Goal: Task Accomplishment & Management: Manage account settings

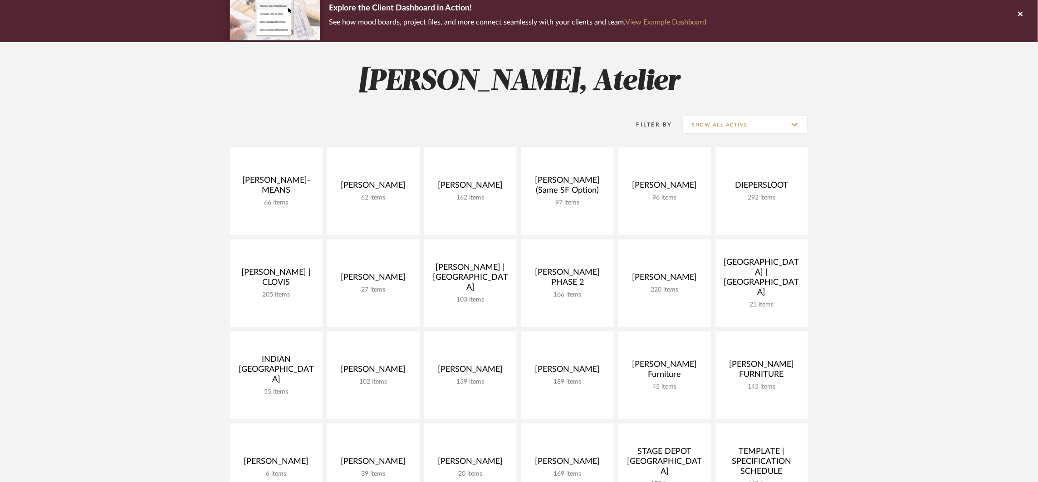
scroll to position [26, 0]
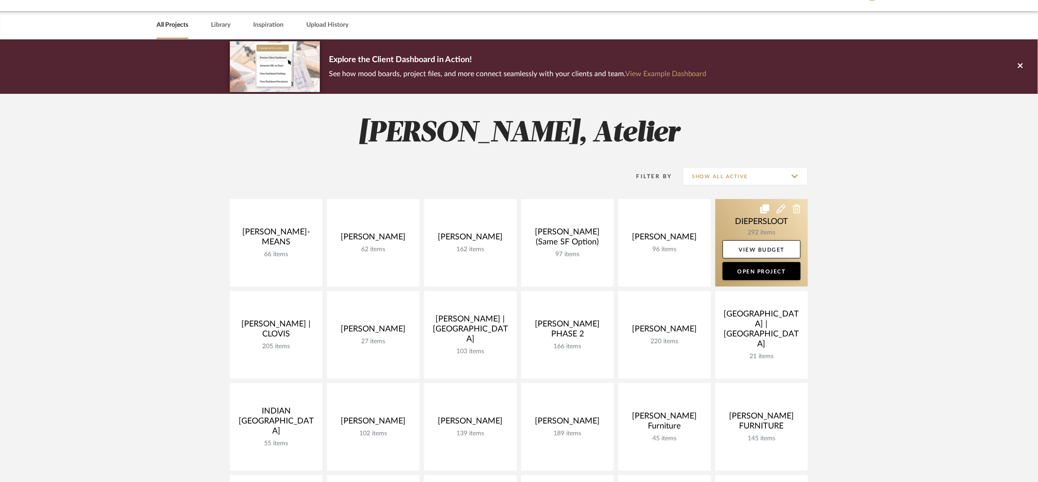
click at [746, 226] on link at bounding box center [762, 243] width 93 height 88
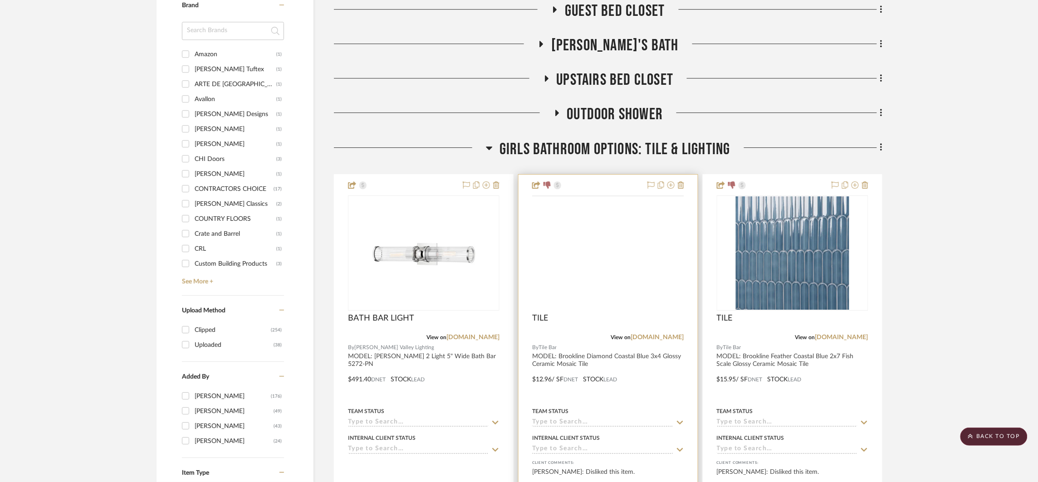
scroll to position [1067, 0]
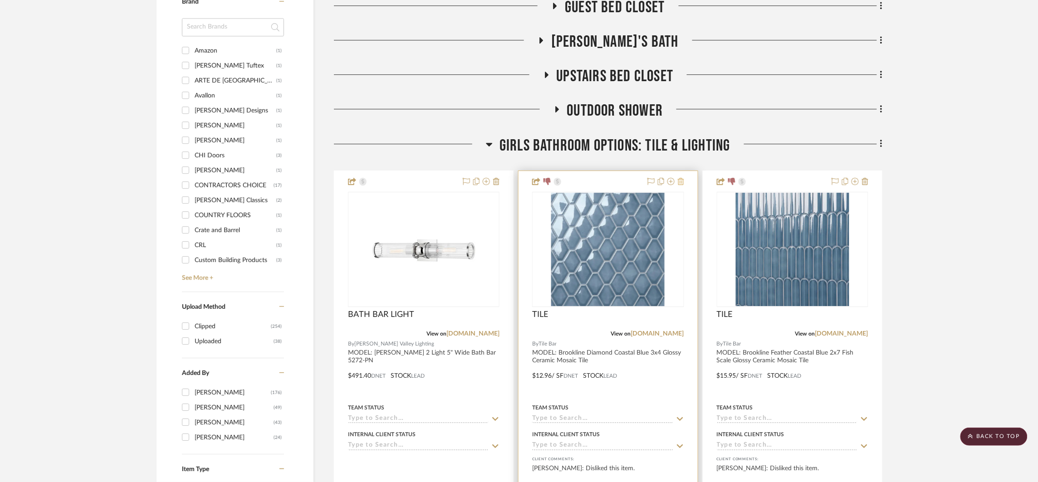
click at [682, 182] on icon at bounding box center [681, 181] width 6 height 7
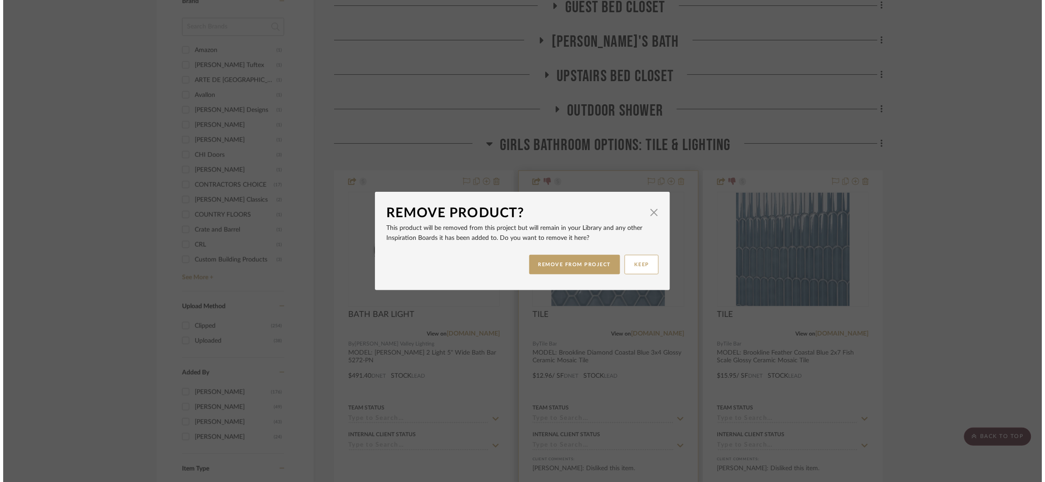
scroll to position [0, 0]
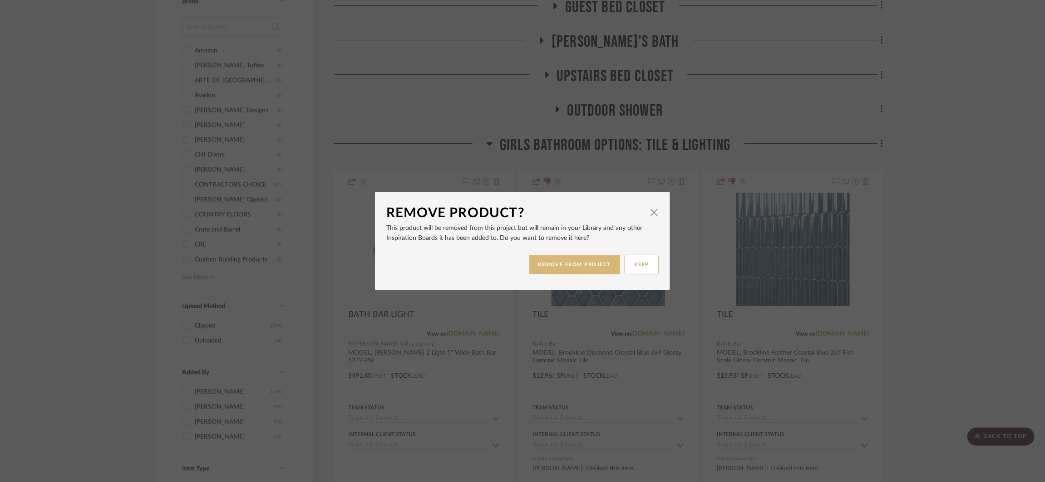
click at [530, 265] on button "REMOVE FROM PROJECT" at bounding box center [574, 265] width 91 height 20
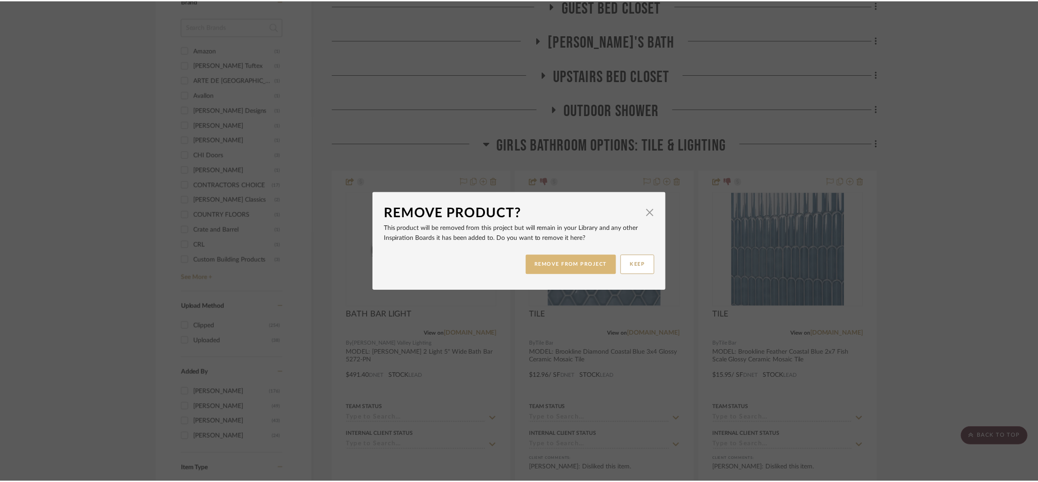
scroll to position [1067, 0]
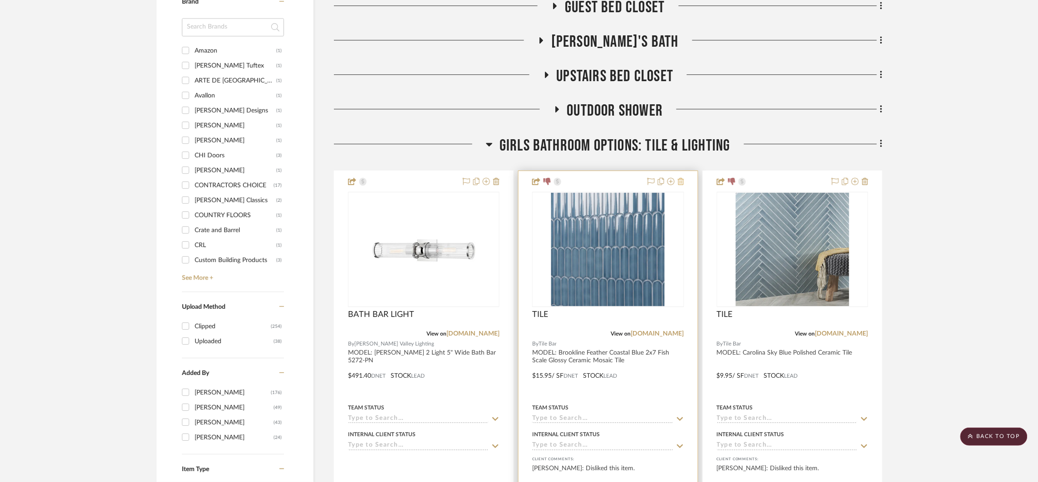
click at [680, 182] on icon at bounding box center [681, 181] width 6 height 7
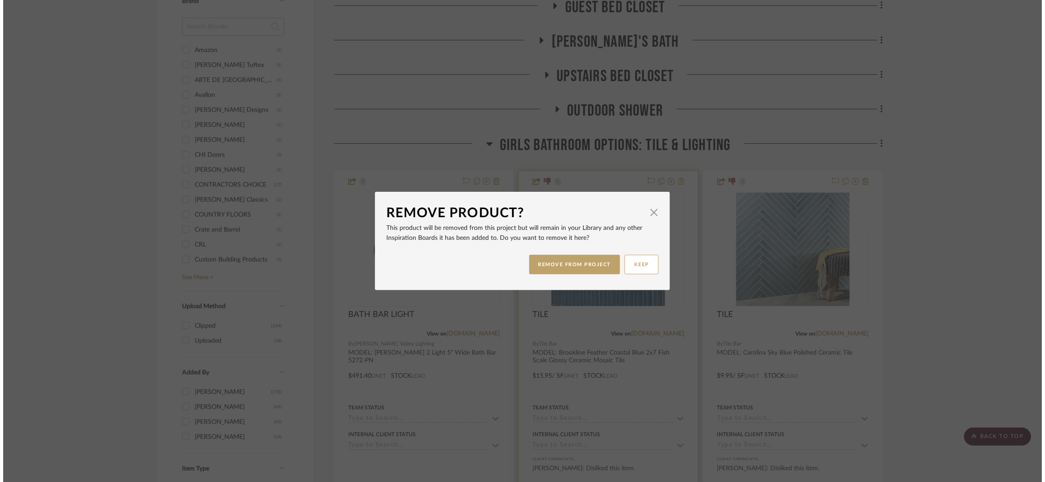
scroll to position [0, 0]
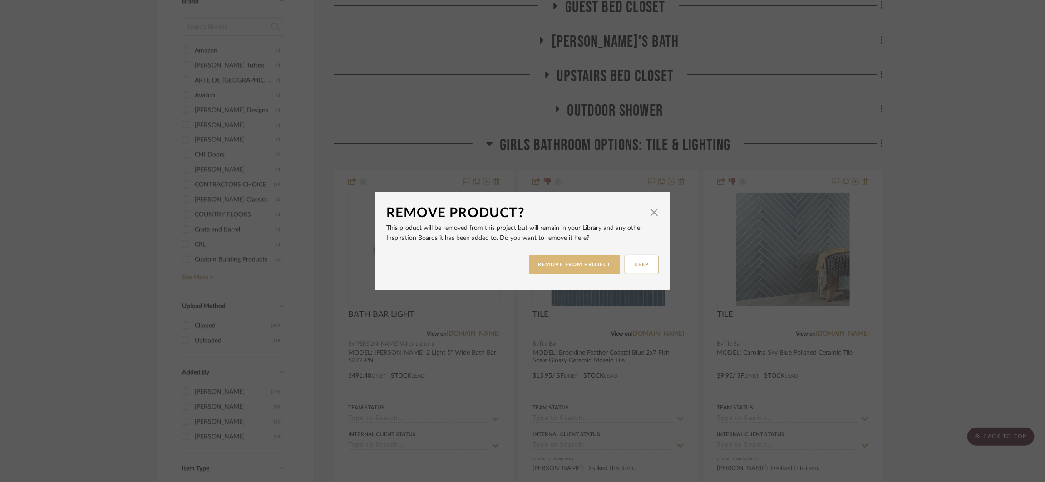
click at [572, 266] on button "REMOVE FROM PROJECT" at bounding box center [574, 265] width 91 height 20
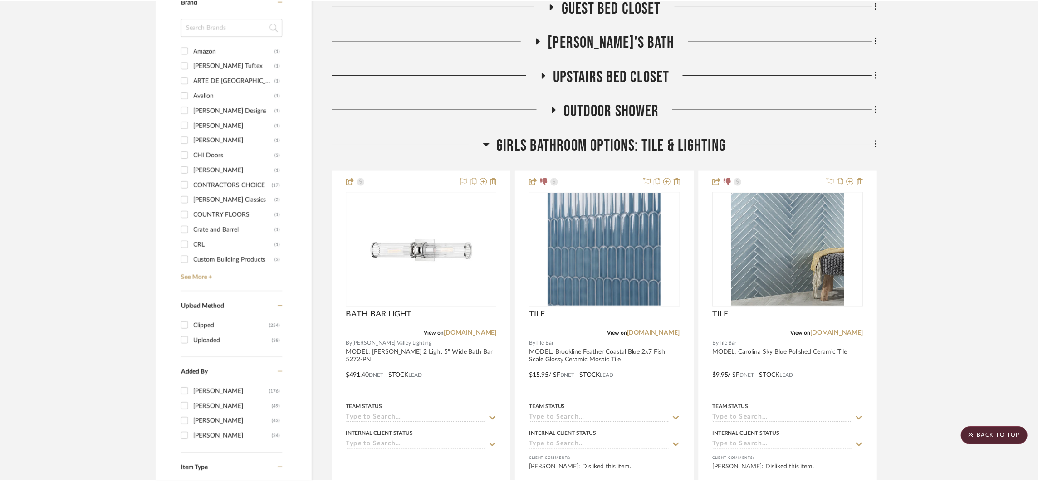
scroll to position [1067, 0]
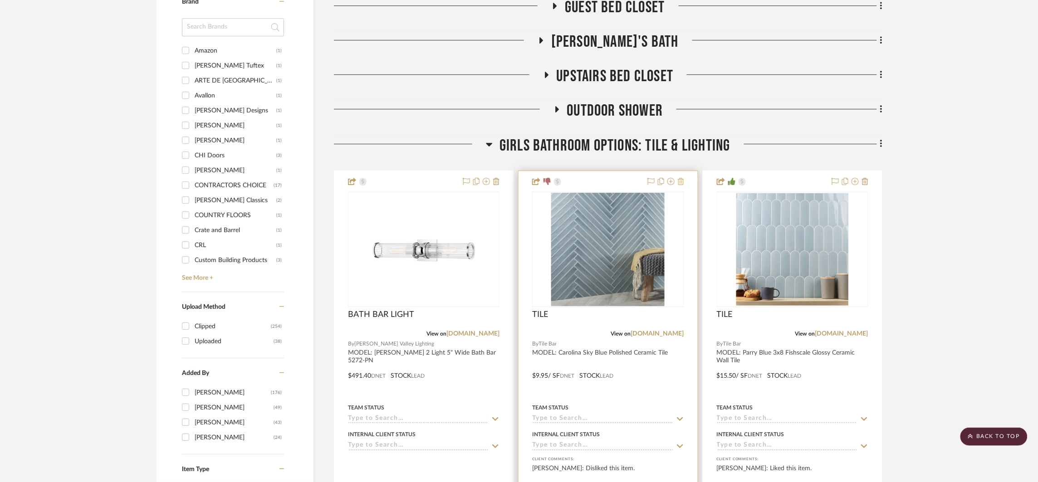
click at [680, 181] on icon at bounding box center [681, 181] width 6 height 7
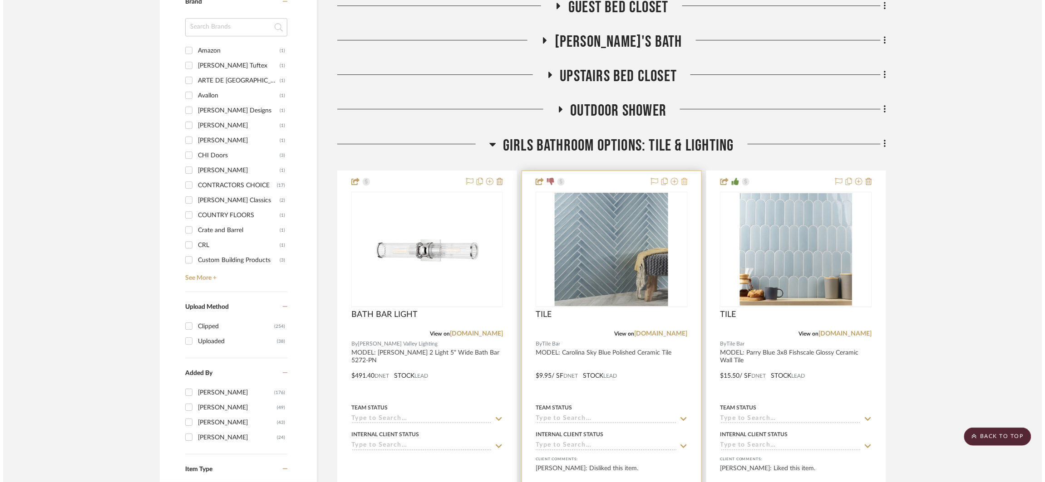
scroll to position [0, 0]
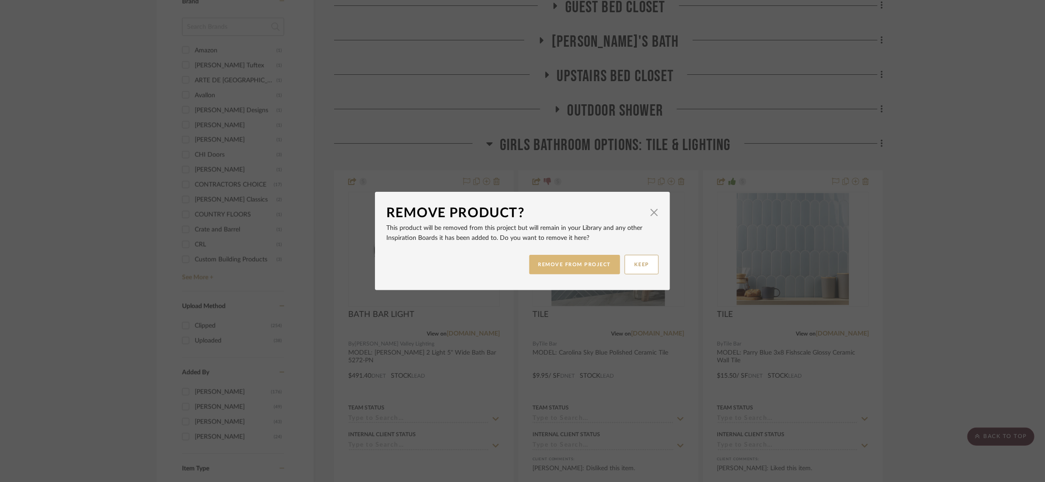
click at [587, 269] on button "REMOVE FROM PROJECT" at bounding box center [574, 265] width 91 height 20
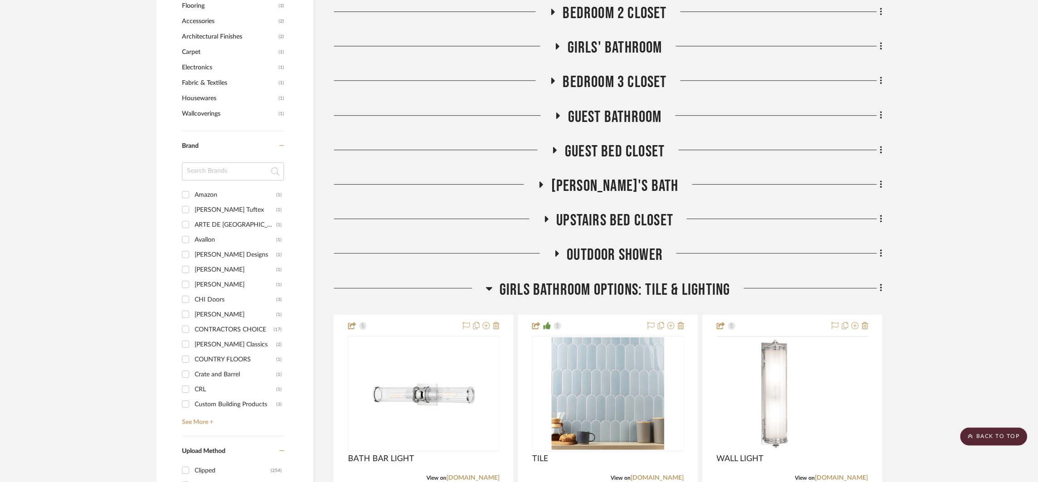
scroll to position [915, 0]
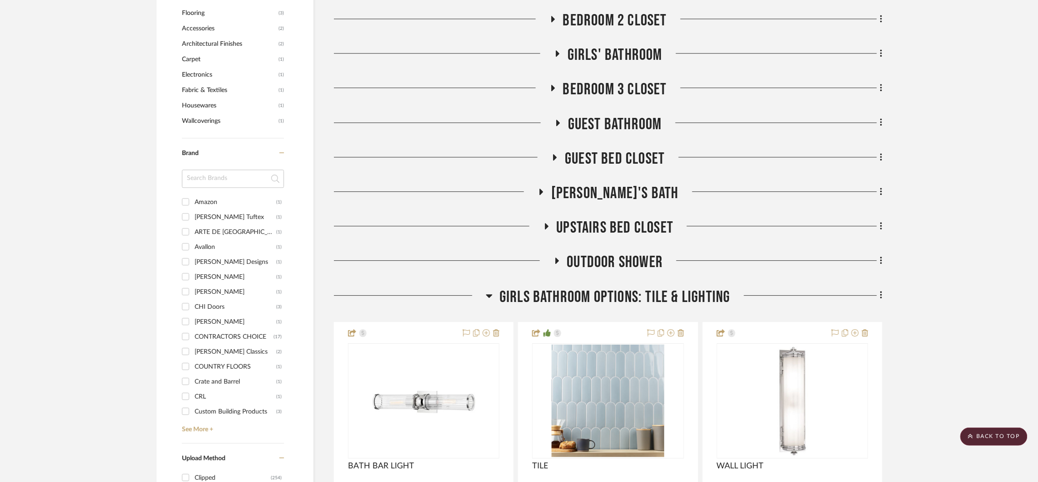
click at [613, 288] on span "GIRLS BATHROOM OPTIONS: TILE & LIGHTING" at bounding box center [615, 298] width 231 height 20
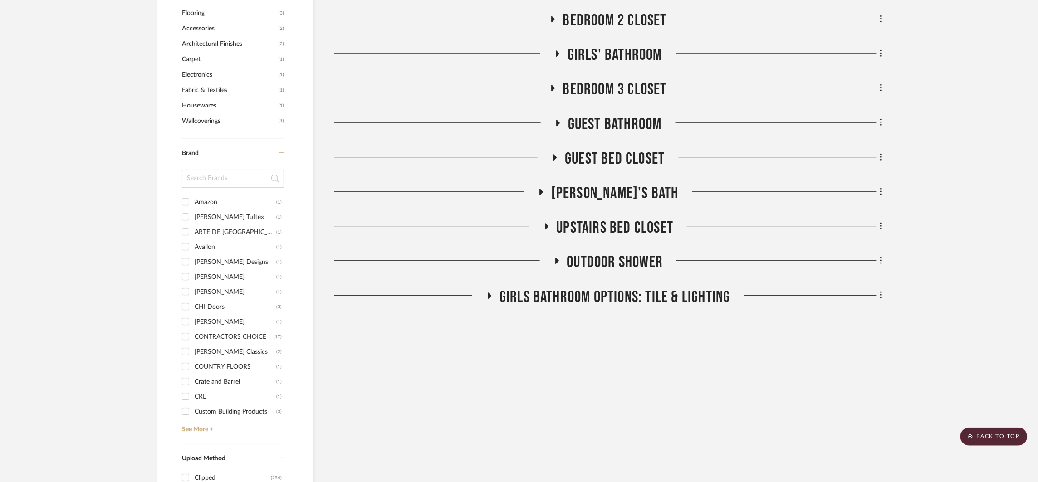
click at [611, 263] on span "OUTDOOR SHOWER" at bounding box center [615, 263] width 96 height 20
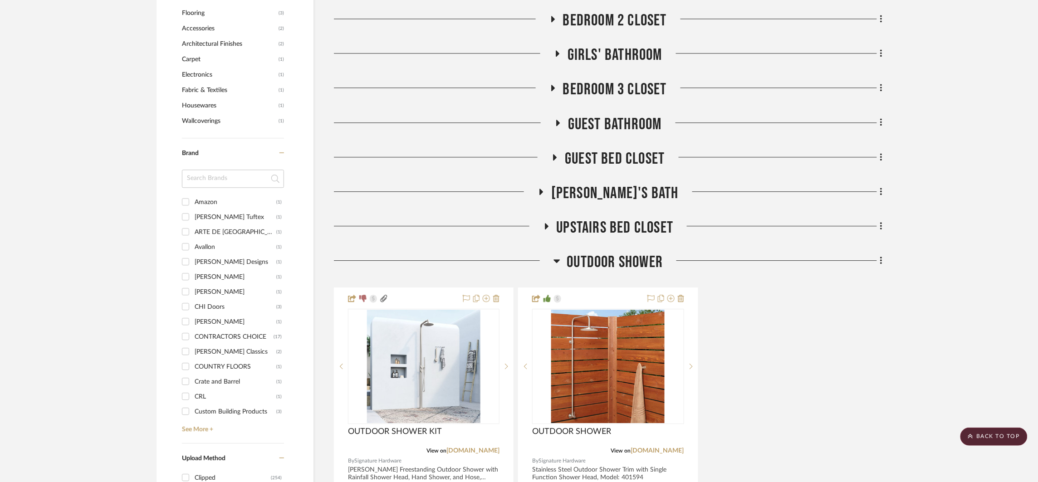
click at [611, 263] on span "OUTDOOR SHOWER" at bounding box center [615, 263] width 96 height 20
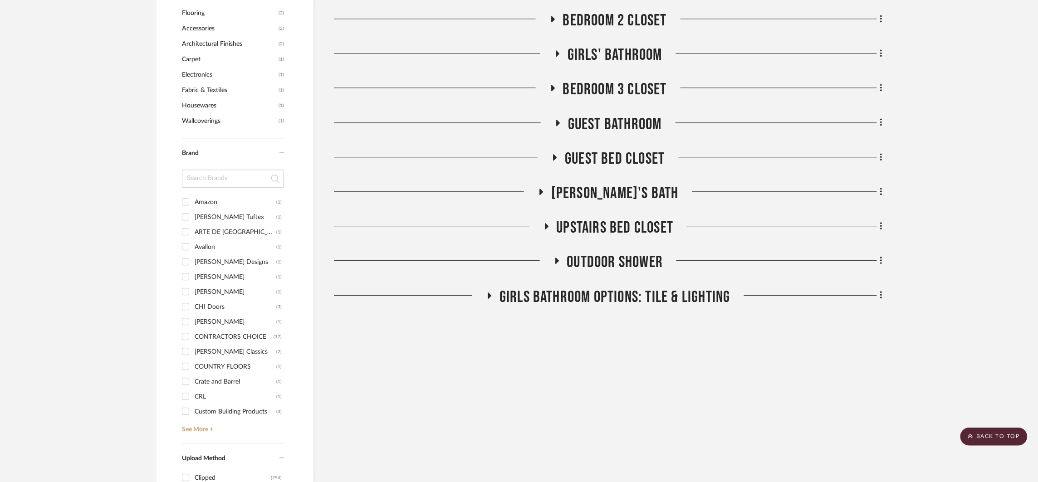
click at [600, 259] on span "OUTDOOR SHOWER" at bounding box center [615, 263] width 96 height 20
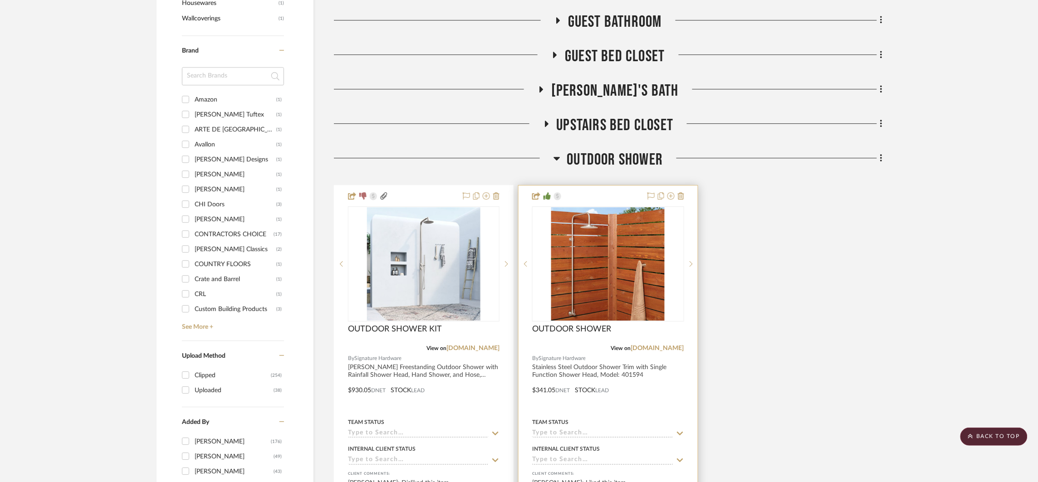
scroll to position [1095, 0]
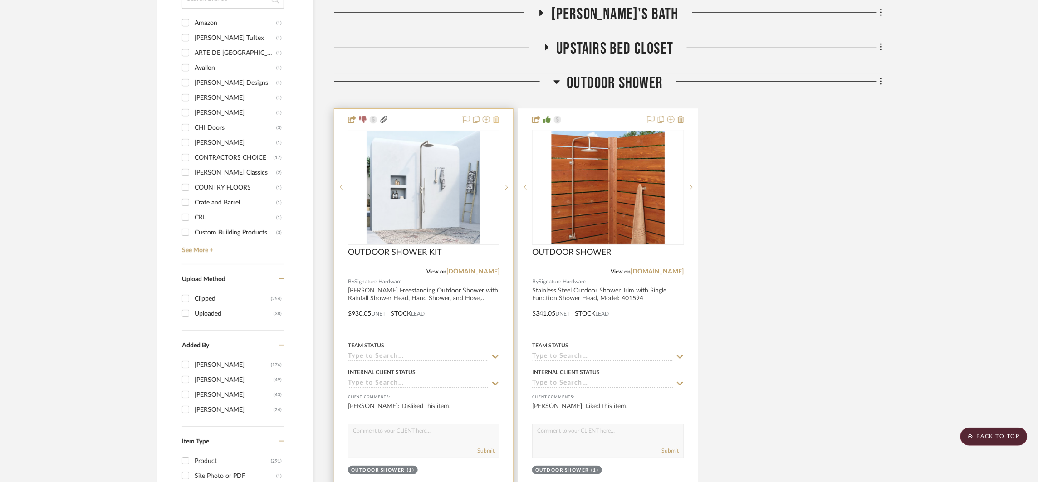
click at [497, 117] on icon at bounding box center [496, 119] width 6 height 7
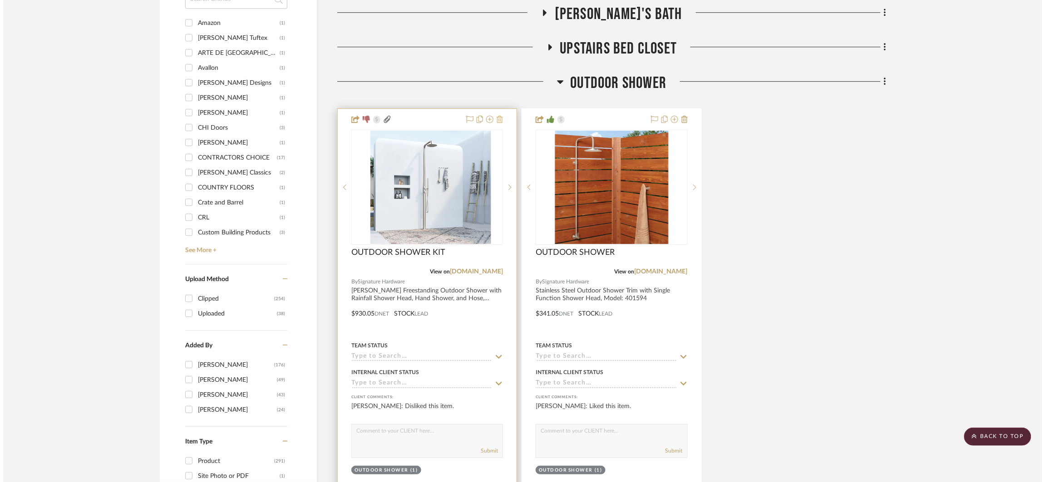
scroll to position [0, 0]
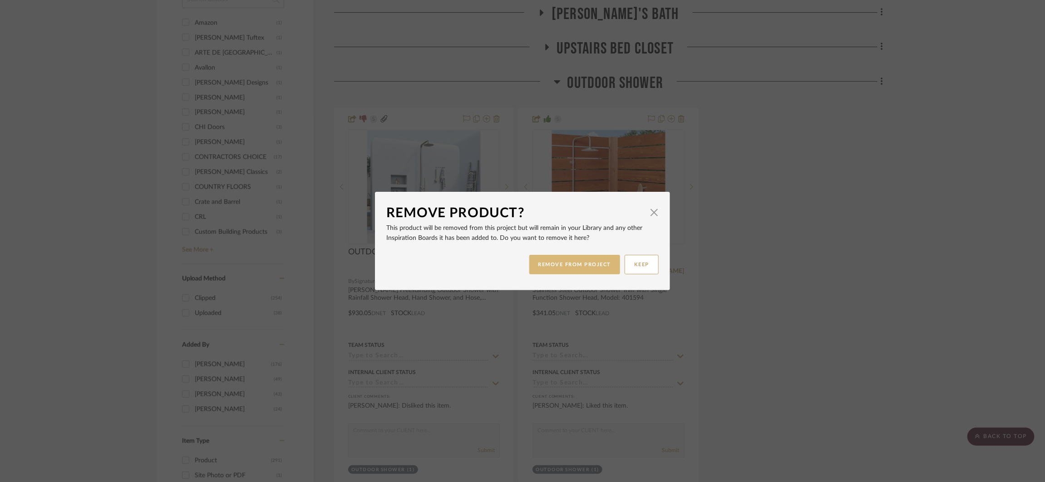
click at [561, 265] on button "REMOVE FROM PROJECT" at bounding box center [574, 265] width 91 height 20
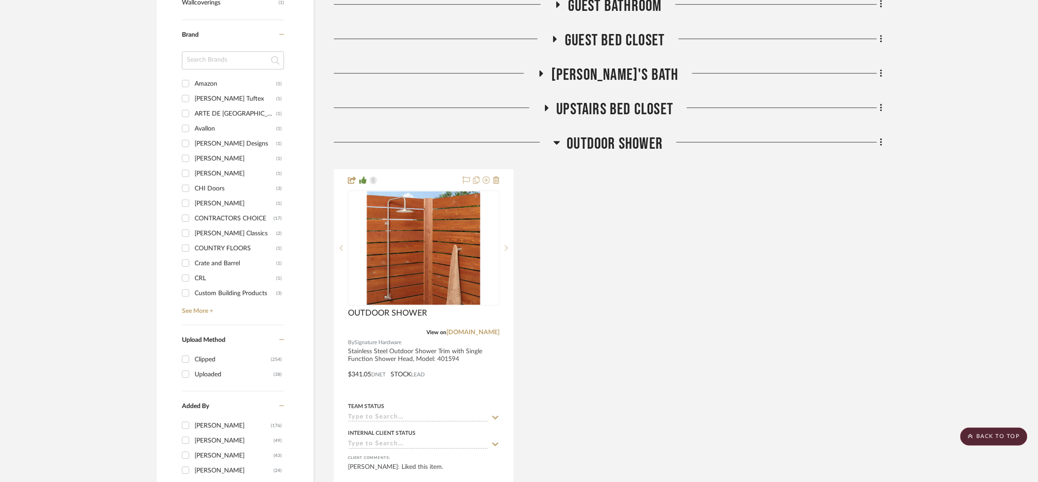
scroll to position [1034, 0]
click at [593, 141] on span "OUTDOOR SHOWER" at bounding box center [615, 145] width 96 height 20
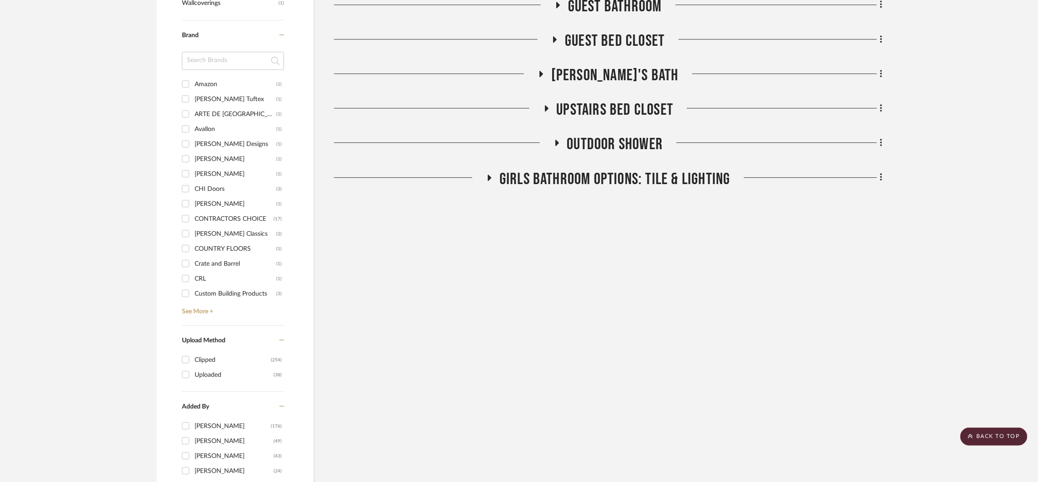
click at [614, 100] on span "Upstairs Bed Closet" at bounding box center [615, 110] width 117 height 20
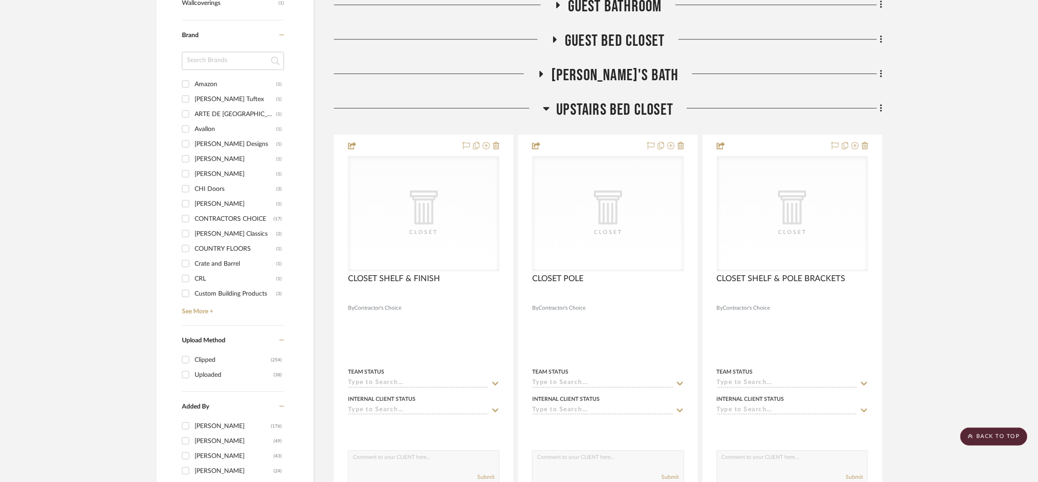
click at [612, 100] on span "Upstairs Bed Closet" at bounding box center [615, 110] width 117 height 20
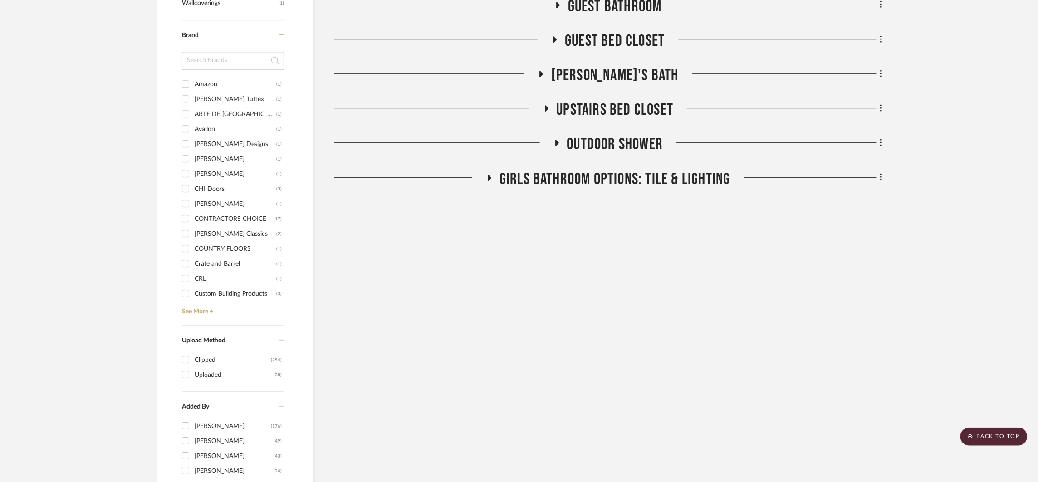
click at [624, 78] on span "[PERSON_NAME]'s Bath" at bounding box center [615, 76] width 128 height 20
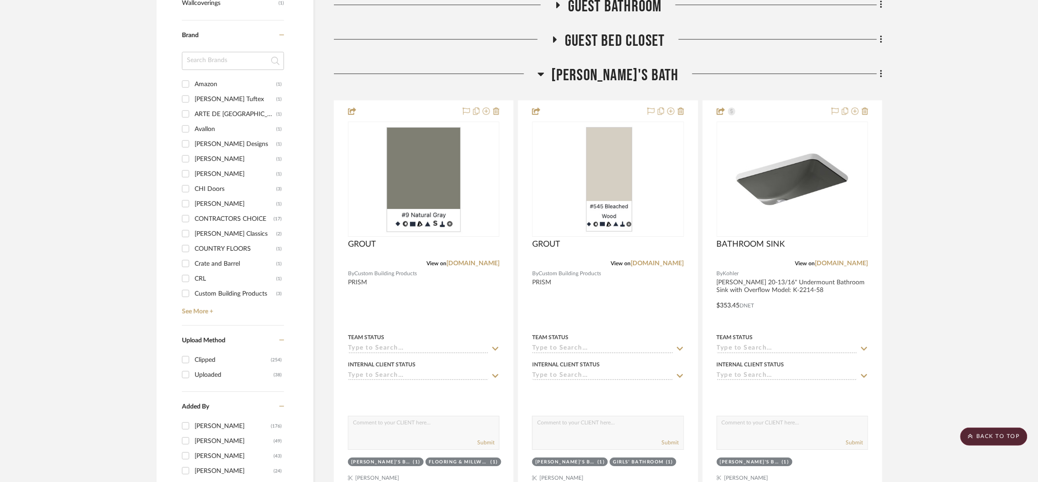
click at [624, 78] on span "[PERSON_NAME]'s Bath" at bounding box center [615, 76] width 128 height 20
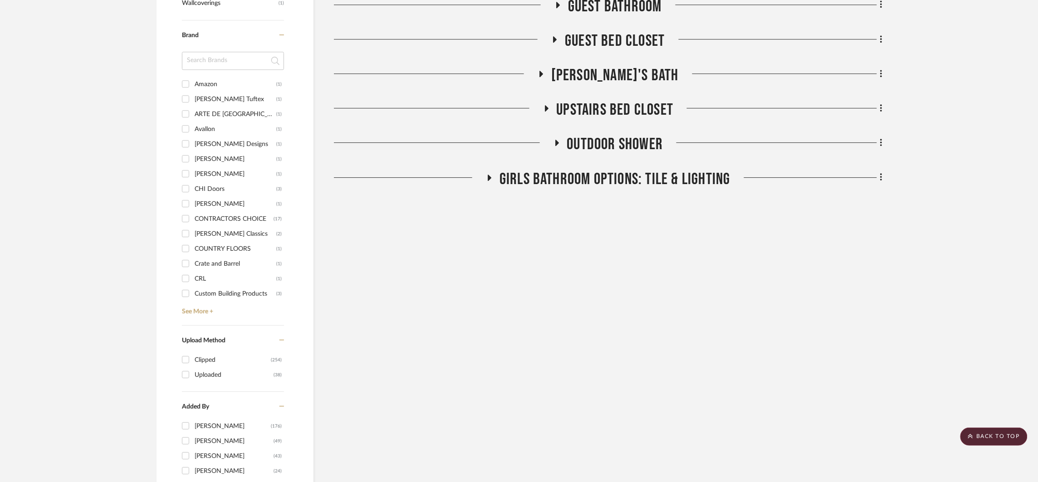
click at [624, 78] on span "[PERSON_NAME]'s Bath" at bounding box center [615, 76] width 128 height 20
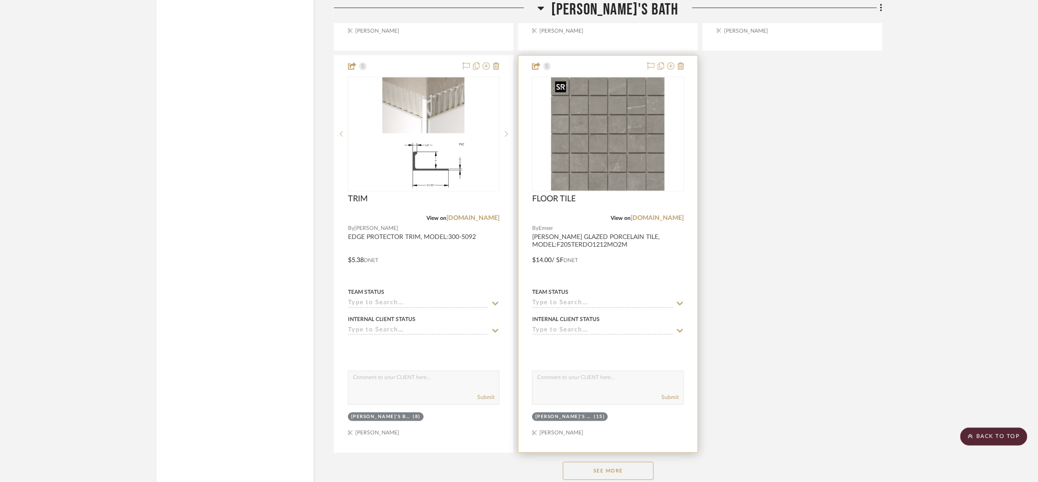
scroll to position [2065, 0]
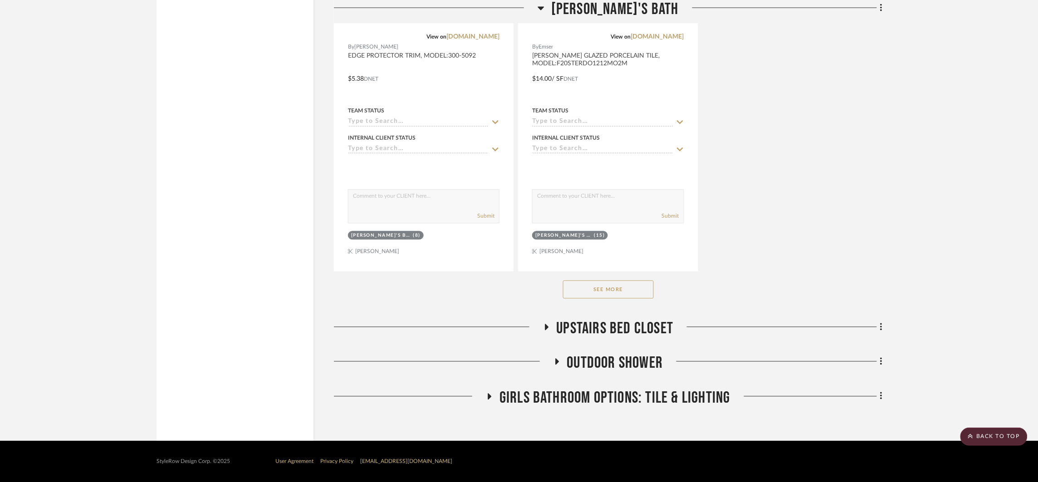
click at [619, 296] on button "See More" at bounding box center [608, 290] width 91 height 18
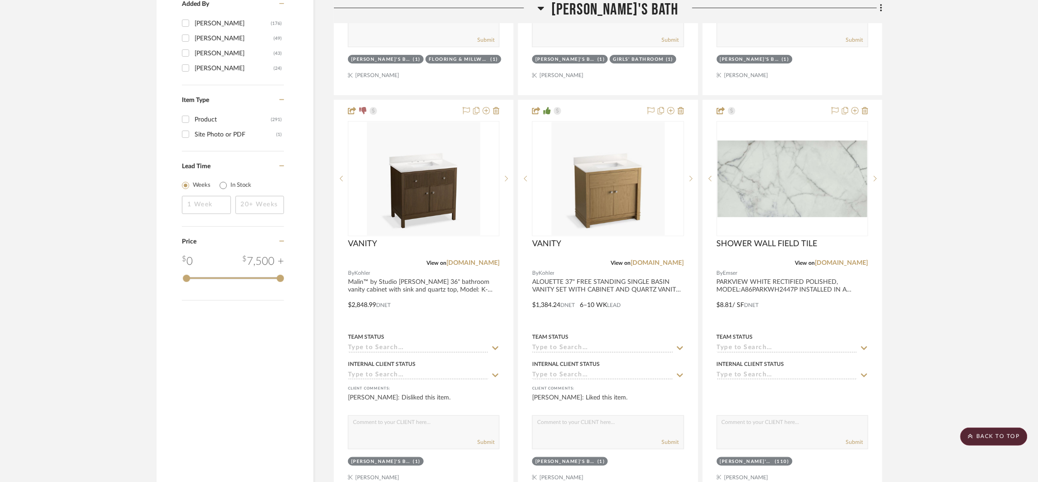
scroll to position [1347, 0]
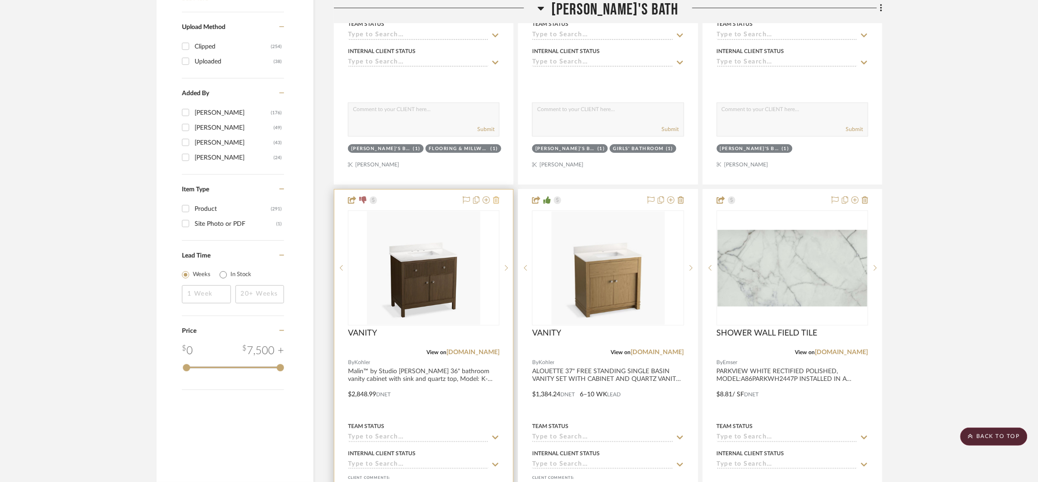
click at [499, 201] on icon at bounding box center [496, 200] width 6 height 7
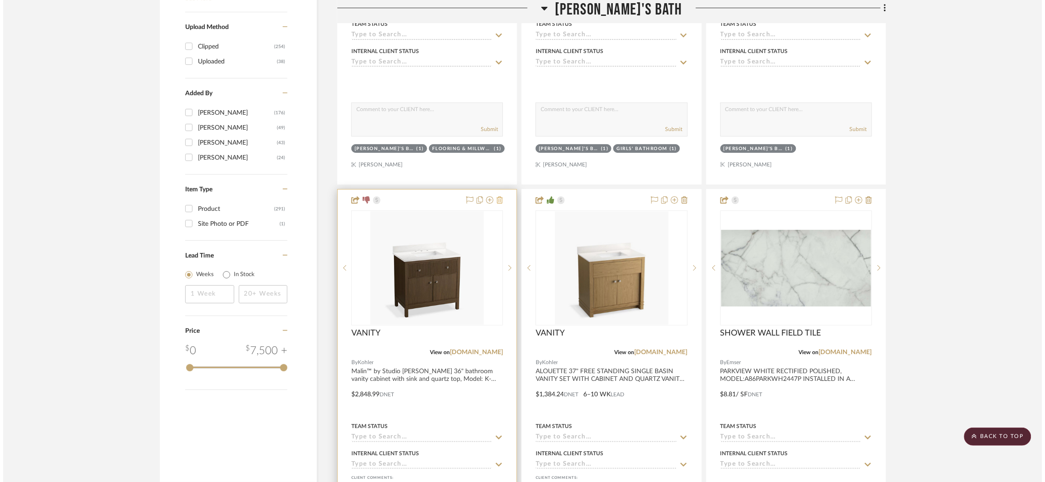
scroll to position [0, 0]
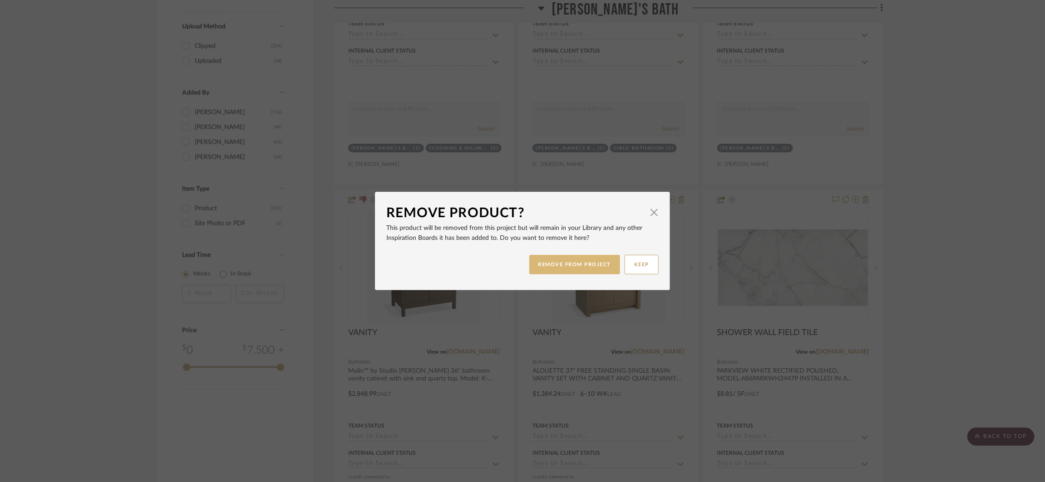
click at [552, 265] on button "REMOVE FROM PROJECT" at bounding box center [574, 265] width 91 height 20
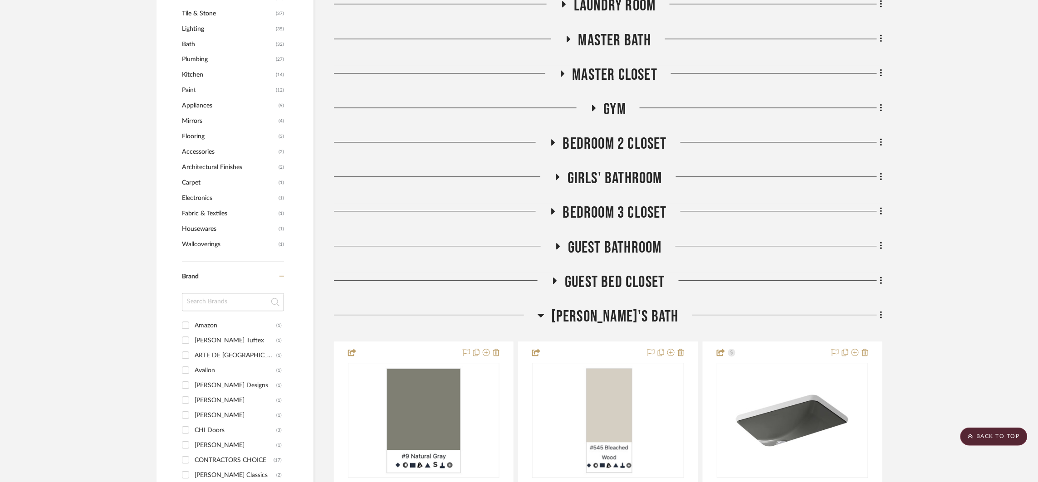
scroll to position [790, 0]
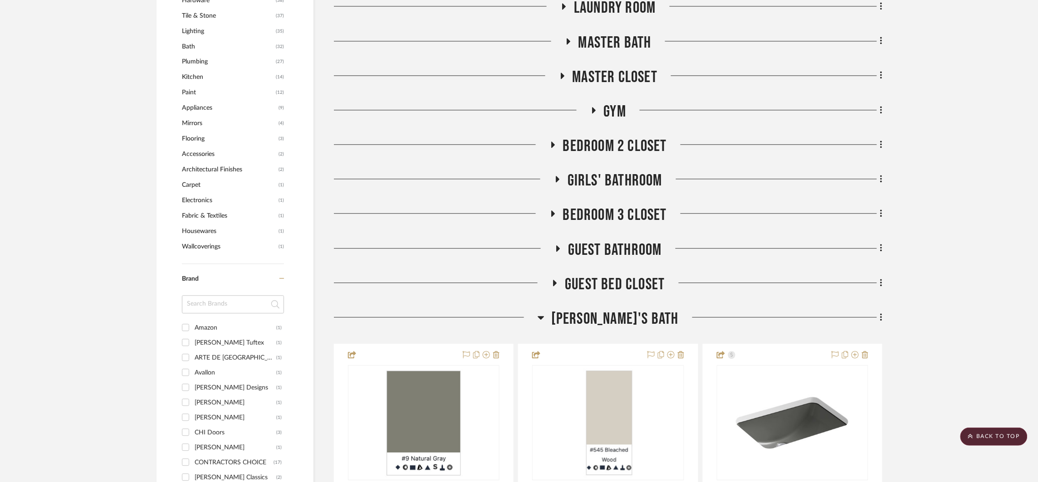
click at [630, 323] on span "[PERSON_NAME]'s Bath" at bounding box center [615, 320] width 128 height 20
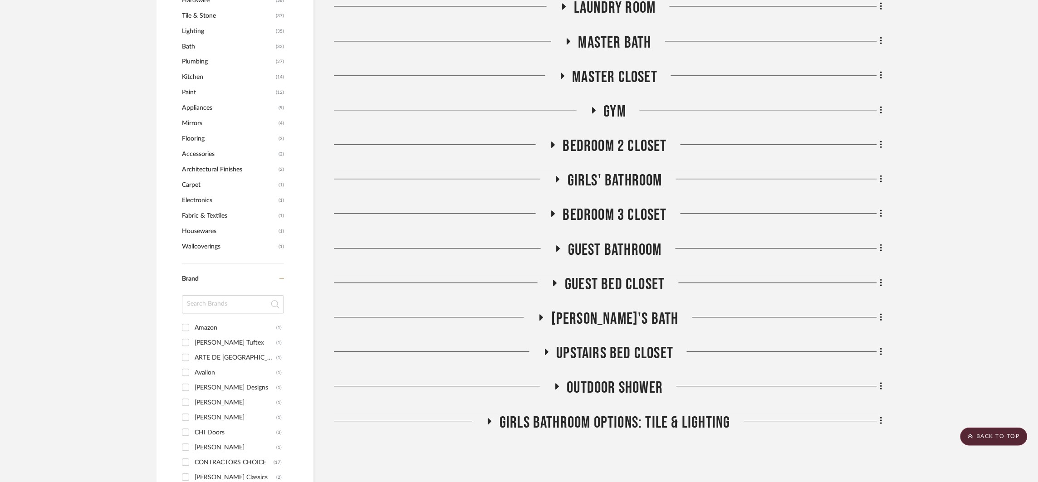
click at [623, 288] on span "Guest Bed Closet" at bounding box center [615, 285] width 100 height 20
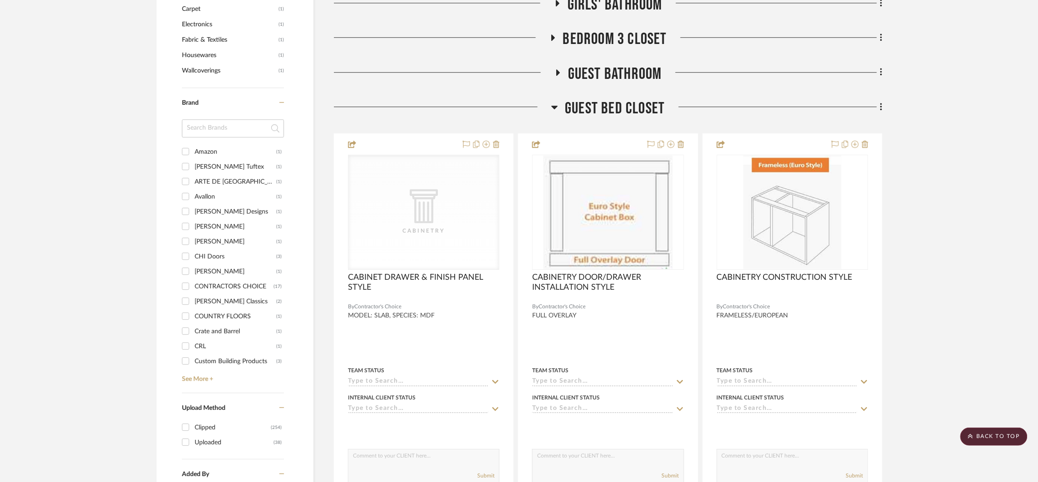
scroll to position [734, 0]
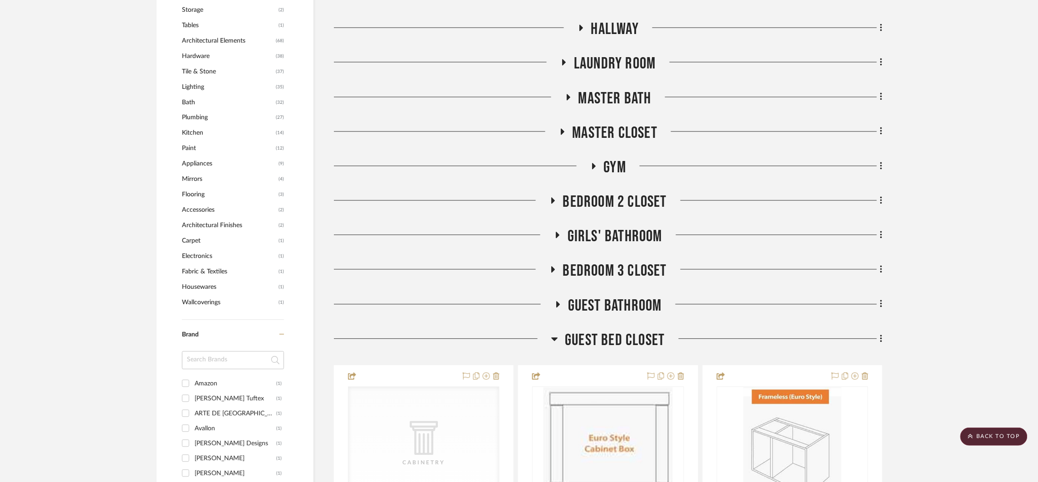
click at [613, 335] on span "Guest Bed Closet" at bounding box center [615, 341] width 100 height 20
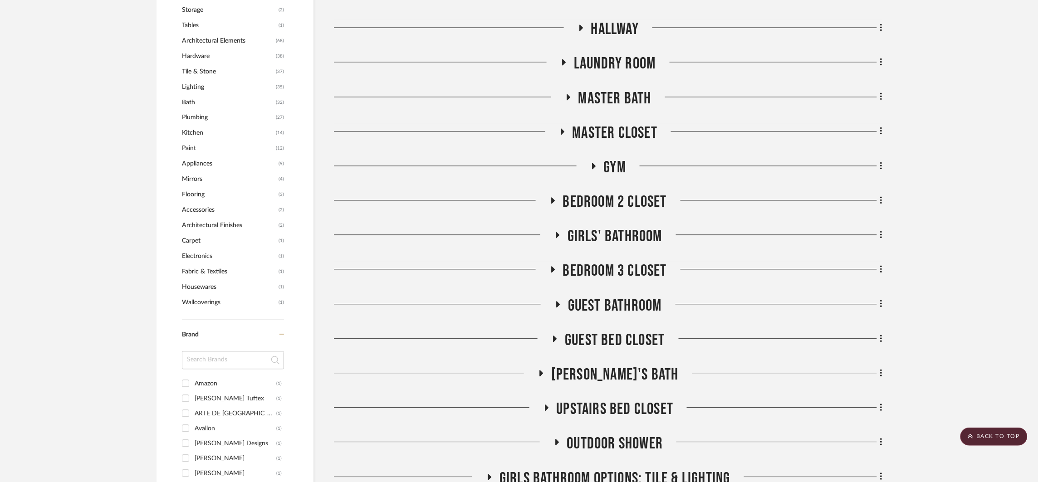
click at [623, 302] on span "Guest Bathroom" at bounding box center [615, 306] width 94 height 20
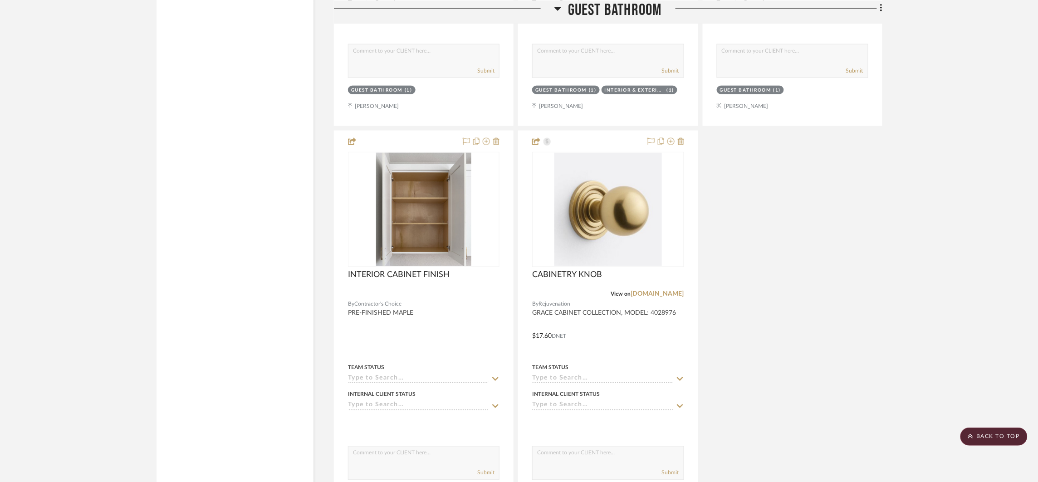
scroll to position [1948, 0]
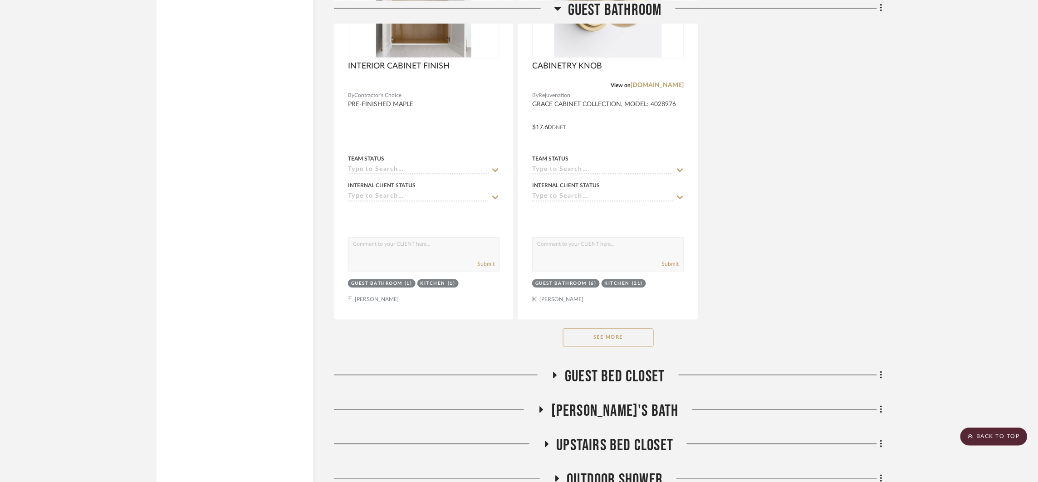
click at [616, 340] on button "See More" at bounding box center [608, 338] width 91 height 18
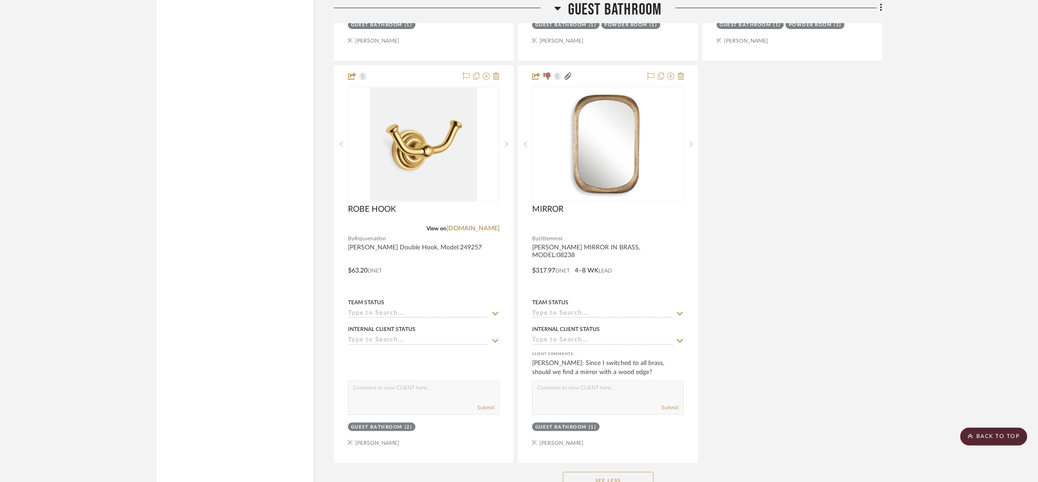
scroll to position [4157, 0]
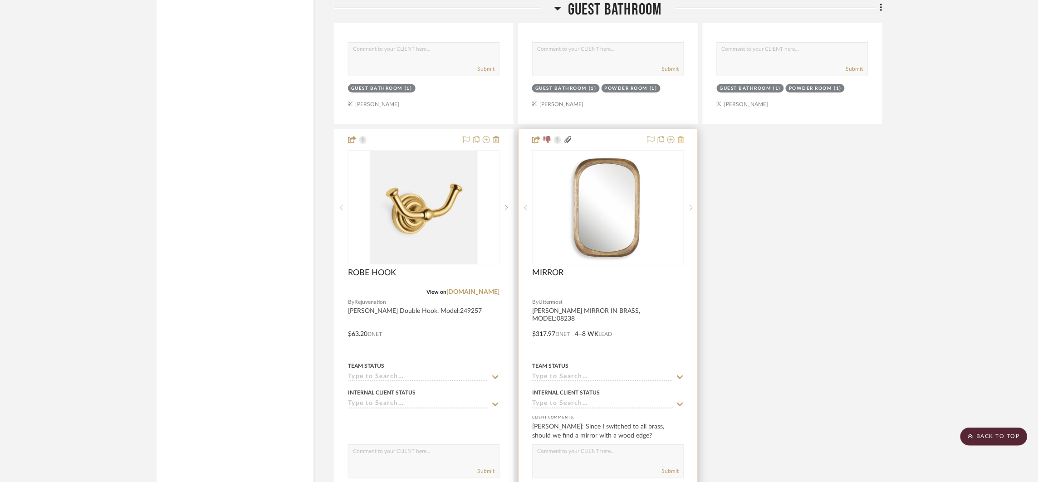
click at [680, 142] on icon at bounding box center [681, 139] width 6 height 7
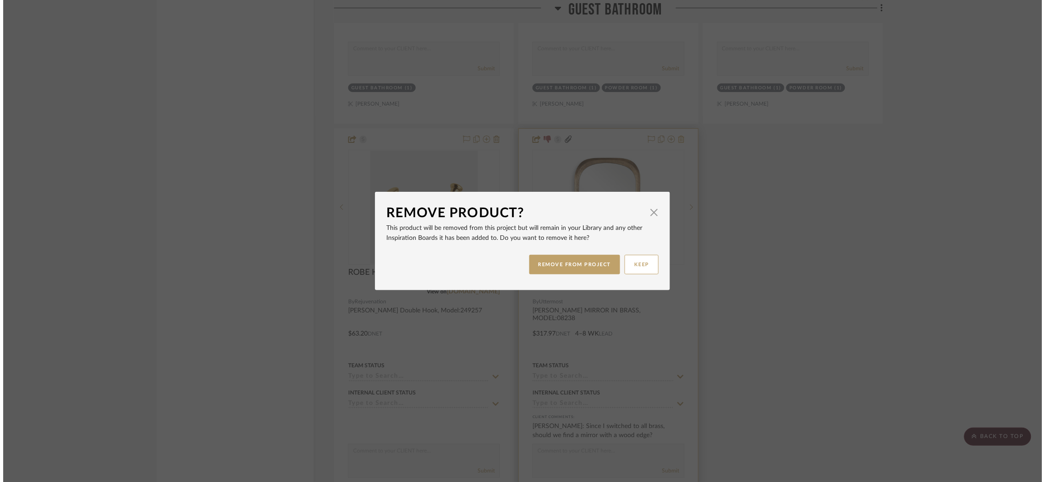
scroll to position [0, 0]
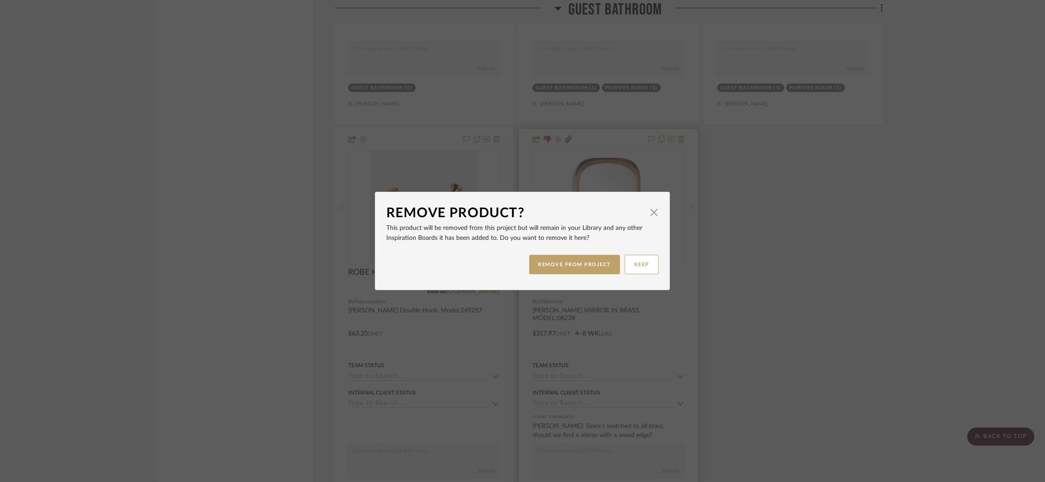
click at [564, 255] on button "REMOVE FROM PROJECT" at bounding box center [574, 265] width 91 height 20
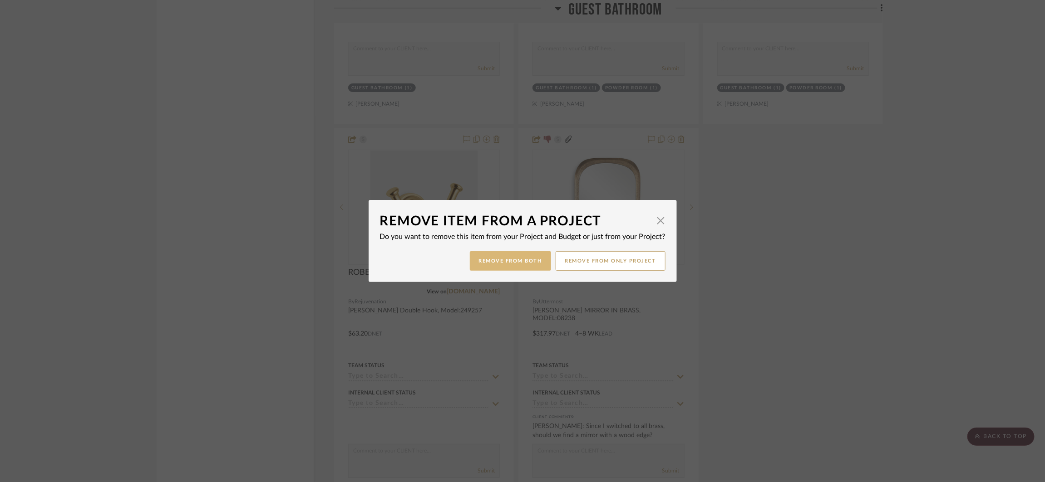
click at [527, 261] on button "Remove from Both" at bounding box center [510, 261] width 81 height 20
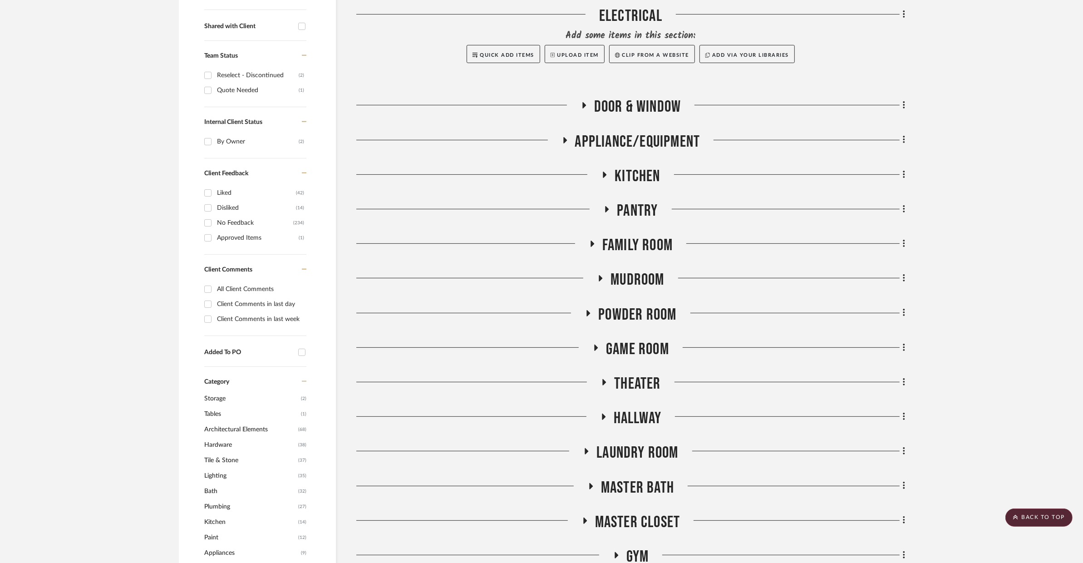
scroll to position [150, 0]
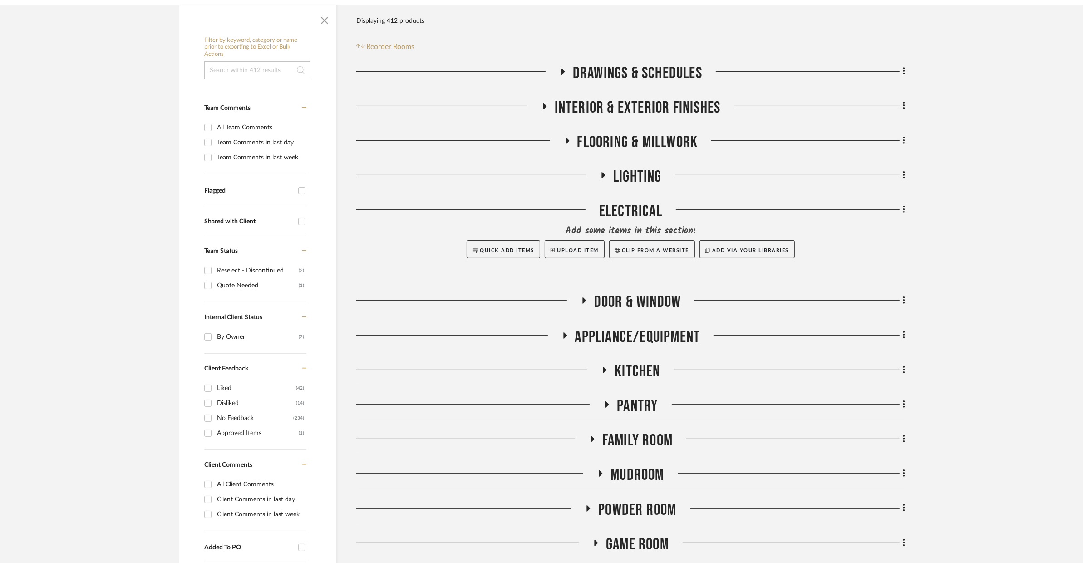
click at [640, 176] on span "LIGHTING" at bounding box center [637, 177] width 49 height 20
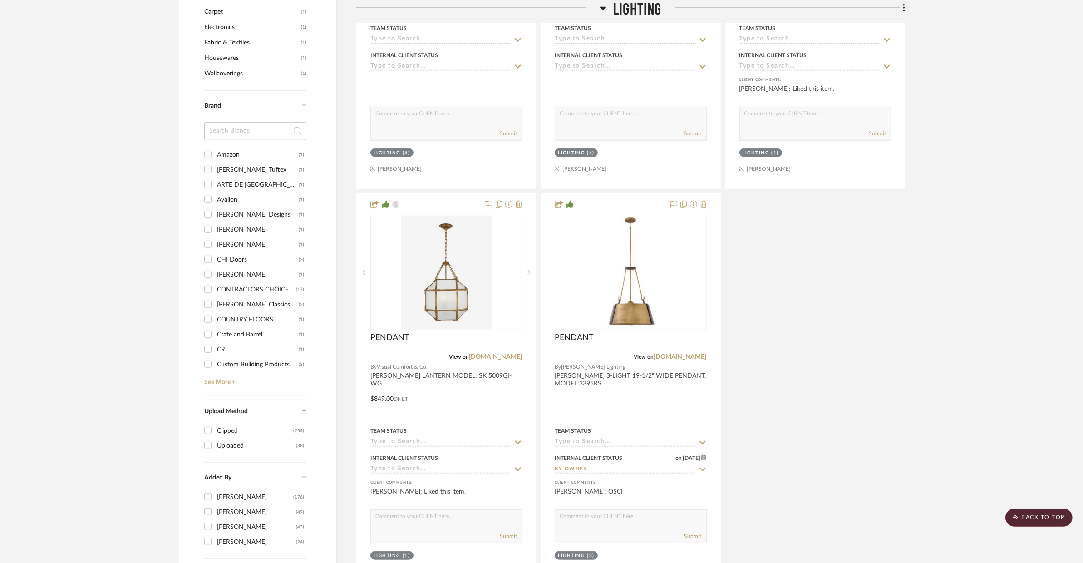
scroll to position [1176, 0]
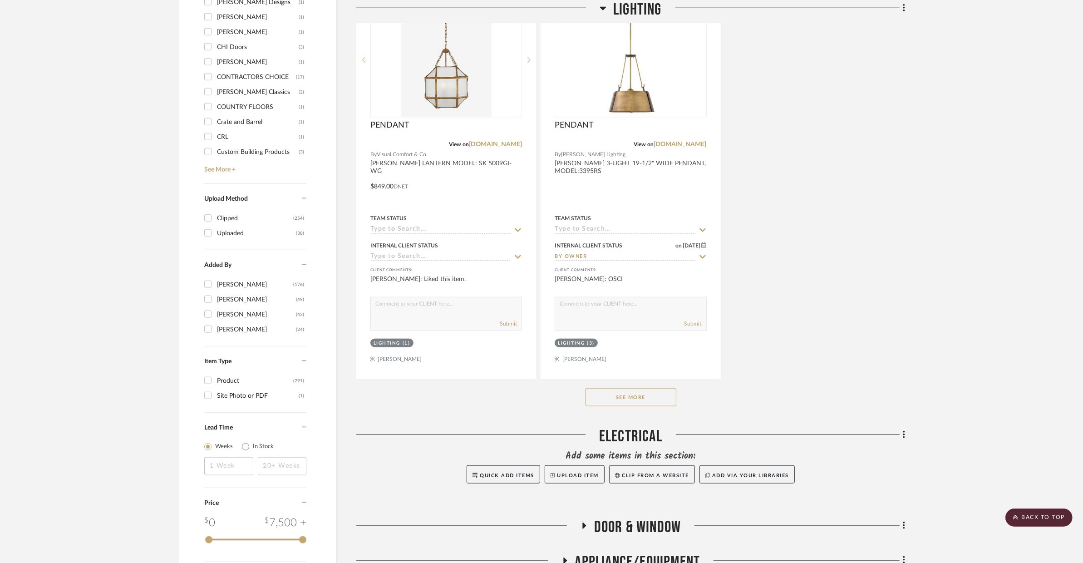
click at [640, 399] on button "See More" at bounding box center [631, 397] width 91 height 18
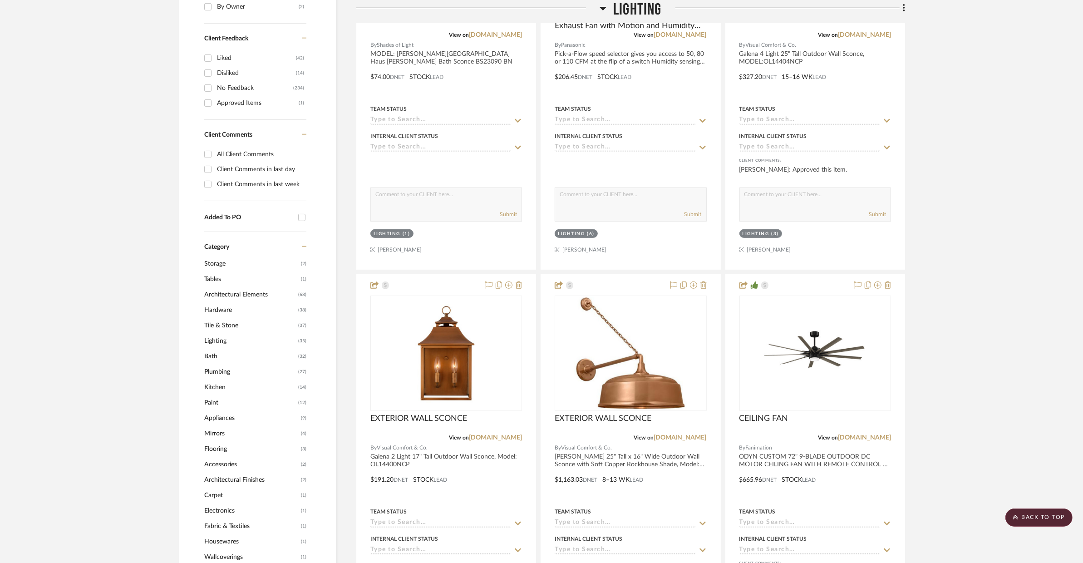
scroll to position [491, 0]
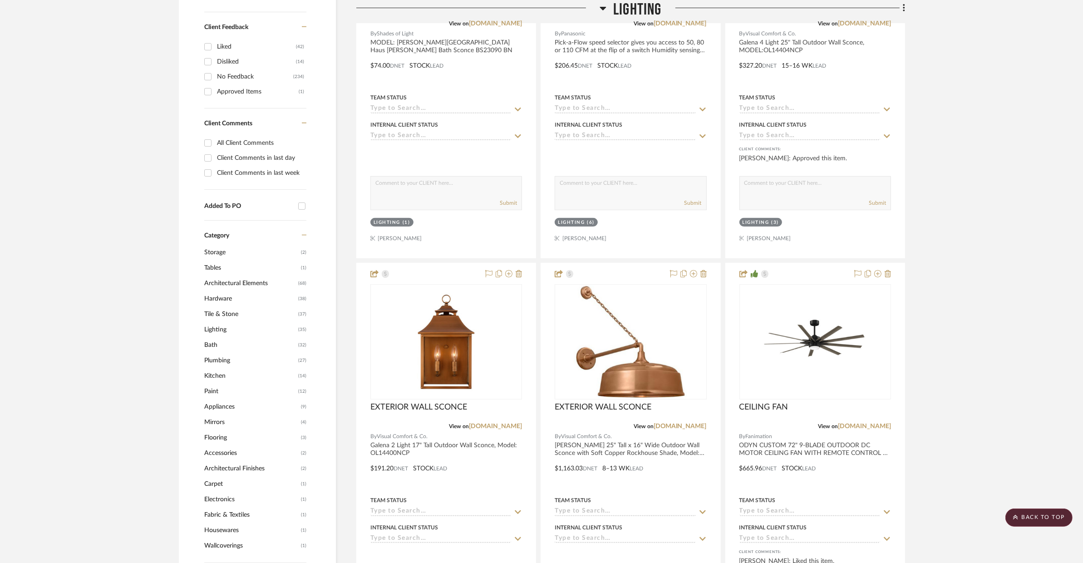
click at [222, 425] on span "Mirrors" at bounding box center [251, 421] width 94 height 15
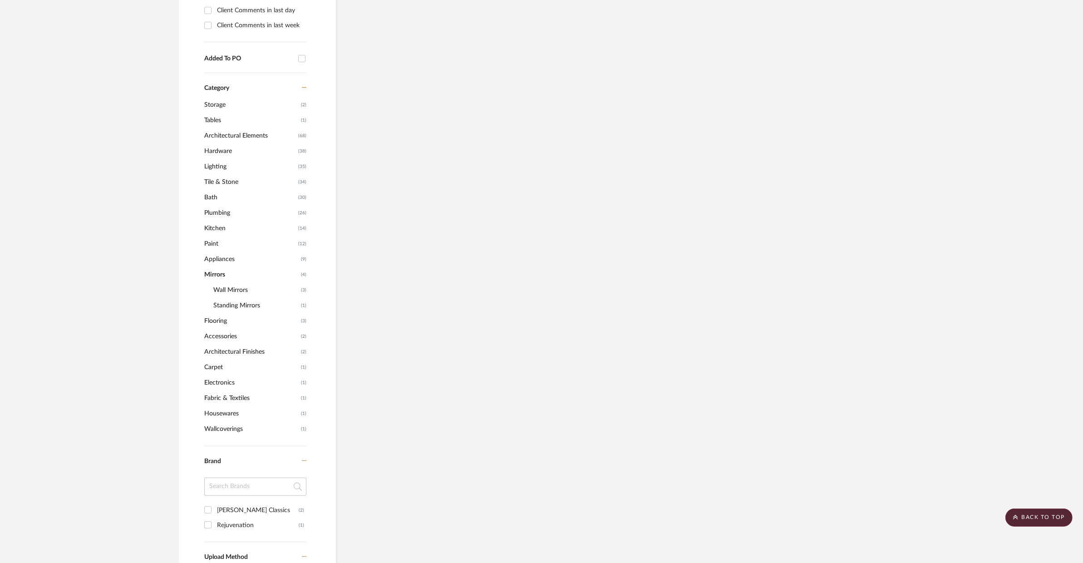
scroll to position [373, 0]
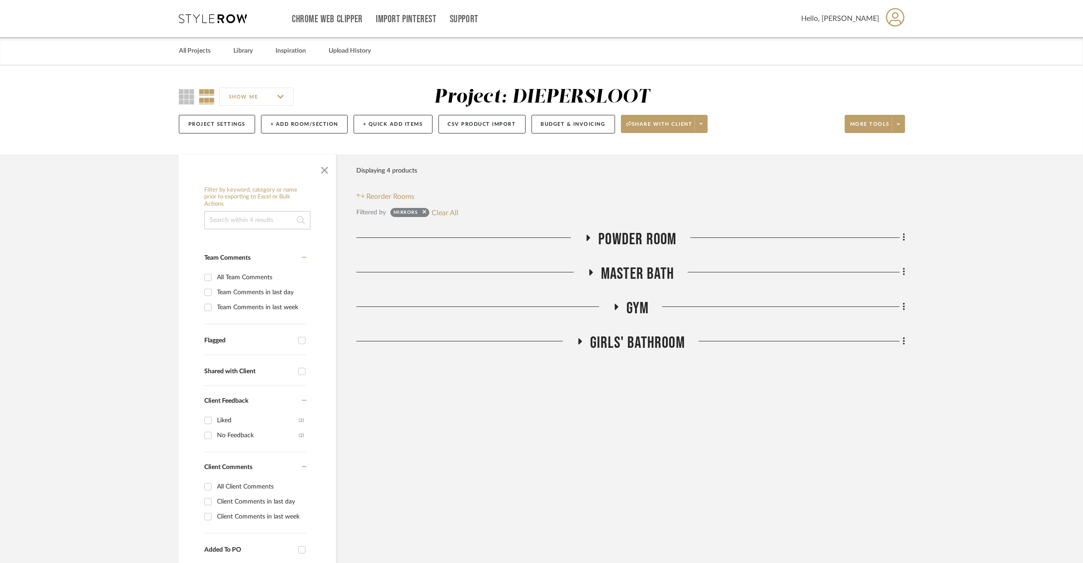
click at [652, 236] on span "Powder Room" at bounding box center [637, 240] width 78 height 20
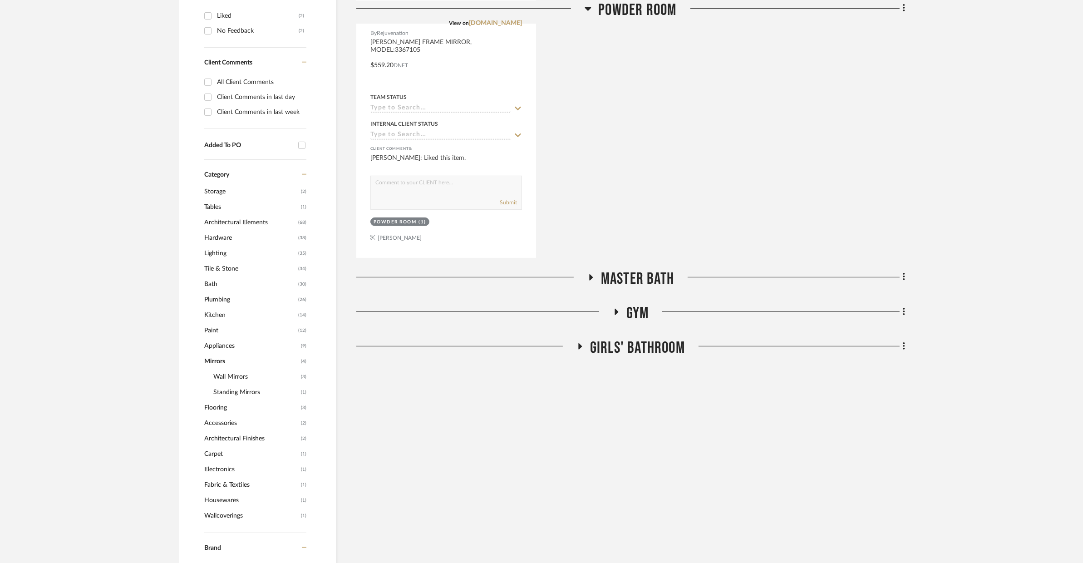
scroll to position [410, 0]
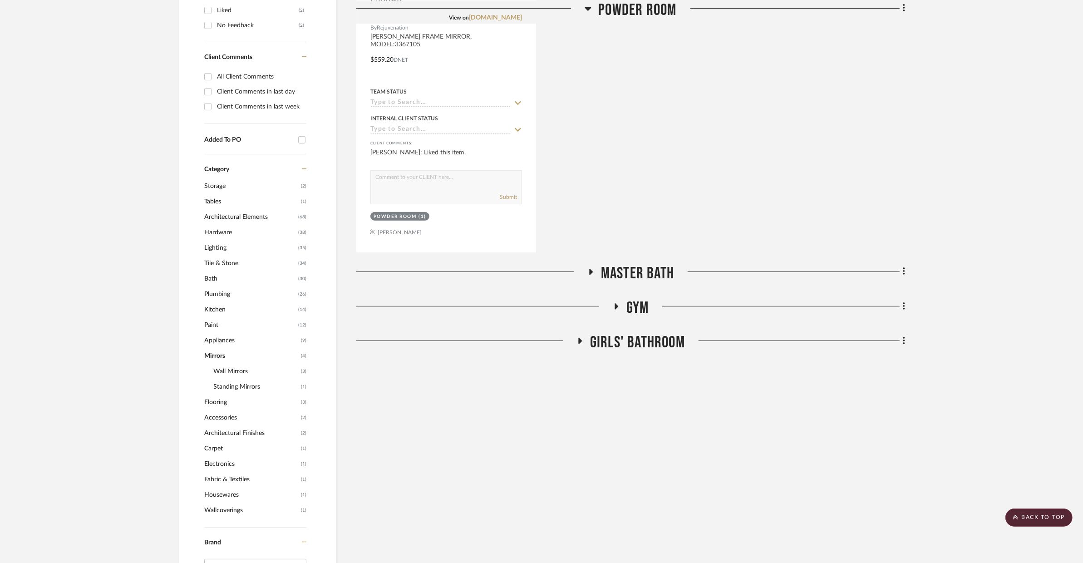
click at [642, 278] on span "Master Bath" at bounding box center [637, 274] width 73 height 20
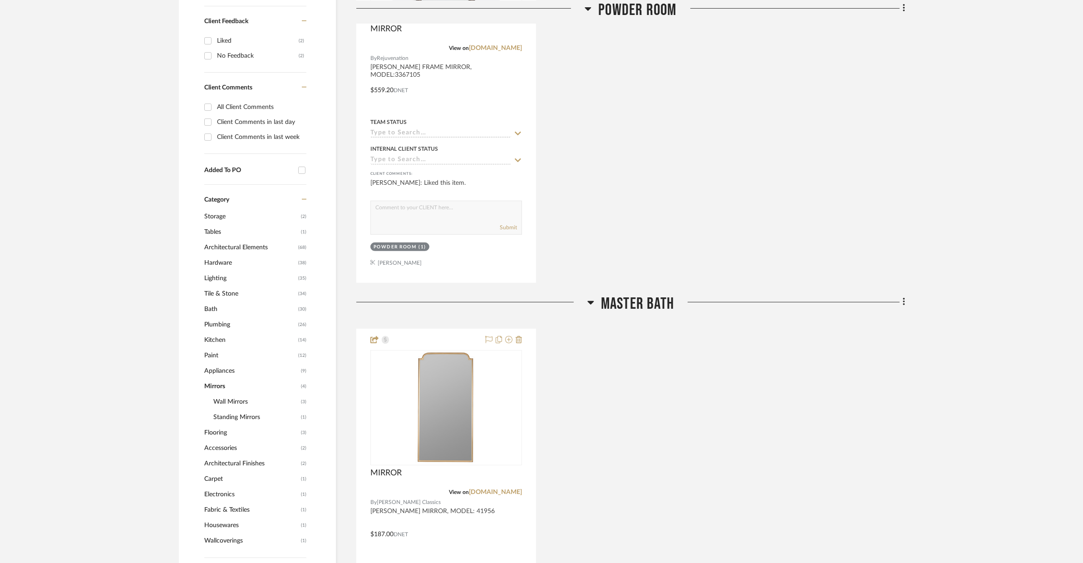
scroll to position [670, 0]
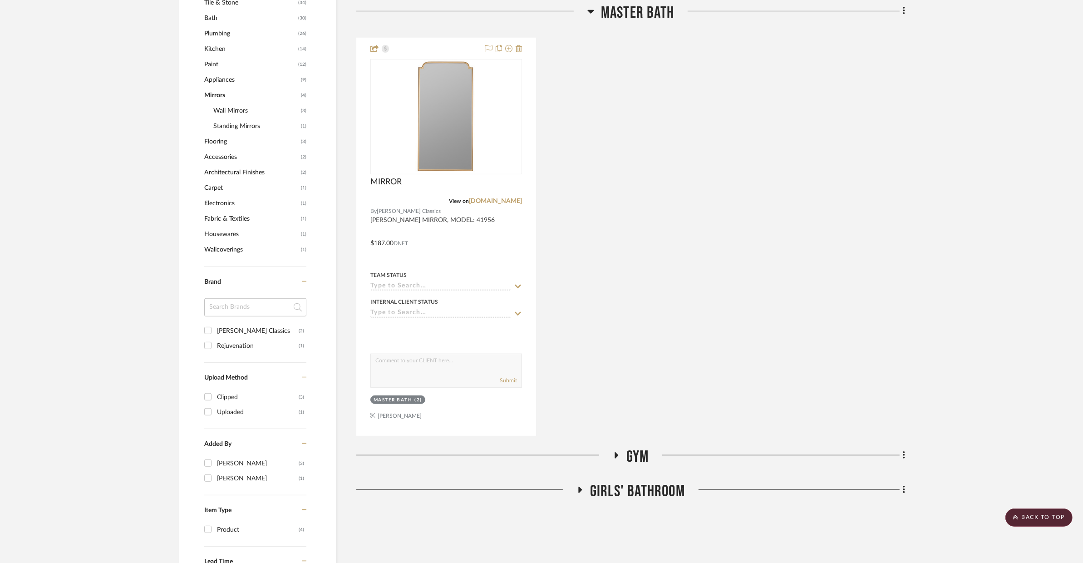
click at [621, 461] on h3 "Gym" at bounding box center [631, 457] width 36 height 20
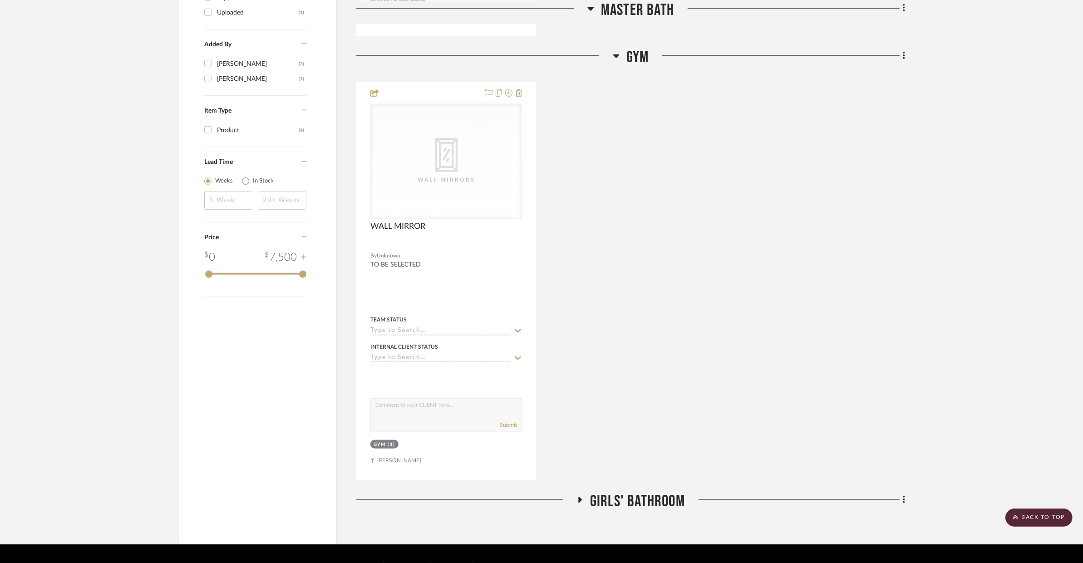
scroll to position [1093, 0]
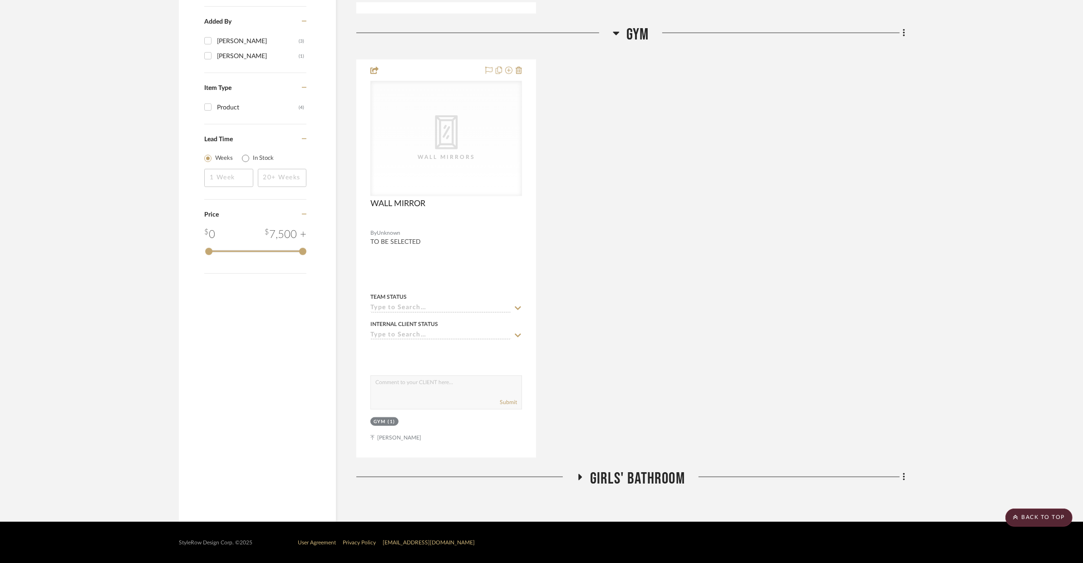
click at [591, 474] on span "Girls' Bathroom" at bounding box center [637, 479] width 95 height 20
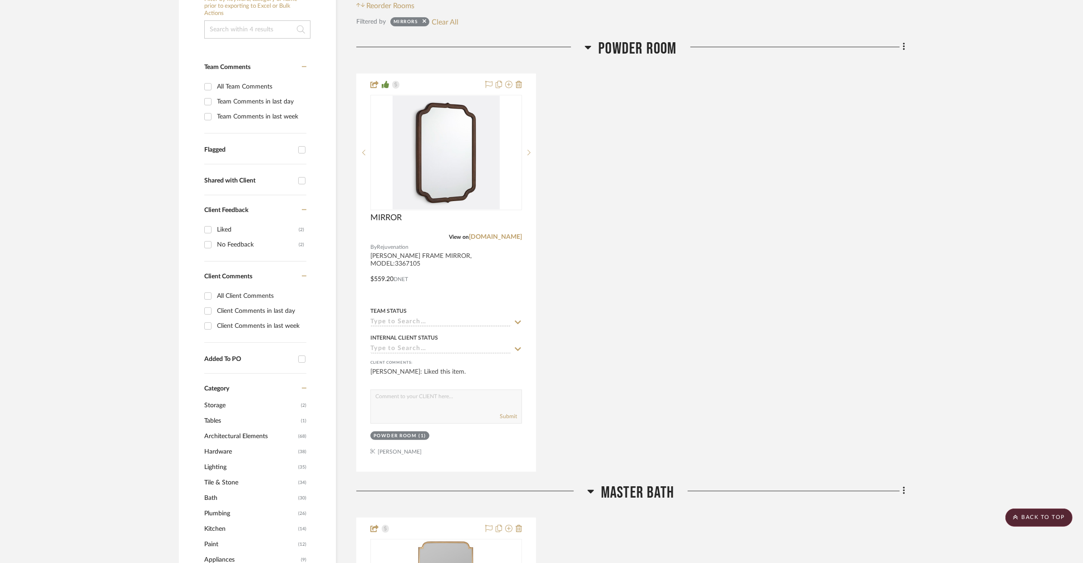
scroll to position [0, 0]
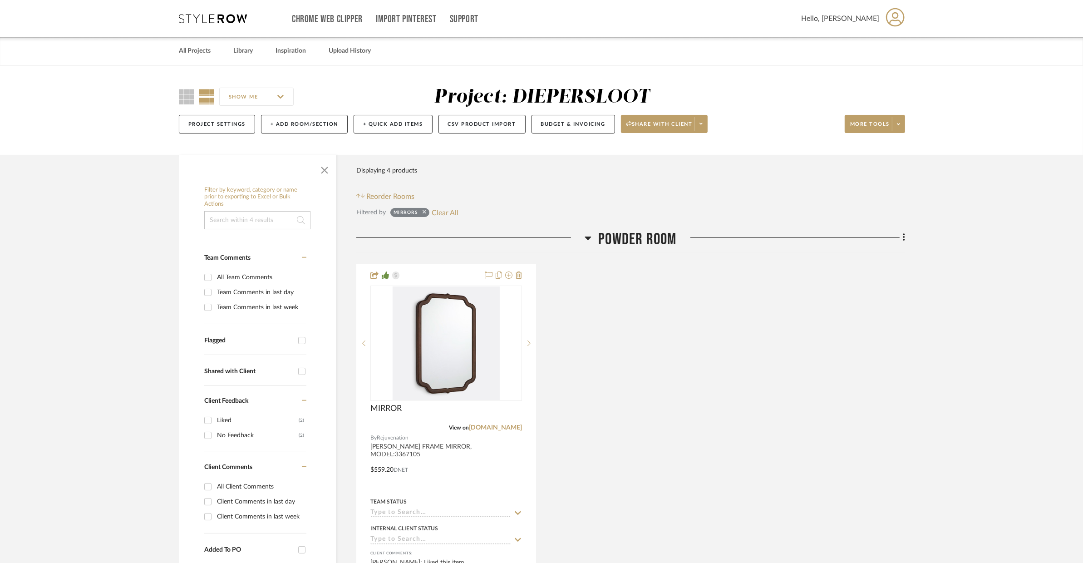
click at [425, 211] on icon at bounding box center [425, 212] width 4 height 6
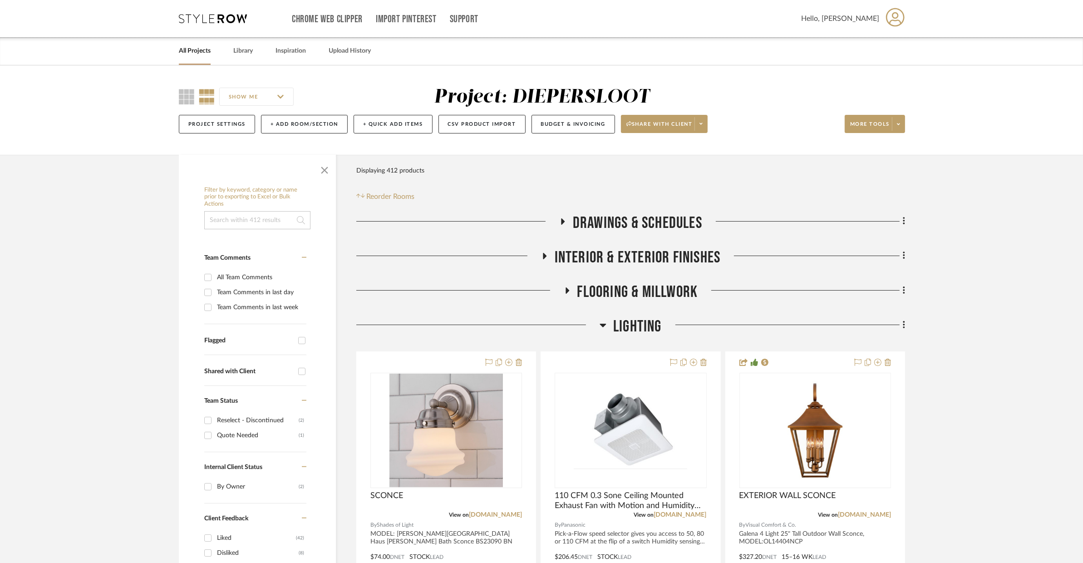
click at [646, 282] on span "Flooring & Millwork" at bounding box center [637, 292] width 121 height 20
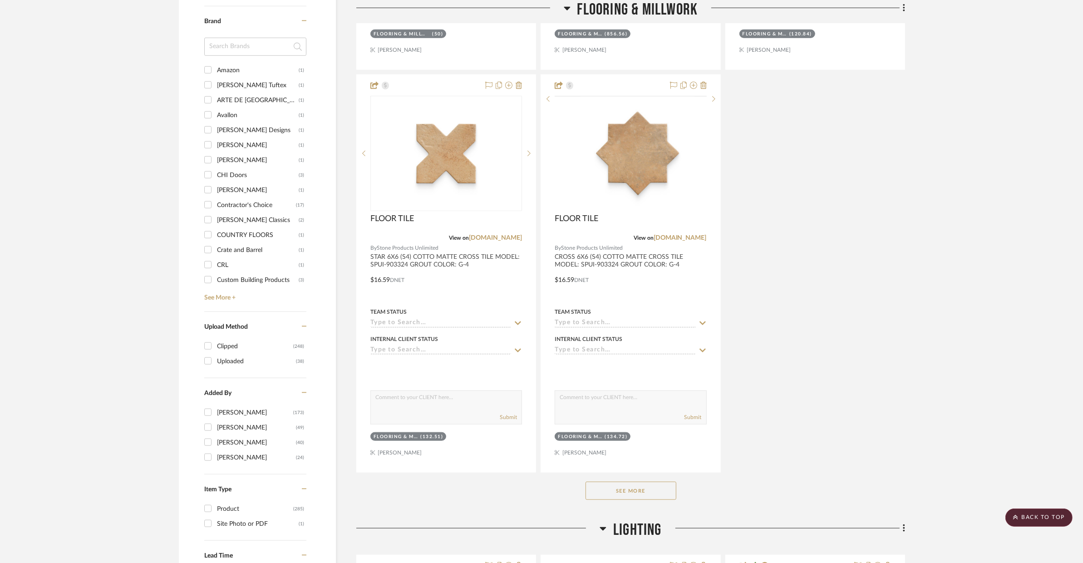
scroll to position [1100, 0]
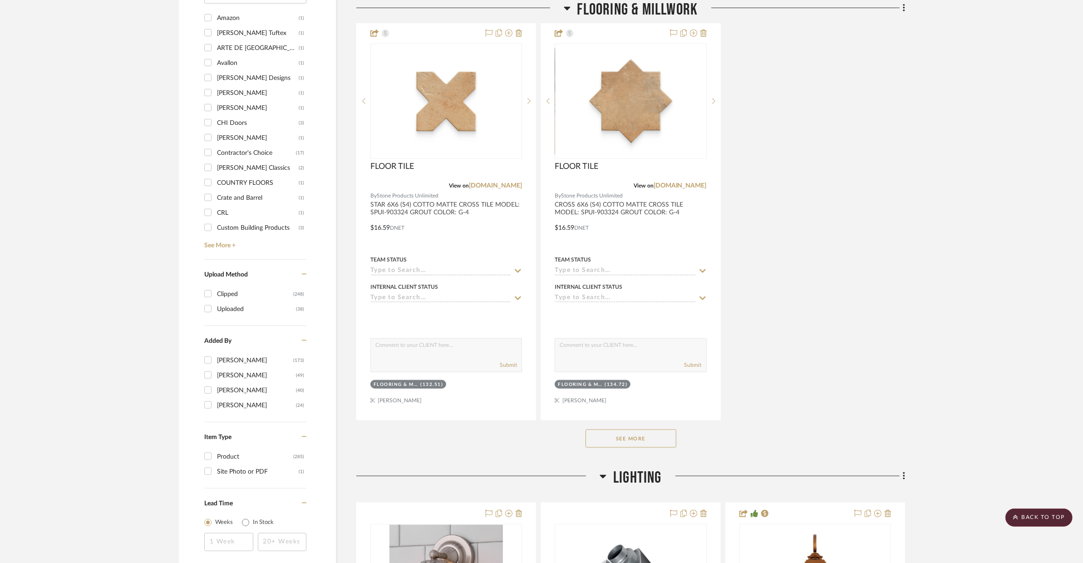
click at [631, 445] on button "See More" at bounding box center [631, 438] width 91 height 18
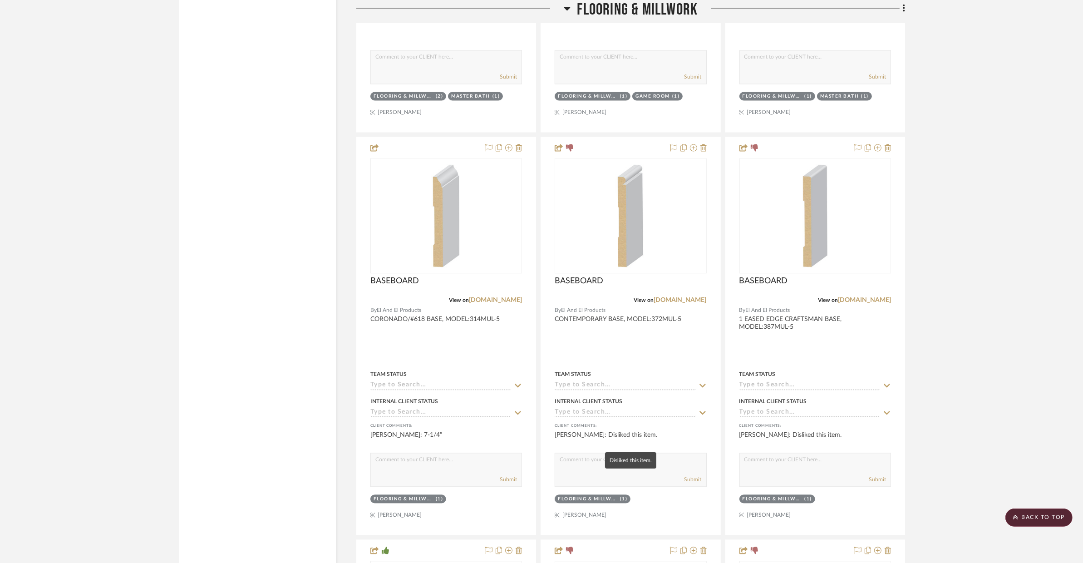
scroll to position [2191, 0]
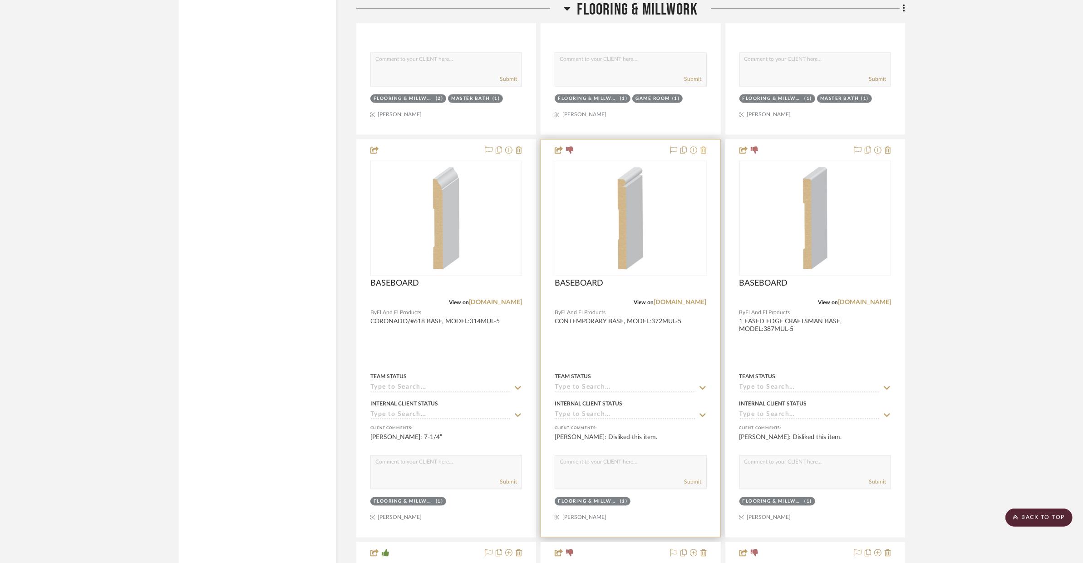
click at [704, 149] on icon at bounding box center [703, 149] width 6 height 7
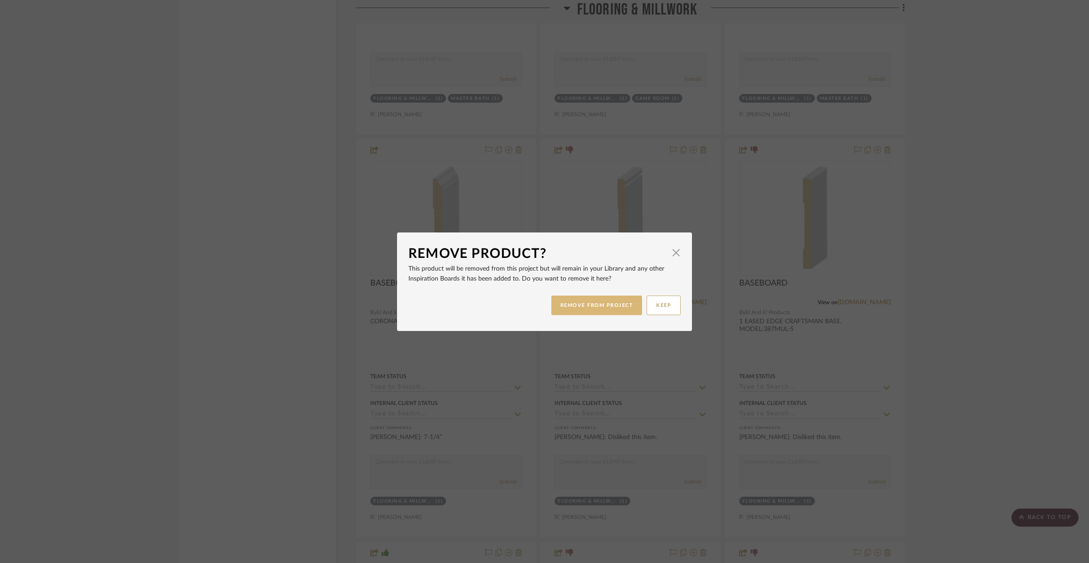
click at [592, 297] on button "REMOVE FROM PROJECT" at bounding box center [596, 305] width 91 height 20
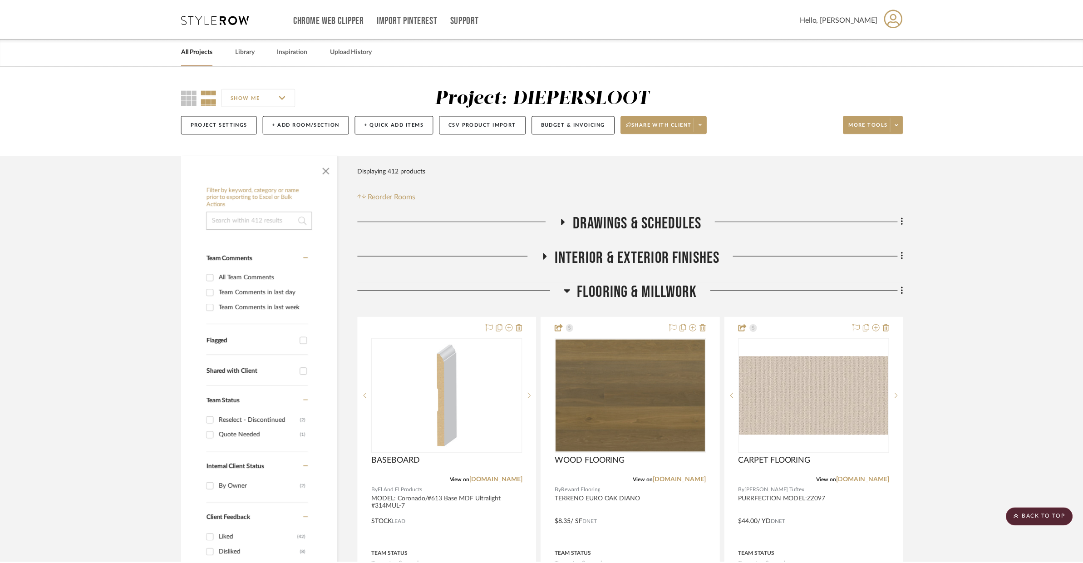
scroll to position [2191, 0]
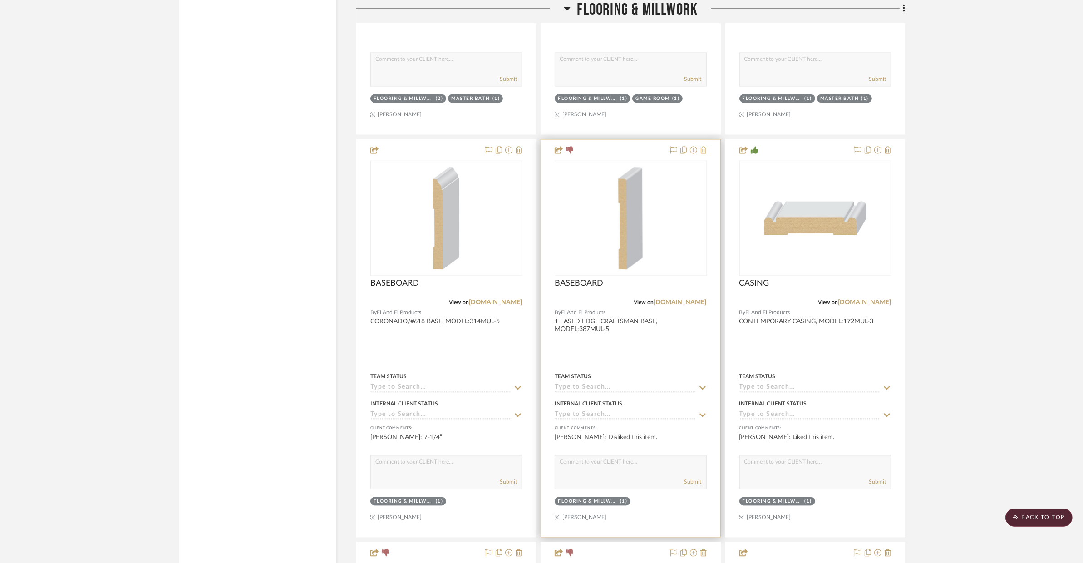
click at [701, 151] on icon at bounding box center [703, 149] width 6 height 7
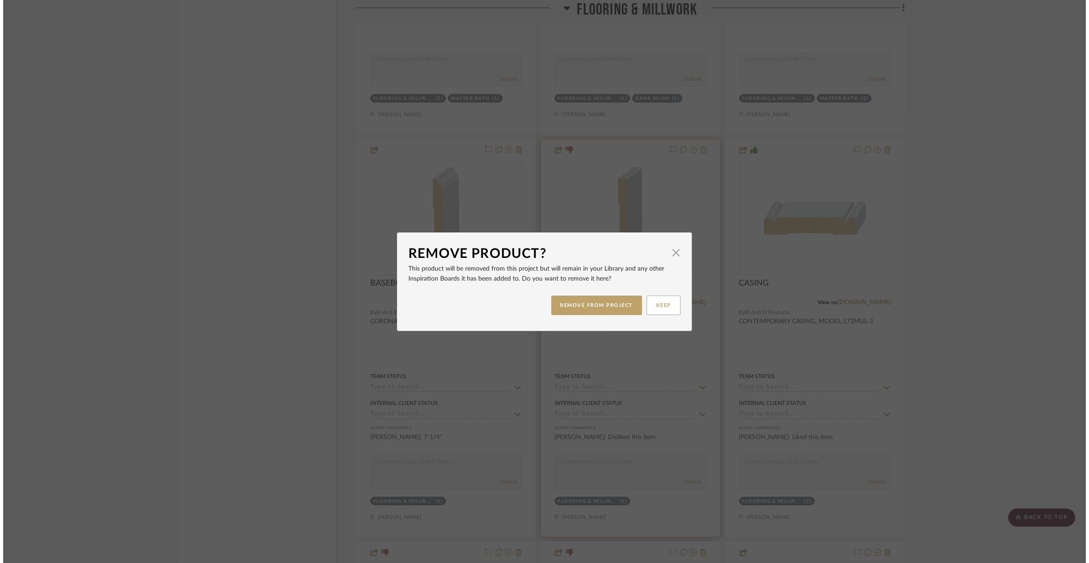
scroll to position [0, 0]
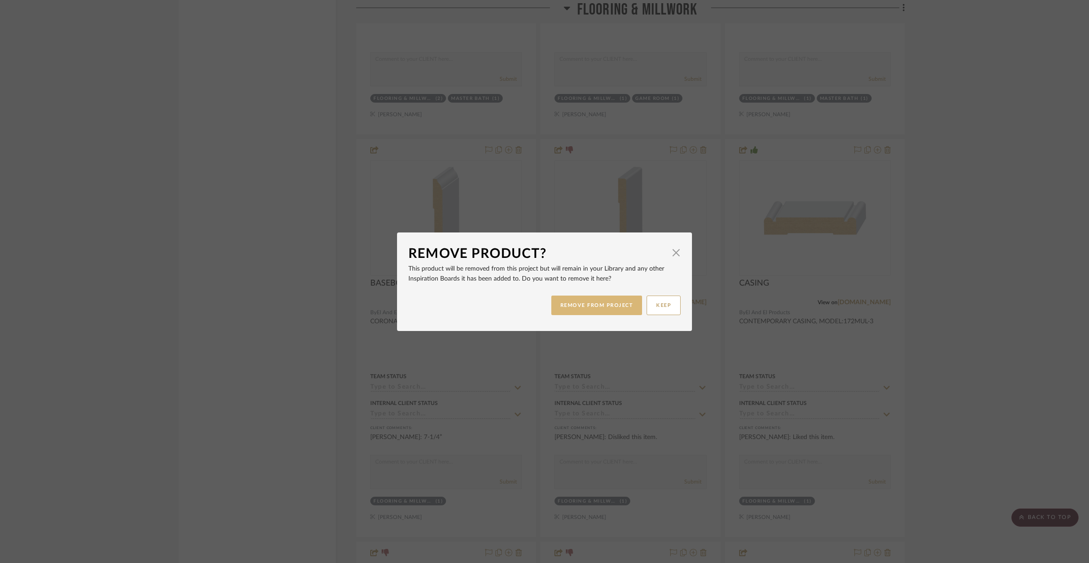
click at [620, 301] on button "REMOVE FROM PROJECT" at bounding box center [596, 305] width 91 height 20
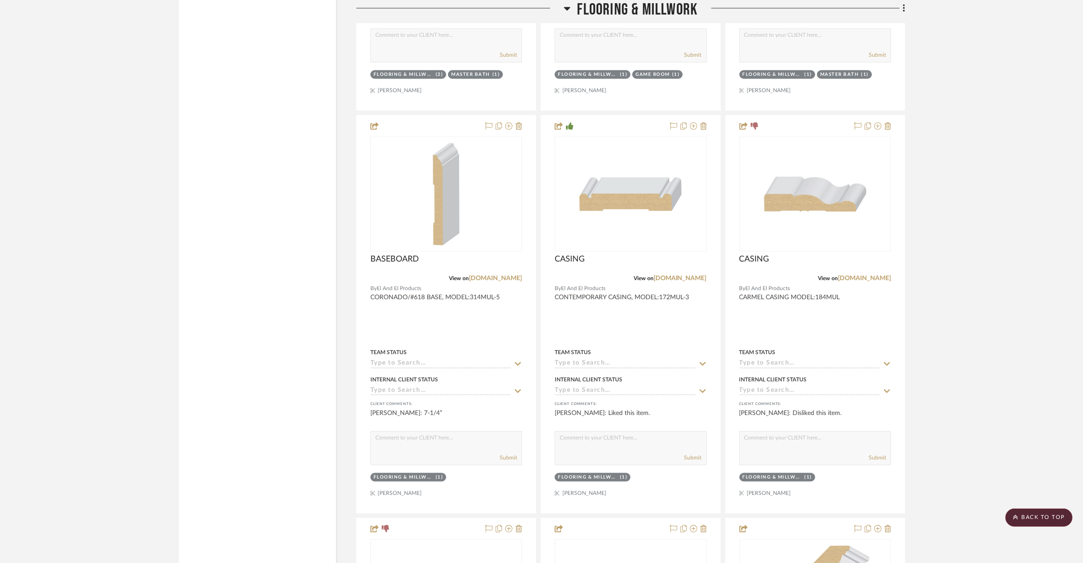
scroll to position [2227, 0]
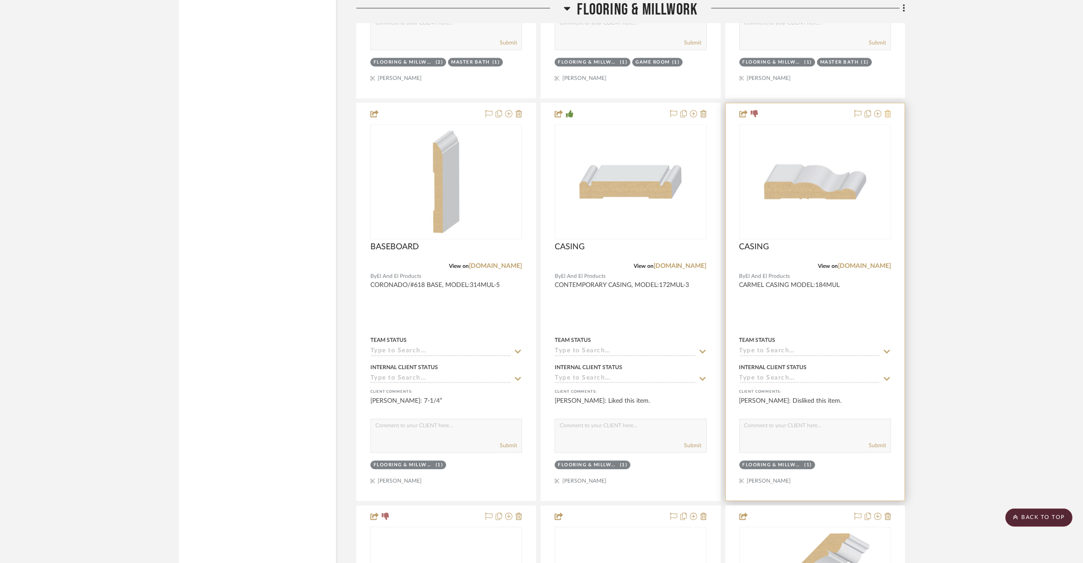
click at [890, 113] on icon at bounding box center [888, 113] width 6 height 7
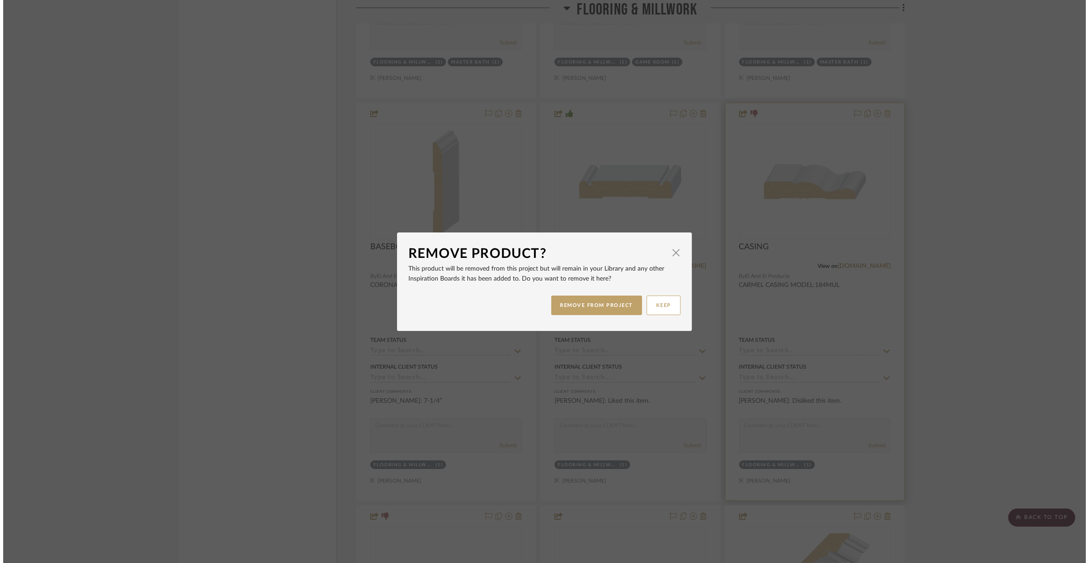
scroll to position [0, 0]
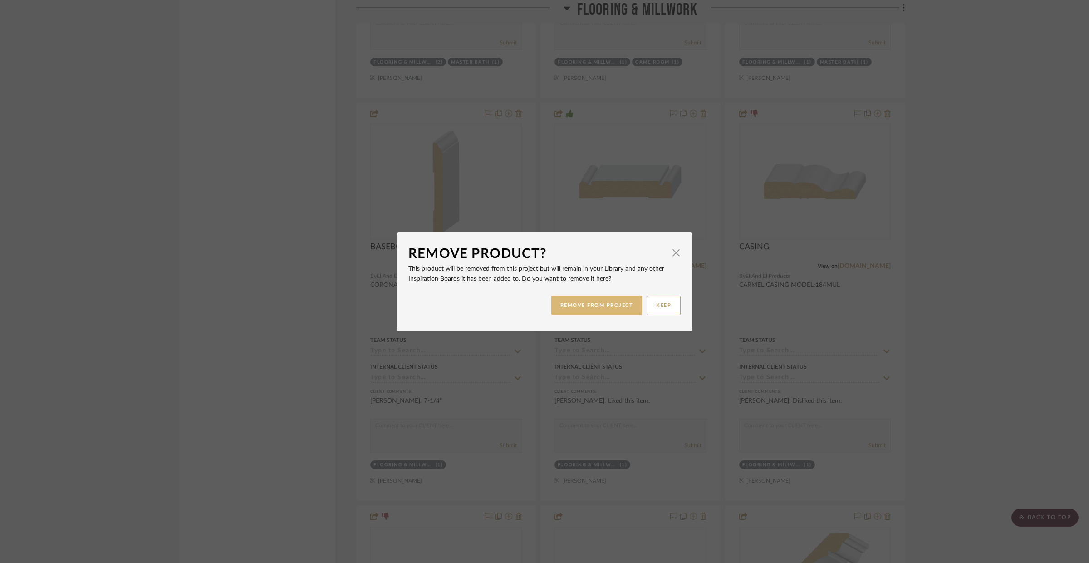
click at [618, 299] on button "REMOVE FROM PROJECT" at bounding box center [596, 305] width 91 height 20
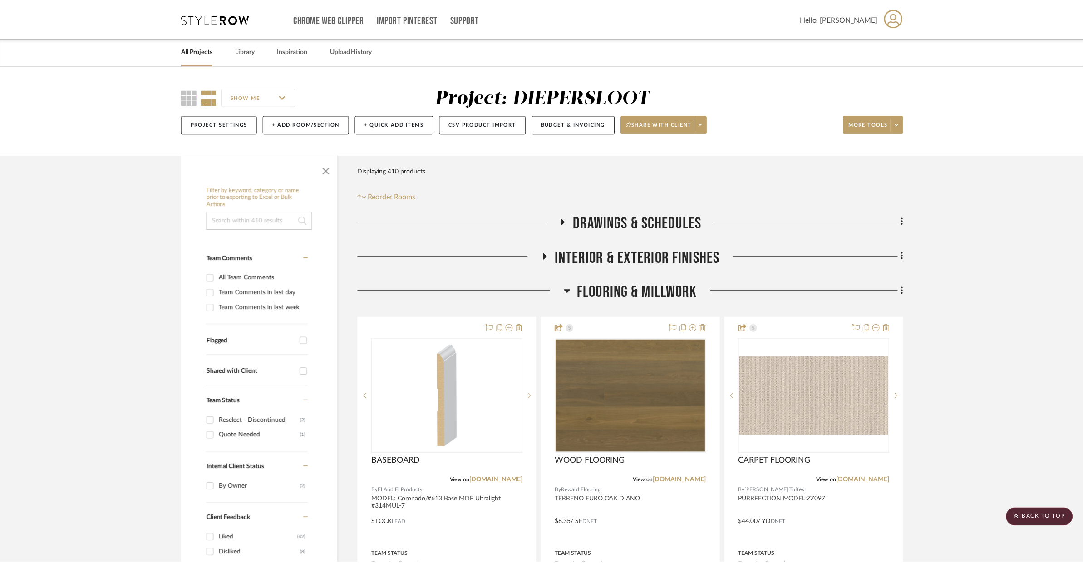
scroll to position [2227, 0]
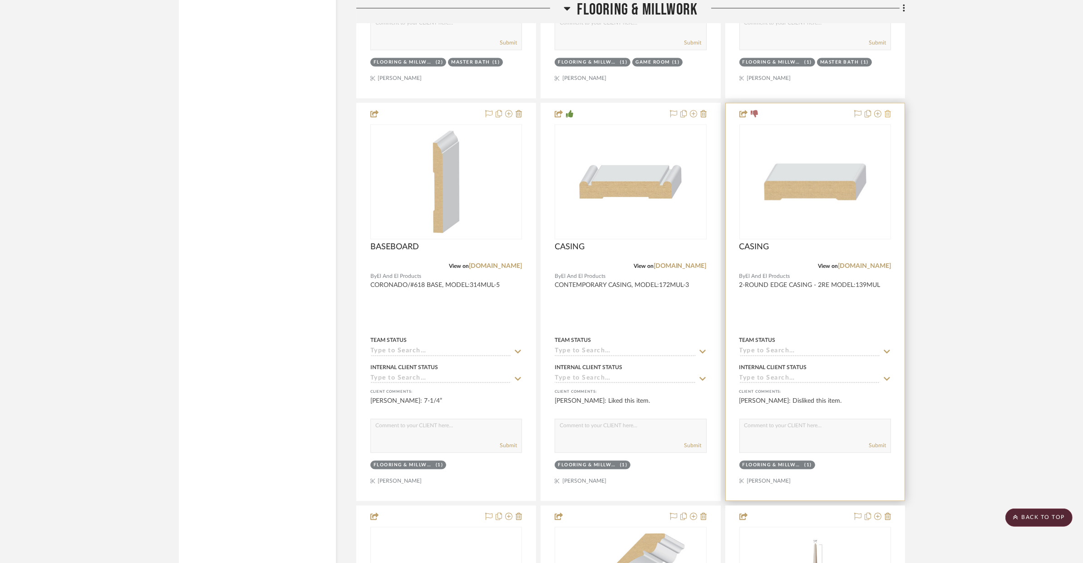
click at [887, 117] on icon at bounding box center [888, 113] width 6 height 7
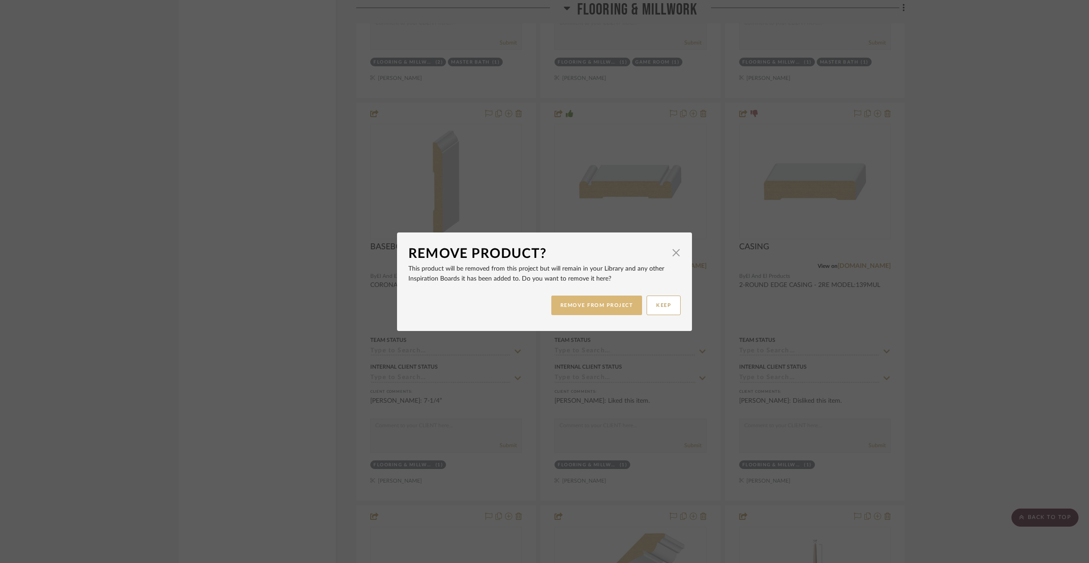
click at [610, 301] on button "REMOVE FROM PROJECT" at bounding box center [596, 305] width 91 height 20
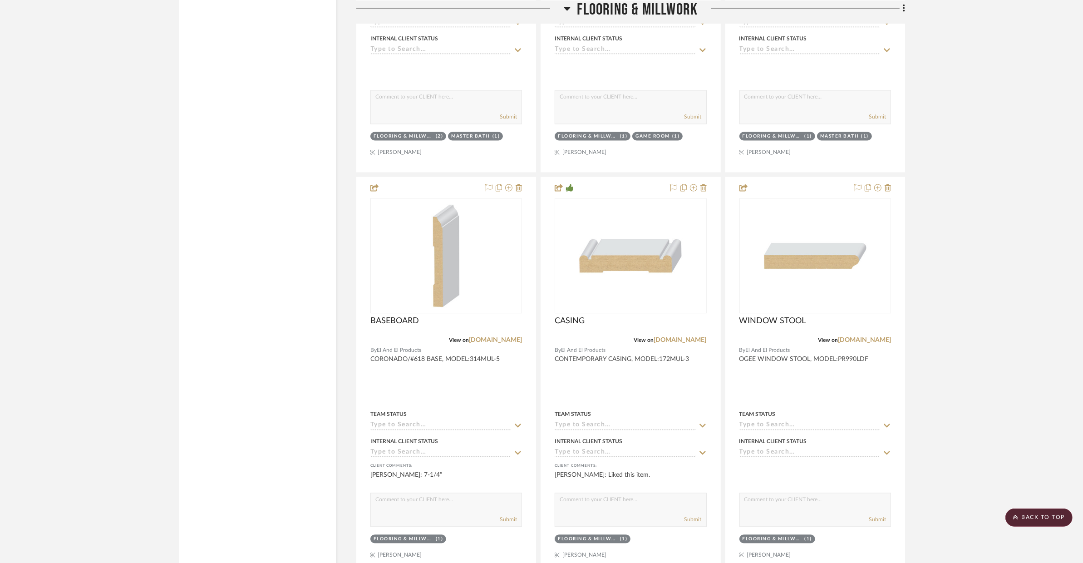
scroll to position [2141, 0]
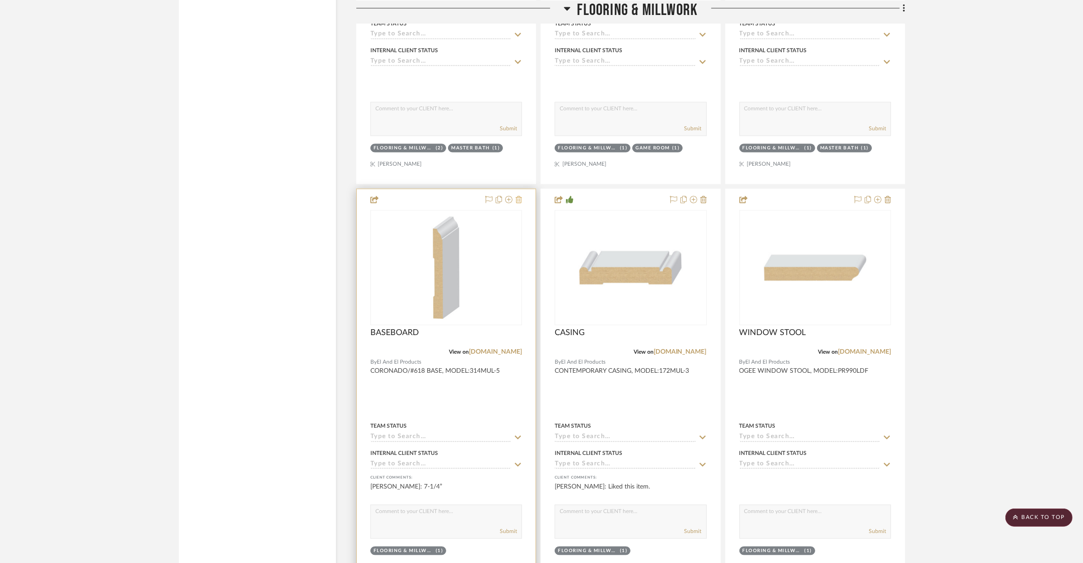
click at [518, 201] on icon at bounding box center [519, 199] width 6 height 7
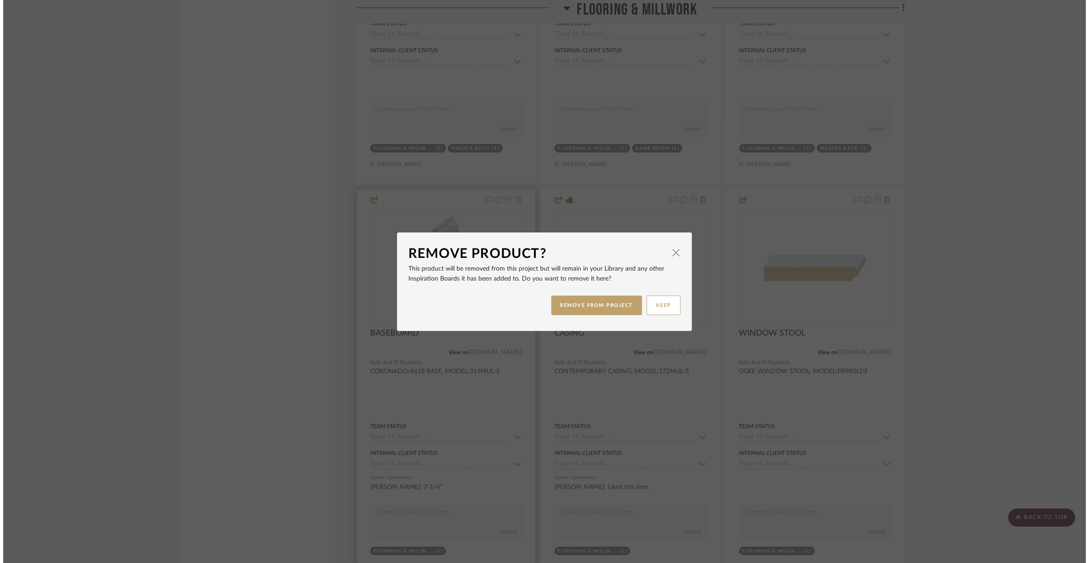
scroll to position [0, 0]
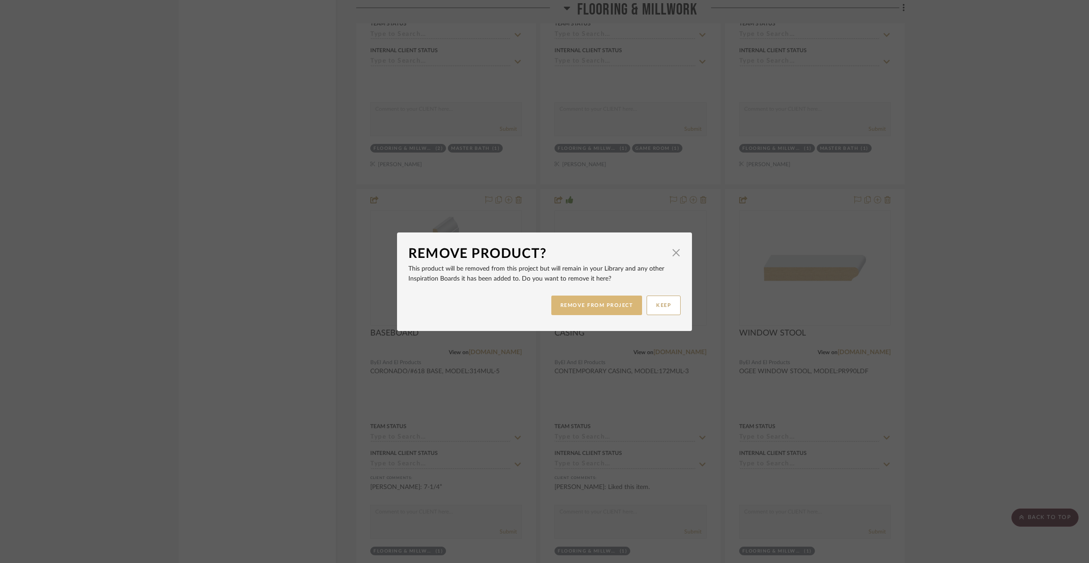
click at [568, 300] on button "REMOVE FROM PROJECT" at bounding box center [596, 305] width 91 height 20
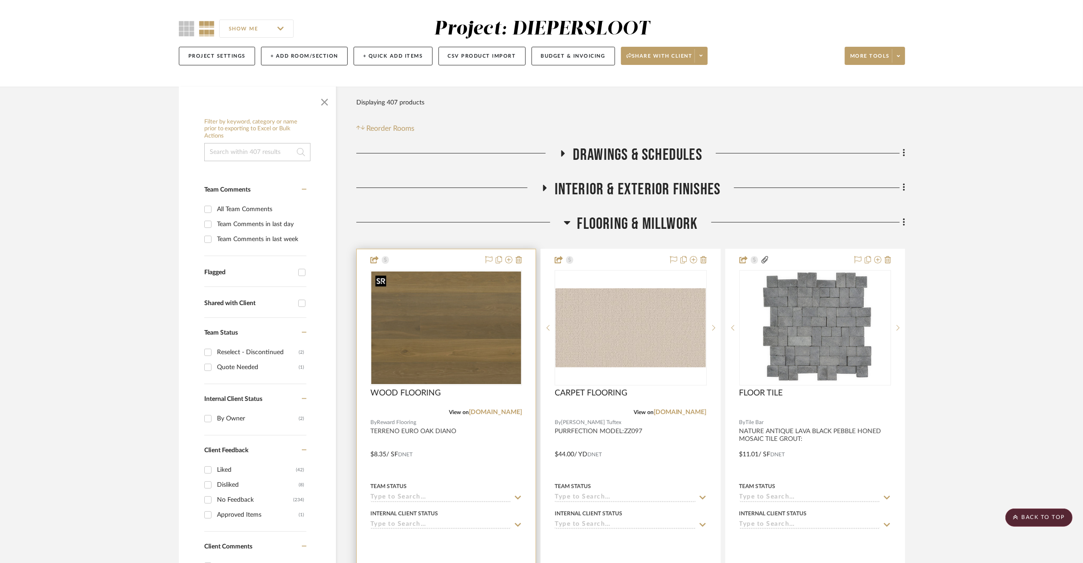
scroll to position [8, 0]
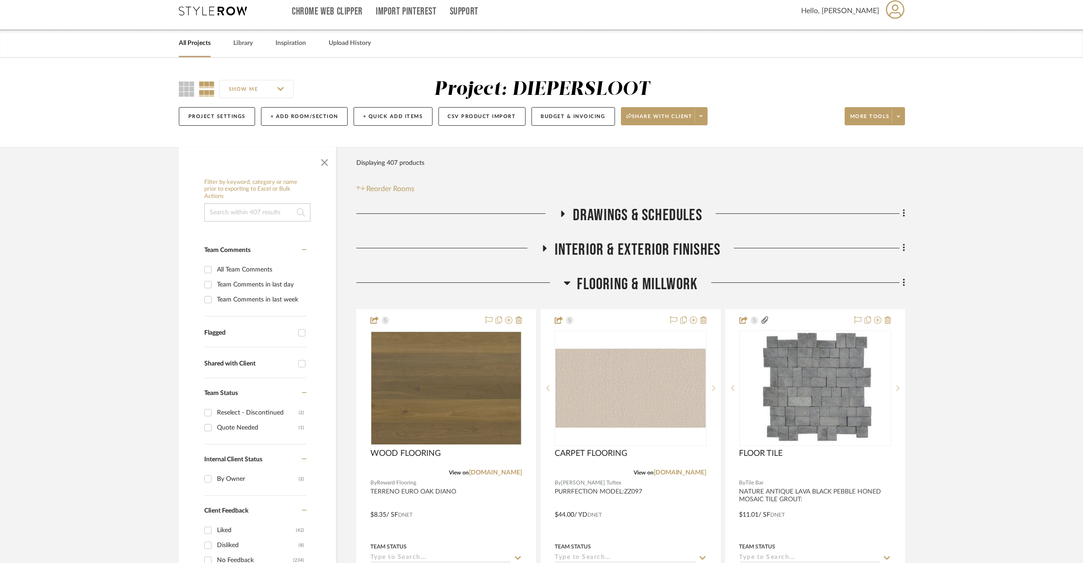
click at [585, 282] on span "Flooring & Millwork" at bounding box center [637, 285] width 121 height 20
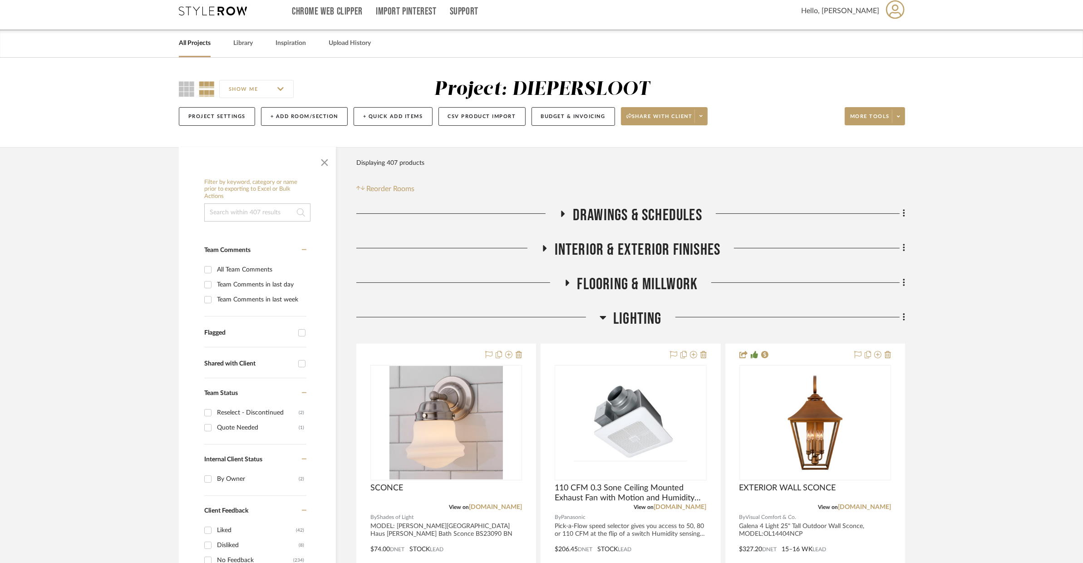
scroll to position [168, 0]
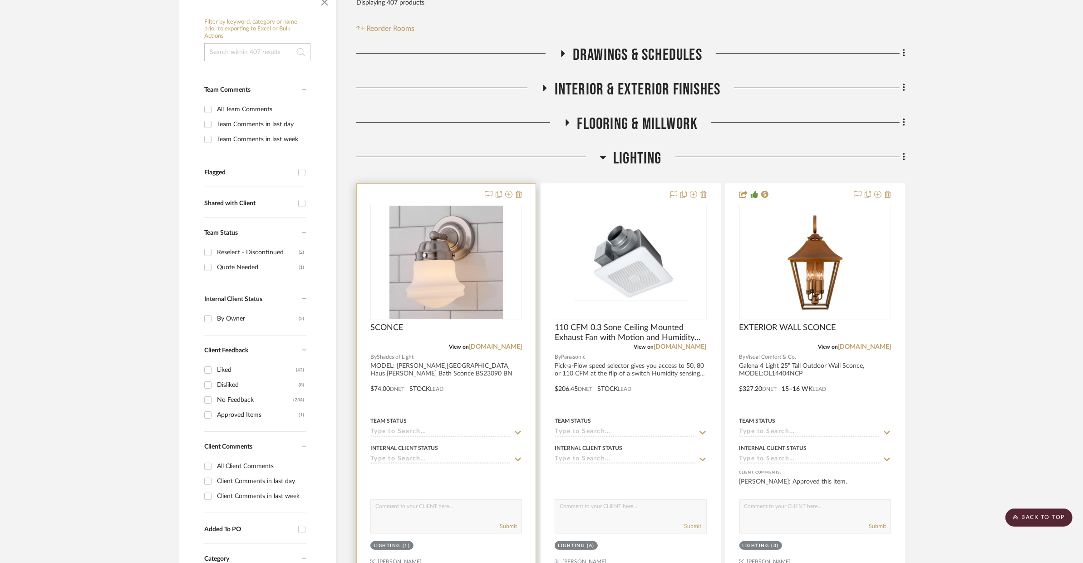
click at [485, 379] on div at bounding box center [446, 382] width 179 height 397
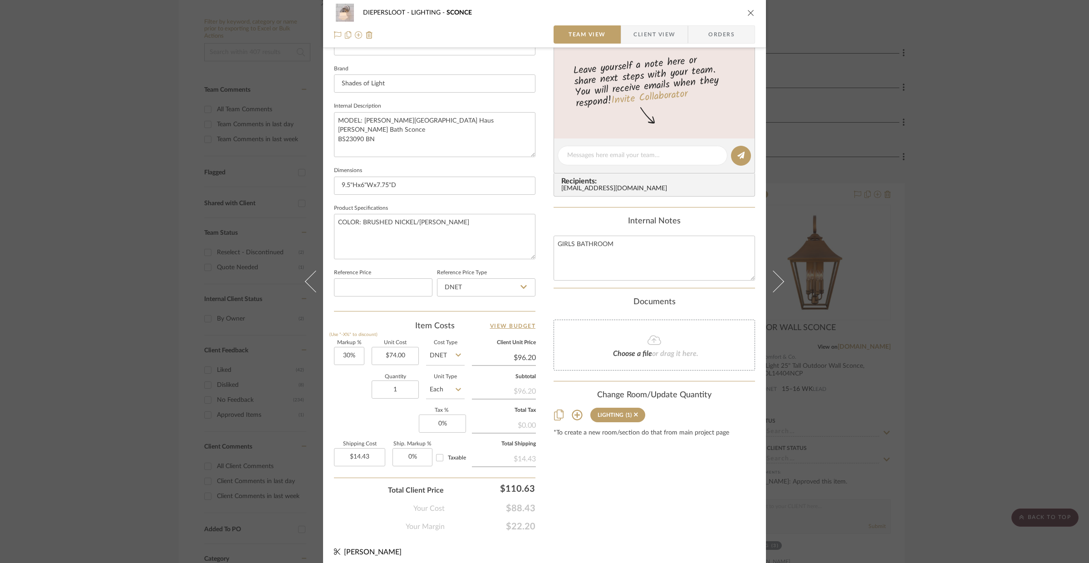
scroll to position [282, 0]
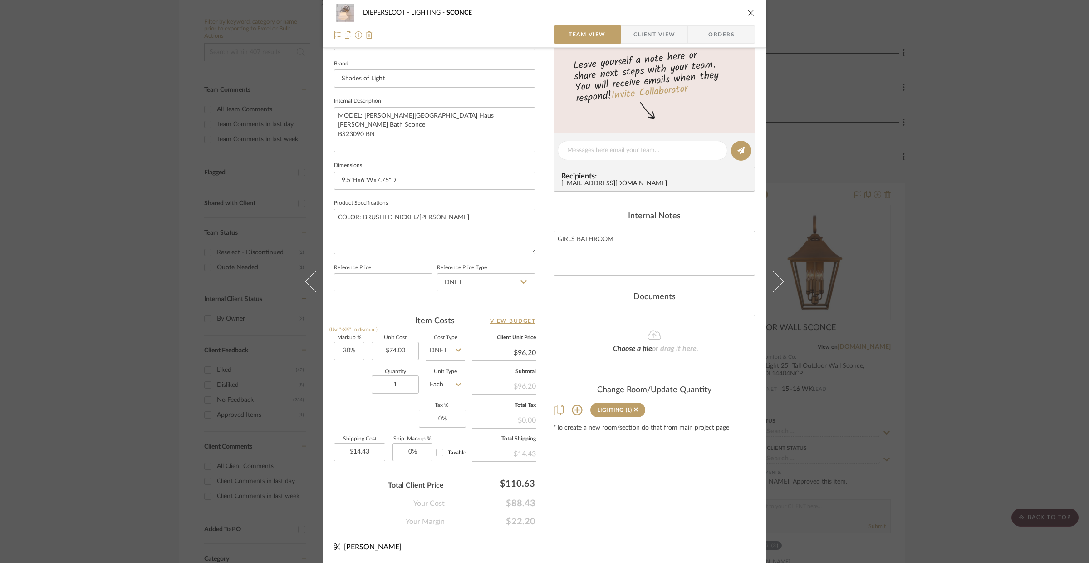
click at [933, 209] on div "DIEPERSLOOT LIGHTING SCONCE Team View Client View Orders Team-Facing Details It…" at bounding box center [544, 281] width 1089 height 563
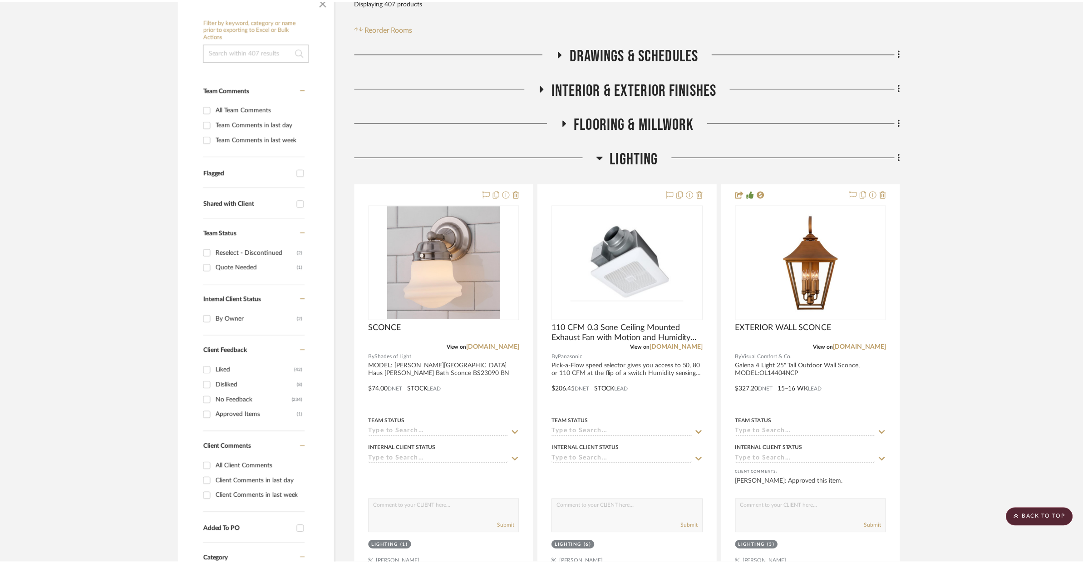
scroll to position [168, 0]
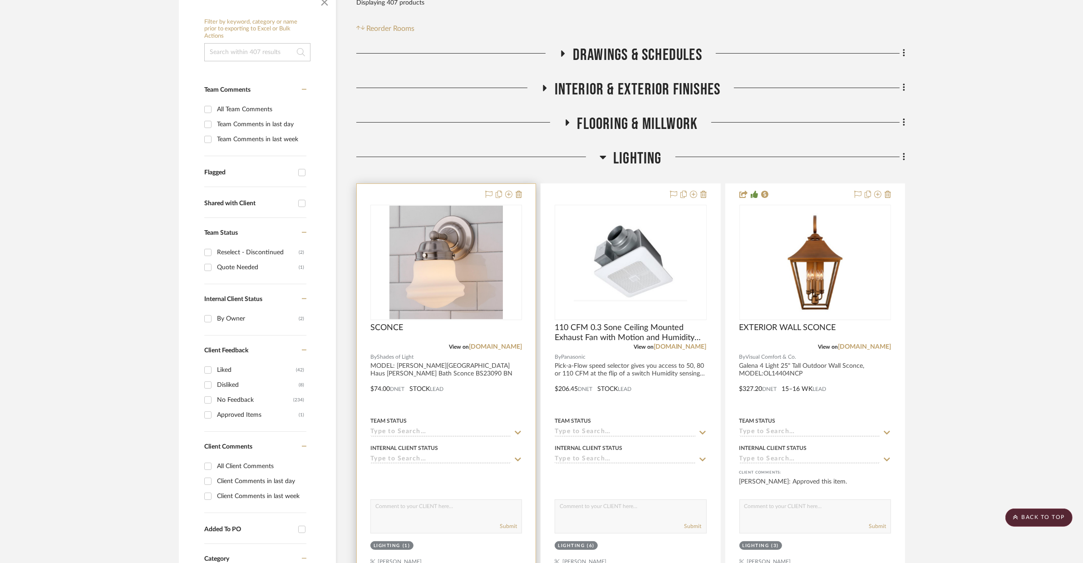
click at [483, 383] on div at bounding box center [446, 382] width 179 height 397
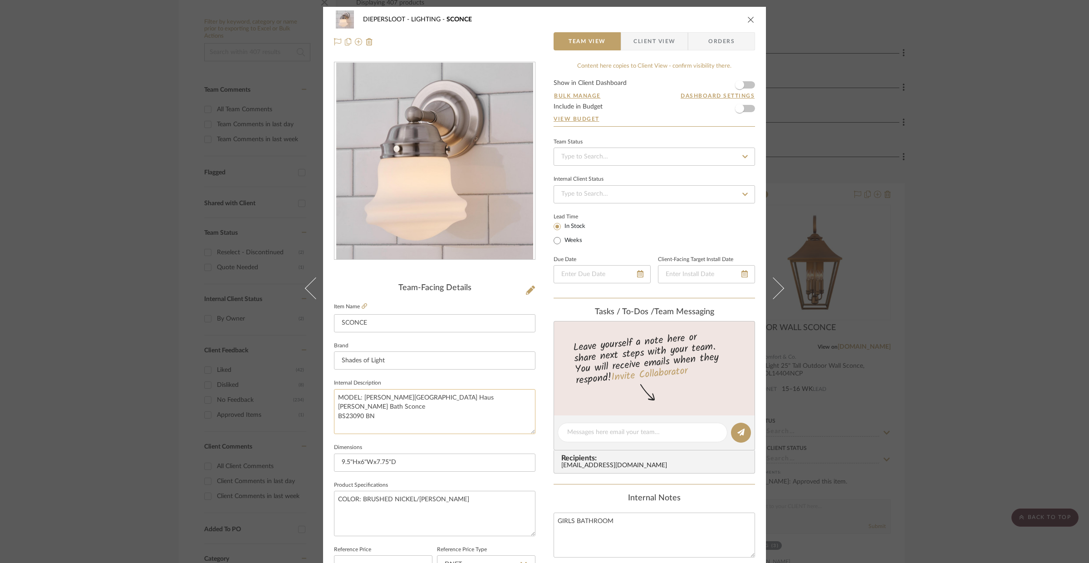
click at [359, 398] on textarea "MODEL: [PERSON_NAME][GEOGRAPHIC_DATA] Haus [PERSON_NAME] Bath Sconce BS23090 BN" at bounding box center [435, 411] width 202 height 45
click at [360, 397] on textarea "MODEL: [PERSON_NAME][GEOGRAPHIC_DATA] Haus [PERSON_NAME] Bath Sconce BS23090 BN" at bounding box center [435, 411] width 202 height 45
drag, startPoint x: 361, startPoint y: 397, endPoint x: 333, endPoint y: 395, distance: 28.2
click at [334, 395] on textarea "MODEL: [PERSON_NAME][GEOGRAPHIC_DATA] Haus [PERSON_NAME] Bath Sconce BS23090 BN" at bounding box center [435, 411] width 202 height 45
click at [474, 400] on textarea "[PERSON_NAME][GEOGRAPHIC_DATA] Haus [PERSON_NAME] Bath Sconce BS23090 BN" at bounding box center [435, 411] width 202 height 45
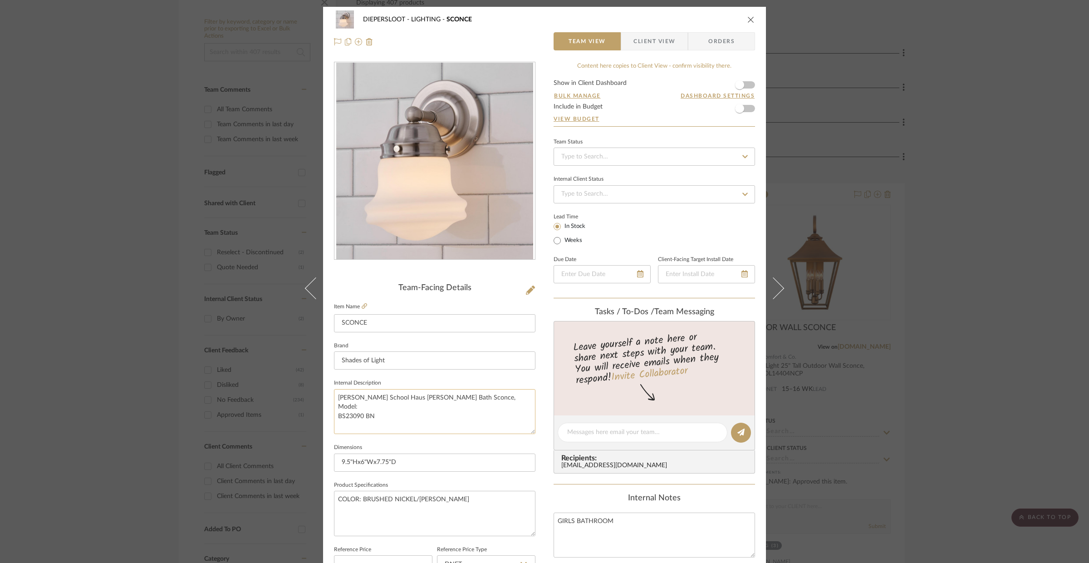
click at [334, 416] on textarea "[PERSON_NAME] School Haus [PERSON_NAME] Bath Sconce, Model: BS23090 BN" at bounding box center [435, 411] width 202 height 45
click at [471, 396] on textarea "[PERSON_NAME] School Haus [PERSON_NAME] Bath Sconce, Model: BS23090 BN" at bounding box center [435, 411] width 202 height 45
type textarea "[PERSON_NAME] School Haus [PERSON_NAME] Bath Sconce, Model: BS23090 BN"
click at [461, 355] on input "Shades of Light" at bounding box center [435, 360] width 202 height 18
click at [338, 320] on input "SCONCE" at bounding box center [435, 323] width 202 height 18
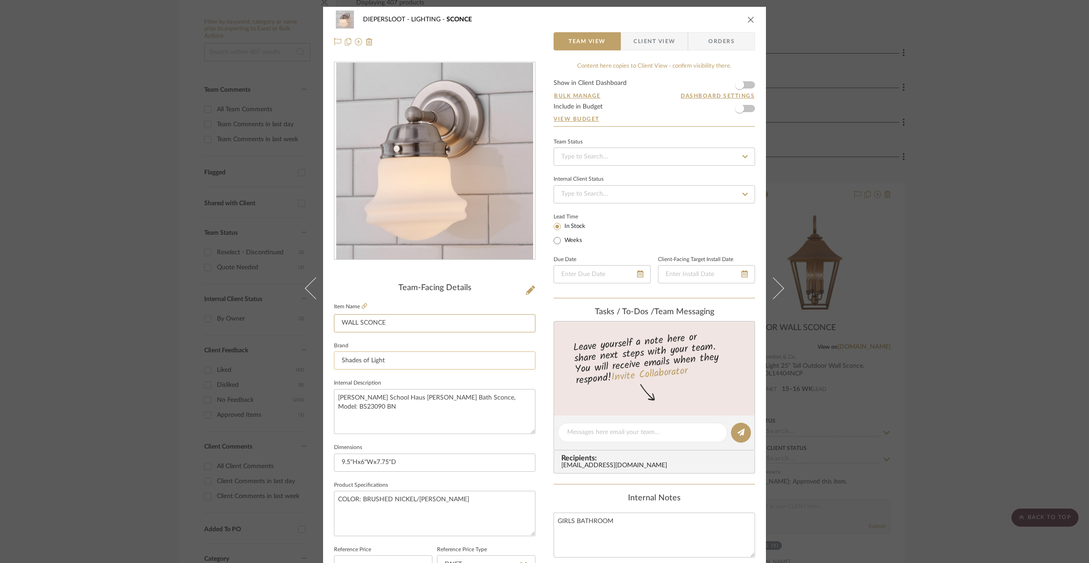
type input "WALL SCONCE"
click at [406, 365] on input "Shades of Light" at bounding box center [435, 360] width 202 height 18
click at [748, 21] on icon "close" at bounding box center [751, 19] width 7 height 7
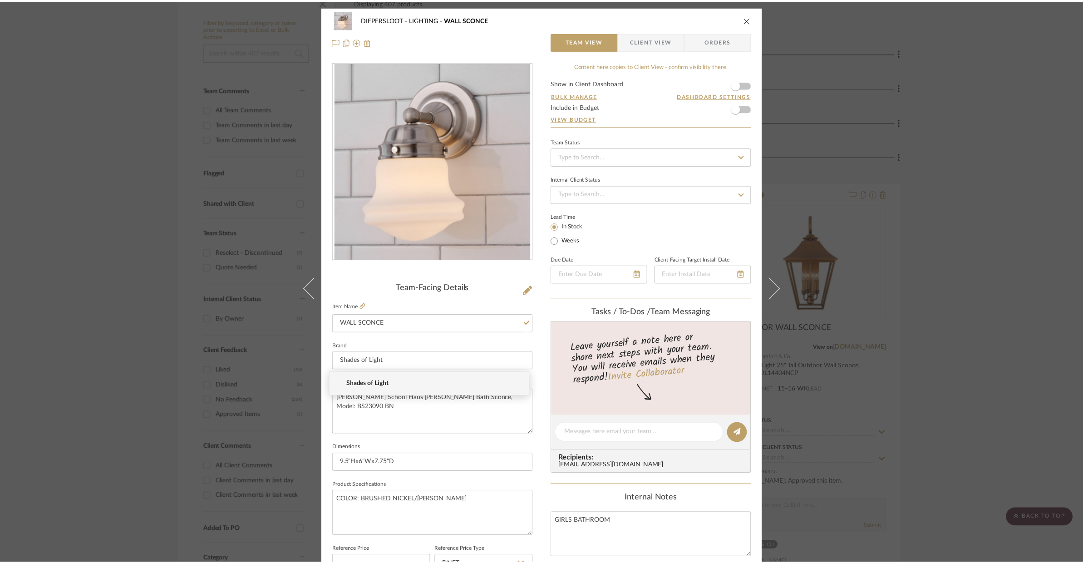
scroll to position [168, 0]
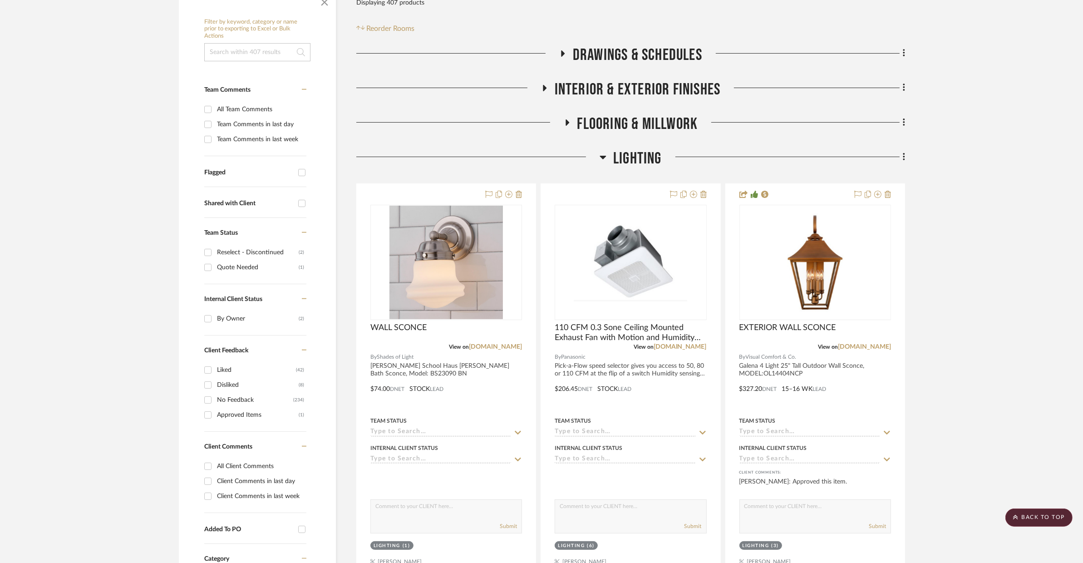
click at [623, 153] on span "LIGHTING" at bounding box center [637, 159] width 49 height 20
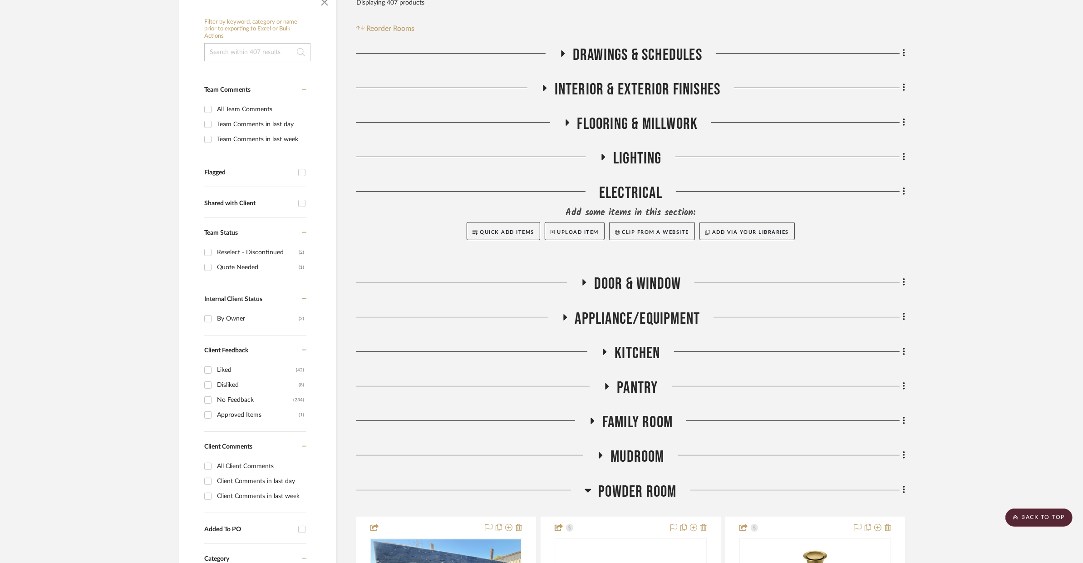
click at [609, 118] on span "Flooring & Millwork" at bounding box center [637, 124] width 121 height 20
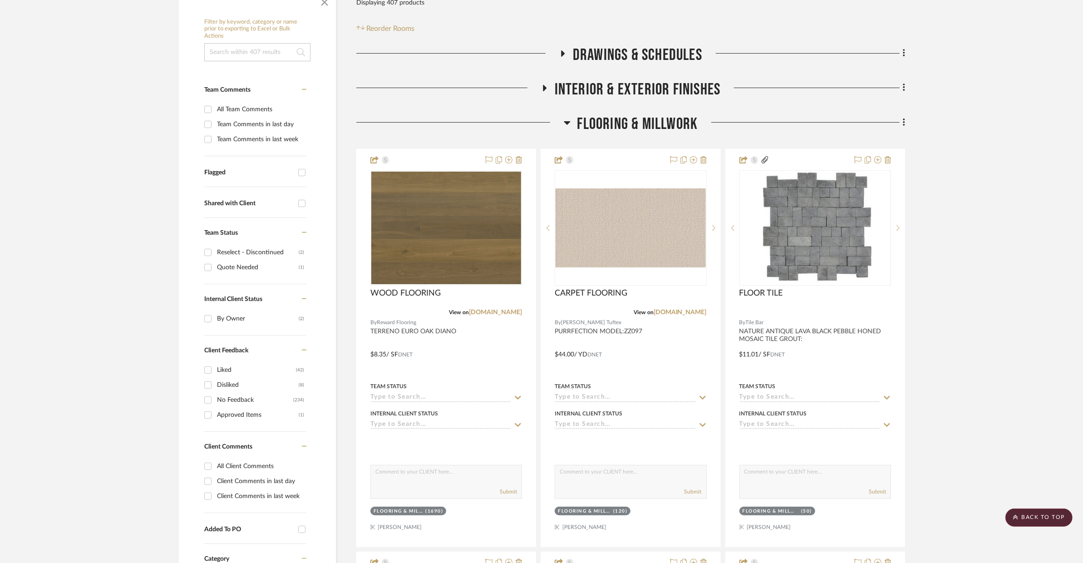
click at [609, 118] on span "Flooring & Millwork" at bounding box center [637, 124] width 121 height 20
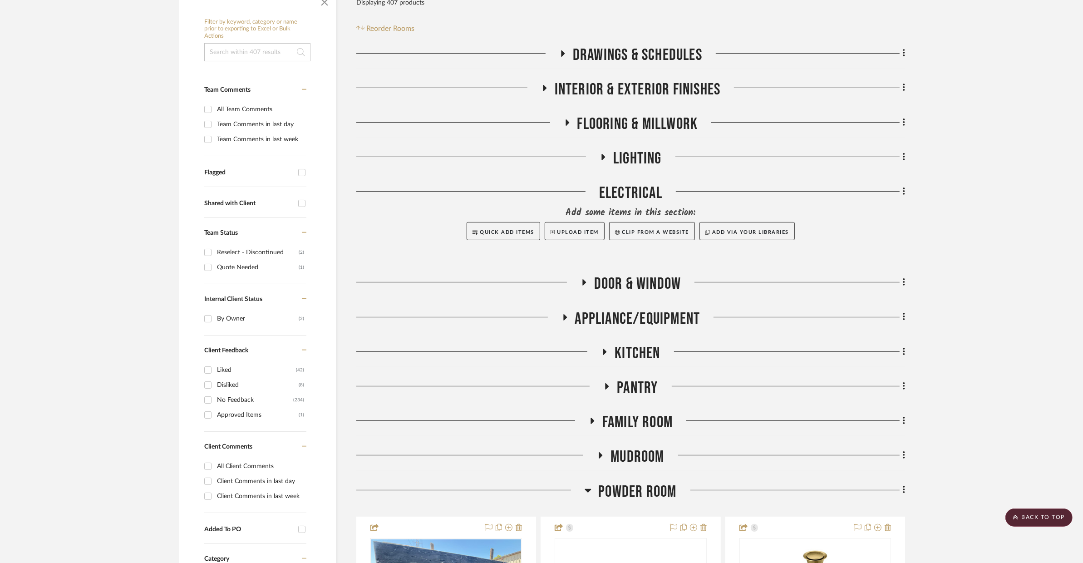
click at [612, 84] on span "INTERIOR & EXTERIOR FINISHES" at bounding box center [638, 90] width 166 height 20
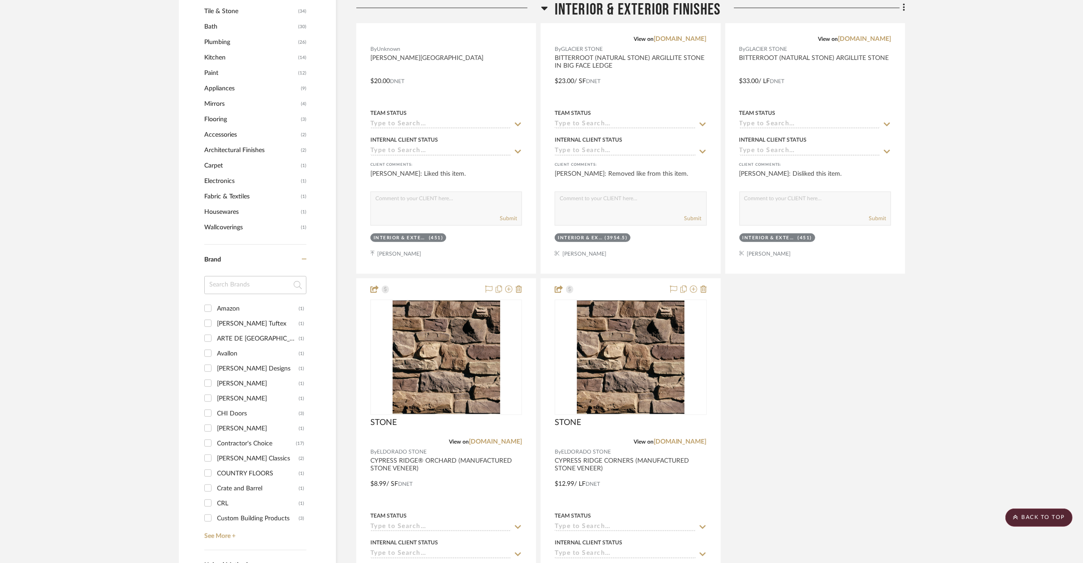
scroll to position [967, 0]
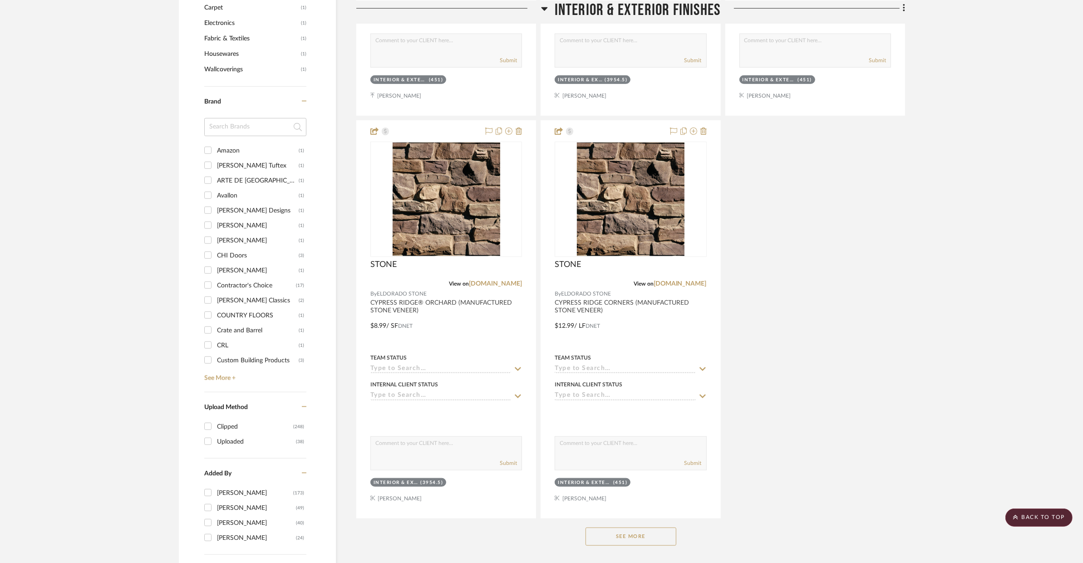
click at [626, 482] on button "See More" at bounding box center [631, 536] width 91 height 18
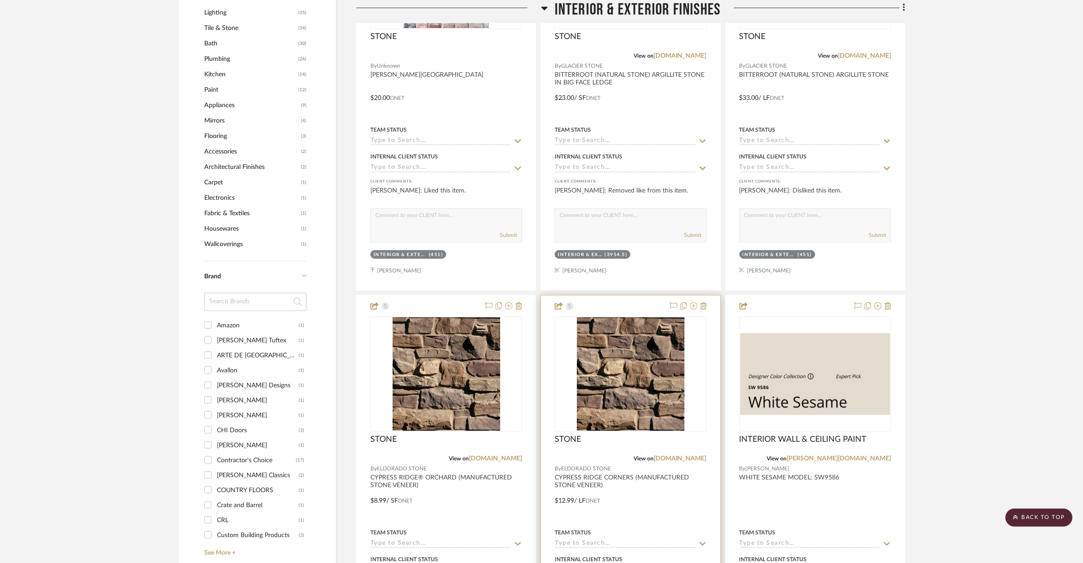
scroll to position [794, 0]
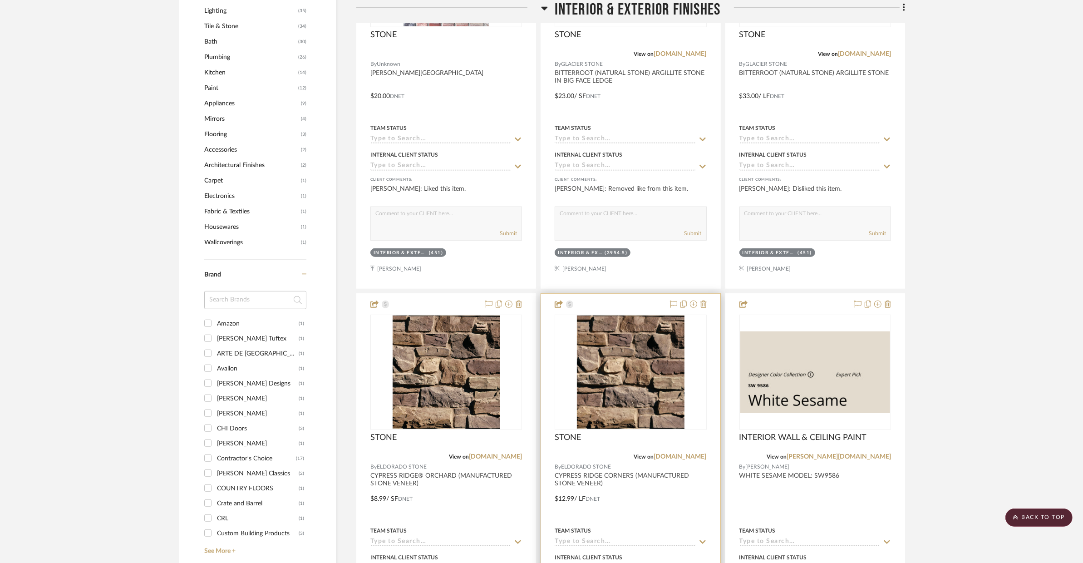
click at [686, 482] on div at bounding box center [630, 492] width 179 height 397
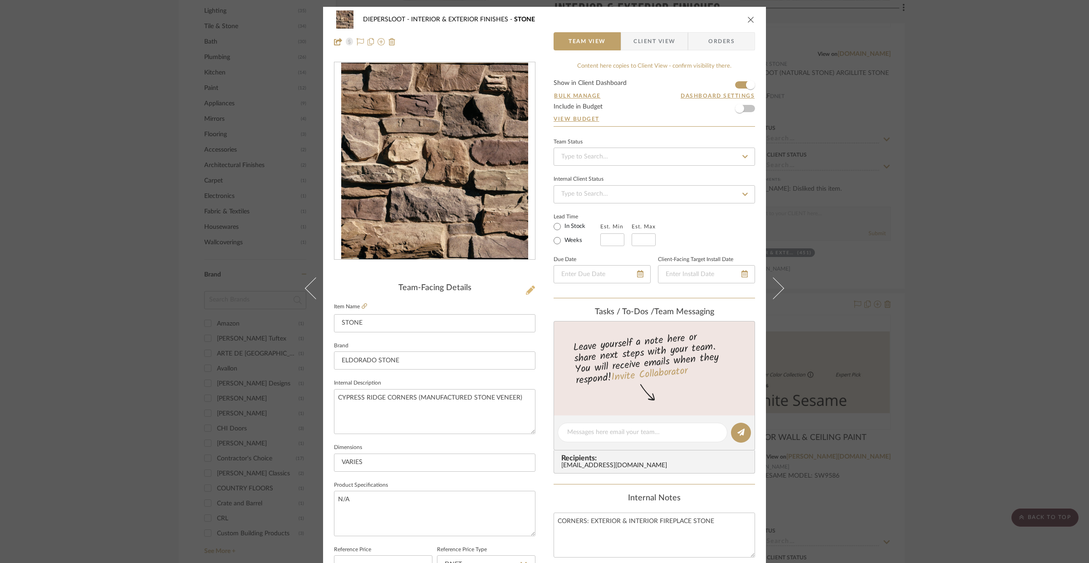
click at [528, 295] on fa-icon at bounding box center [530, 290] width 9 height 9
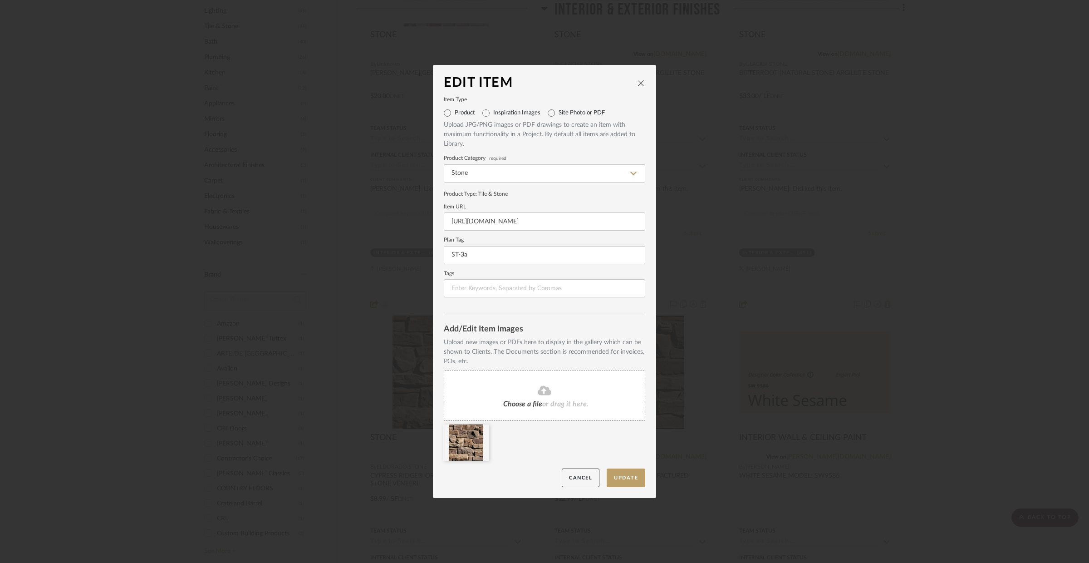
click at [639, 79] on icon "close" at bounding box center [641, 82] width 7 height 7
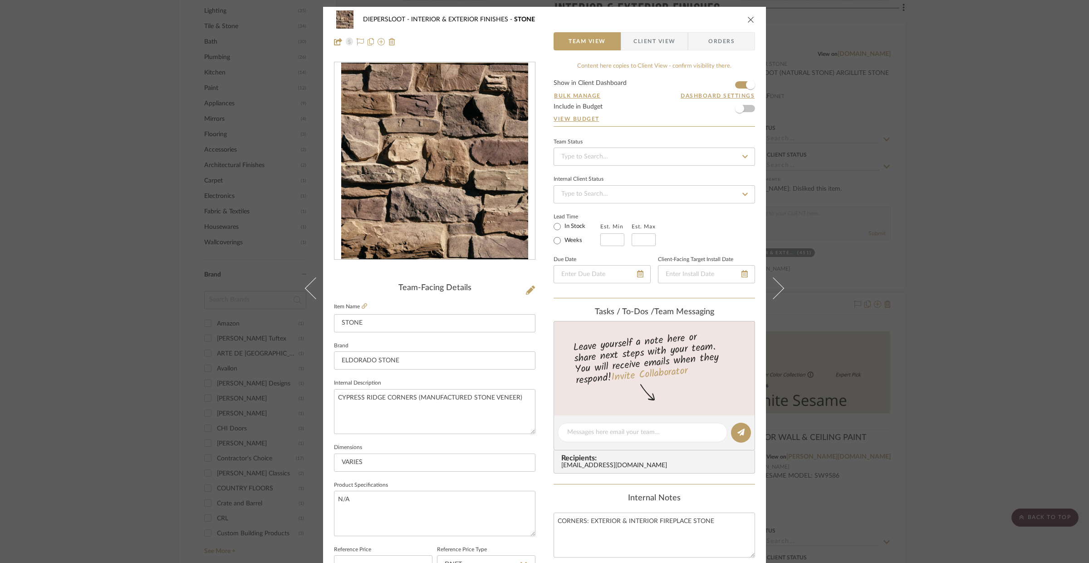
click at [751, 21] on icon "close" at bounding box center [751, 19] width 7 height 7
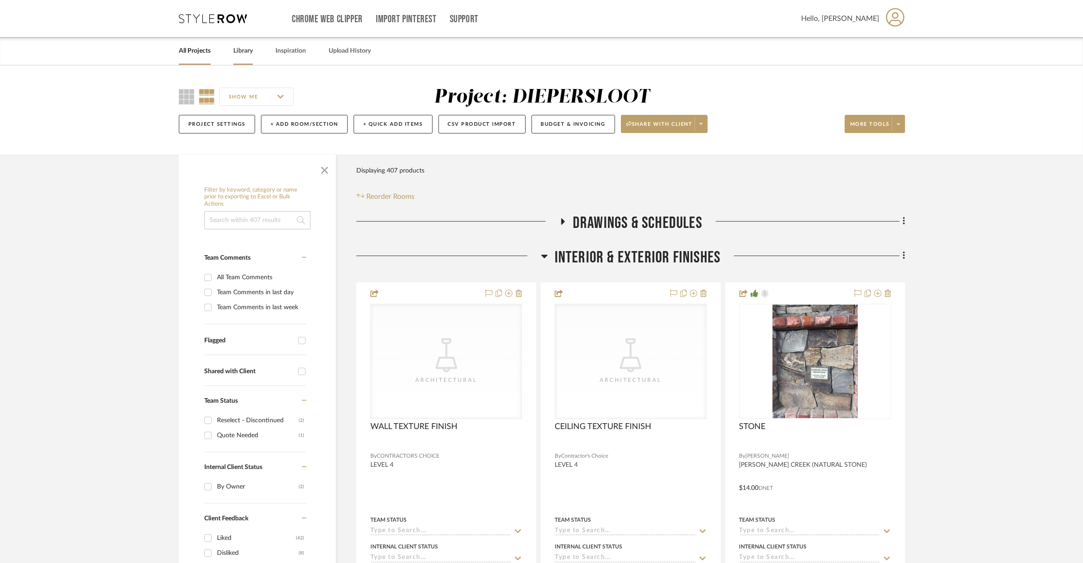
click at [244, 53] on link "Library" at bounding box center [243, 51] width 20 height 12
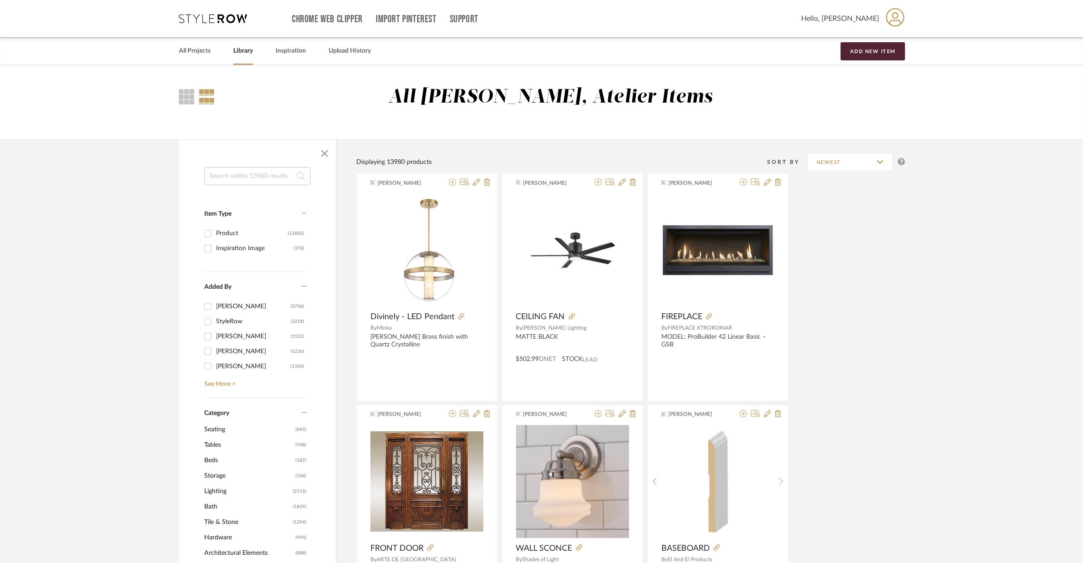
click at [266, 167] on input at bounding box center [257, 176] width 106 height 18
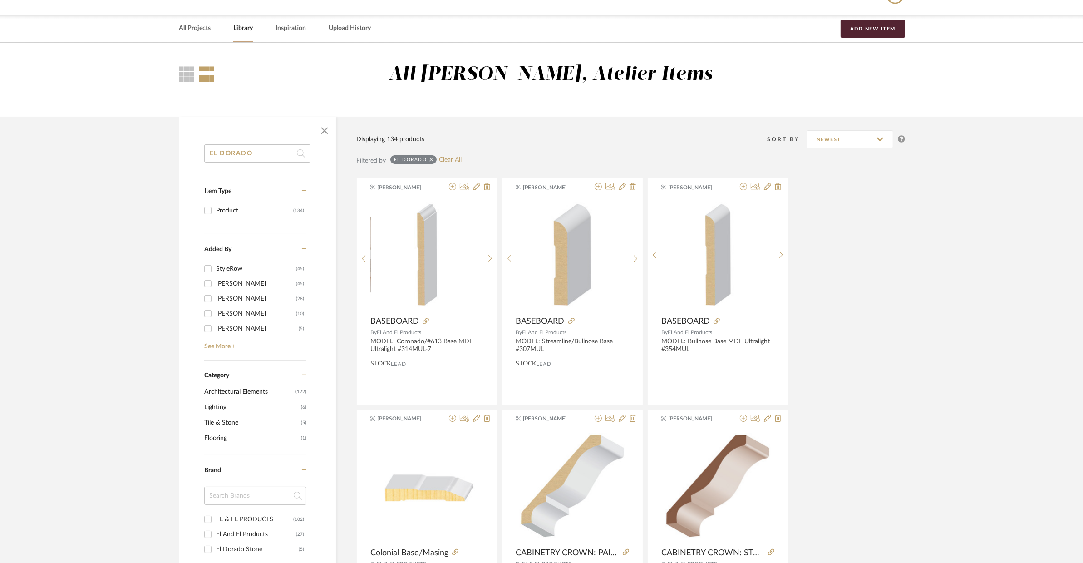
scroll to position [34, 0]
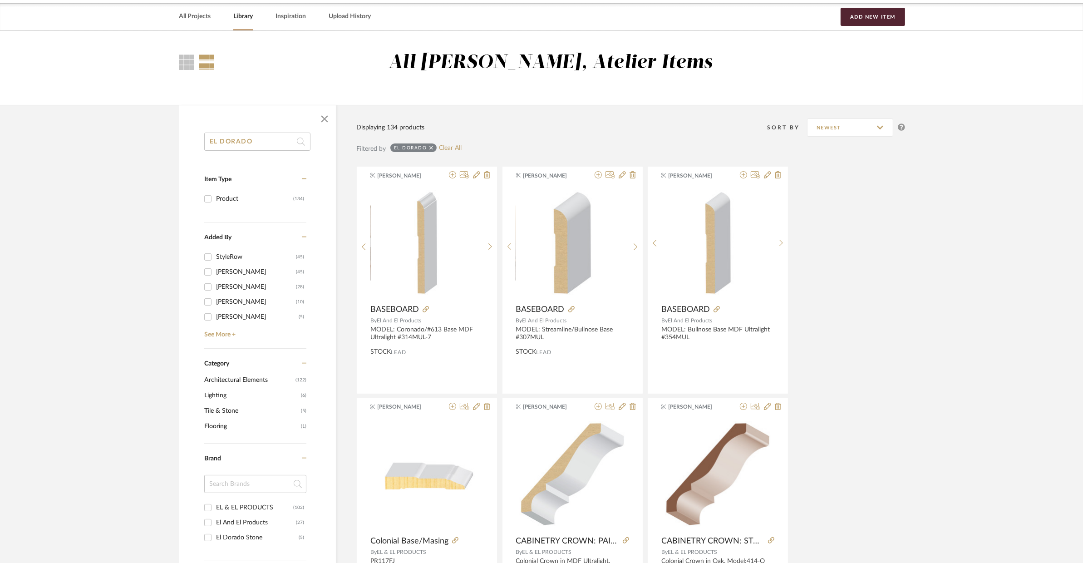
type input "EL DORADO"
click at [230, 412] on span "Tile & Stone" at bounding box center [251, 410] width 94 height 15
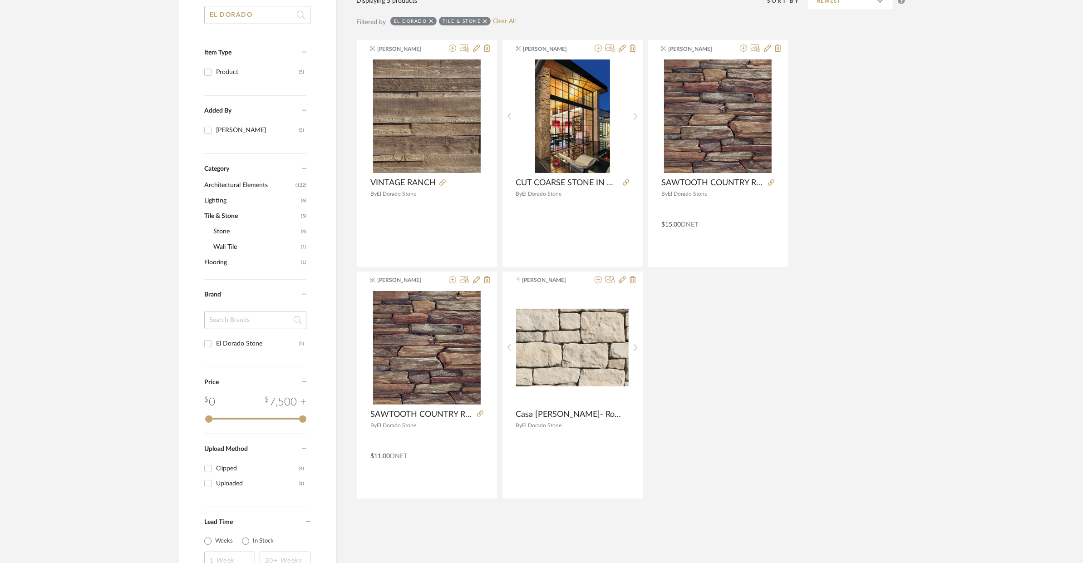
scroll to position [222, 0]
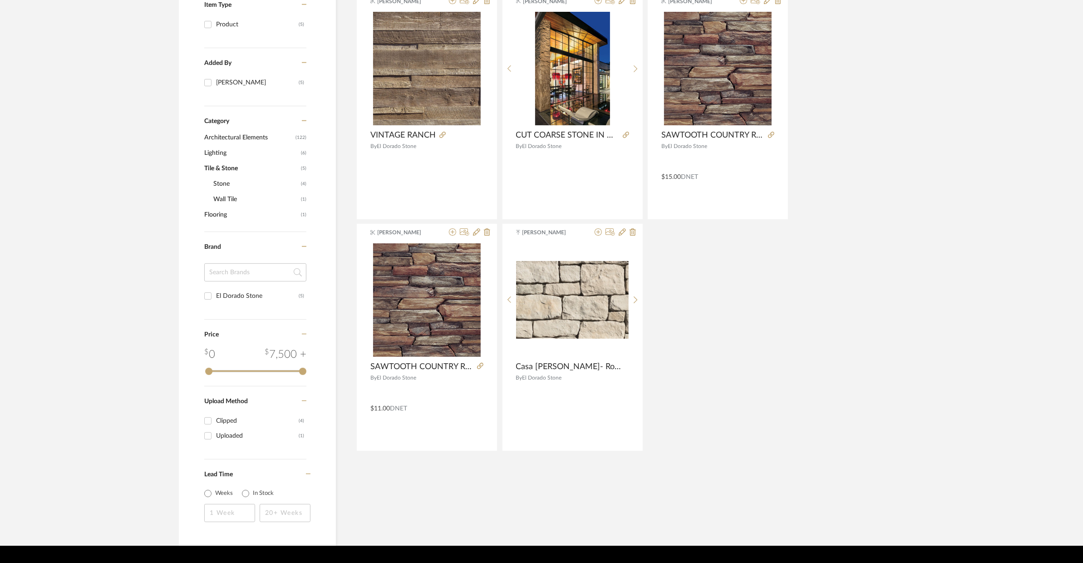
click at [222, 182] on span "Stone" at bounding box center [255, 183] width 85 height 15
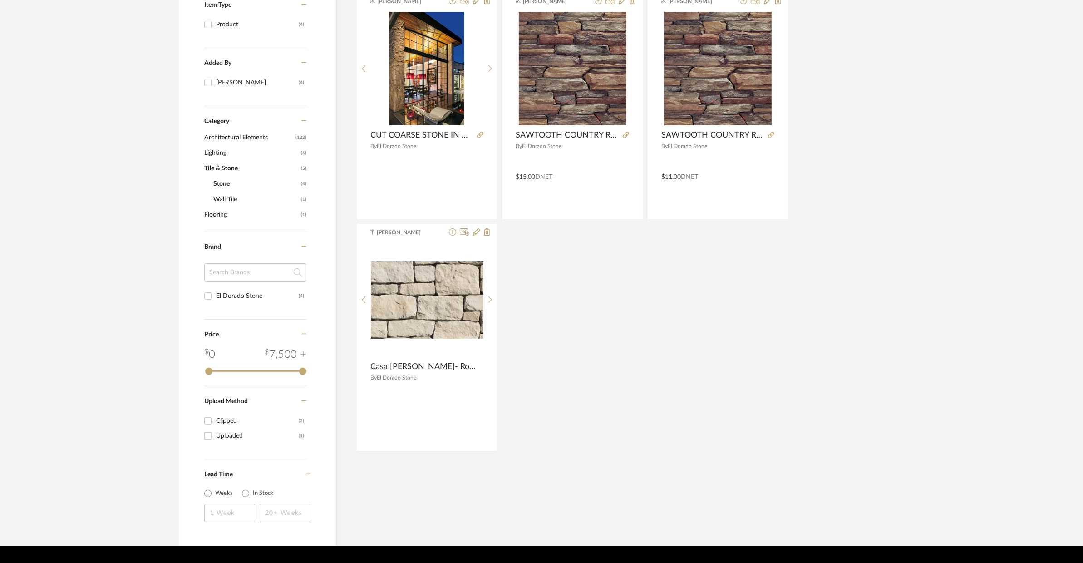
click at [222, 182] on span "Stone" at bounding box center [255, 183] width 85 height 15
click at [237, 137] on span "Architectural Elements" at bounding box center [248, 137] width 89 height 15
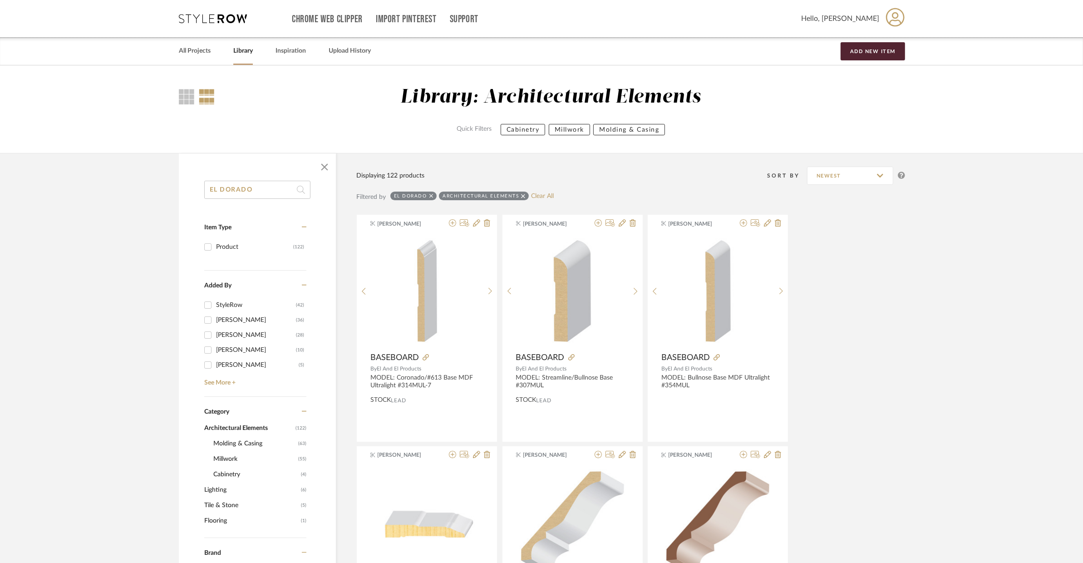
click at [245, 192] on input "EL DORADO" at bounding box center [257, 190] width 106 height 18
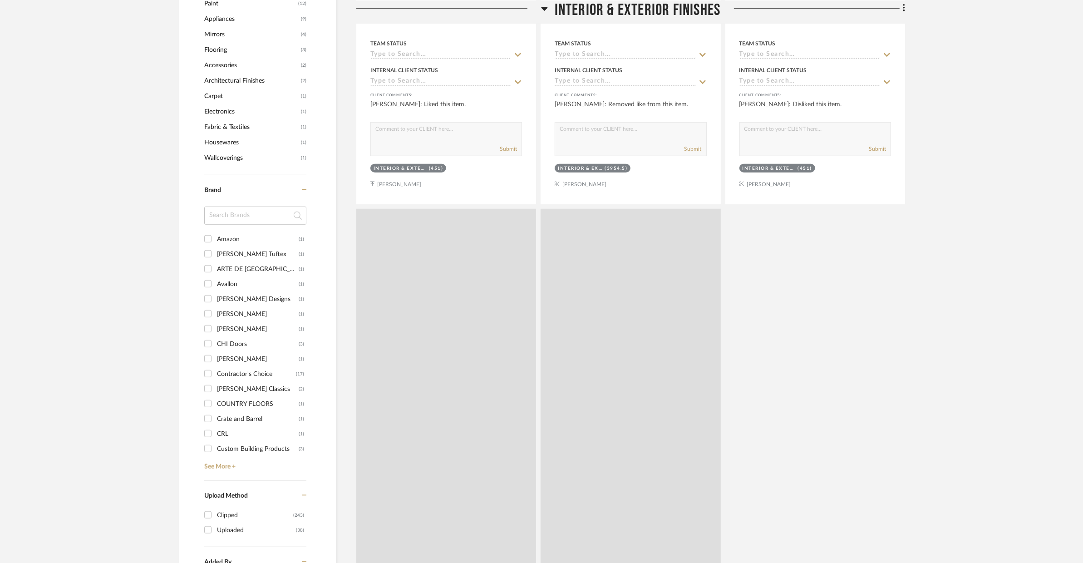
scroll to position [997, 0]
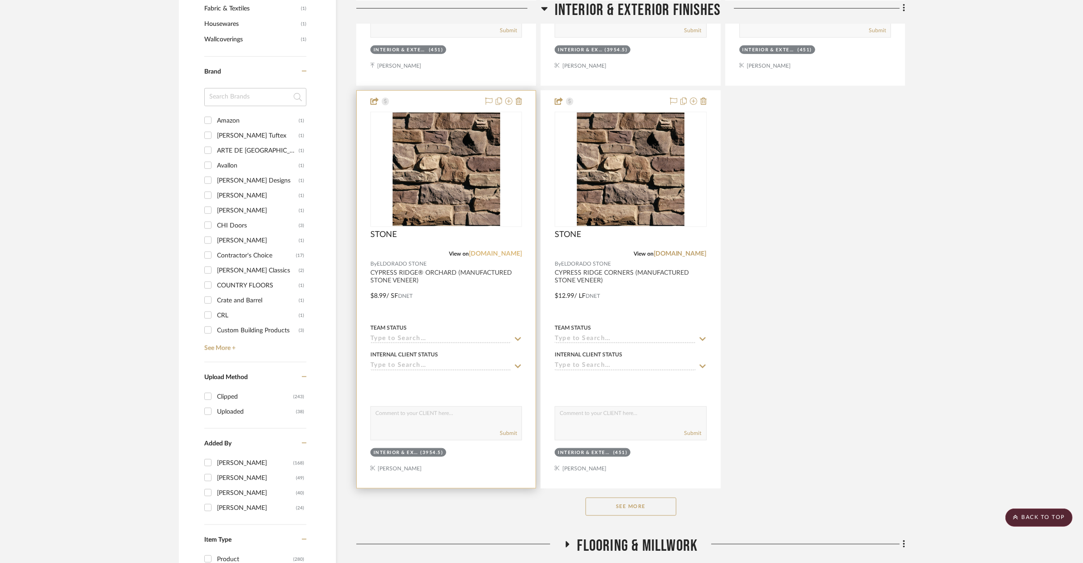
click at [494, 251] on link "[DOMAIN_NAME]" at bounding box center [495, 254] width 53 height 6
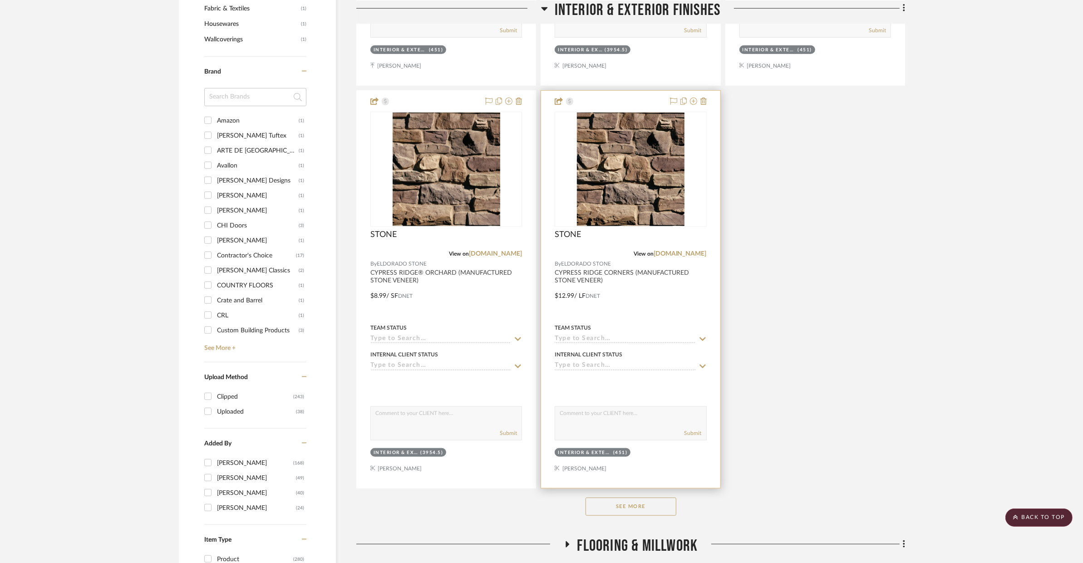
click at [676, 310] on div at bounding box center [630, 289] width 179 height 397
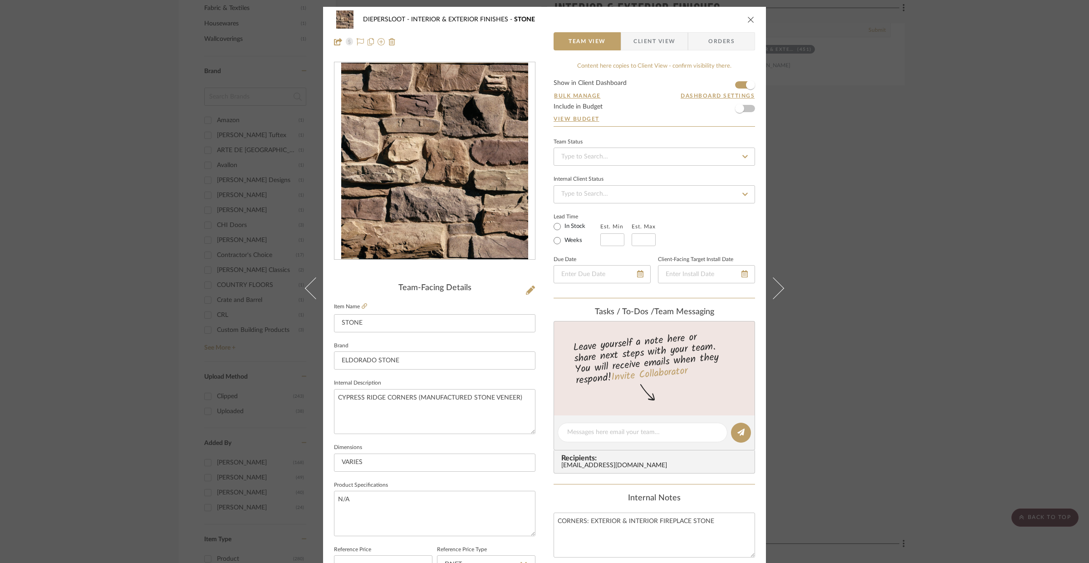
click at [797, 261] on div "DIEPERSLOOT INTERIOR & EXTERIOR FINISHES STONE Team View Client View Orders Tea…" at bounding box center [544, 281] width 1089 height 563
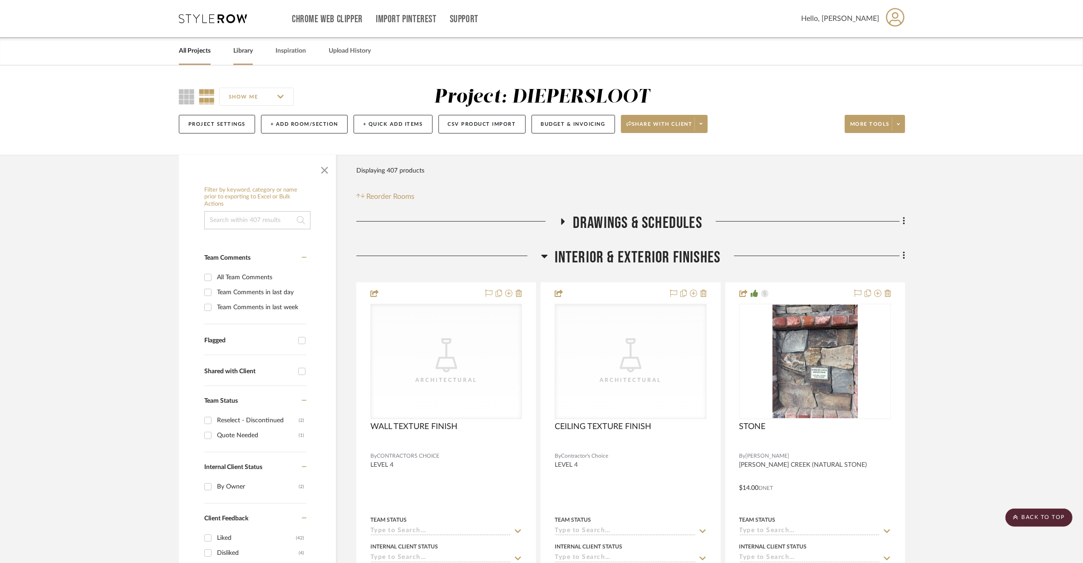
click at [248, 53] on link "Library" at bounding box center [243, 51] width 20 height 12
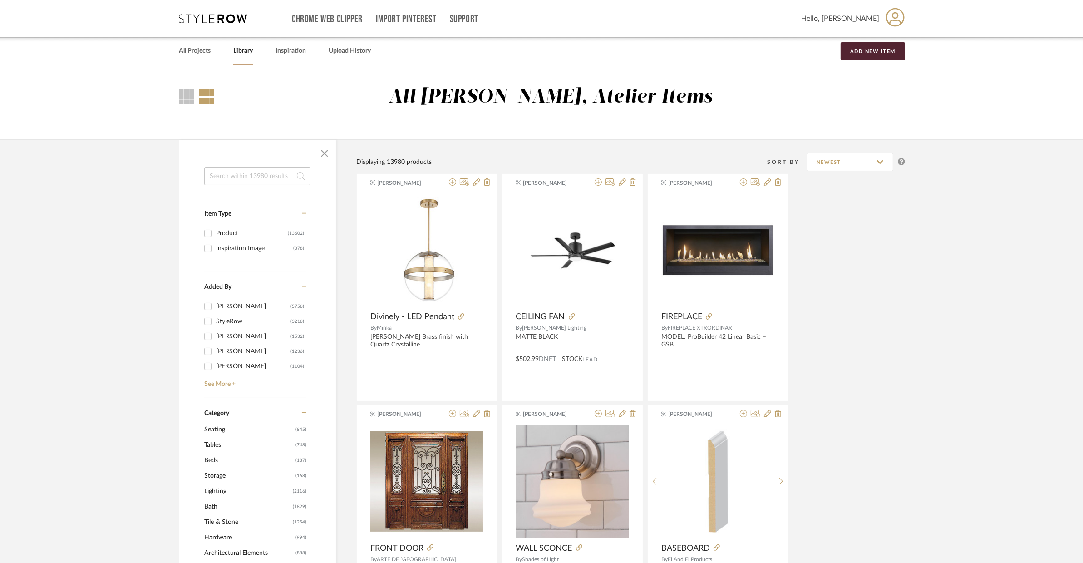
click at [232, 170] on input at bounding box center [257, 176] width 106 height 18
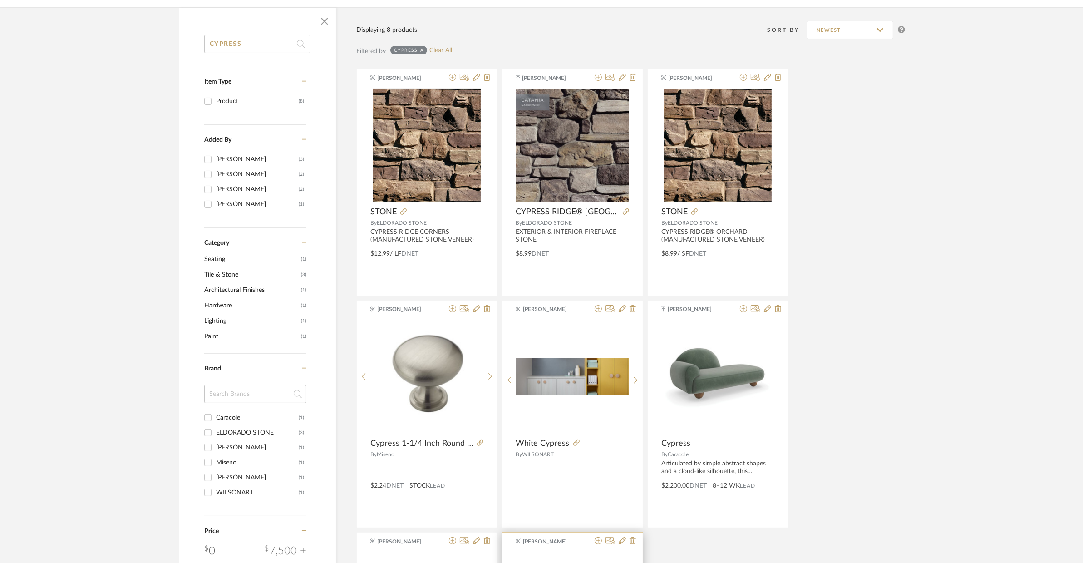
scroll to position [10, 0]
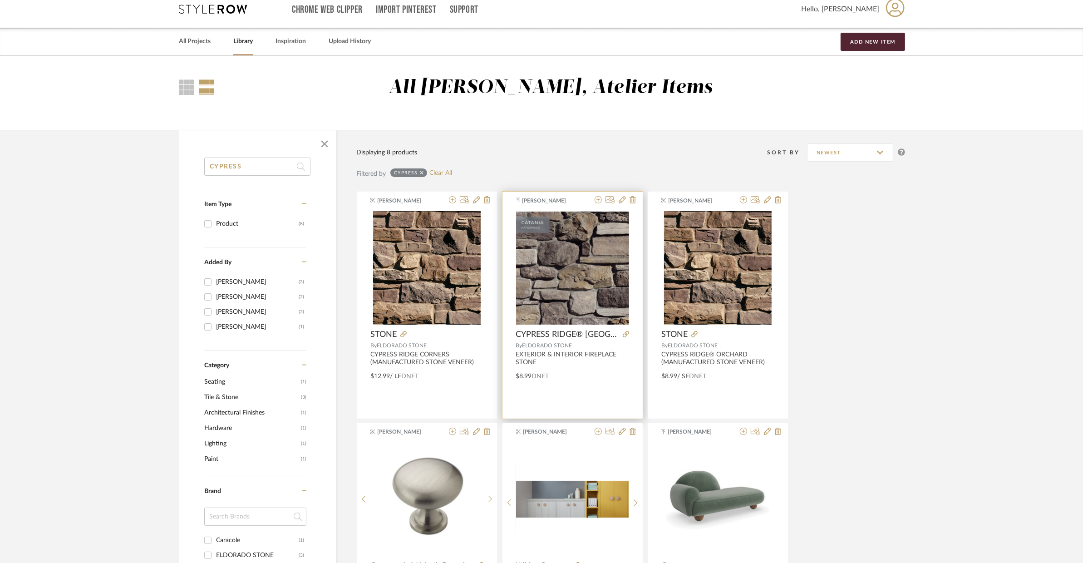
type input "CYPRESS"
click at [610, 373] on div "$8.99 DNET" at bounding box center [572, 374] width 140 height 13
click at [590, 372] on div "$8.99 DNET" at bounding box center [572, 374] width 140 height 13
click at [599, 335] on span "CYPRESS RIDGE® [GEOGRAPHIC_DATA] MANUFACTURED STONE VENEER" at bounding box center [567, 335] width 103 height 10
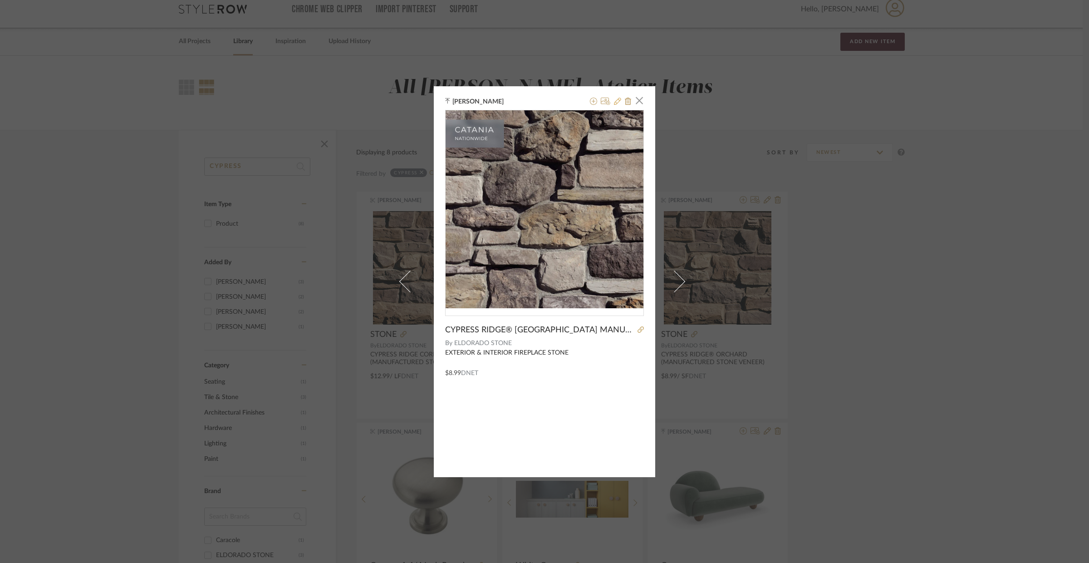
click at [614, 102] on icon at bounding box center [617, 101] width 7 height 7
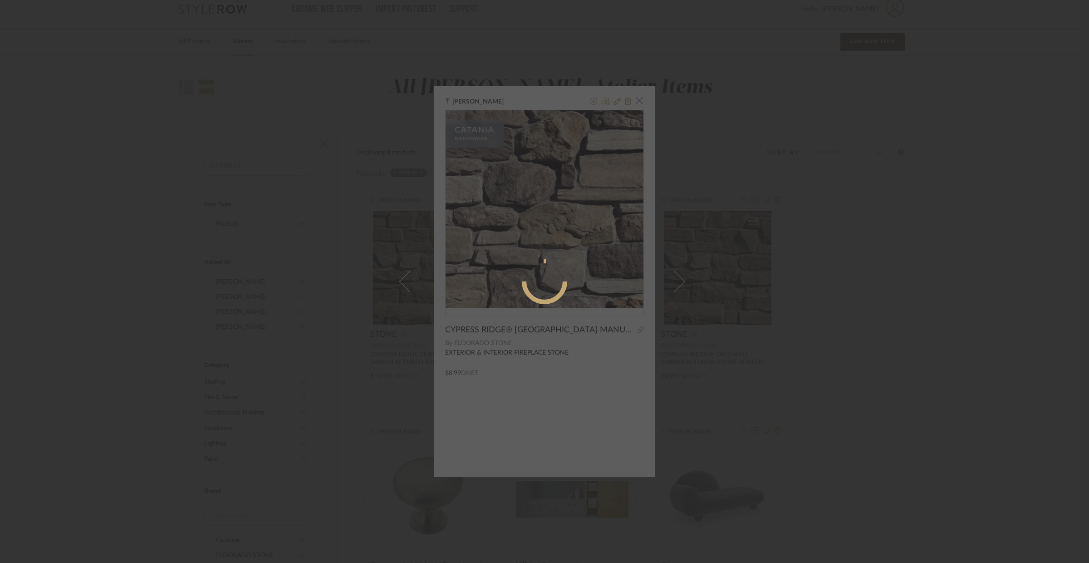
radio input "true"
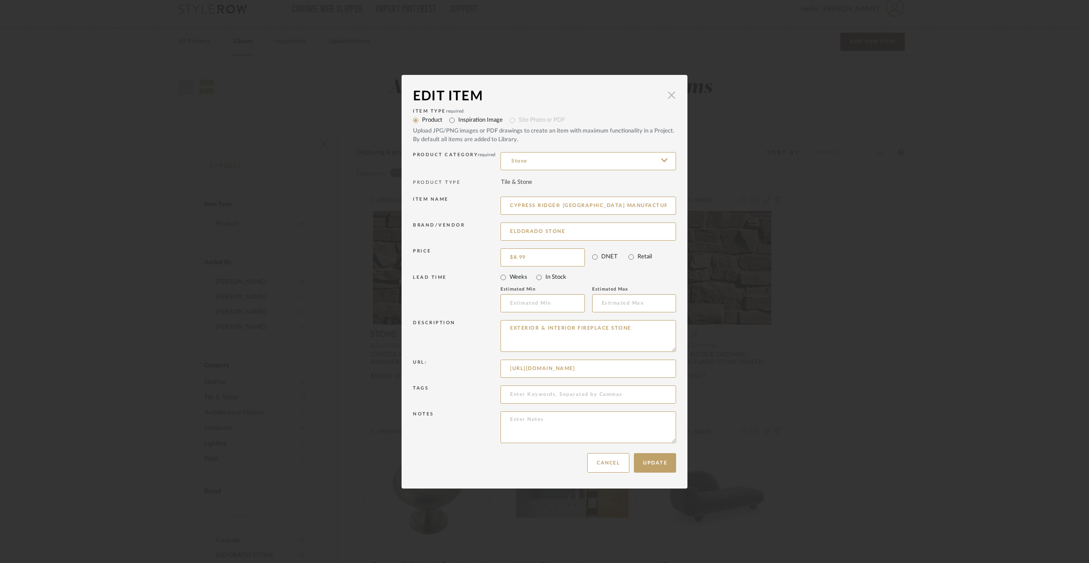
click at [663, 98] on span "button" at bounding box center [672, 95] width 18 height 18
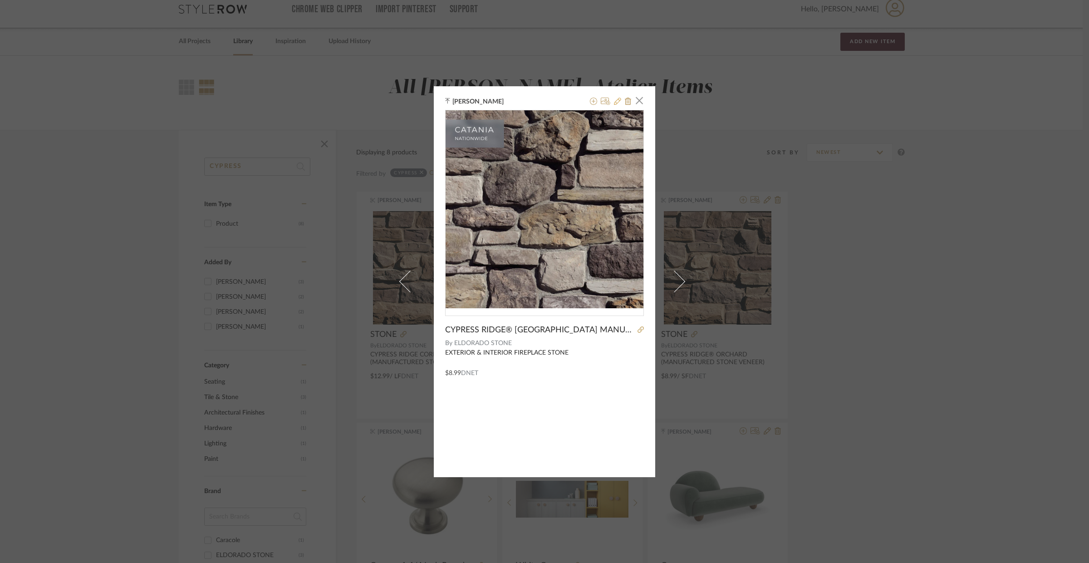
click at [614, 103] on icon at bounding box center [617, 101] width 7 height 7
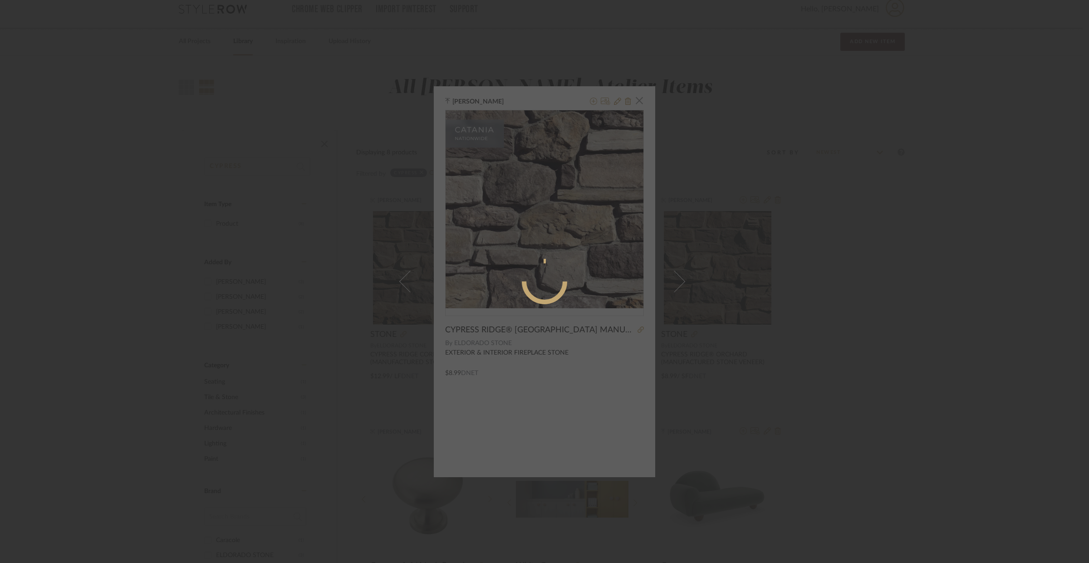
click at [815, 254] on div "Edit Item × Item Type required Product Inspiration Image Site Photo or PDF Upda…" at bounding box center [544, 281] width 1089 height 563
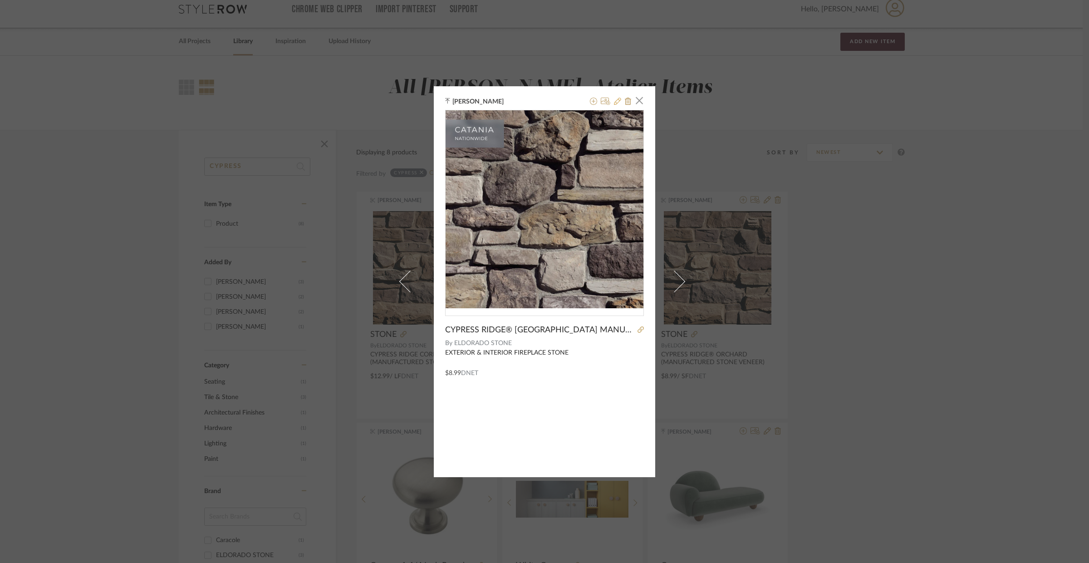
click at [614, 101] on icon at bounding box center [617, 101] width 7 height 7
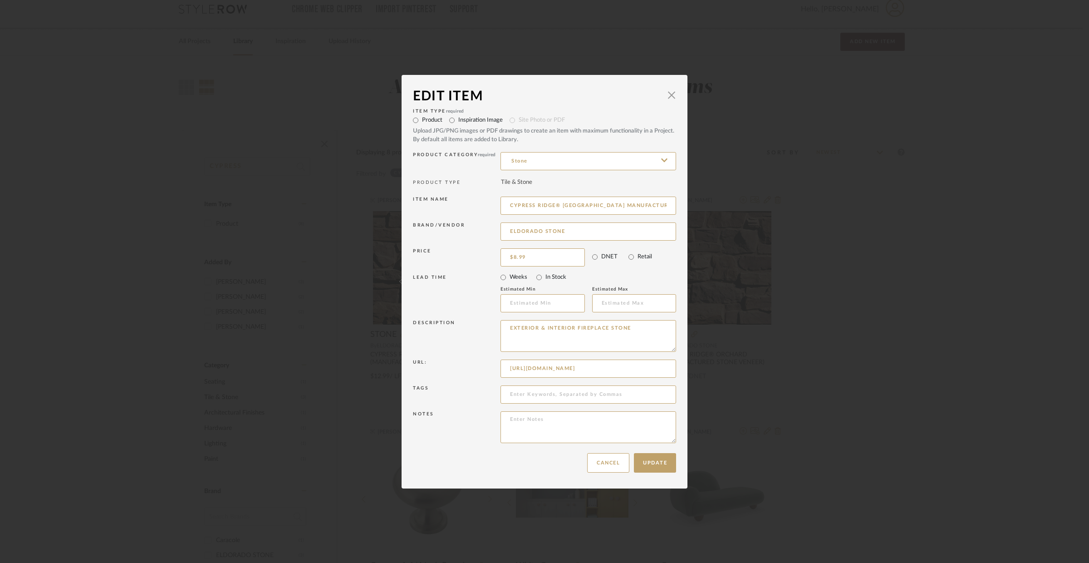
scroll to position [0, 21]
drag, startPoint x: 507, startPoint y: 205, endPoint x: 700, endPoint y: 214, distance: 193.5
click at [700, 214] on div "Edit Item × Item Type required Product Inspiration Image Site Photo or PDF Uplo…" at bounding box center [544, 281] width 1089 height 563
type input "CYPRESS RIDGE® [GEOGRAPHIC_DATA] MANUFACTURED STONE VENEER"
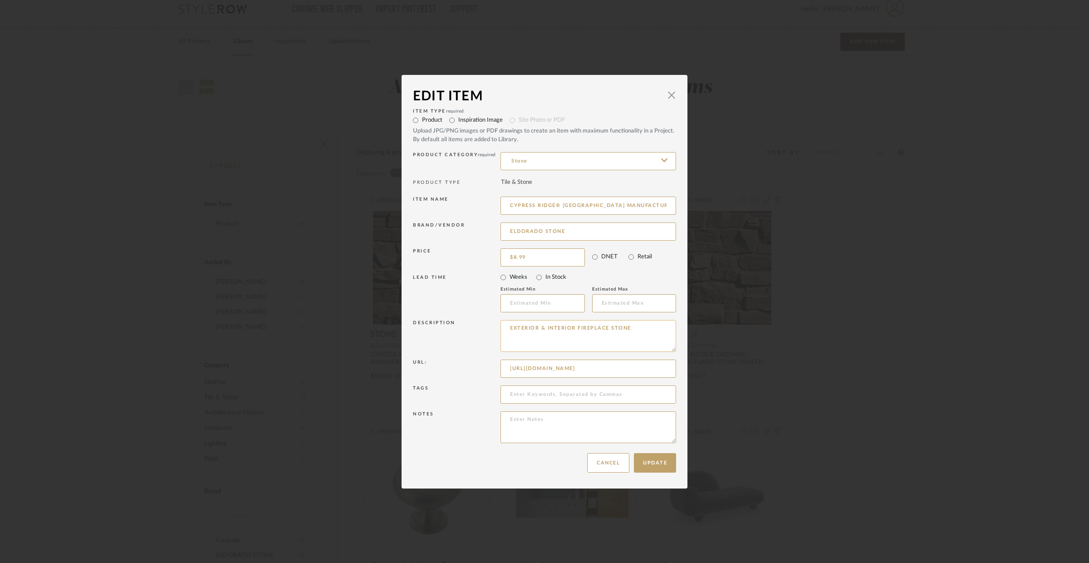
click at [552, 333] on textarea "EXTERIOR & INTERIOR FIREPLACE STONE" at bounding box center [589, 336] width 176 height 32
click at [553, 332] on textarea "EXTERIOR & INTERIOR FIREPLACE STONE" at bounding box center [589, 336] width 176 height 32
paste textarea "CYPRESS RIDGE® [GEOGRAPHIC_DATA] MANUFACTURED STONE VENEER"
type textarea "CYPRESS RIDGE® [GEOGRAPHIC_DATA] MANUFACTURED STONE VENEER"
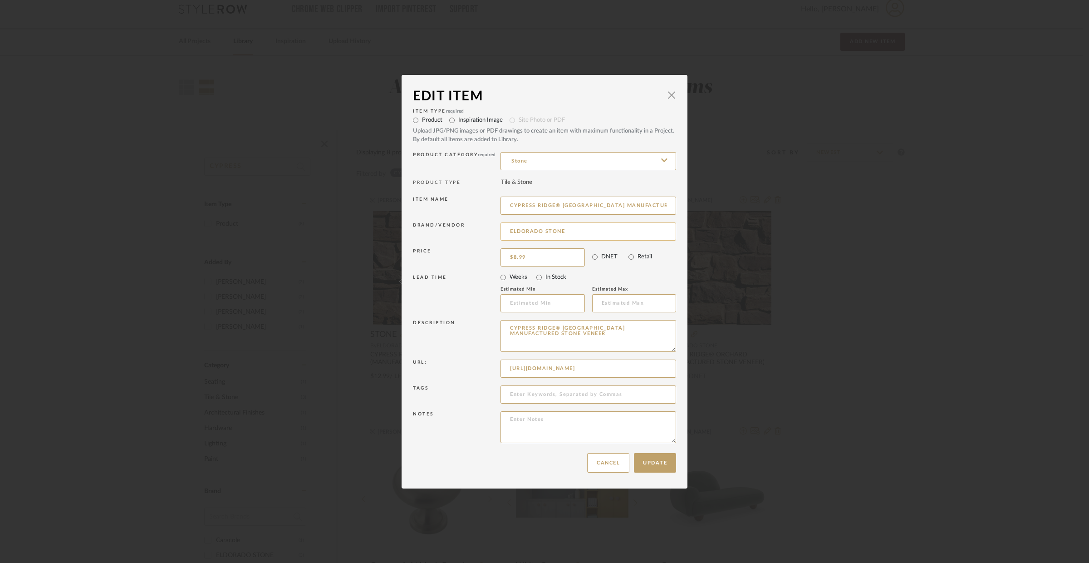
click at [560, 234] on input "ELDORADO STONE" at bounding box center [589, 231] width 176 height 18
drag, startPoint x: 511, startPoint y: 204, endPoint x: 681, endPoint y: 207, distance: 170.2
click at [681, 207] on dialog-content "Edit Item × Item Type required Product Inspiration Image Site Photo or PDF Uplo…" at bounding box center [545, 281] width 286 height 413
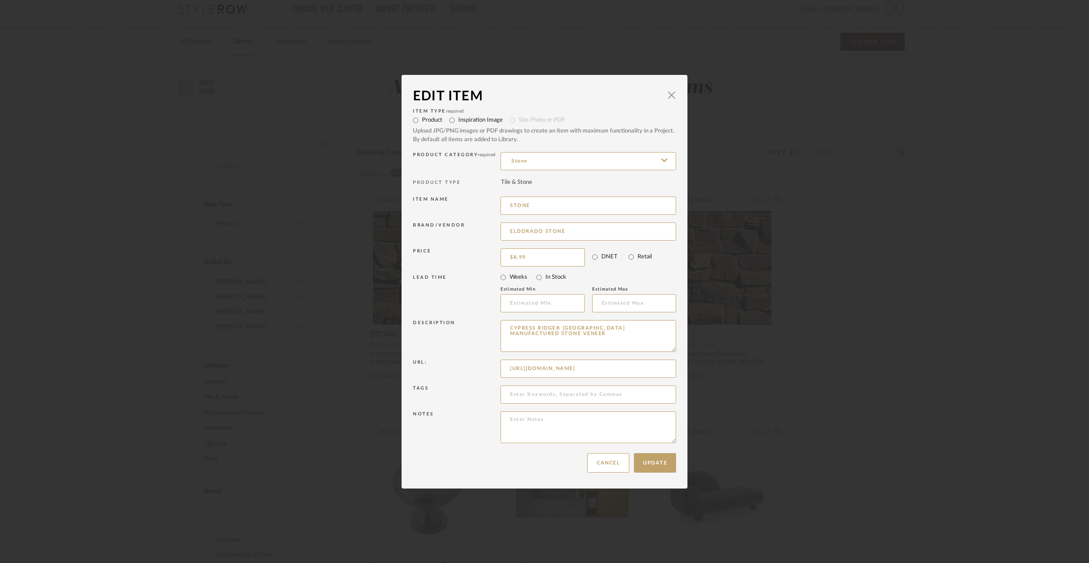
type input "STONE"
click at [617, 244] on div "Brand/Vendor ELDORADO STONE" at bounding box center [544, 233] width 263 height 26
click at [610, 239] on input "ELDORADO STONE" at bounding box center [589, 231] width 176 height 18
click at [661, 464] on button "Update" at bounding box center [655, 463] width 42 height 20
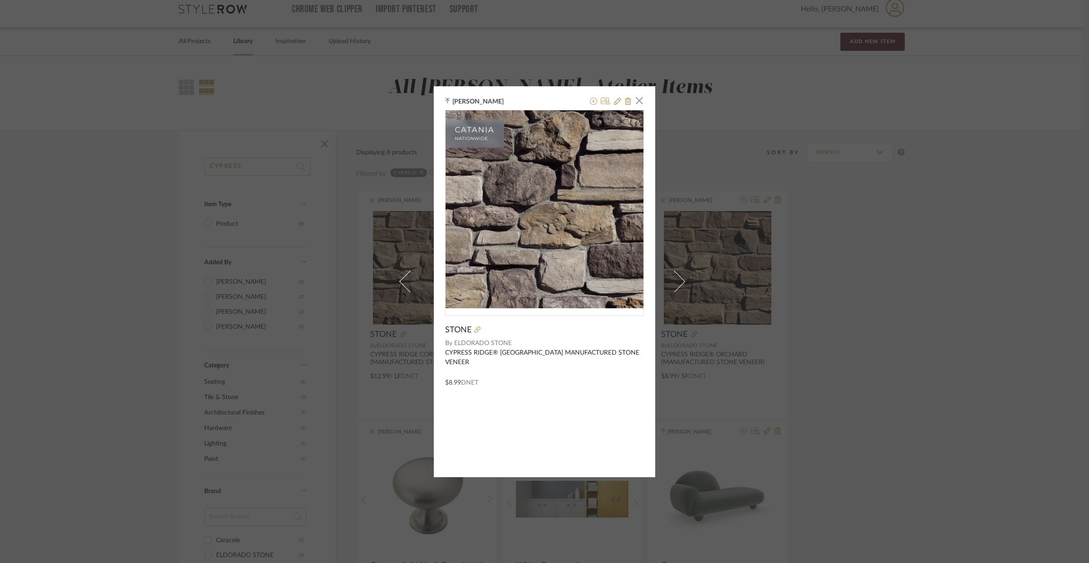
click at [832, 386] on div "[PERSON_NAME] × [PERSON_NAME] By ELDORADO STONE CYPRESS RIDGE® [GEOGRAPHIC_DATA…" at bounding box center [544, 281] width 1089 height 563
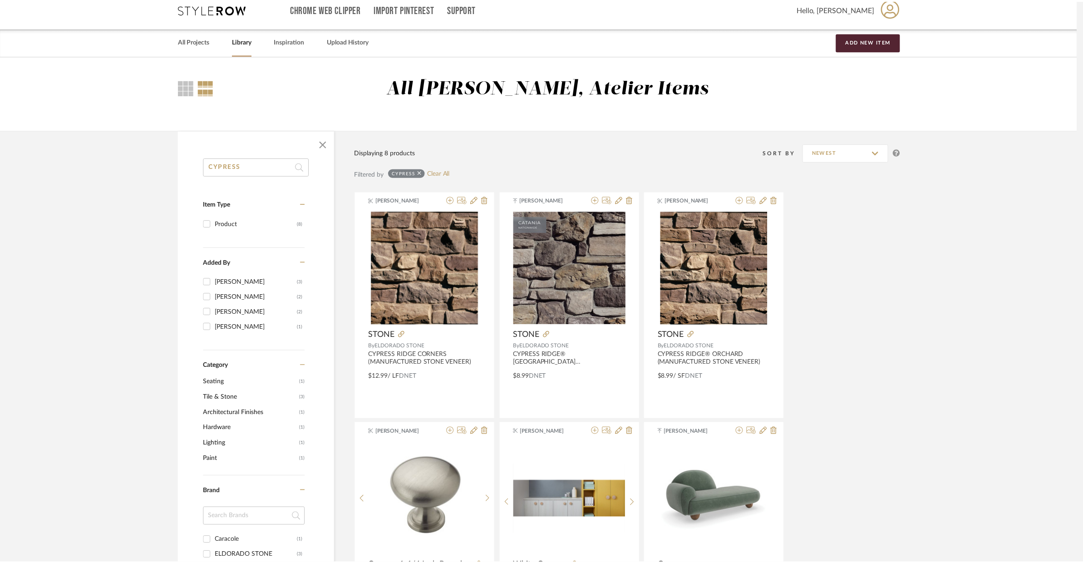
scroll to position [10, 0]
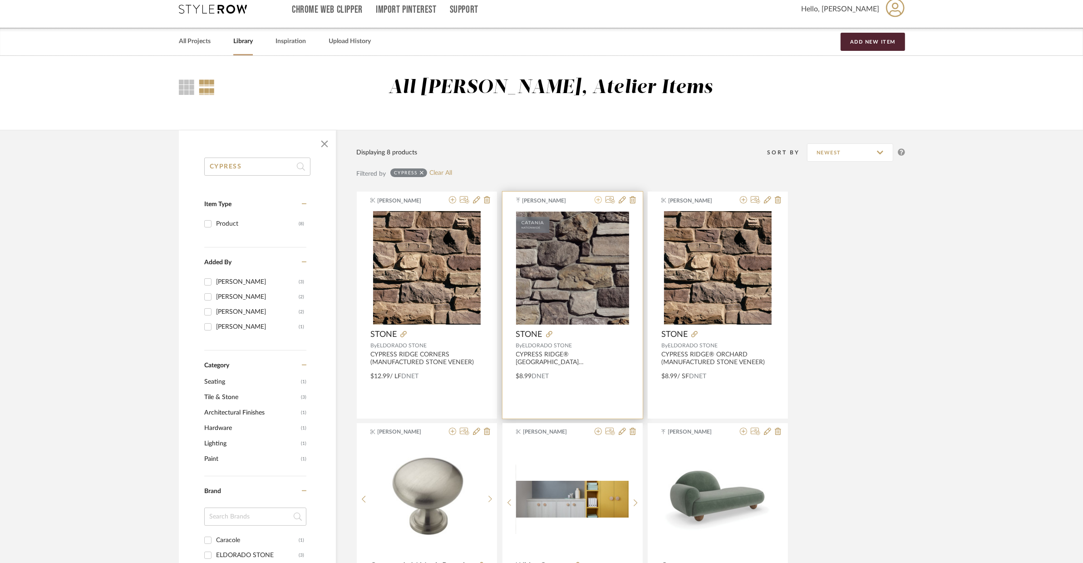
click at [595, 200] on icon at bounding box center [598, 199] width 7 height 7
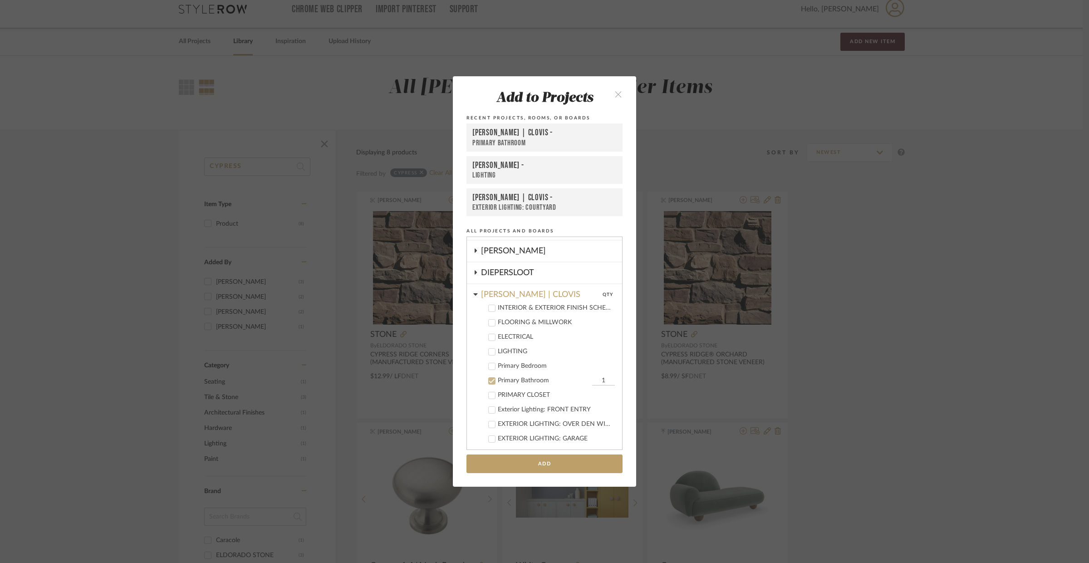
scroll to position [100, 0]
click at [498, 384] on div "Primary Bathroom" at bounding box center [544, 385] width 92 height 8
click at [475, 293] on cdk-nested-tree-node "[PERSON_NAME] | CLOVIS INTERIOR & EXTERIOR FINISH SCHEDULE FLOORING & MILLWORK …" at bounding box center [544, 481] width 155 height 384
click at [473, 296] on icon at bounding box center [475, 298] width 5 height 7
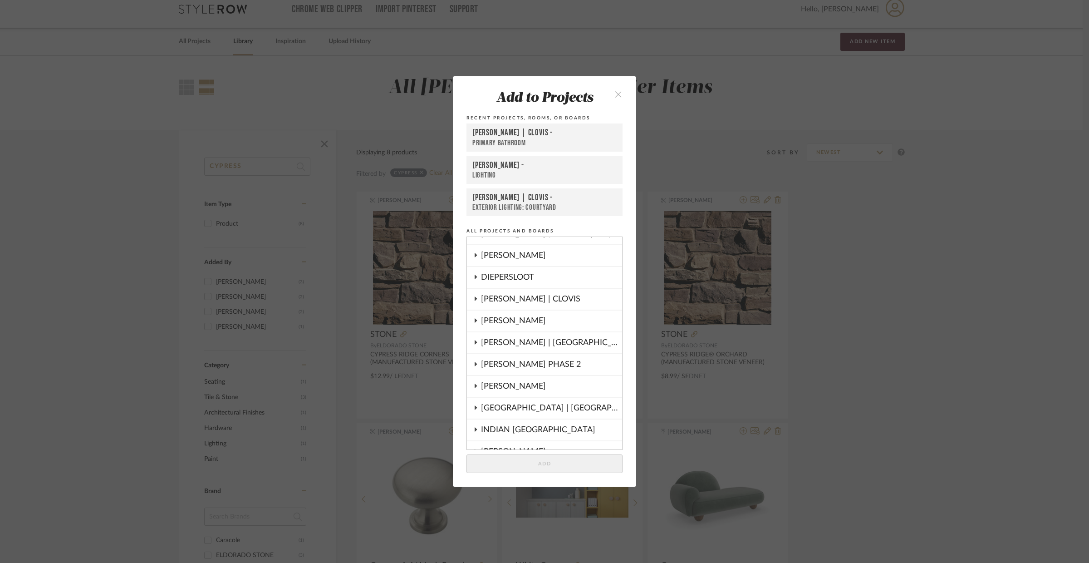
click at [474, 279] on fa-icon at bounding box center [475, 277] width 5 height 7
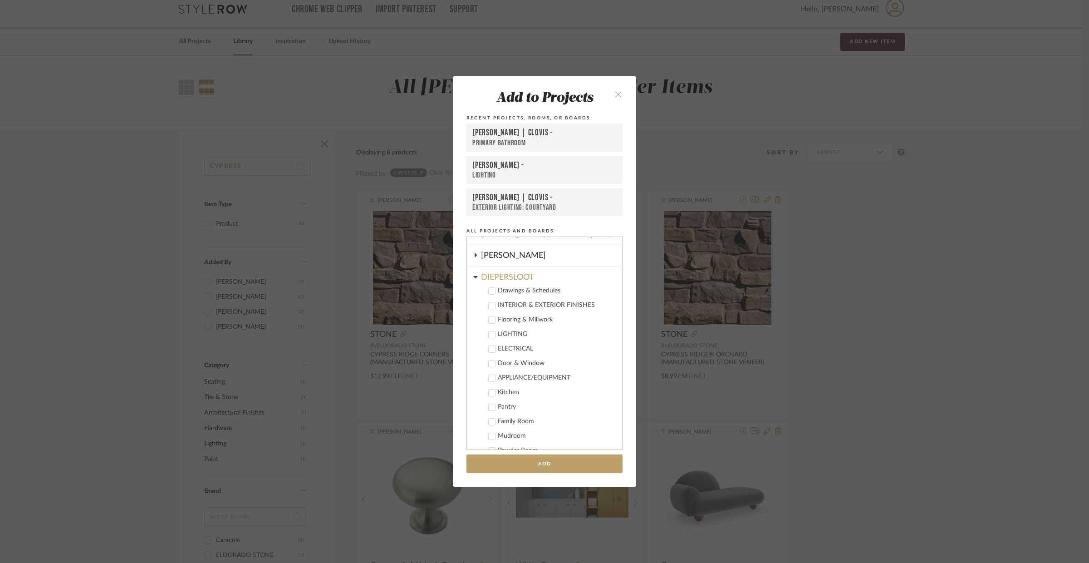
click at [494, 305] on label "INTERIOR & EXTERIOR FINISHES" at bounding box center [548, 305] width 134 height 9
click at [569, 454] on button "Add" at bounding box center [545, 463] width 156 height 19
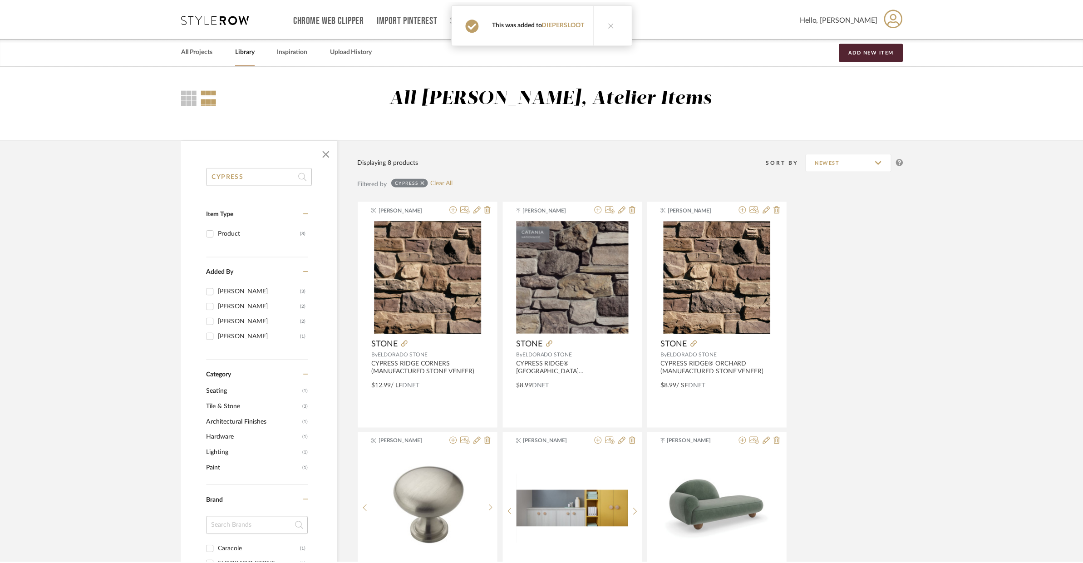
scroll to position [10, 0]
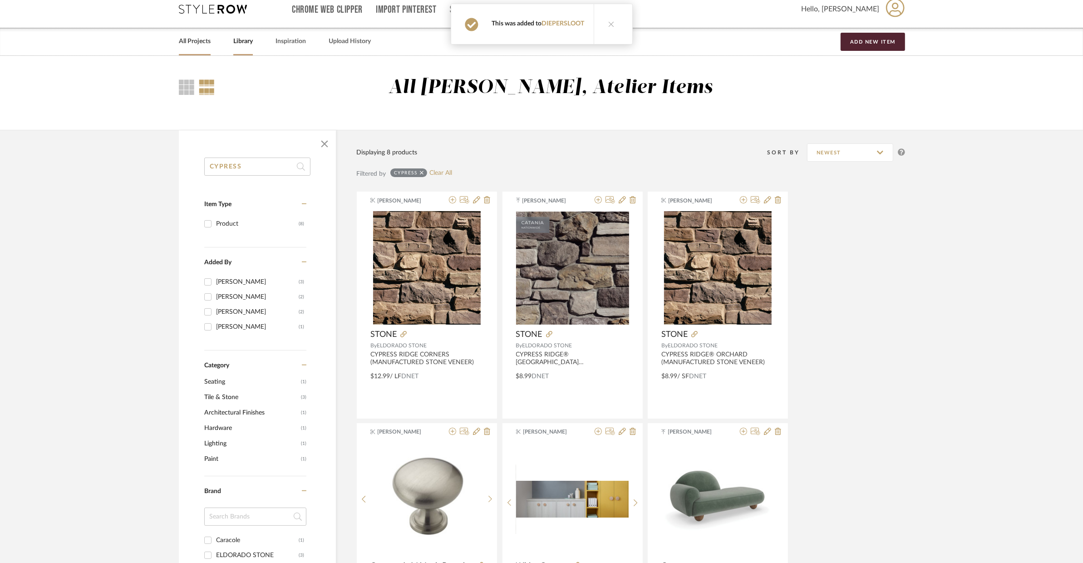
click at [202, 39] on link "All Projects" at bounding box center [195, 41] width 32 height 12
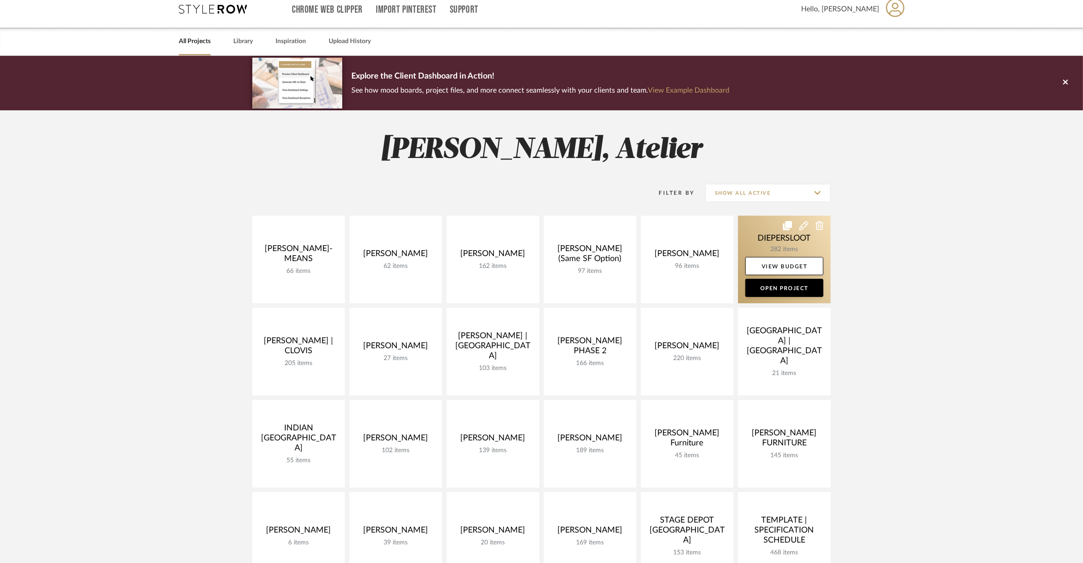
click at [775, 244] on link at bounding box center [784, 260] width 93 height 88
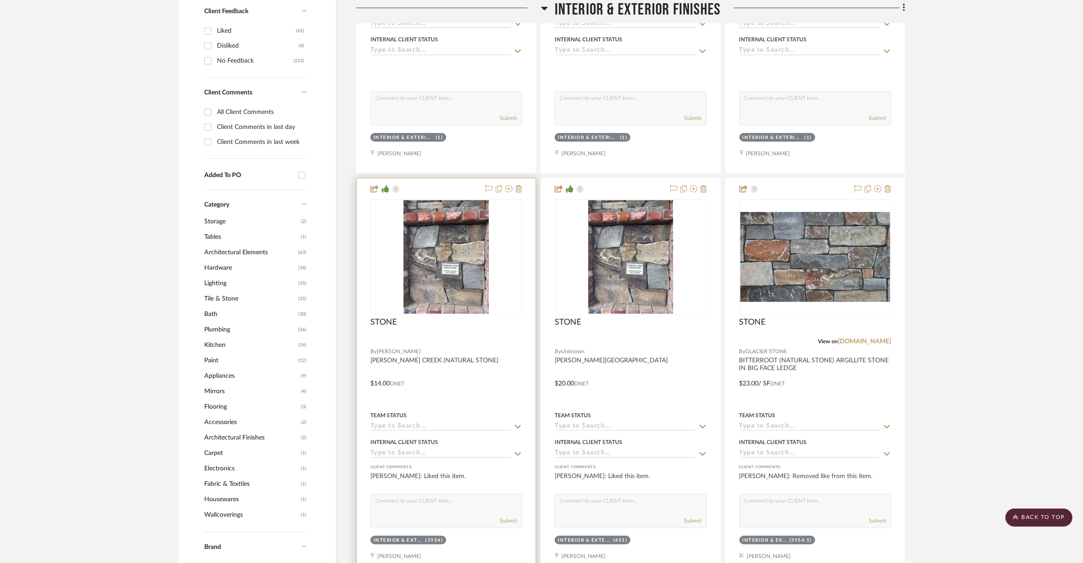
scroll to position [960, 0]
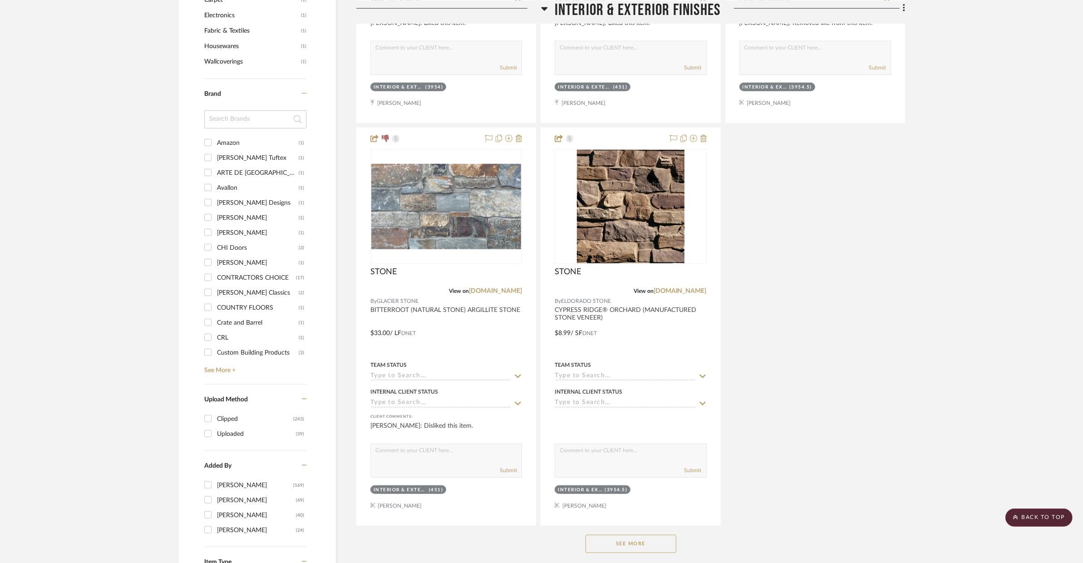
click at [642, 482] on button "See More" at bounding box center [631, 544] width 91 height 18
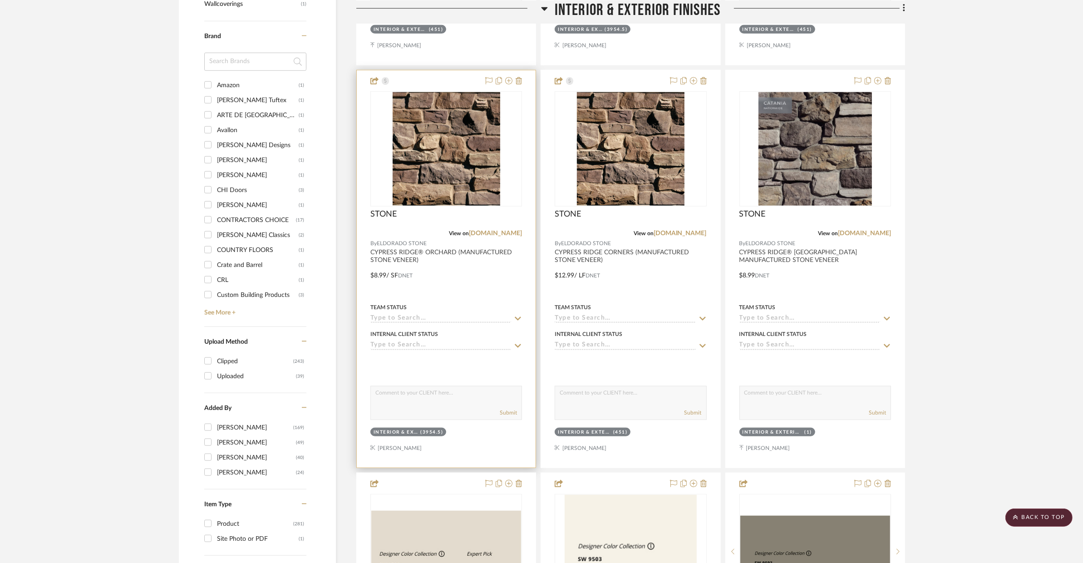
scroll to position [1019, 0]
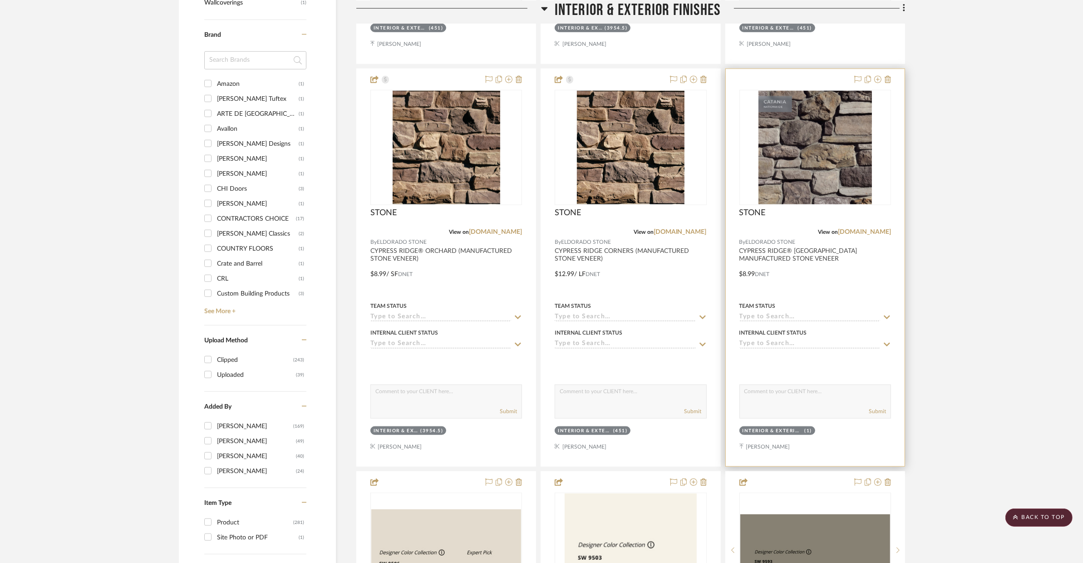
click at [821, 273] on div at bounding box center [815, 267] width 179 height 397
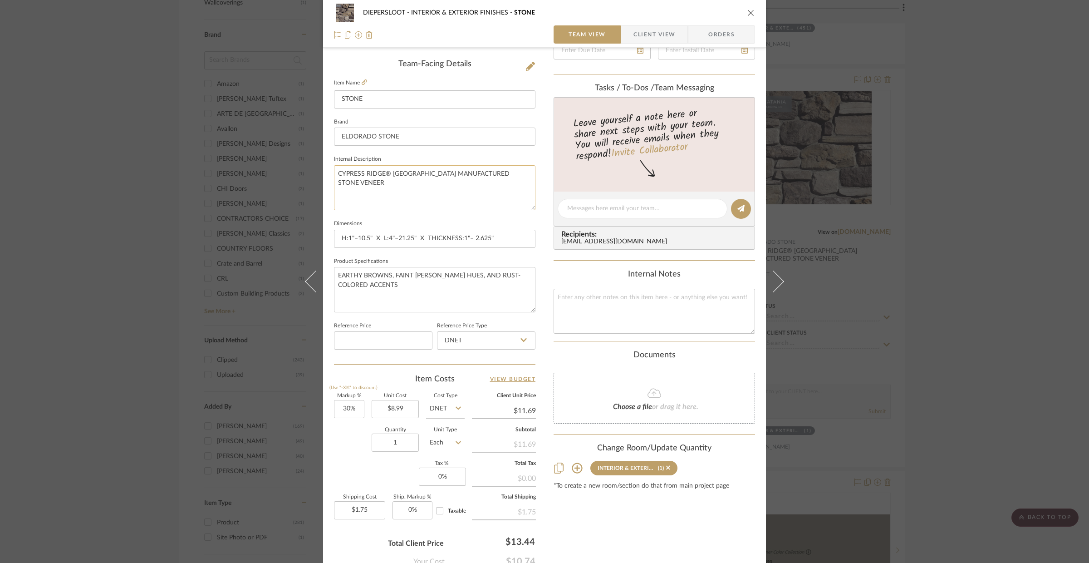
scroll to position [225, 0]
click at [1009, 287] on div "DIEPERSLOOT INTERIOR & EXTERIOR FINISHES STONE Team View Client View Orders Tea…" at bounding box center [544, 281] width 1089 height 563
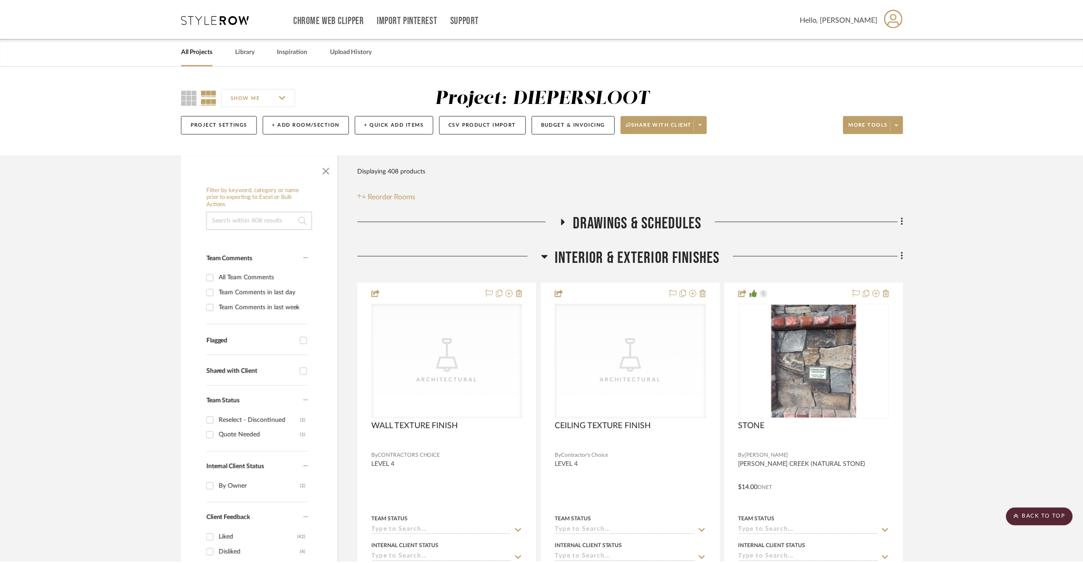
scroll to position [1019, 0]
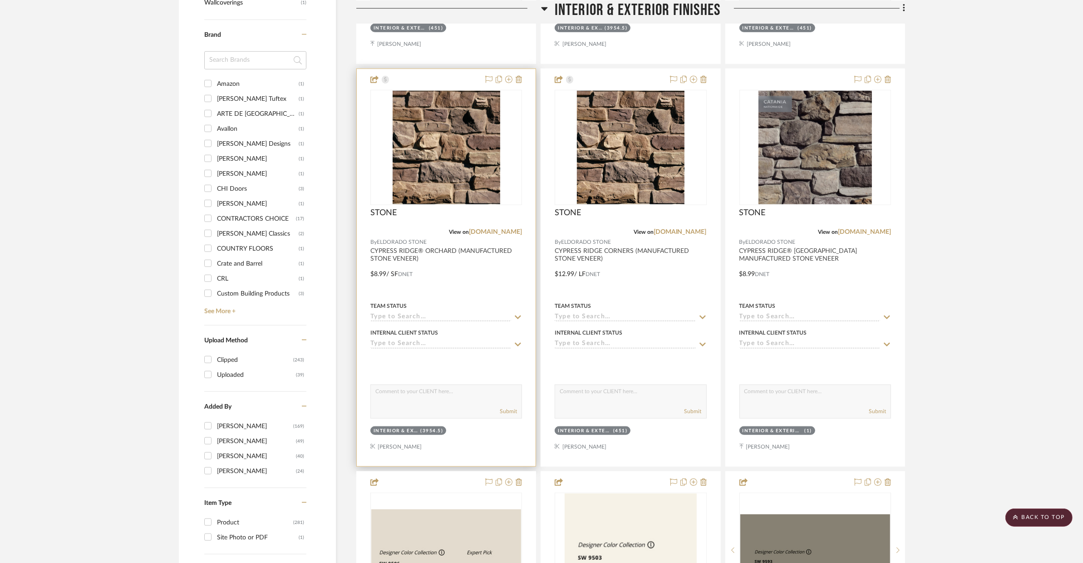
click at [512, 280] on div at bounding box center [446, 267] width 179 height 397
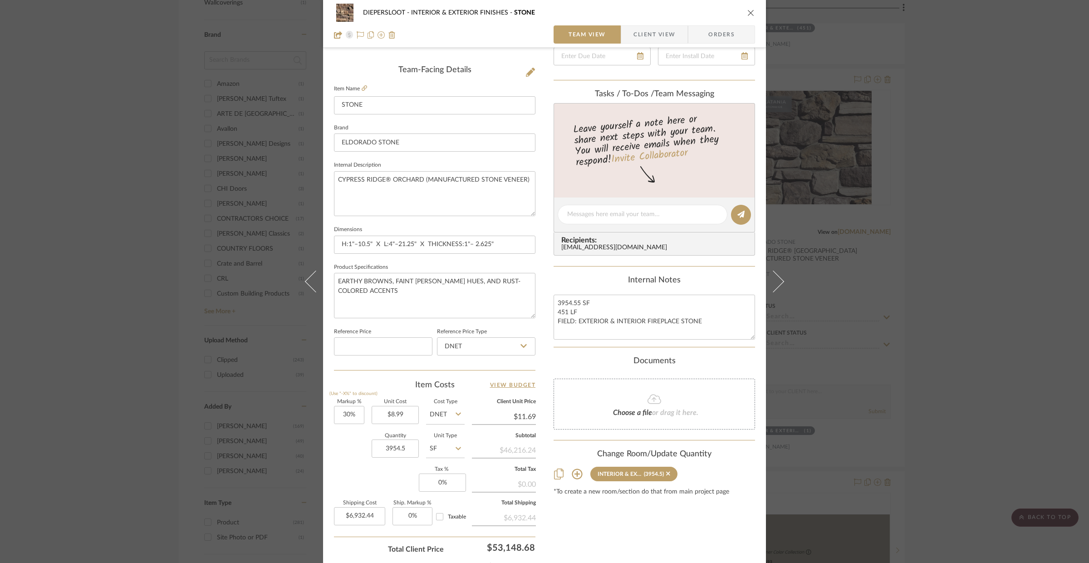
scroll to position [217, 0]
click at [704, 322] on textarea "3954.55 SF 451 LF FIELD: EXTERIOR & INTERIOR FIREPLACE STONE" at bounding box center [655, 318] width 202 height 45
type textarea "3954.55 SF 451 LF FIELD: EXTERIOR & INTERIOR FIREPLACE STONE 50/50 MIX WITH CAT…"
click at [944, 352] on div "DIEPERSLOOT INTERIOR & EXTERIOR FINISHES STONE Team View Client View Orders Tea…" at bounding box center [544, 281] width 1089 height 563
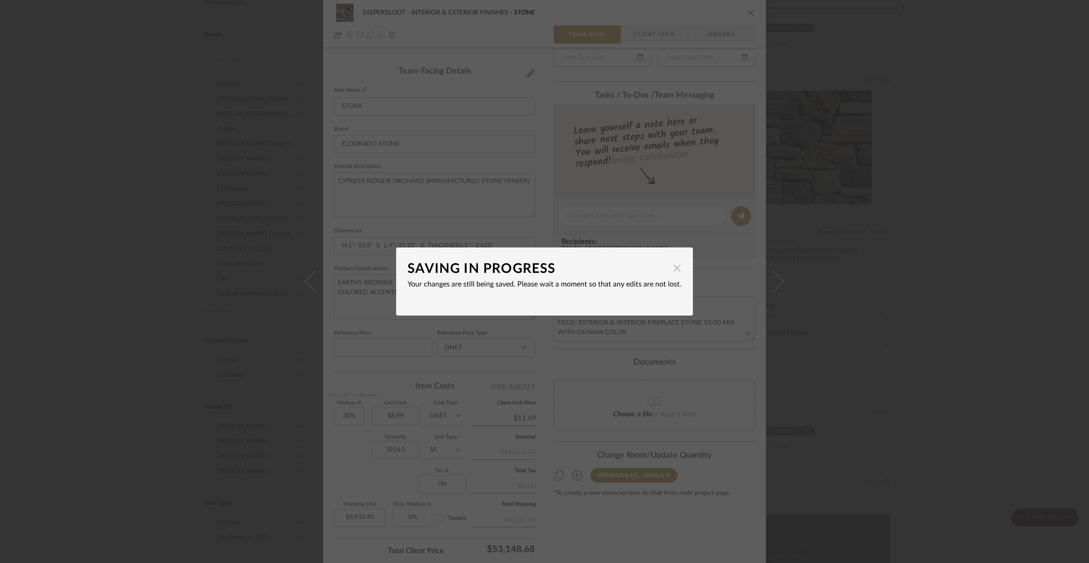
click at [673, 266] on span "button" at bounding box center [677, 268] width 18 height 18
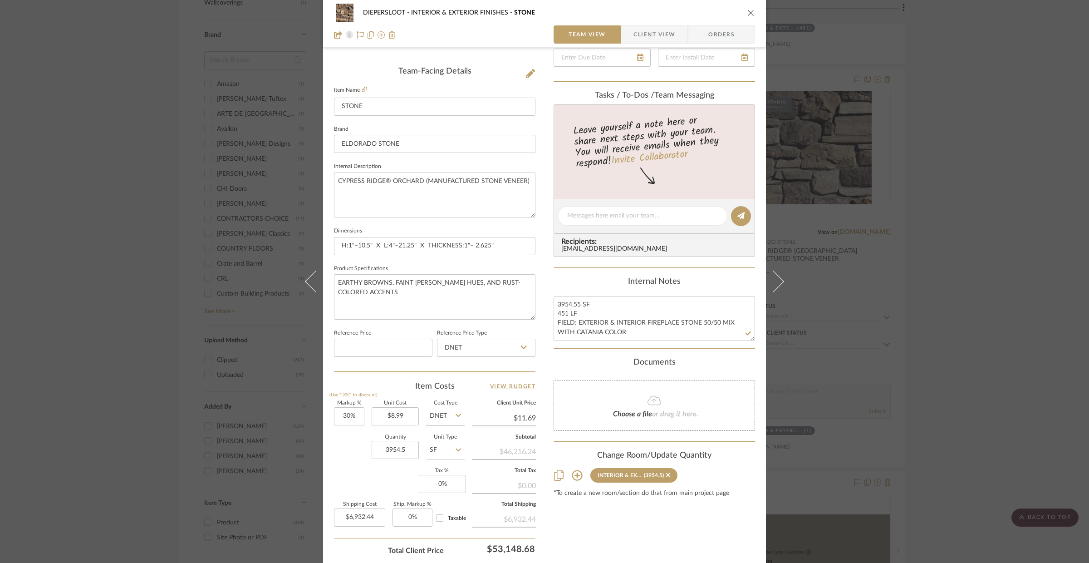
click at [953, 305] on div "DIEPERSLOOT INTERIOR & EXTERIOR FINISHES STONE Team View Client View Orders Tea…" at bounding box center [544, 281] width 1089 height 563
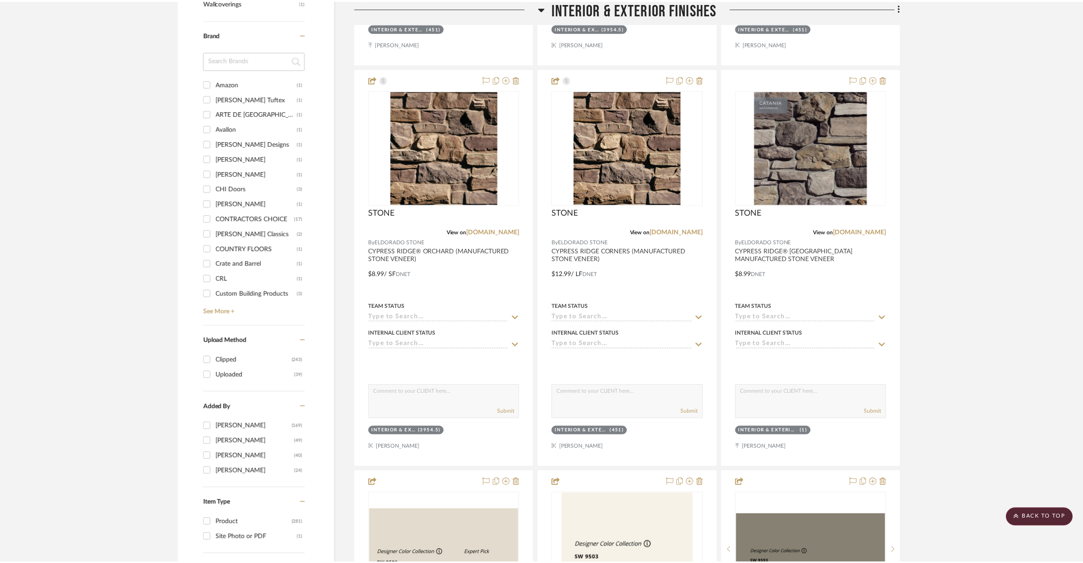
scroll to position [1019, 0]
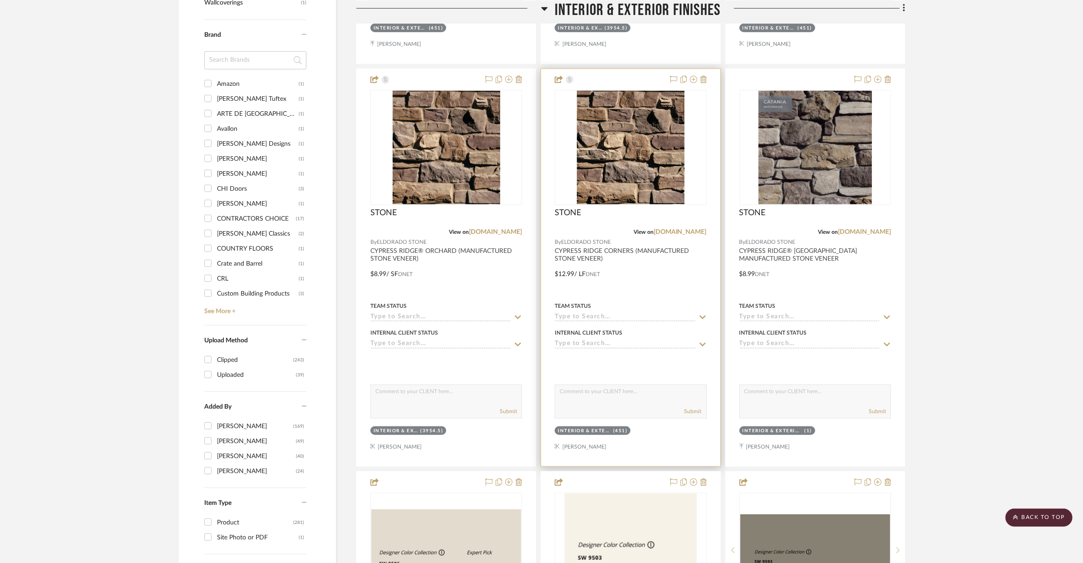
click at [641, 283] on div at bounding box center [630, 267] width 179 height 397
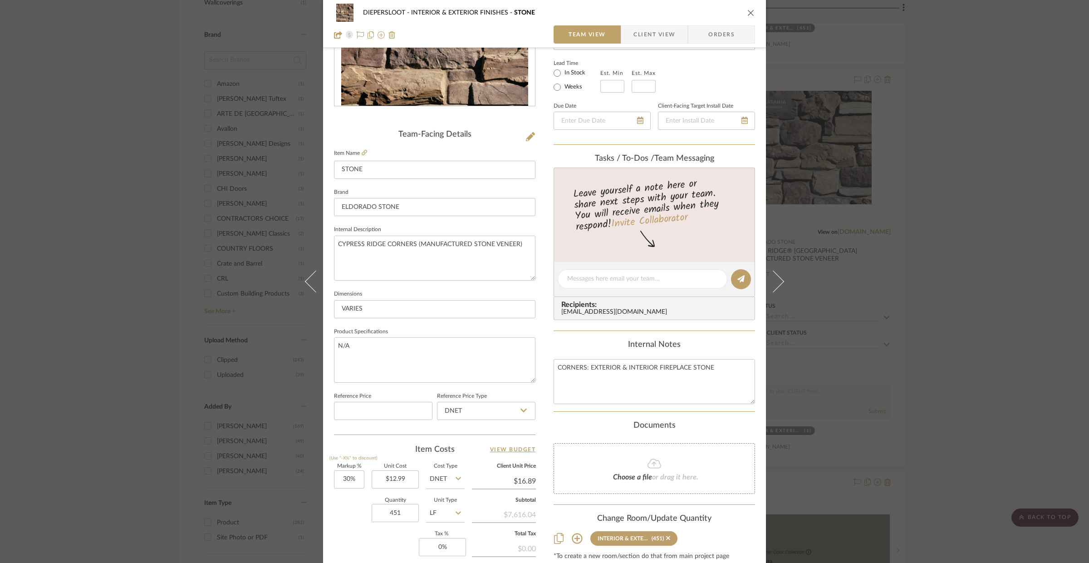
scroll to position [207, 0]
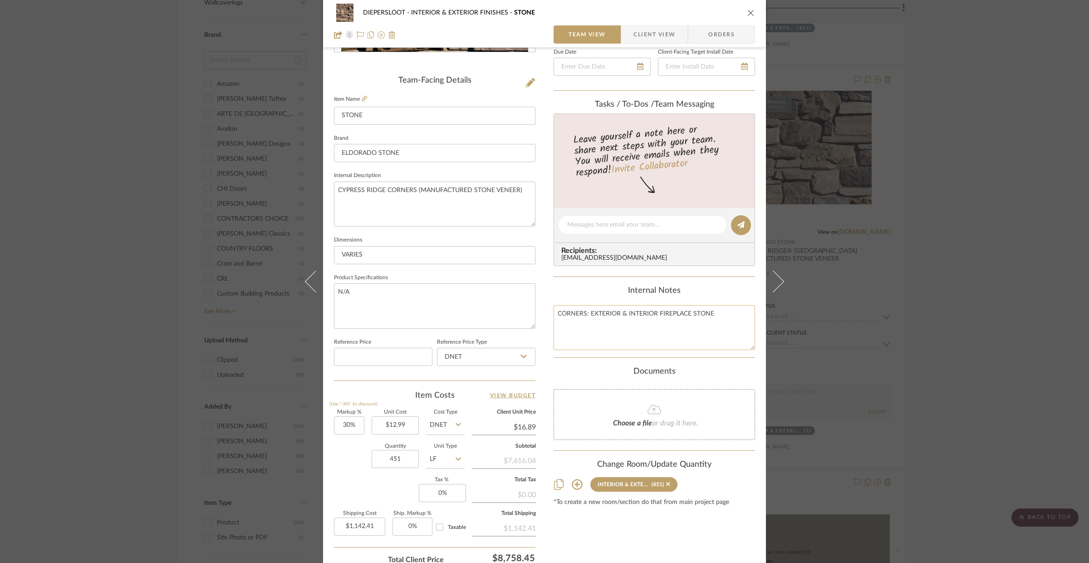
click at [709, 317] on textarea "CORNERS: EXTERIOR & INTERIOR FIREPLACE STONE" at bounding box center [655, 327] width 202 height 45
click at [980, 363] on div "DIEPERSLOOT INTERIOR & EXTERIOR FINISHES STONE Team View Client View Orders Tea…" at bounding box center [544, 281] width 1089 height 563
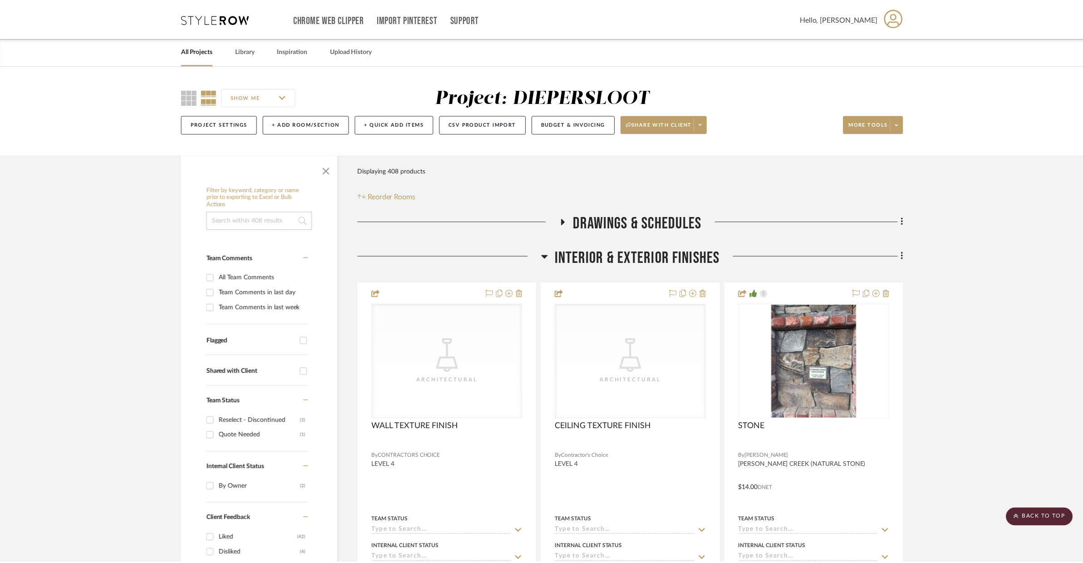
scroll to position [1019, 0]
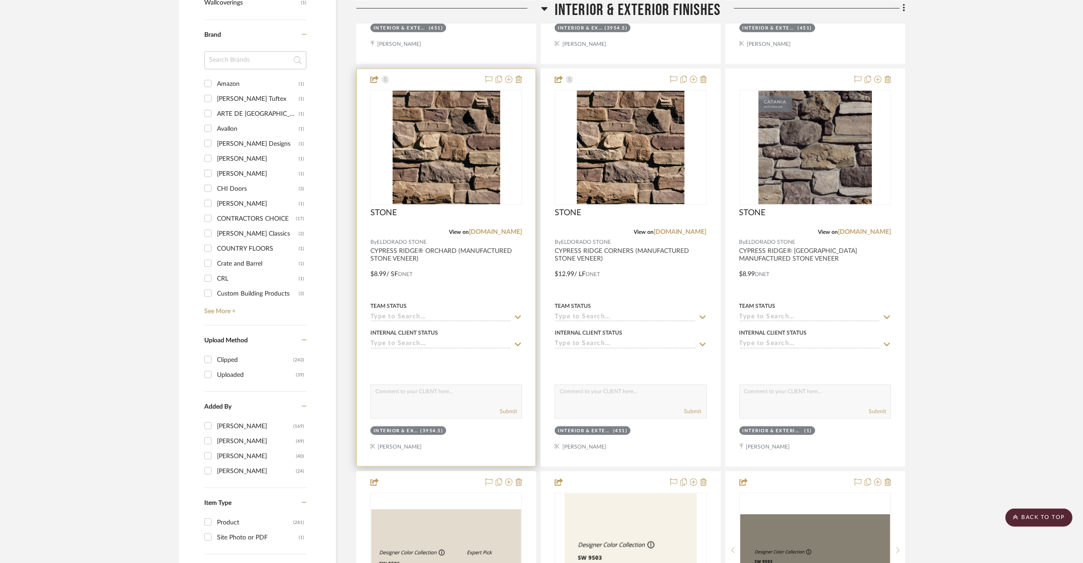
click at [493, 279] on div at bounding box center [446, 267] width 179 height 397
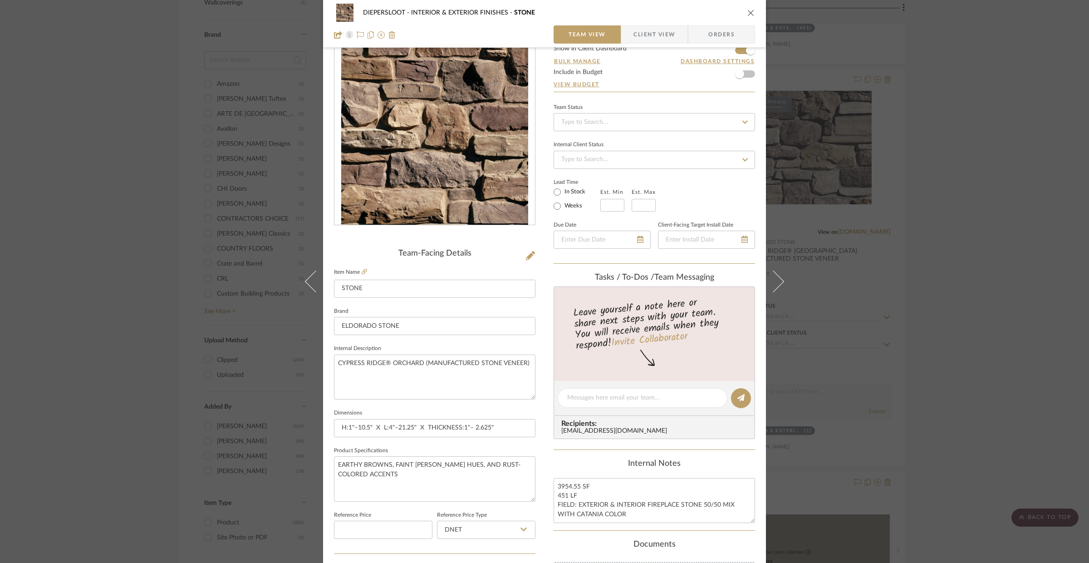
scroll to position [35, 0]
drag, startPoint x: 633, startPoint y: 513, endPoint x: 699, endPoint y: 505, distance: 66.3
click at [699, 482] on textarea "3954.55 SF 451 LF FIELD: EXTERIOR & INTERIOR FIREPLACE STONE 50/50 MIX WITH CAT…" at bounding box center [655, 499] width 202 height 45
click at [703, 482] on textarea "3954.55 SF 451 LF FIELD: EXTERIOR & INTERIOR FIREPLACE STONE 50/50 MIX WITH CAT…" at bounding box center [655, 499] width 202 height 45
click at [699, 482] on textarea "3954.55 SF 451 LF FIELD: EXTERIOR & INTERIOR FIREPLACE STONE 50/50 MIX WITH CAT…" at bounding box center [655, 499] width 202 height 45
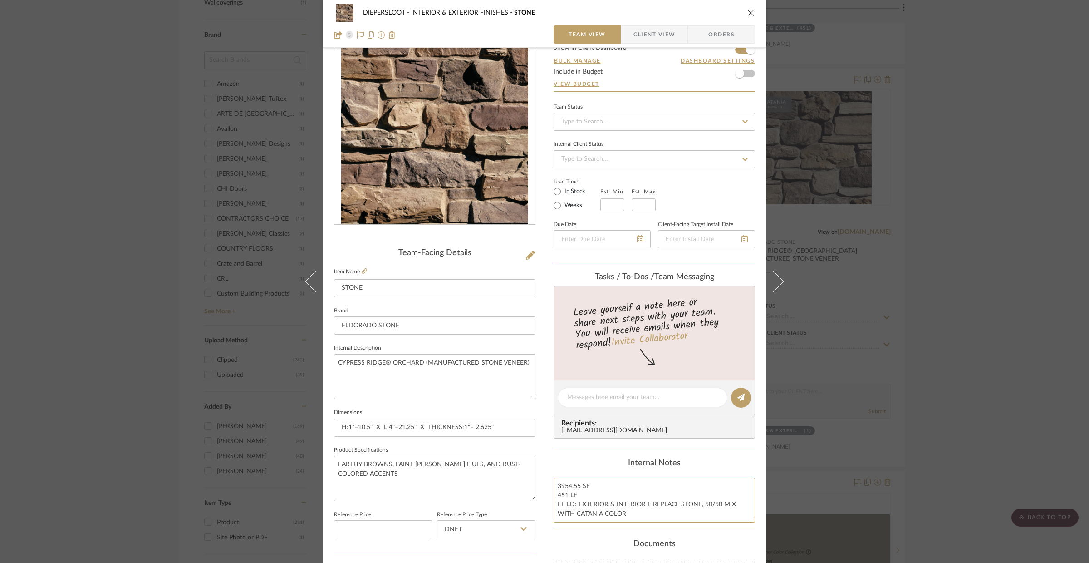
type textarea "3954.55 SF 451 LF FIELD: EXTERIOR & INTERIOR FIREPLACE STONE, 50/50 MIX WITH CA…"
click at [955, 385] on div "DIEPERSLOOT INTERIOR & EXTERIOR FINISHES STONE Team View Client View Orders Tea…" at bounding box center [544, 281] width 1089 height 563
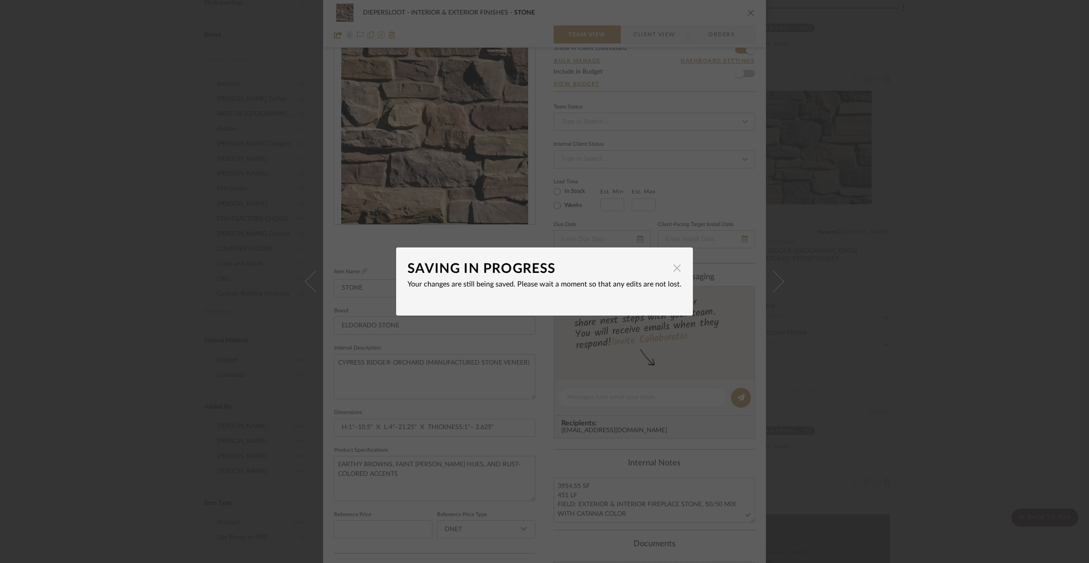
click at [676, 272] on span "button" at bounding box center [677, 268] width 18 height 18
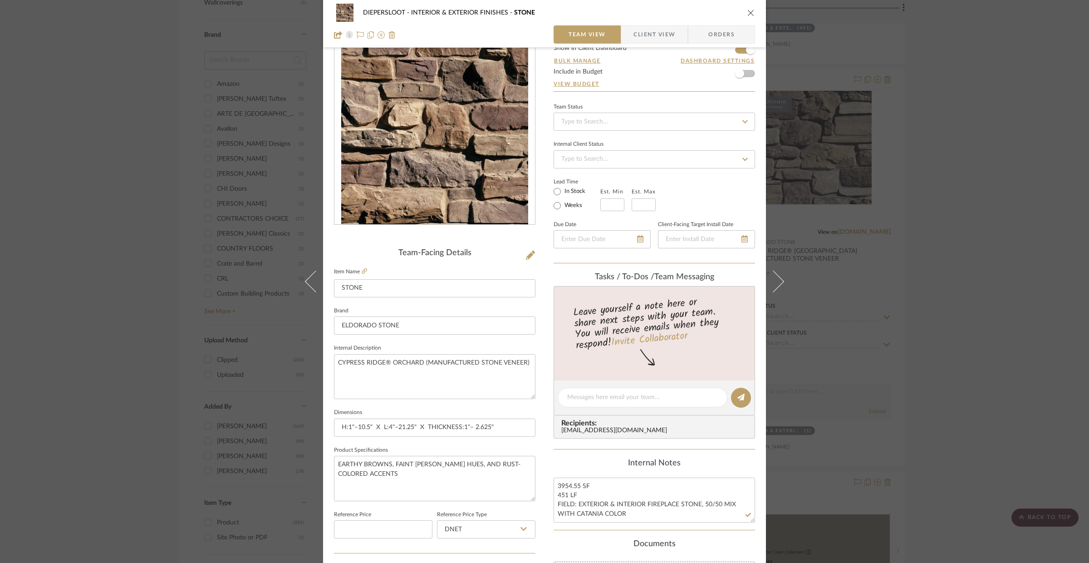
click at [948, 406] on div "DIEPERSLOOT INTERIOR & EXTERIOR FINISHES STONE Team View Client View Orders Tea…" at bounding box center [544, 281] width 1089 height 563
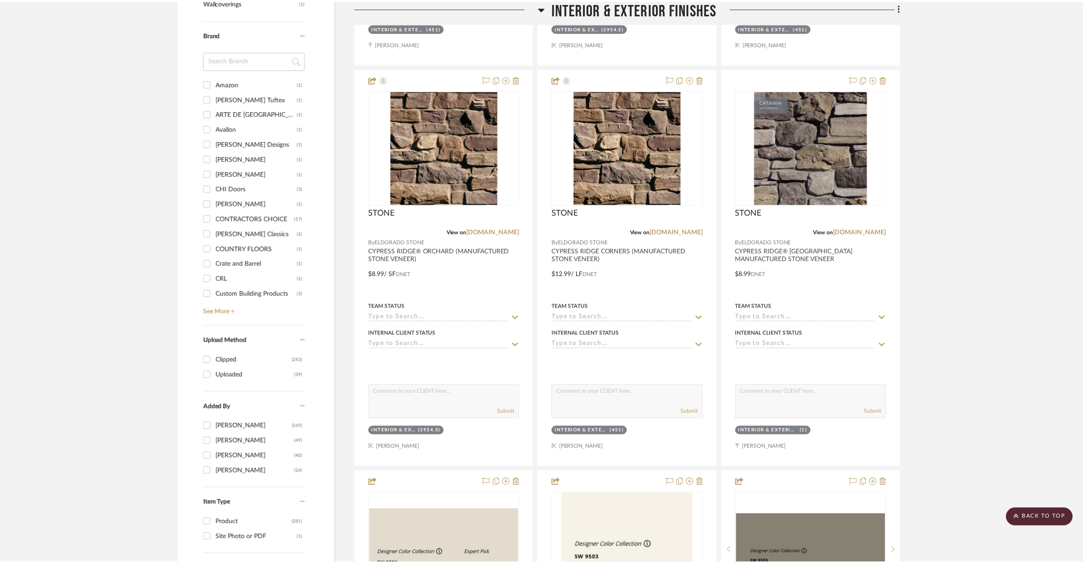
scroll to position [1019, 0]
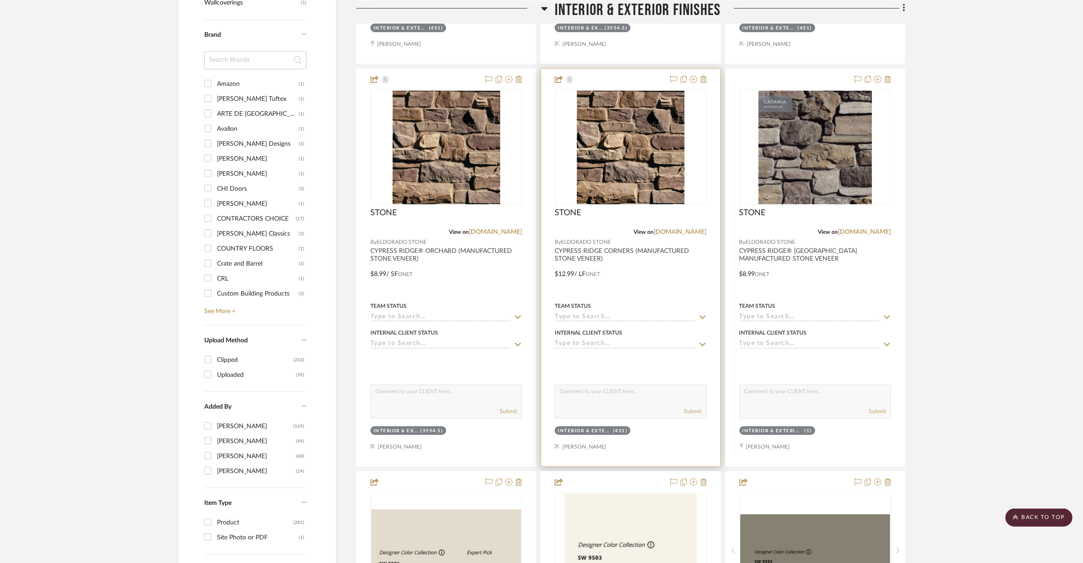
click at [654, 309] on div "Team Status" at bounding box center [631, 306] width 152 height 8
click at [619, 279] on div at bounding box center [630, 267] width 179 height 397
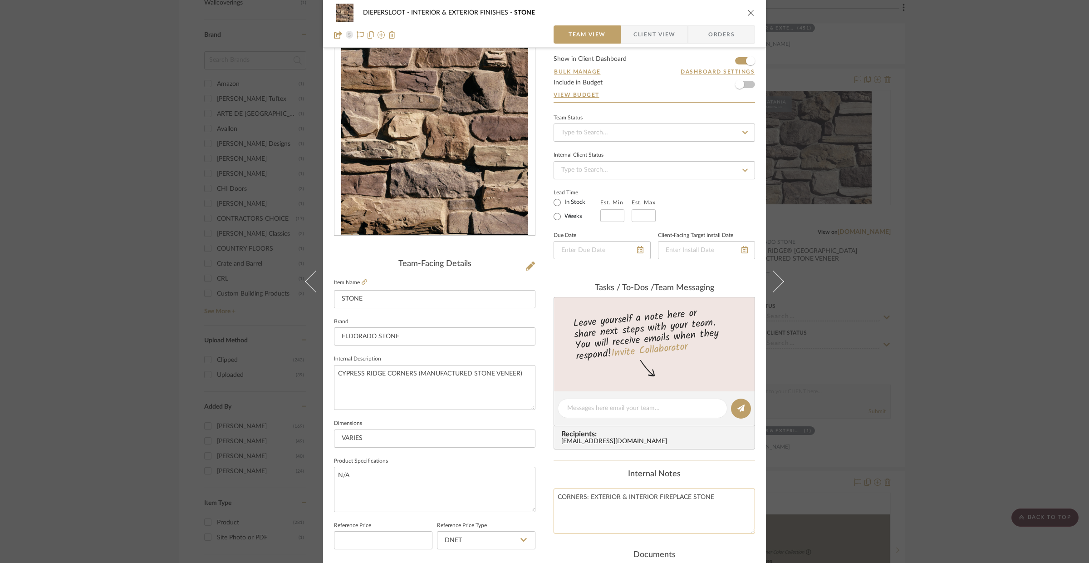
scroll to position [36, 0]
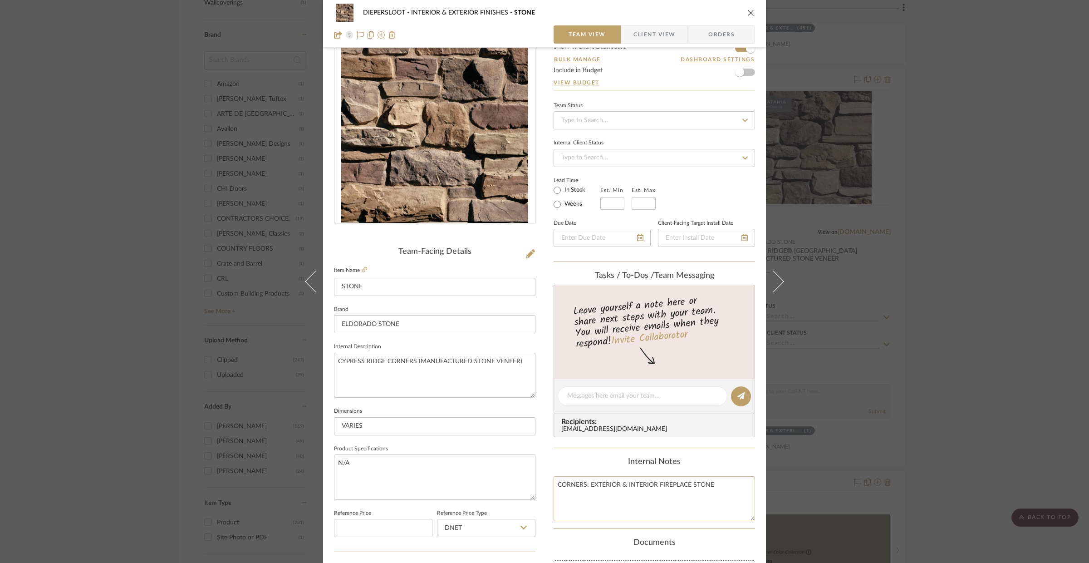
click at [712, 482] on textarea "CORNERS: EXTERIOR & INTERIOR FIREPLACE STONE" at bounding box center [655, 498] width 202 height 45
paste textarea "50/50 MIX WITH CATANIA COLOR"
click at [708, 482] on textarea "CORNERS: EXTERIOR & INTERIOR FIREPLACE STONE, 50/50 MIX WITH CATANIA COLOR" at bounding box center [655, 498] width 202 height 45
type textarea "CORNERS: EXTERIOR & INTERIOR FIREPLACE STONE, 50/50 MIX WITH CATANIA COLOR"
click at [1012, 408] on div "DIEPERSLOOT INTERIOR & EXTERIOR FINISHES STONE Team View Client View Orders Tea…" at bounding box center [544, 281] width 1089 height 563
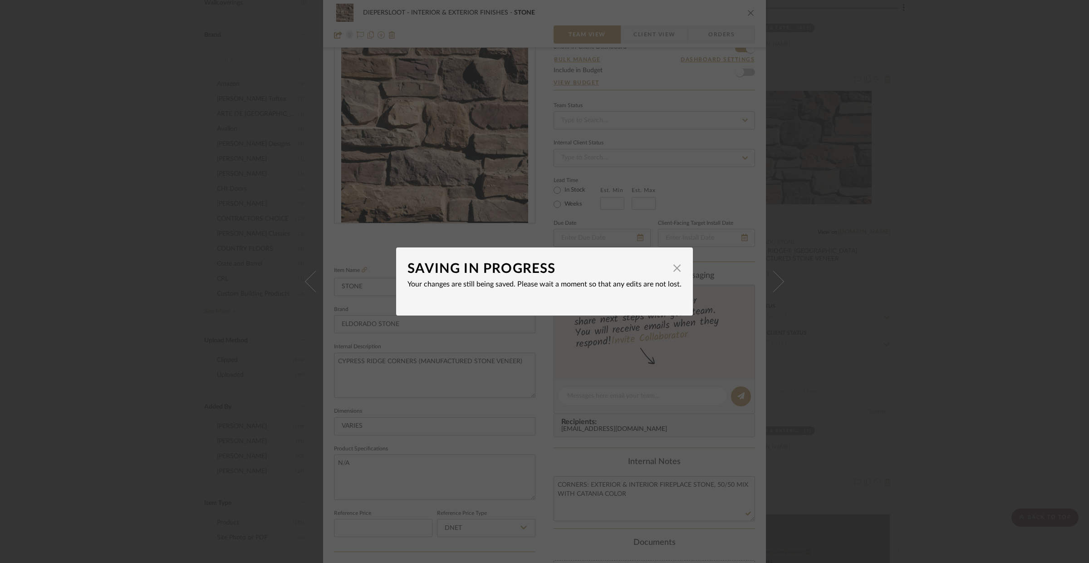
click at [998, 411] on div "SAVING IN PROGRESS × Your changes are still being saved. Please wait a moment s…" at bounding box center [544, 281] width 1089 height 563
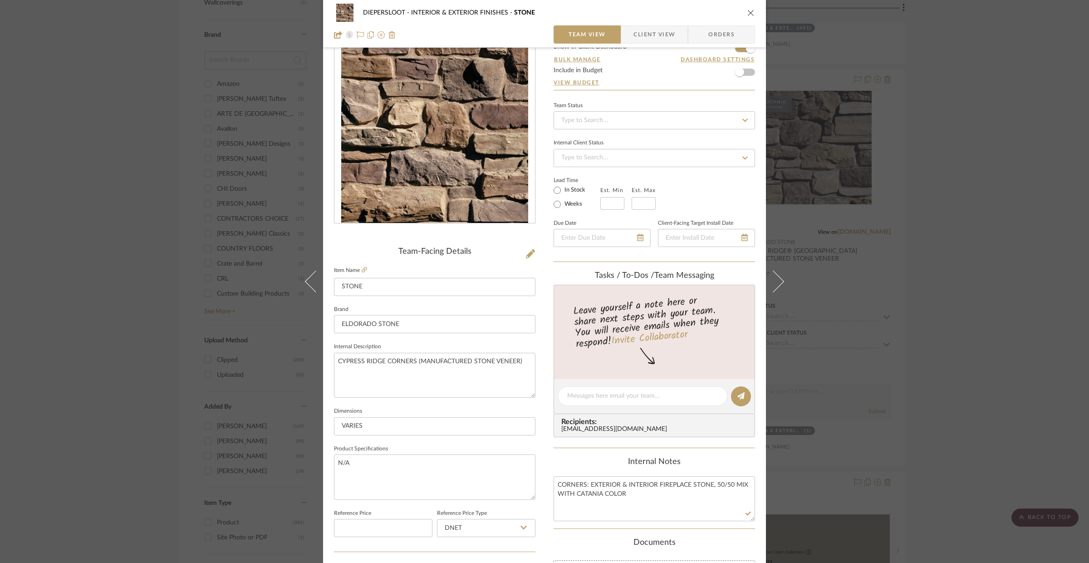
click at [942, 340] on div "DIEPERSLOOT INTERIOR & EXTERIOR FINISHES STONE Team View Client View Orders Tea…" at bounding box center [544, 281] width 1089 height 563
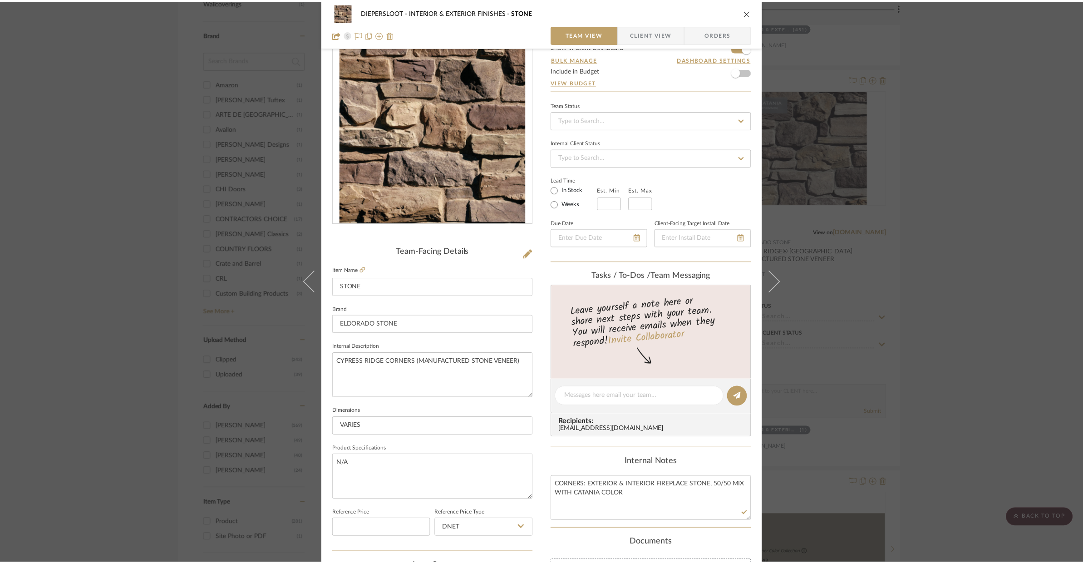
scroll to position [1019, 0]
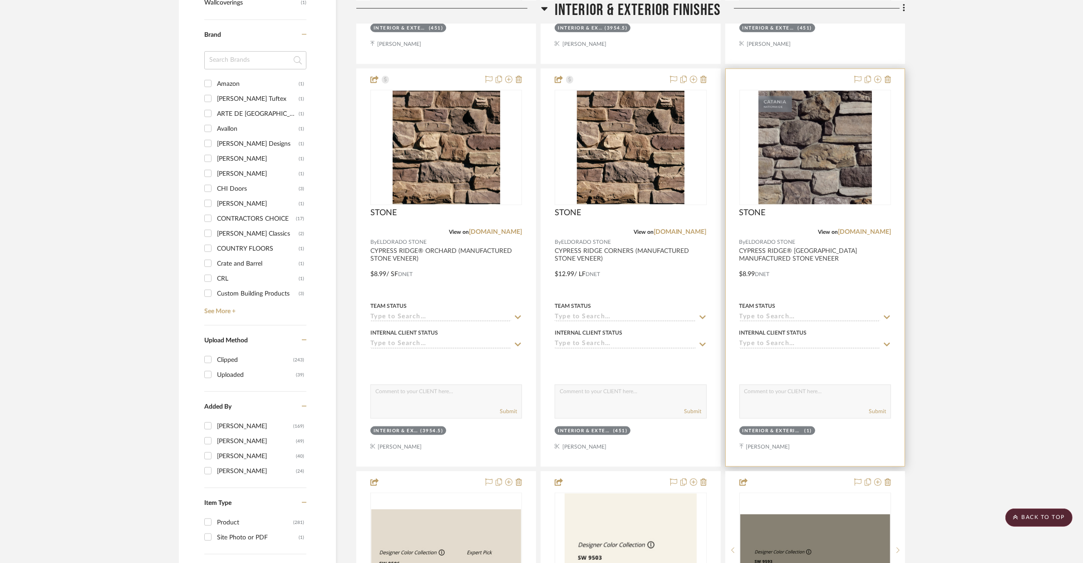
click at [811, 302] on div "Team Status" at bounding box center [815, 306] width 152 height 8
click at [819, 284] on div at bounding box center [815, 267] width 179 height 397
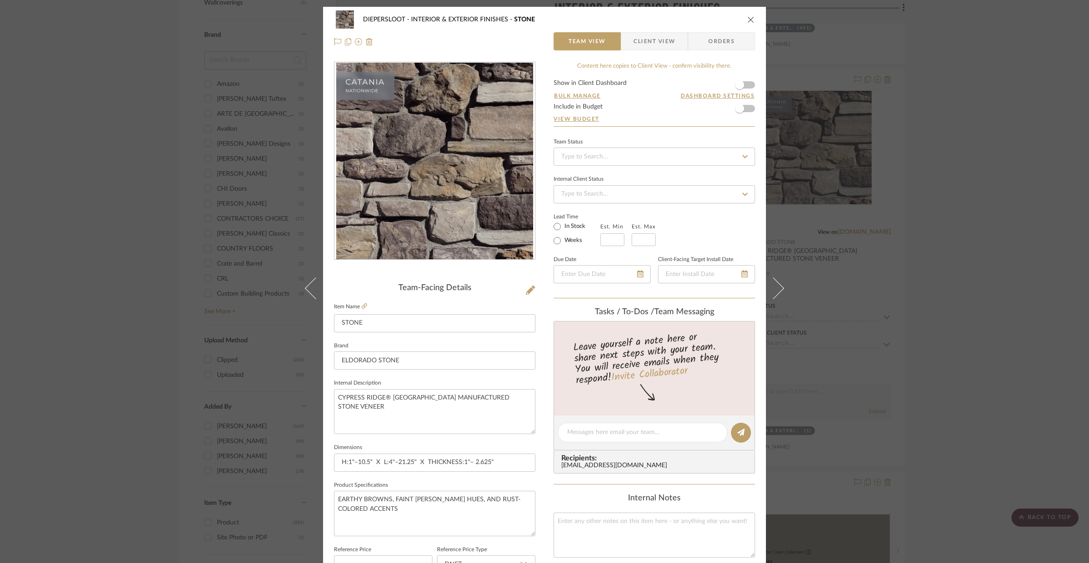
scroll to position [173, 0]
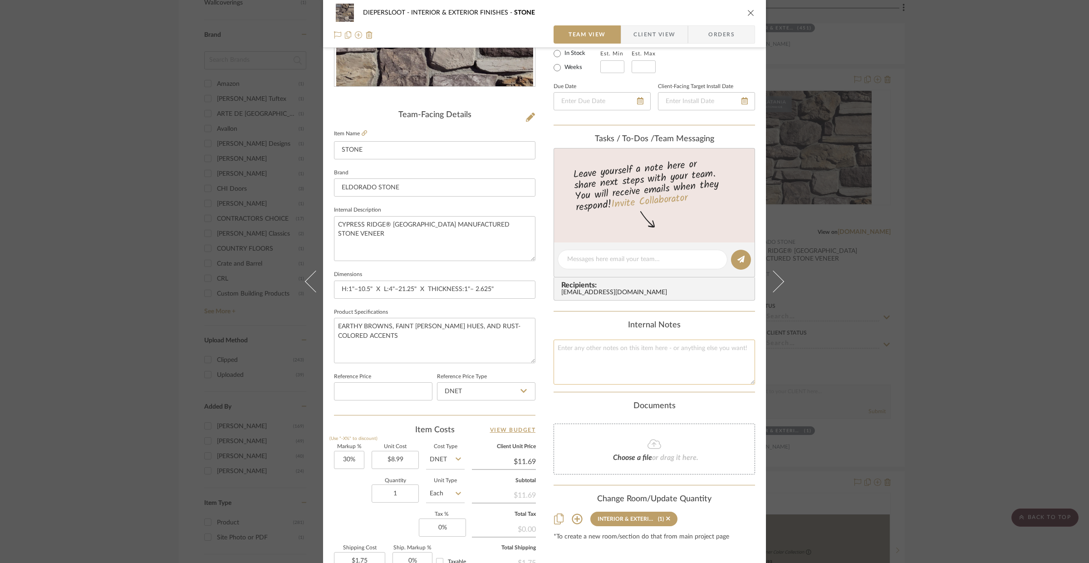
click at [630, 374] on textarea at bounding box center [655, 362] width 202 height 45
paste textarea "50/50 MIX WITH CATANIA COLOR"
drag, startPoint x: 668, startPoint y: 352, endPoint x: 612, endPoint y: 347, distance: 55.6
click at [610, 346] on textarea "50/50 MIX WITH CATANIA COLOR" at bounding box center [655, 362] width 202 height 45
type textarea "50/50 MIX WITH CATANIA COLOR"
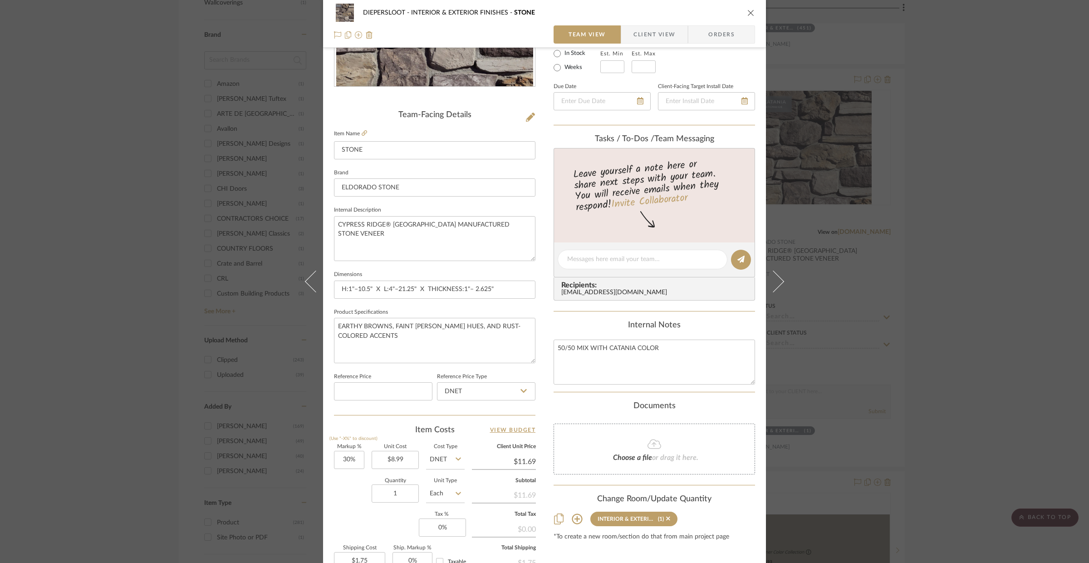
click at [862, 342] on div "DIEPERSLOOT INTERIOR & EXTERIOR FINISHES STONE Team View Client View Orders Tea…" at bounding box center [544, 281] width 1089 height 563
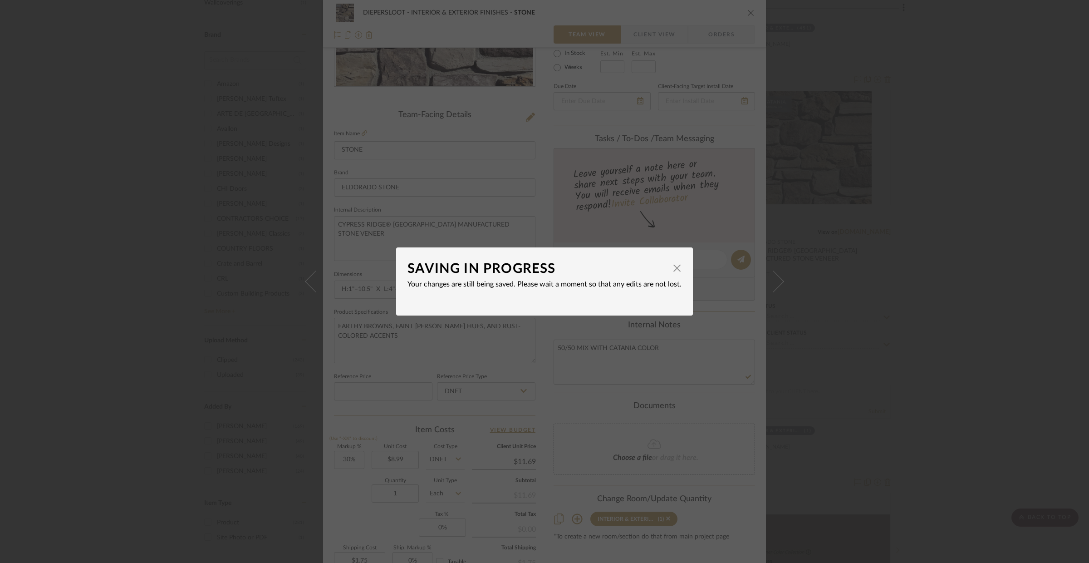
click at [909, 310] on div "SAVING IN PROGRESS × Your changes are still being saved. Please wait a moment s…" at bounding box center [544, 281] width 1089 height 563
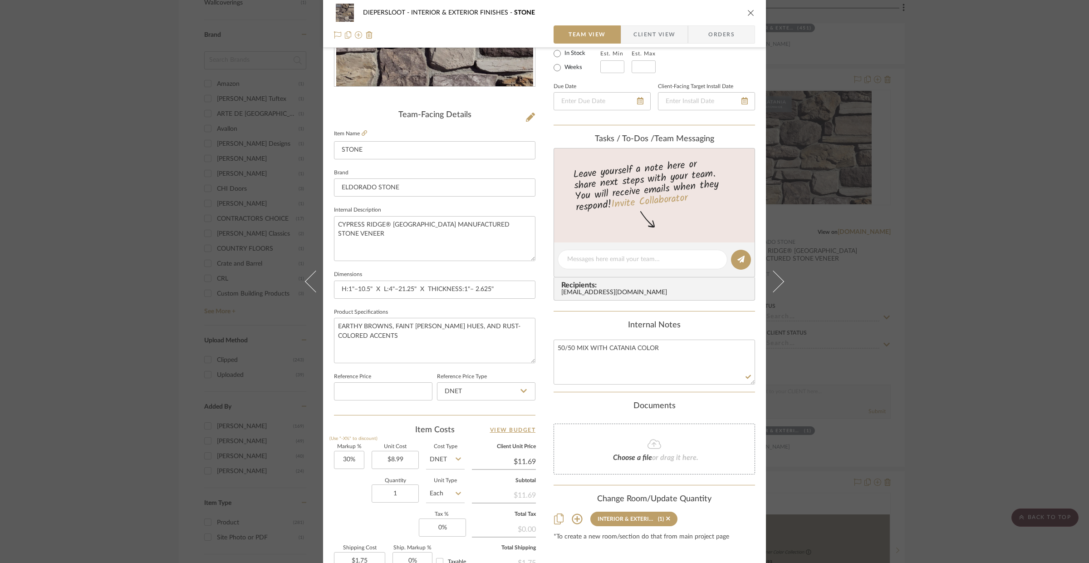
click at [967, 240] on div "DIEPERSLOOT INTERIOR & EXTERIOR FINISHES STONE Team View Client View Orders Tea…" at bounding box center [544, 281] width 1089 height 563
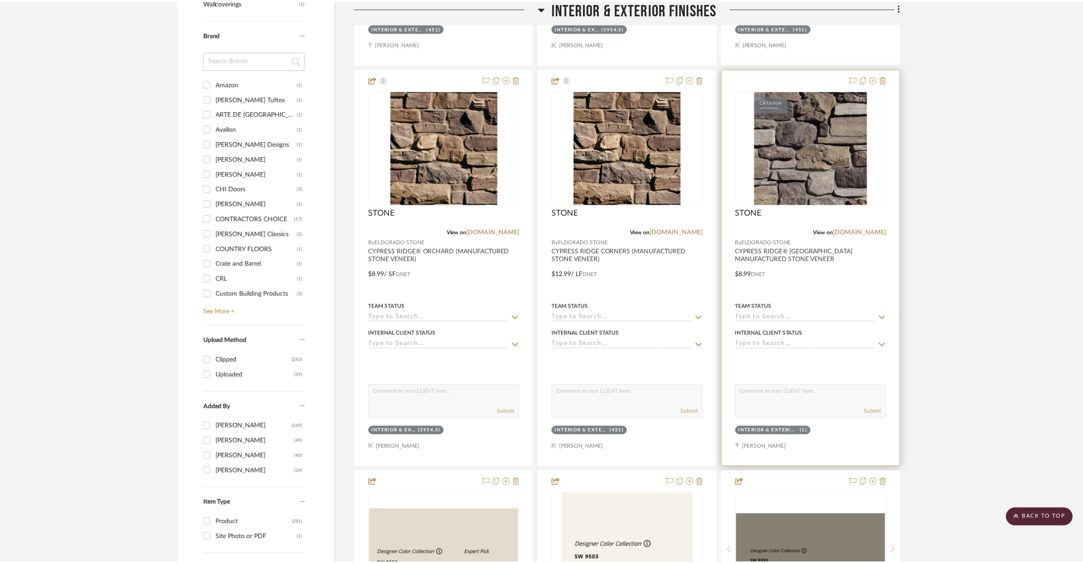
scroll to position [1019, 0]
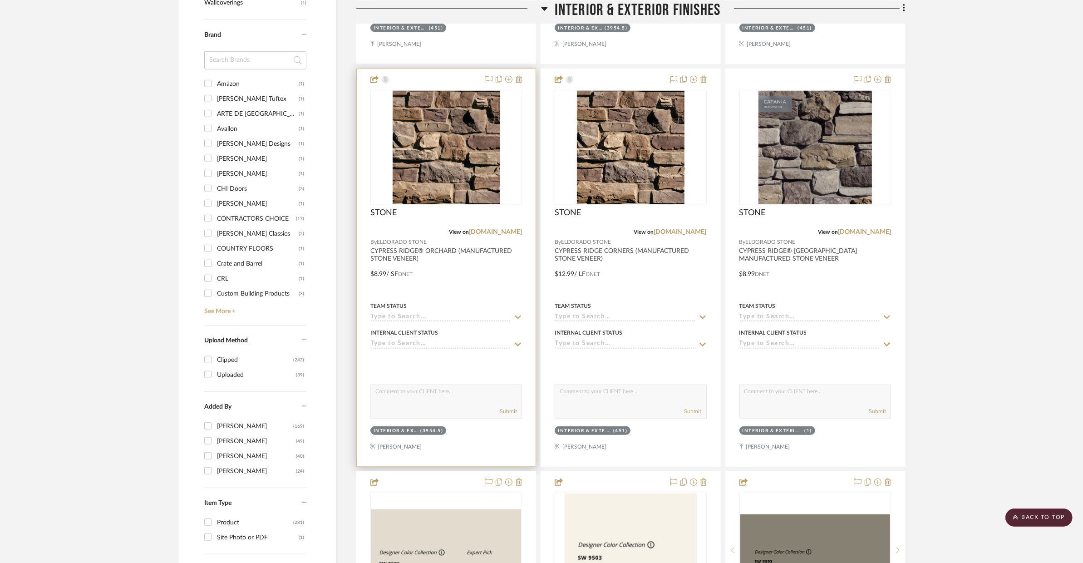
click at [522, 308] on div at bounding box center [446, 267] width 179 height 397
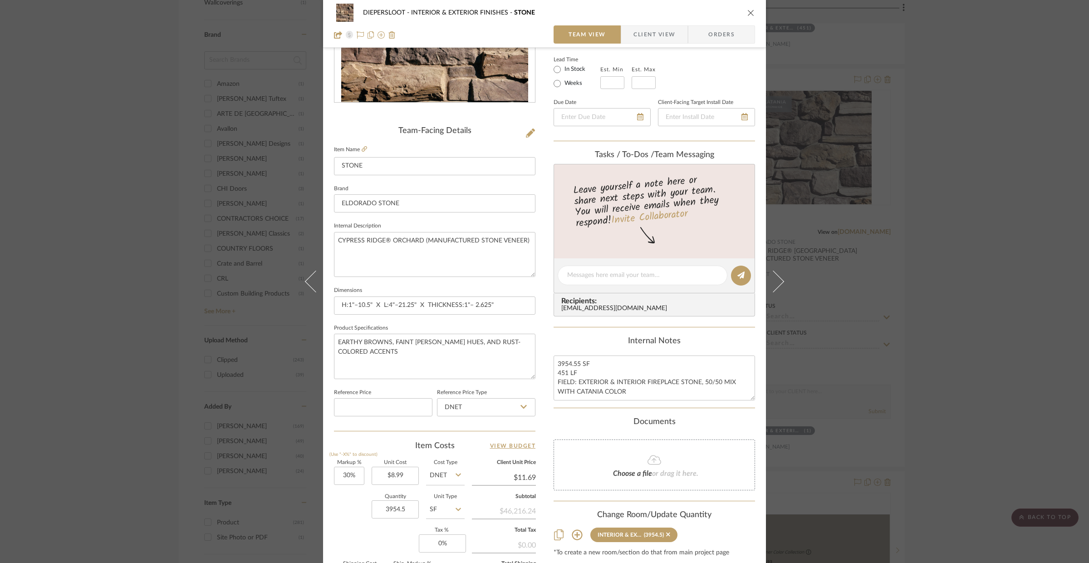
scroll to position [217, 0]
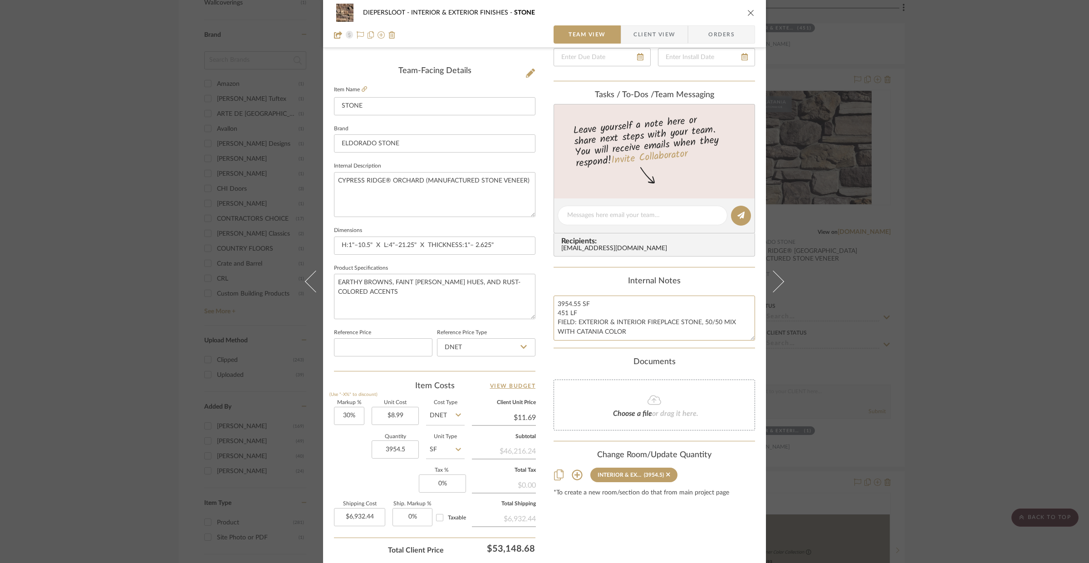
drag, startPoint x: 648, startPoint y: 335, endPoint x: 528, endPoint y: 327, distance: 120.1
click at [528, 327] on div "DIEPERSLOOT INTERIOR & EXTERIOR FINISHES STONE Team View Client View Orders Tea…" at bounding box center [544, 209] width 443 height 838
click at [965, 300] on div "DIEPERSLOOT INTERIOR & EXTERIOR FINISHES STONE Team View Client View Orders Tea…" at bounding box center [544, 281] width 1089 height 563
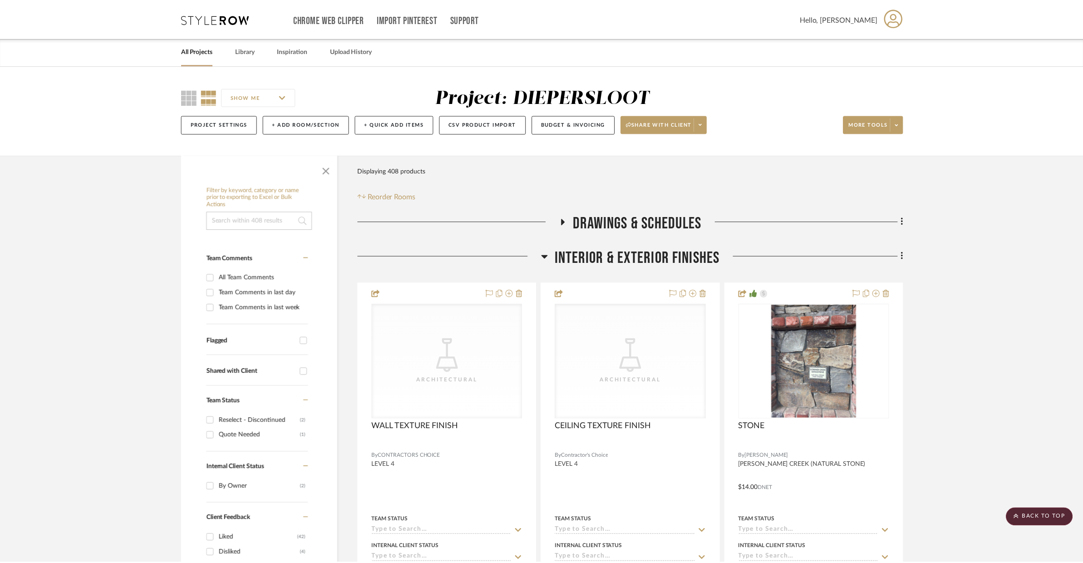
scroll to position [1019, 0]
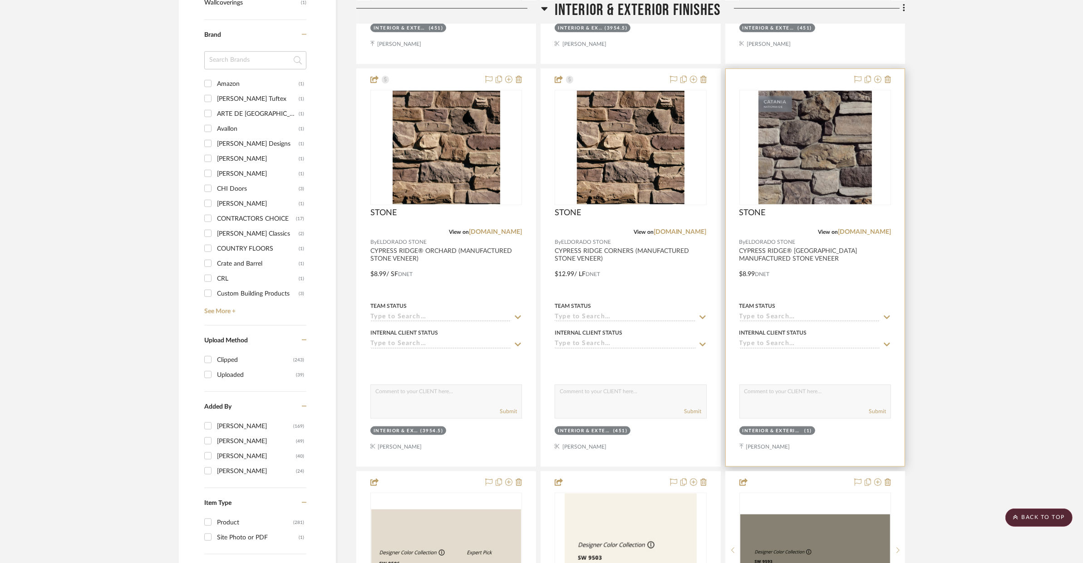
click at [840, 296] on div at bounding box center [815, 267] width 179 height 397
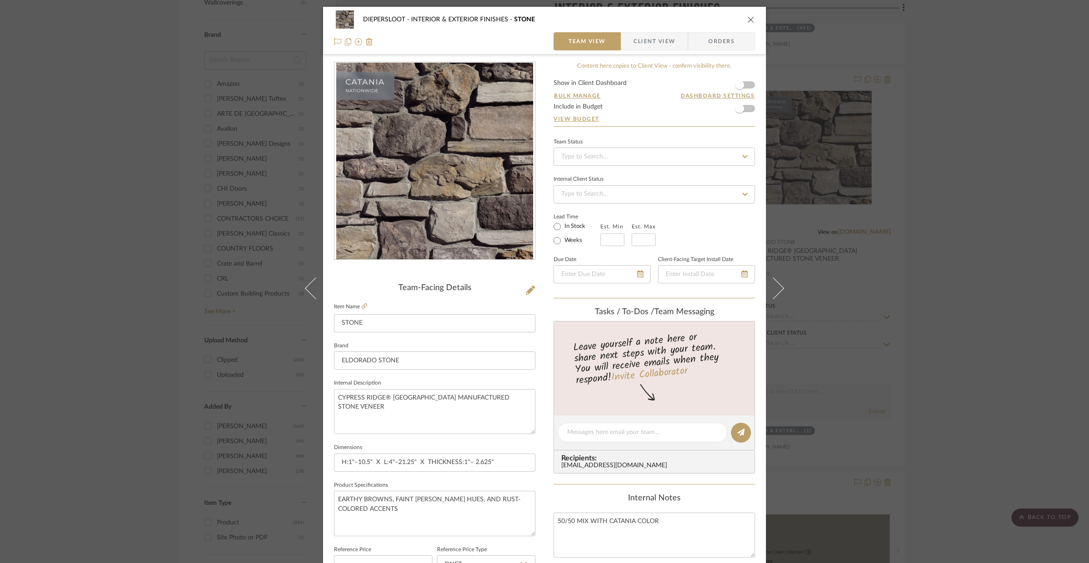
scroll to position [217, 0]
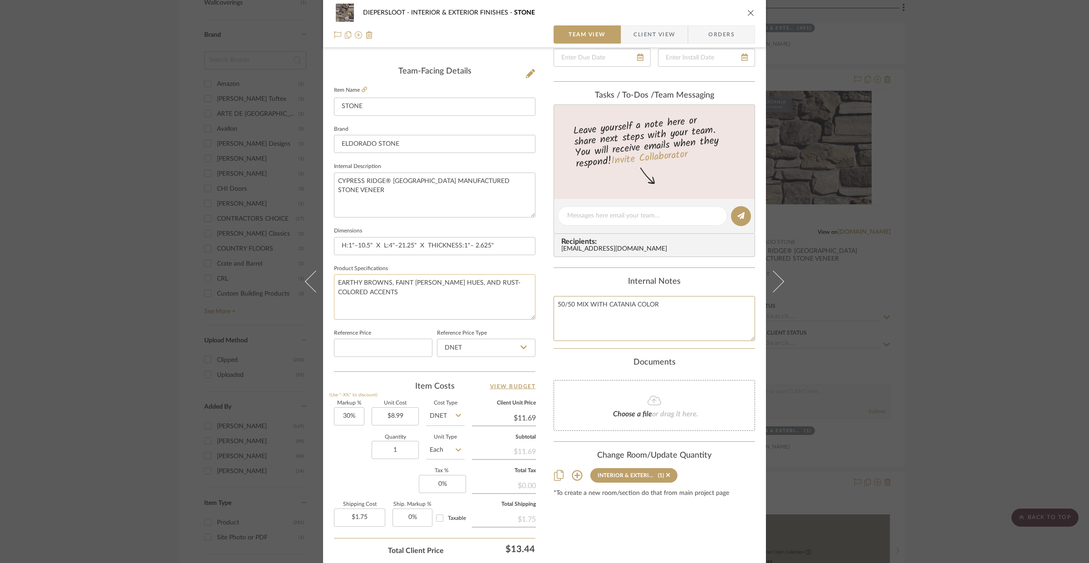
drag, startPoint x: 665, startPoint y: 305, endPoint x: 529, endPoint y: 297, distance: 136.4
click at [529, 297] on div "DIEPERSLOOT INTERIOR & EXTERIOR FINISHES STONE Team View Client View Orders Tea…" at bounding box center [544, 209] width 443 height 838
paste textarea "FIELD: EXTERIOR & INTERIOR FIREPLACE STONE,"
drag, startPoint x: 601, startPoint y: 315, endPoint x: 573, endPoint y: 314, distance: 28.2
click at [573, 314] on textarea "FIELD: EXTERIOR & INTERIOR FIREPLACE STONE, 50/50 MIX WITH CATANIA COLOR" at bounding box center [655, 318] width 202 height 45
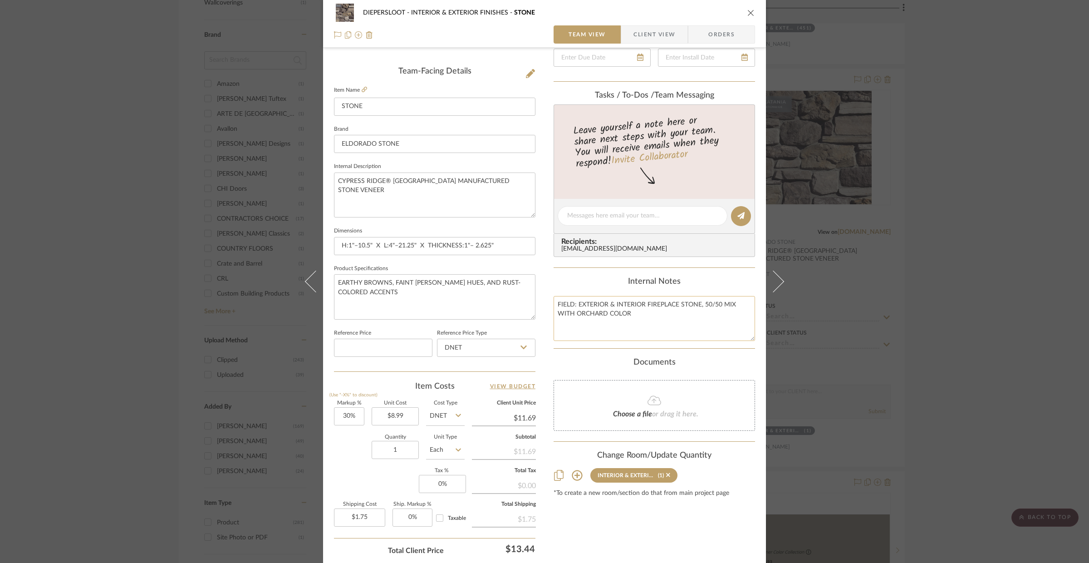
click at [649, 323] on textarea "FIELD: EXTERIOR & INTERIOR FIREPLACE STONE, 50/50 MIX WITH ORCHARD COLOR" at bounding box center [655, 318] width 202 height 45
type textarea "FIELD: EXTERIOR & INTERIOR FIREPLACE STONE, 50/50 MIX WITH ORCHARD COLOR"
click at [951, 336] on div "DIEPERSLOOT INTERIOR & EXTERIOR FINISHES STONE Team View Client View Orders Tea…" at bounding box center [544, 281] width 1089 height 563
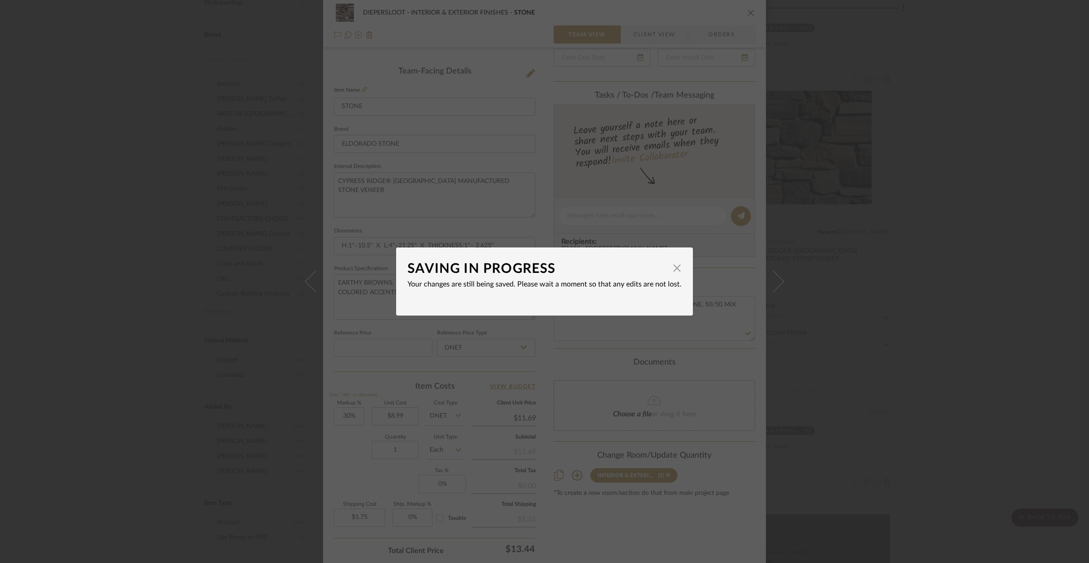
click at [955, 333] on div "SAVING IN PROGRESS × Your changes are still being saved. Please wait a moment s…" at bounding box center [544, 281] width 1089 height 563
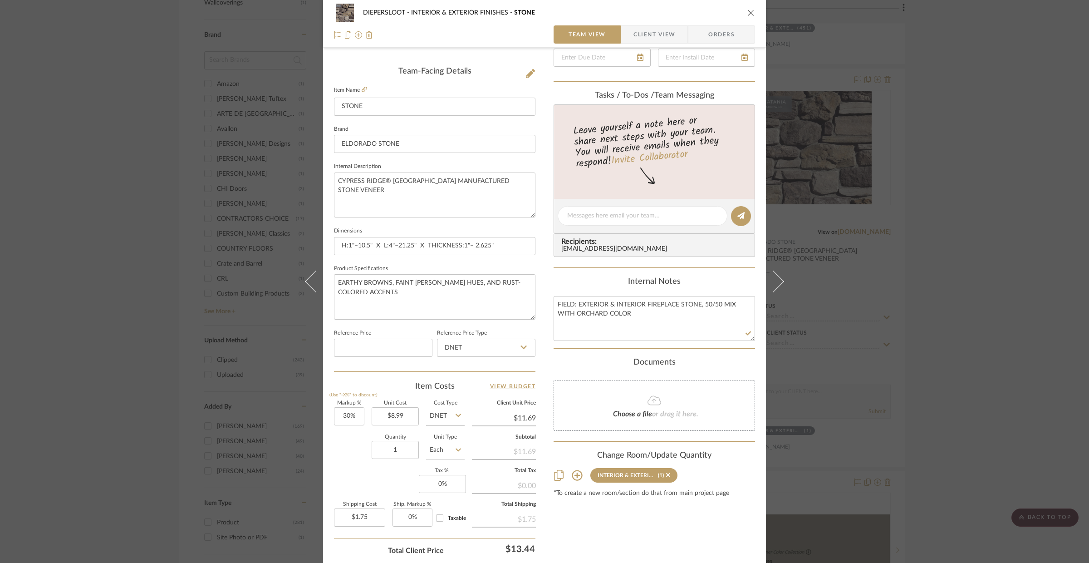
click at [966, 323] on div "DIEPERSLOOT INTERIOR & EXTERIOR FINISHES STONE Team View Client View Orders Tea…" at bounding box center [544, 281] width 1089 height 563
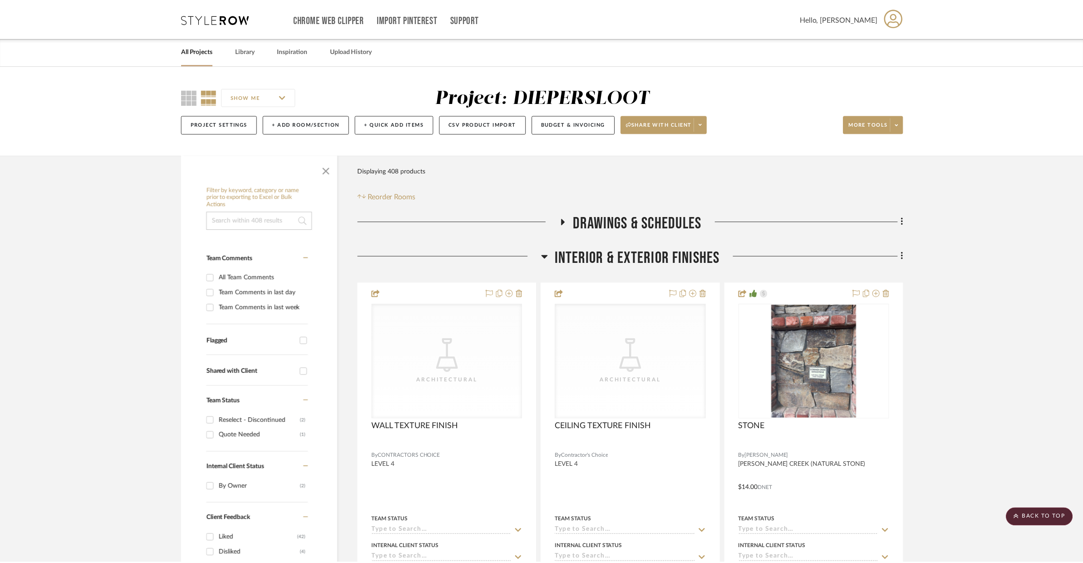
scroll to position [1019, 0]
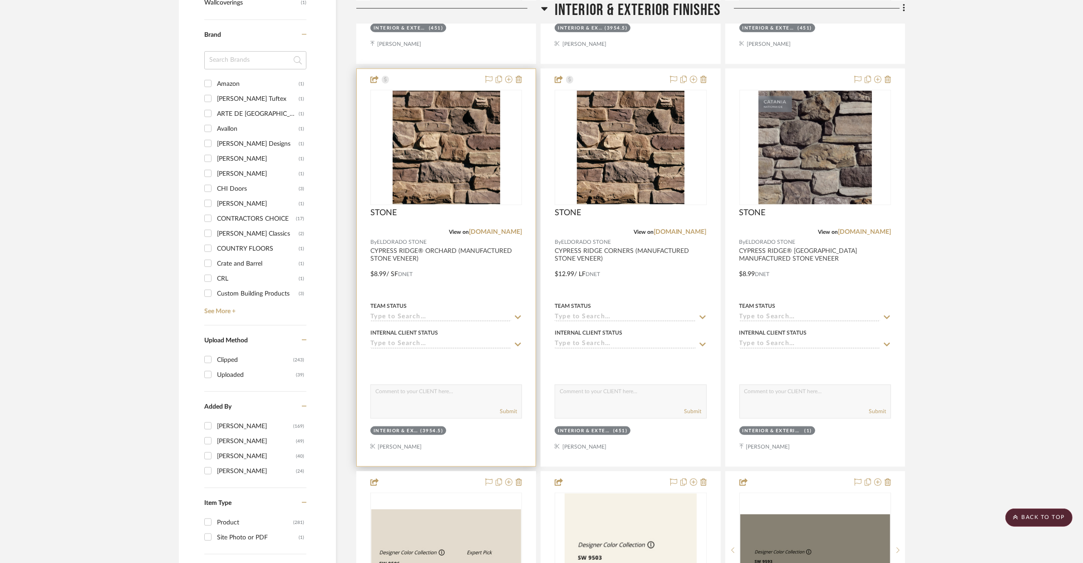
click at [465, 266] on div at bounding box center [446, 267] width 179 height 397
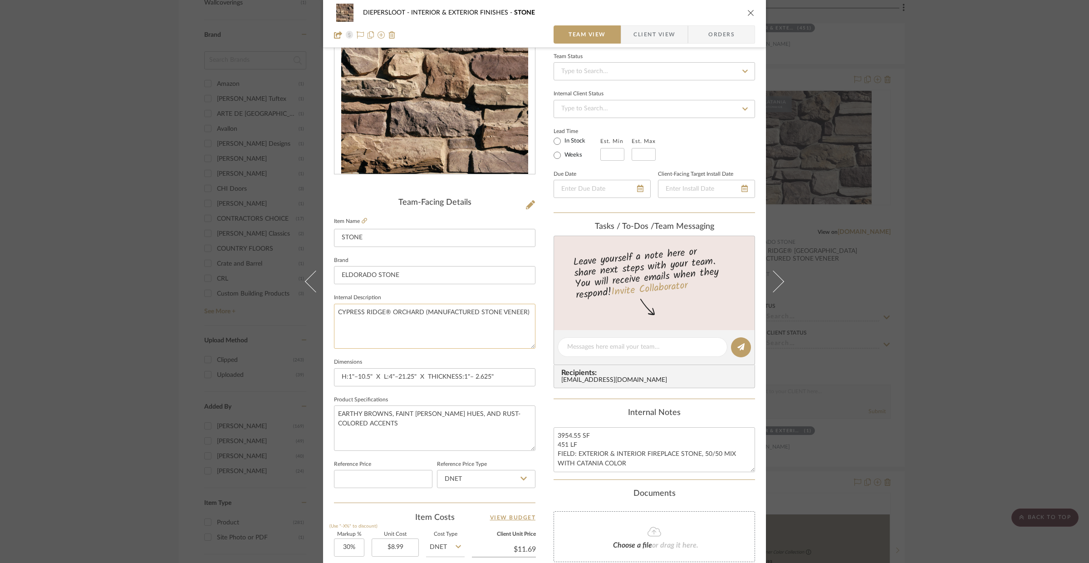
scroll to position [274, 0]
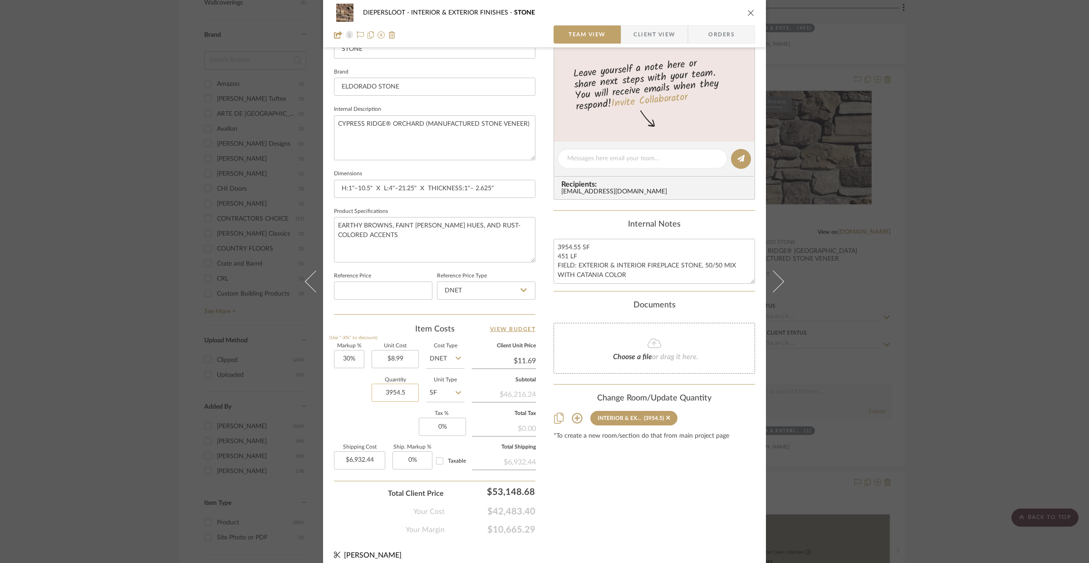
click at [403, 399] on input "3954.5" at bounding box center [395, 393] width 47 height 18
type input "1978"
click at [876, 359] on div "DIEPERSLOOT INTERIOR & EXTERIOR FINISHES STONE Team View Client View Orders Tea…" at bounding box center [544, 281] width 1089 height 563
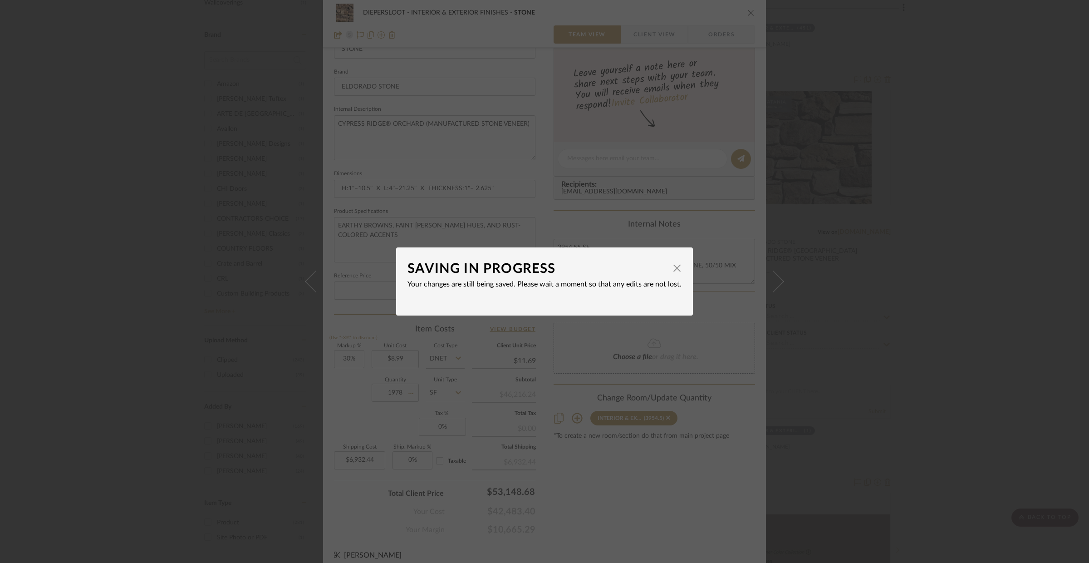
type input "$3,467.53"
click at [674, 271] on span "button" at bounding box center [677, 268] width 18 height 18
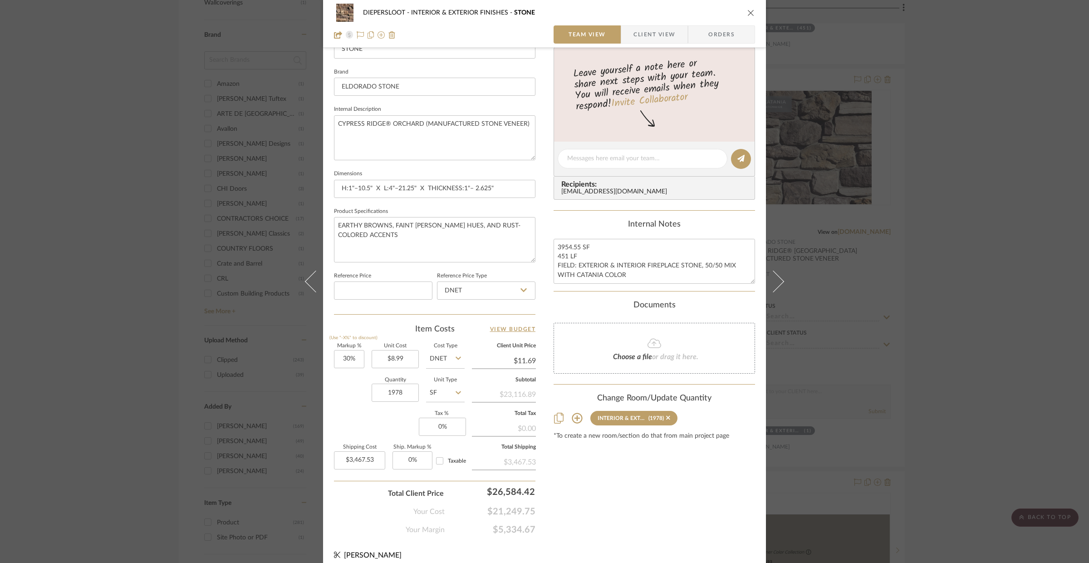
click at [954, 295] on div "DIEPERSLOOT INTERIOR & EXTERIOR FINISHES STONE Team View Client View Orders Tea…" at bounding box center [544, 281] width 1089 height 563
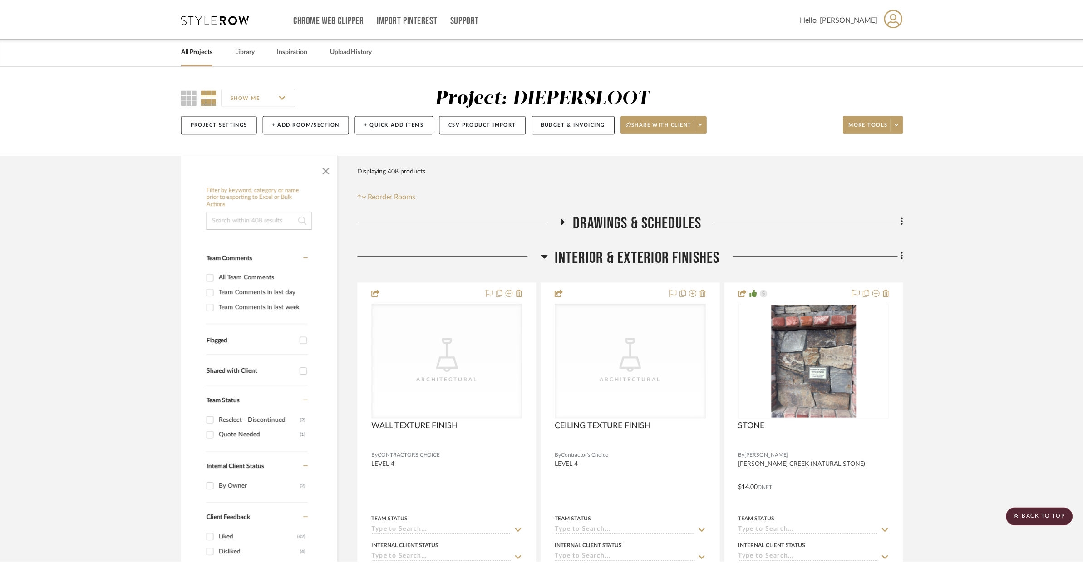
scroll to position [1019, 0]
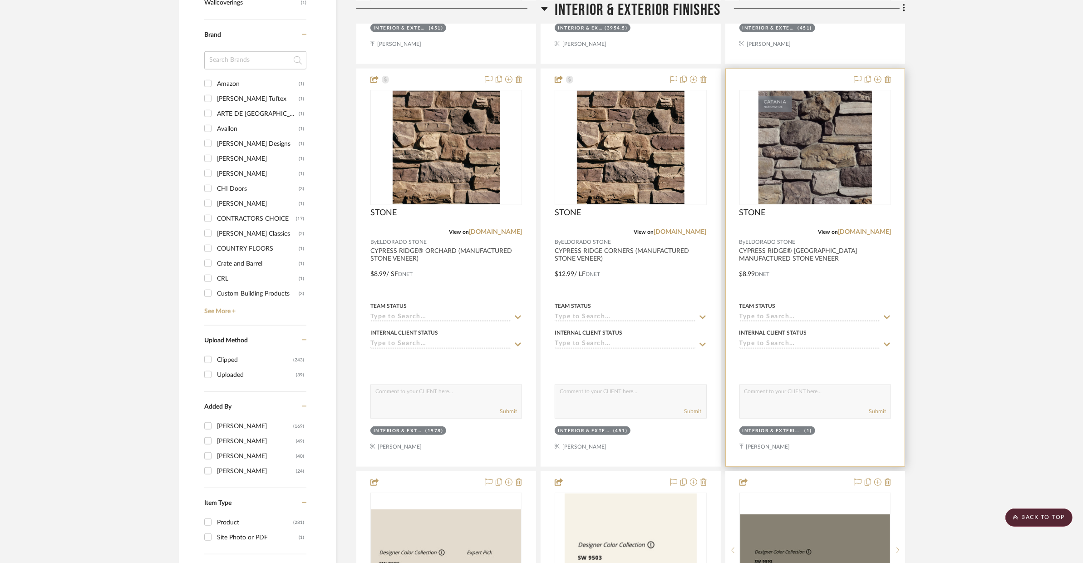
click at [836, 305] on div "Team Status" at bounding box center [815, 306] width 152 height 8
click at [832, 296] on div at bounding box center [815, 267] width 179 height 397
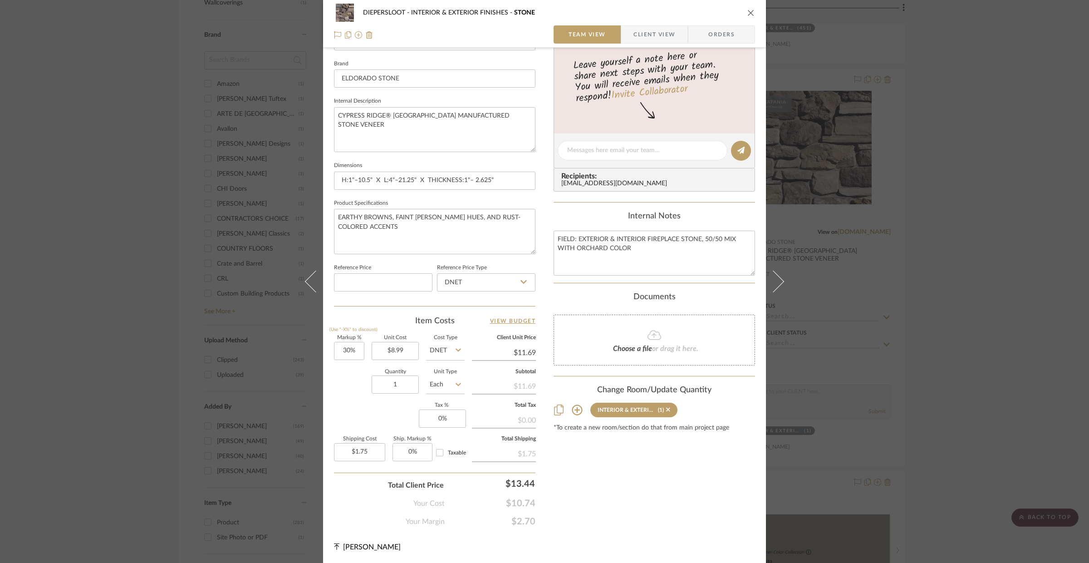
scroll to position [259, 0]
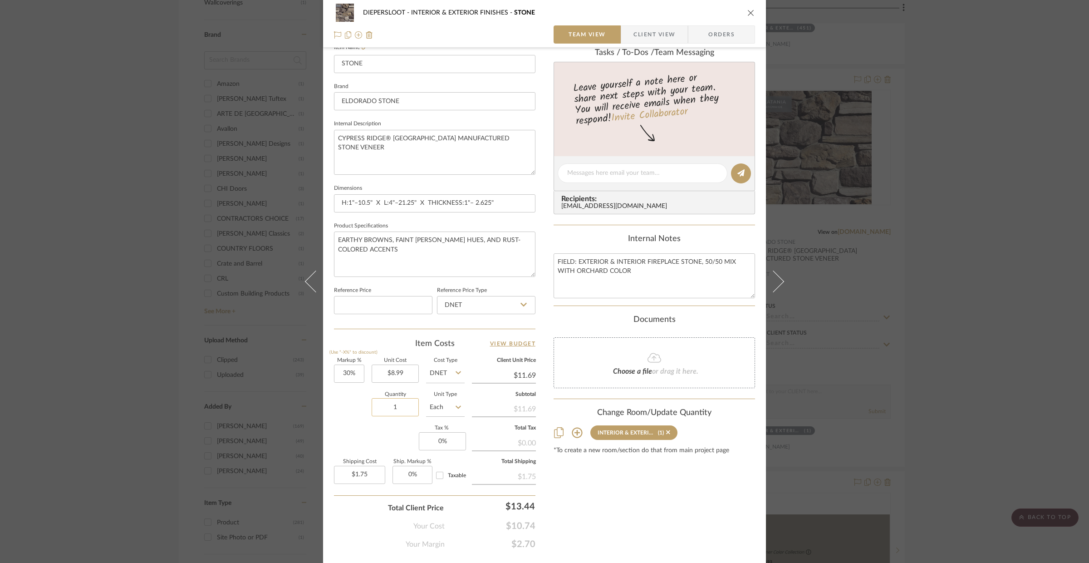
click at [397, 402] on input "1" at bounding box center [395, 407] width 47 height 18
type input "1978"
click at [431, 407] on input "Each" at bounding box center [445, 407] width 39 height 18
type input "$3,467.53"
click at [463, 284] on div "SF" at bounding box center [479, 276] width 112 height 23
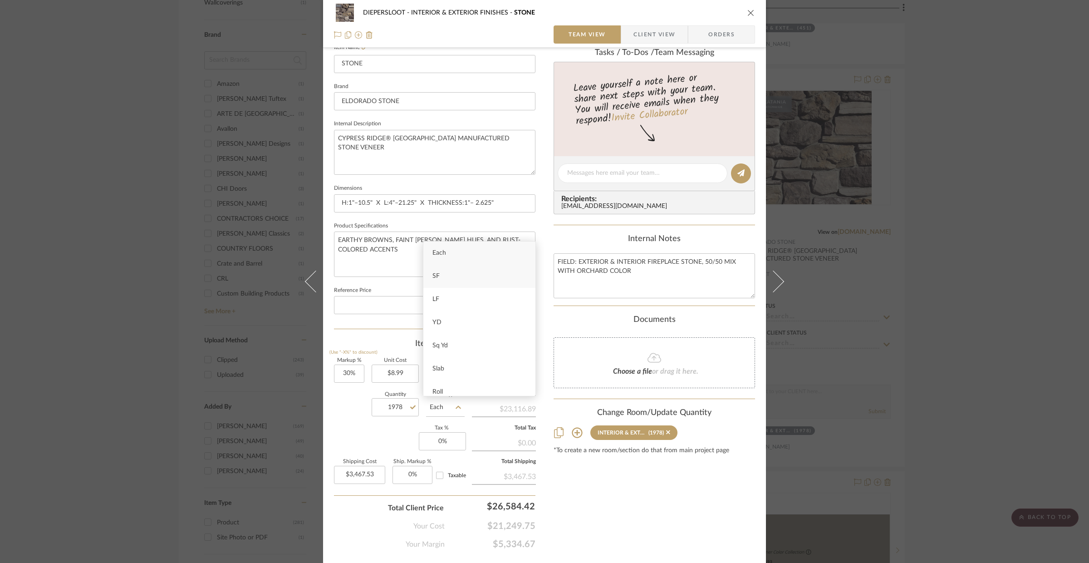
type input "SF"
click at [366, 446] on div "Markup % (Use "-X%" to discount) 30% Unit Cost $8.99 Cost Type DNET Client Unit…" at bounding box center [435, 424] width 202 height 133
click at [894, 372] on div "DIEPERSLOOT INTERIOR & EXTERIOR FINISHES STONE Team View Client View Orders Tea…" at bounding box center [544, 281] width 1089 height 563
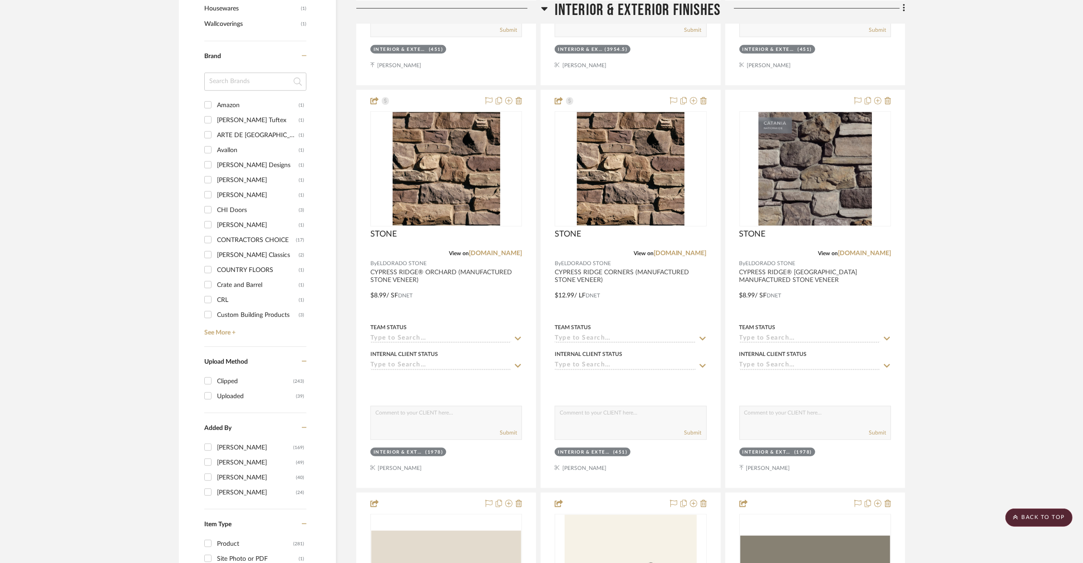
scroll to position [995, 0]
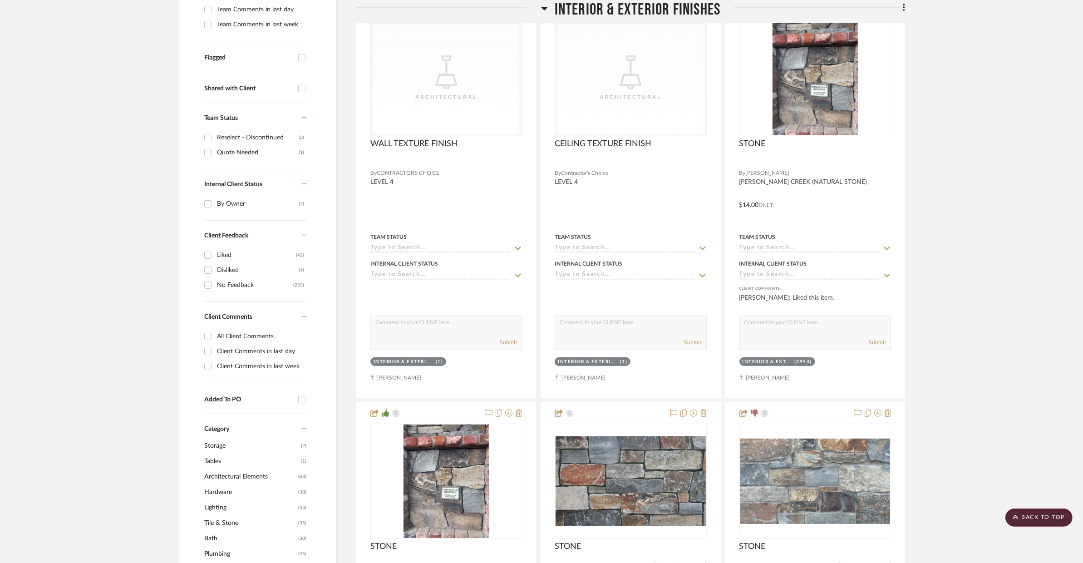
scroll to position [98, 0]
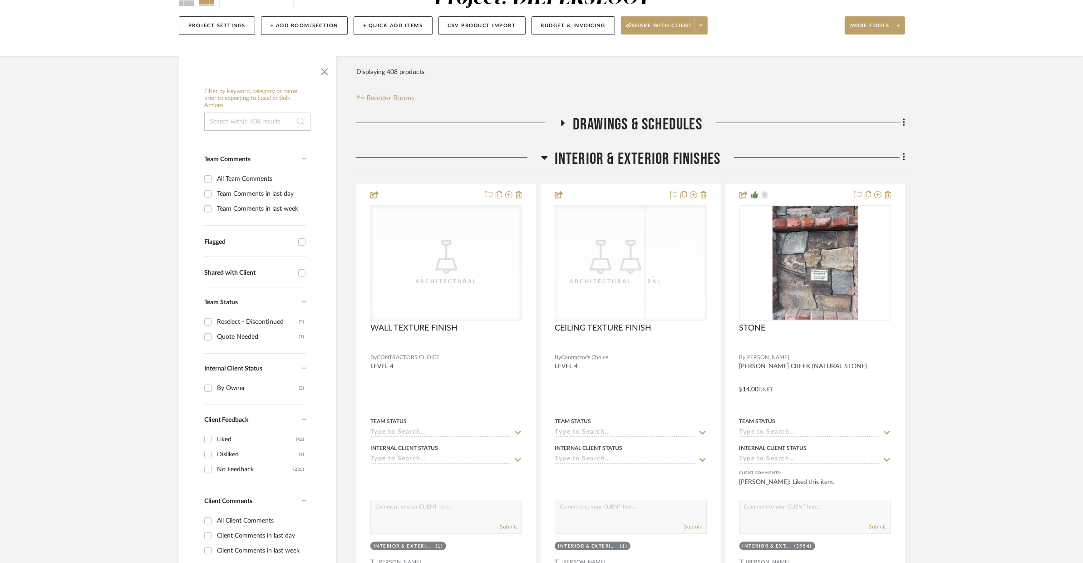
click at [665, 162] on span "INTERIOR & EXTERIOR FINISHES" at bounding box center [638, 159] width 166 height 20
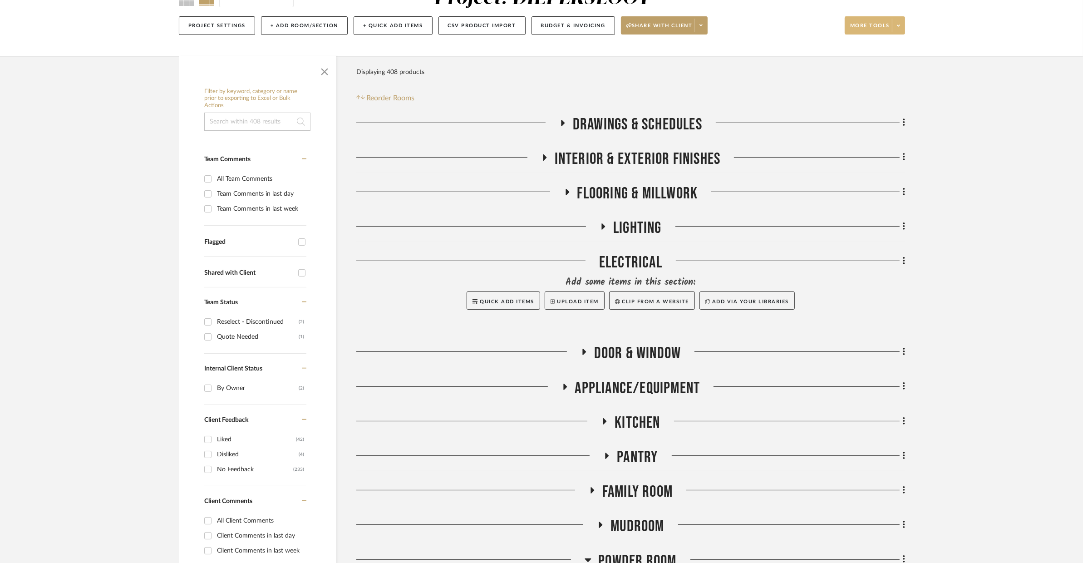
click at [899, 25] on icon at bounding box center [898, 26] width 3 height 2
click at [715, 66] on div at bounding box center [541, 281] width 1083 height 563
click at [311, 30] on button "+ Add Room/Section" at bounding box center [304, 25] width 87 height 19
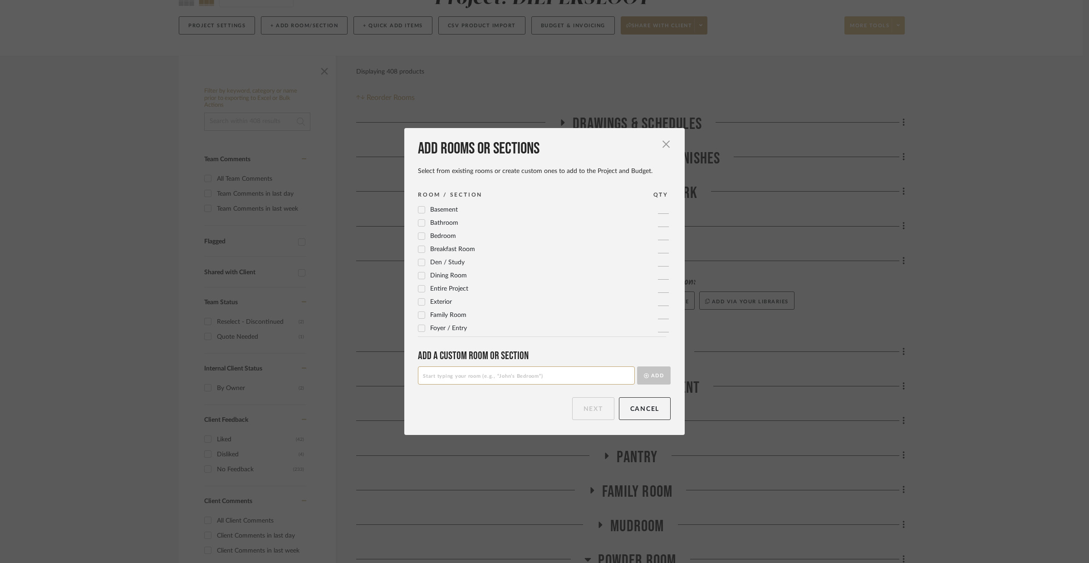
click at [485, 376] on input at bounding box center [526, 375] width 217 height 18
type input "Exterior Stone Options"
click at [654, 379] on button "Add" at bounding box center [654, 375] width 34 height 18
click at [597, 404] on button "Next" at bounding box center [593, 408] width 42 height 23
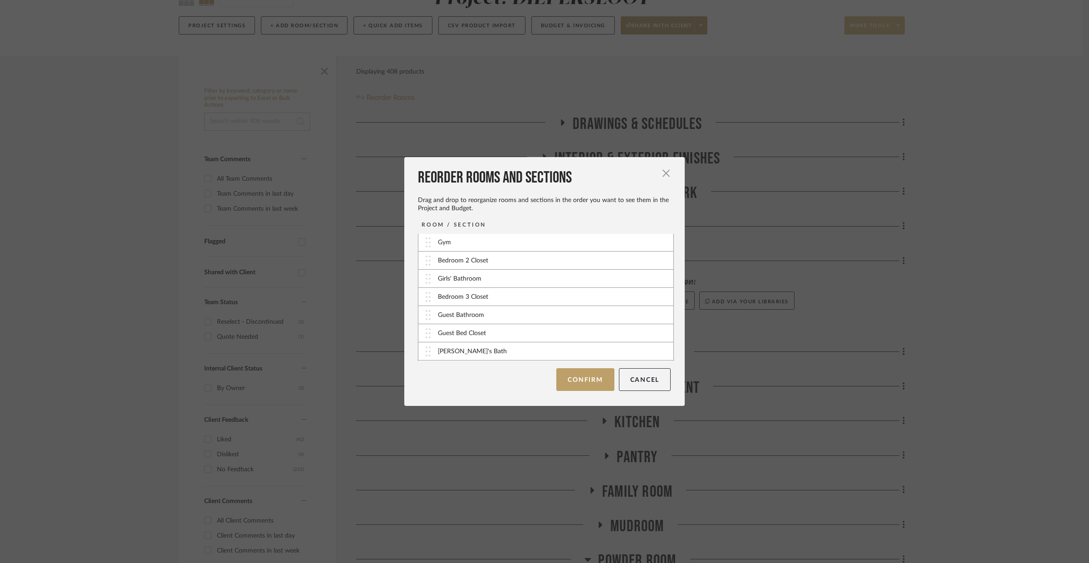
scroll to position [403, 0]
click at [576, 384] on button "Confirm" at bounding box center [585, 379] width 58 height 23
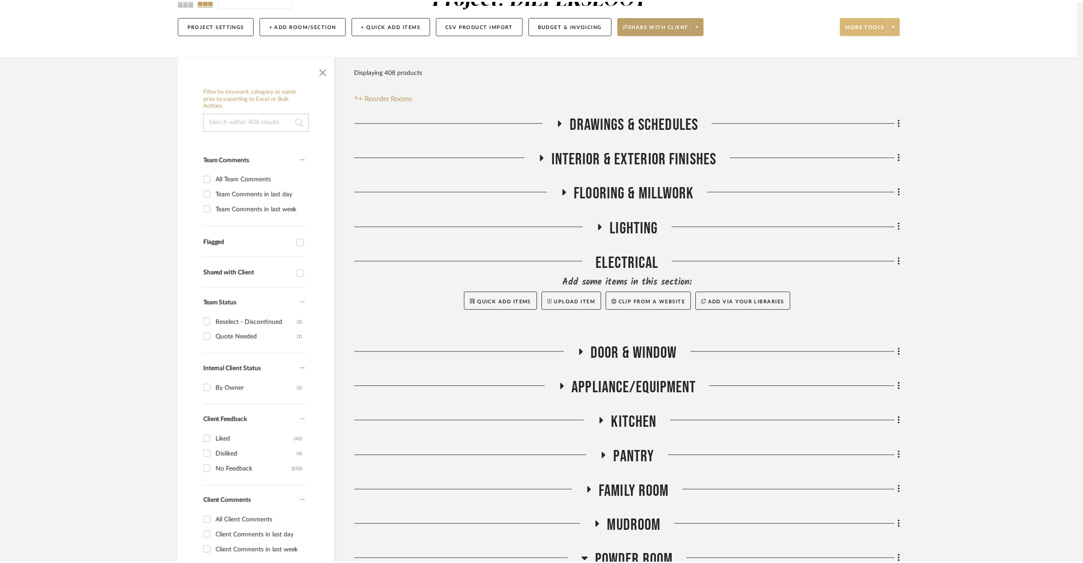
scroll to position [98, 0]
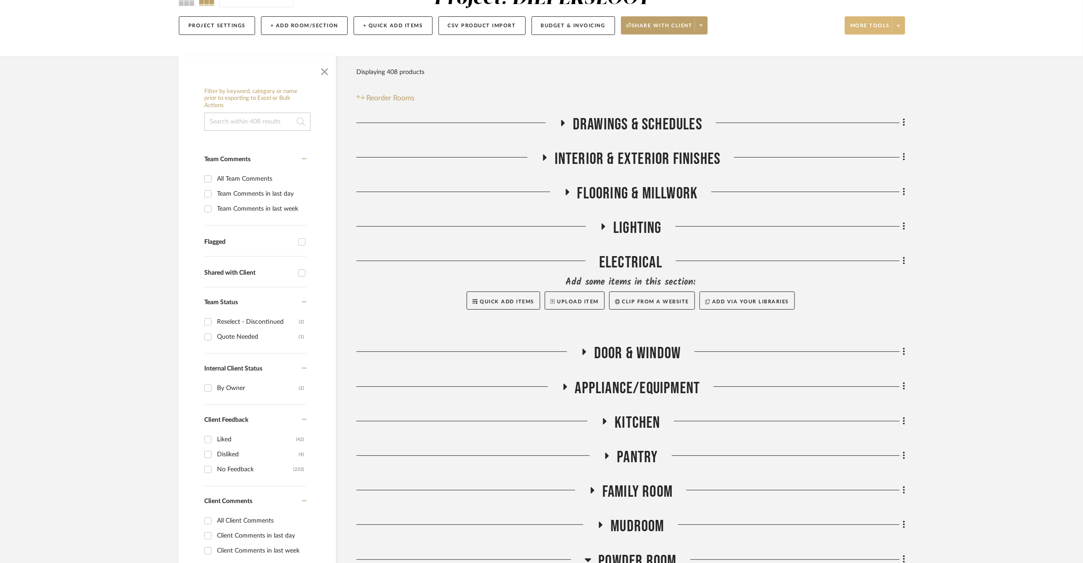
click at [629, 161] on span "INTERIOR & EXTERIOR FINISHES" at bounding box center [638, 159] width 166 height 20
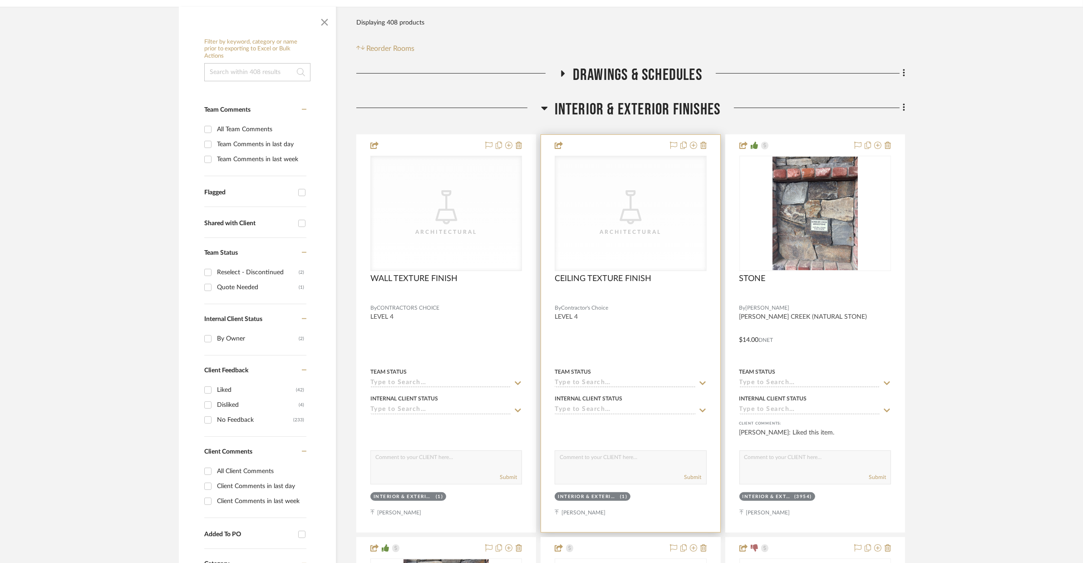
scroll to position [171, 0]
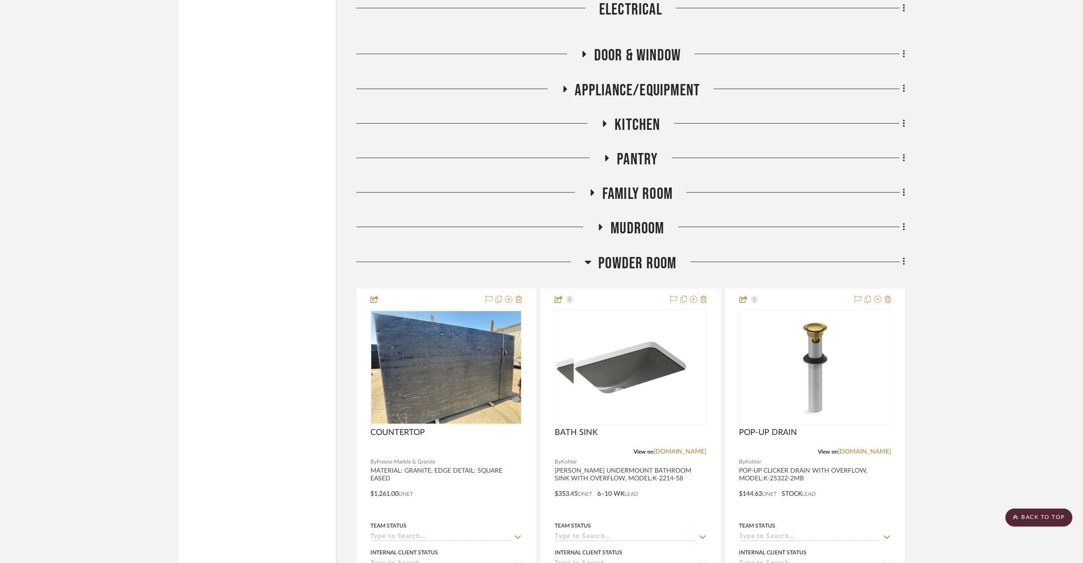
click at [608, 260] on span "Powder Room" at bounding box center [637, 264] width 78 height 20
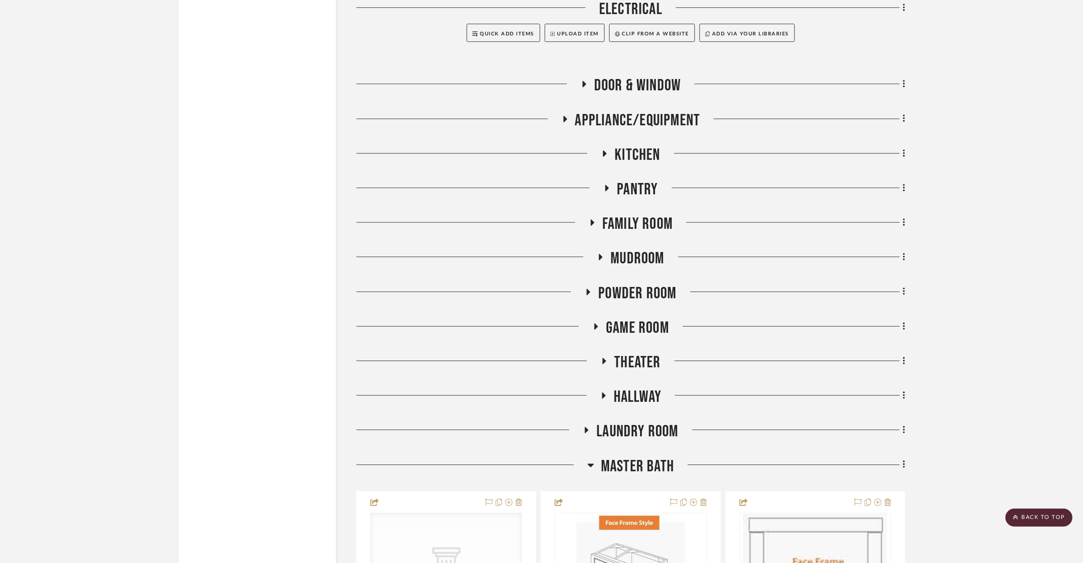
scroll to position [3226, 0]
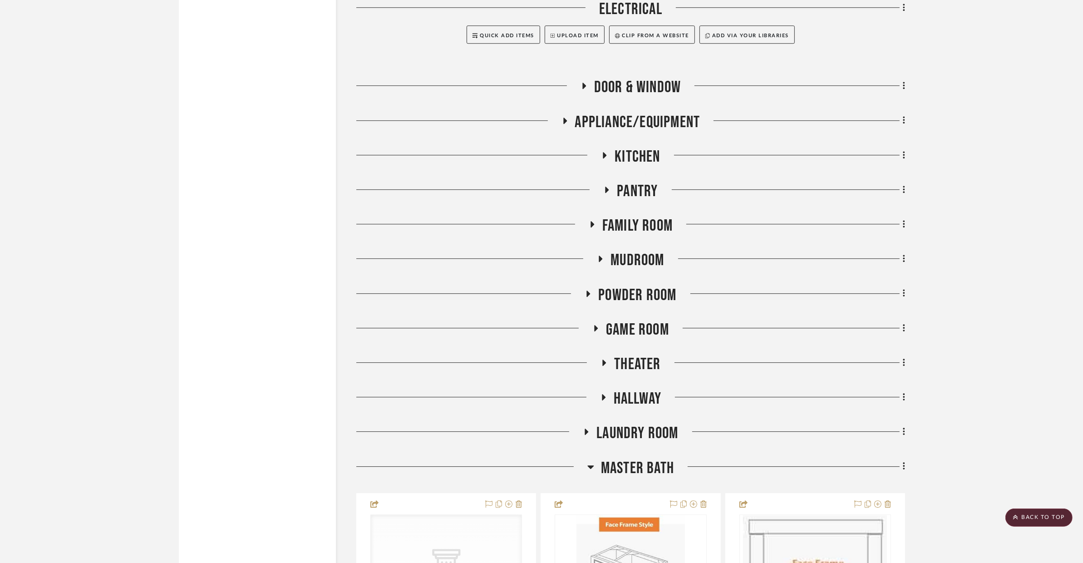
click at [624, 463] on span "Master Bath" at bounding box center [637, 468] width 73 height 20
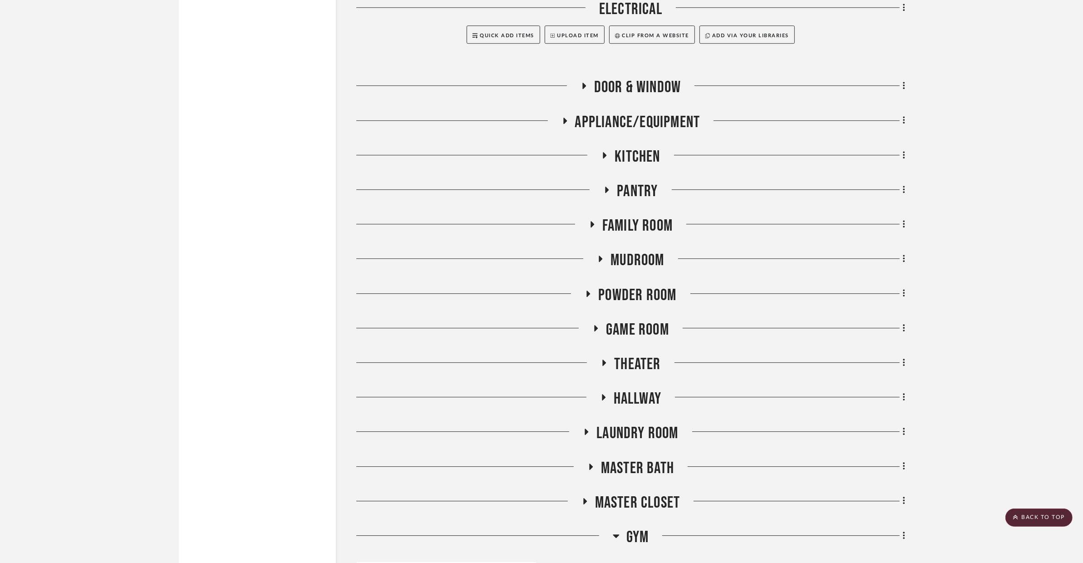
scroll to position [3410, 0]
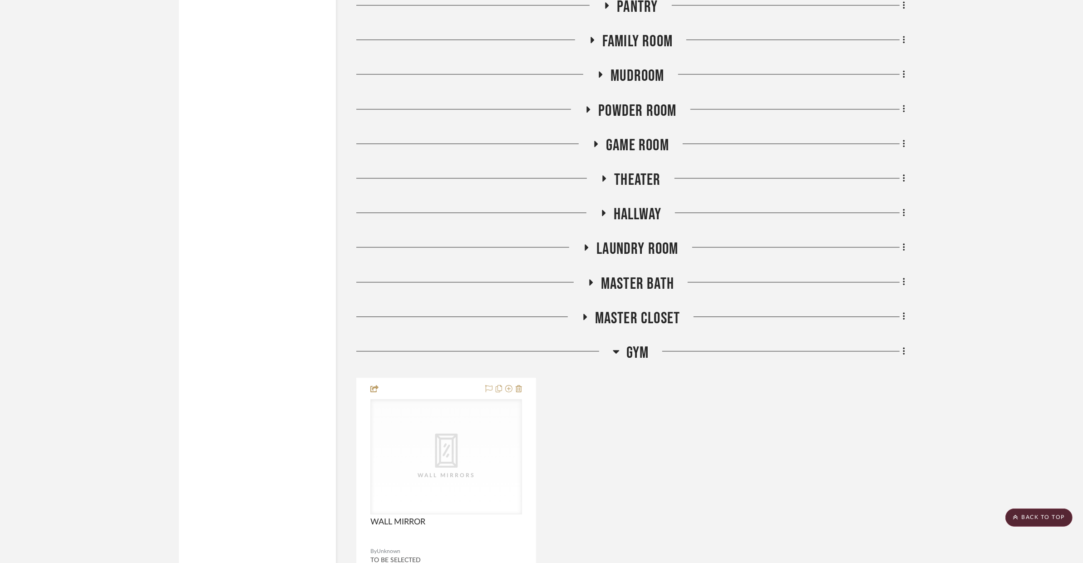
click at [620, 352] on h3 "Gym" at bounding box center [631, 353] width 36 height 20
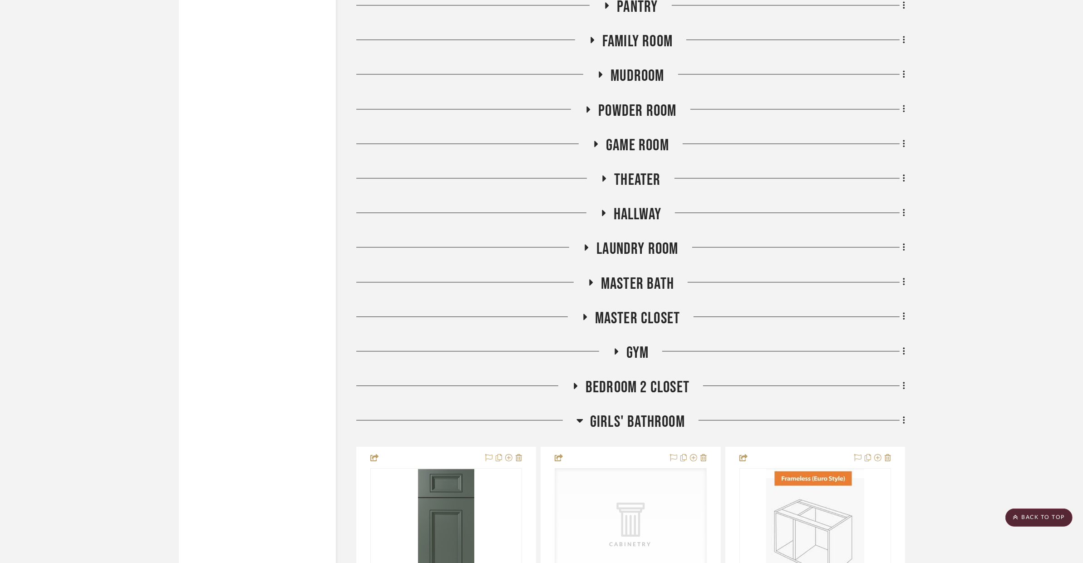
click at [621, 413] on span "Girls' Bathroom" at bounding box center [637, 422] width 95 height 20
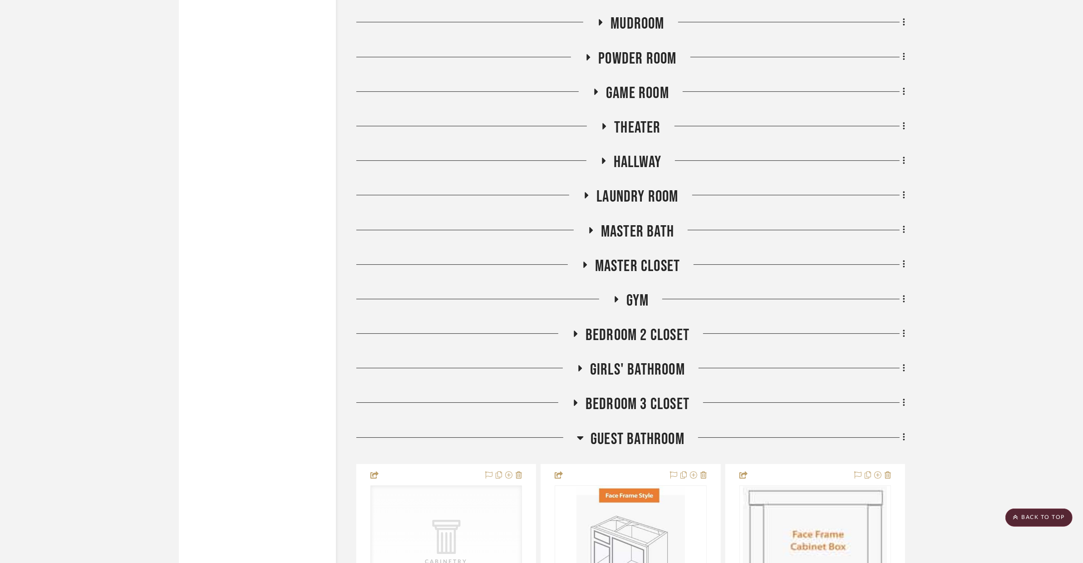
scroll to position [3590, 0]
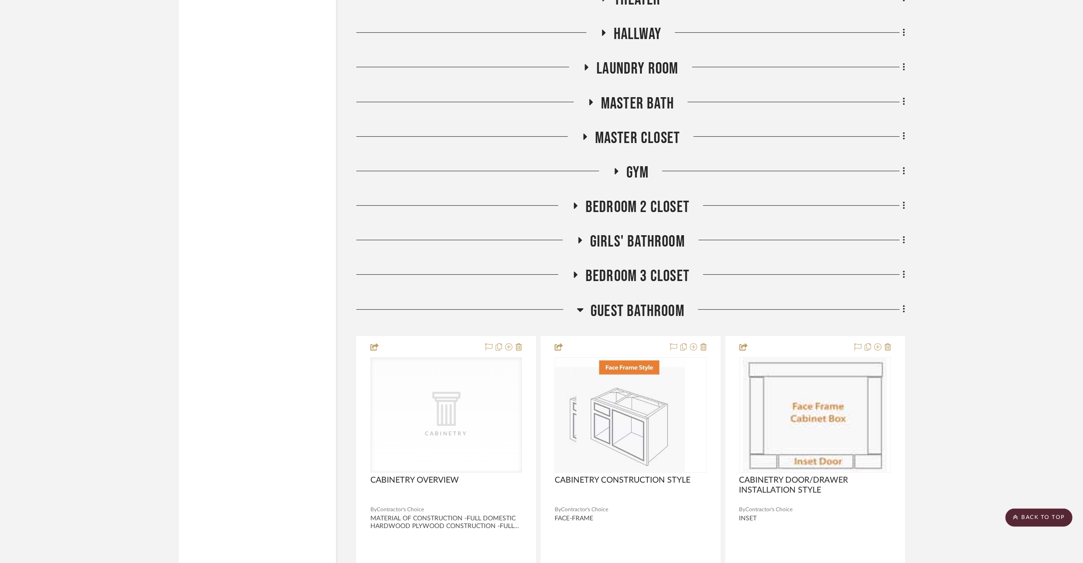
click at [616, 314] on span "Guest Bathroom" at bounding box center [638, 311] width 94 height 20
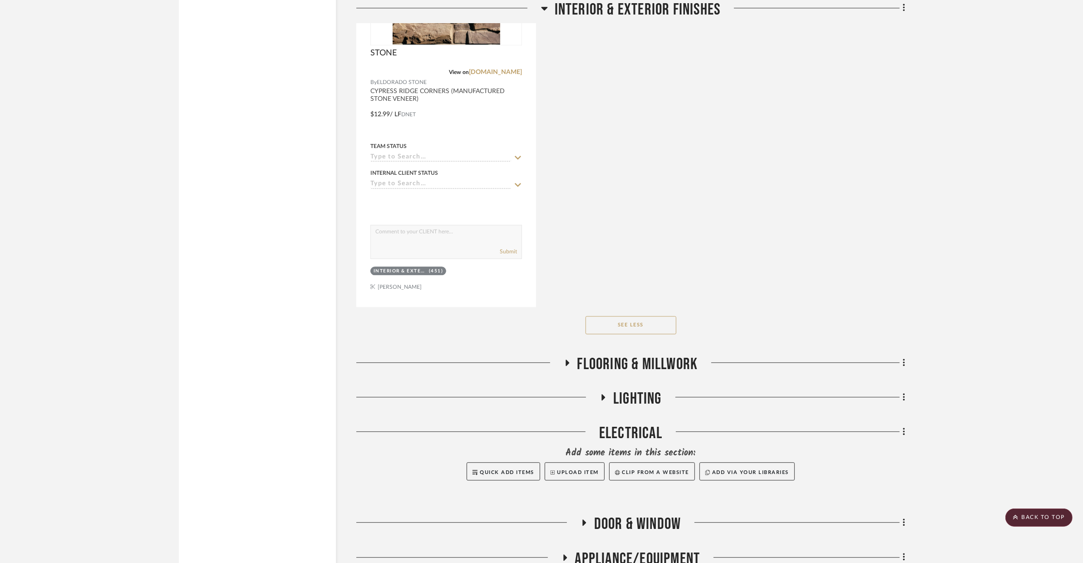
scroll to position [2431, 0]
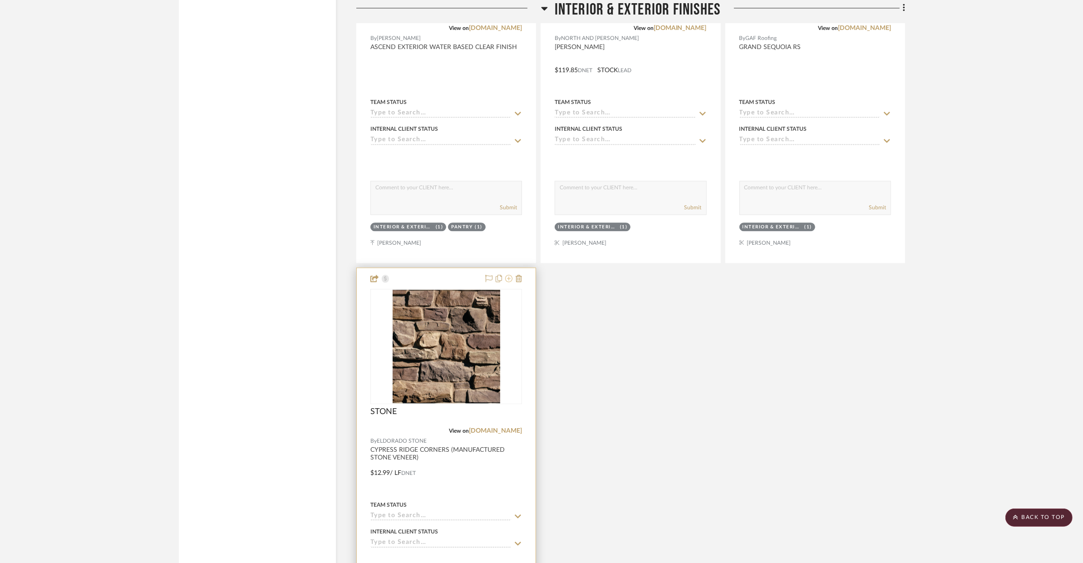
click at [512, 280] on icon at bounding box center [508, 278] width 7 height 7
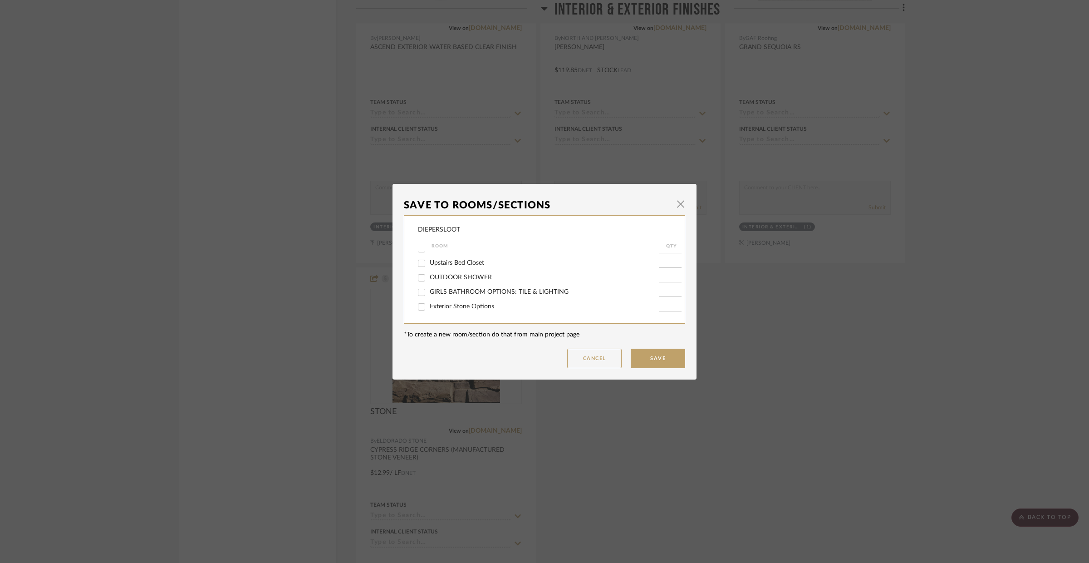
scroll to position [364, 0]
click at [430, 305] on span "Exterior Stone Options" at bounding box center [462, 306] width 64 height 6
click at [429, 305] on input "Exterior Stone Options" at bounding box center [421, 307] width 15 height 15
checkbox input "true"
click at [659, 305] on input "1" at bounding box center [670, 306] width 23 height 9
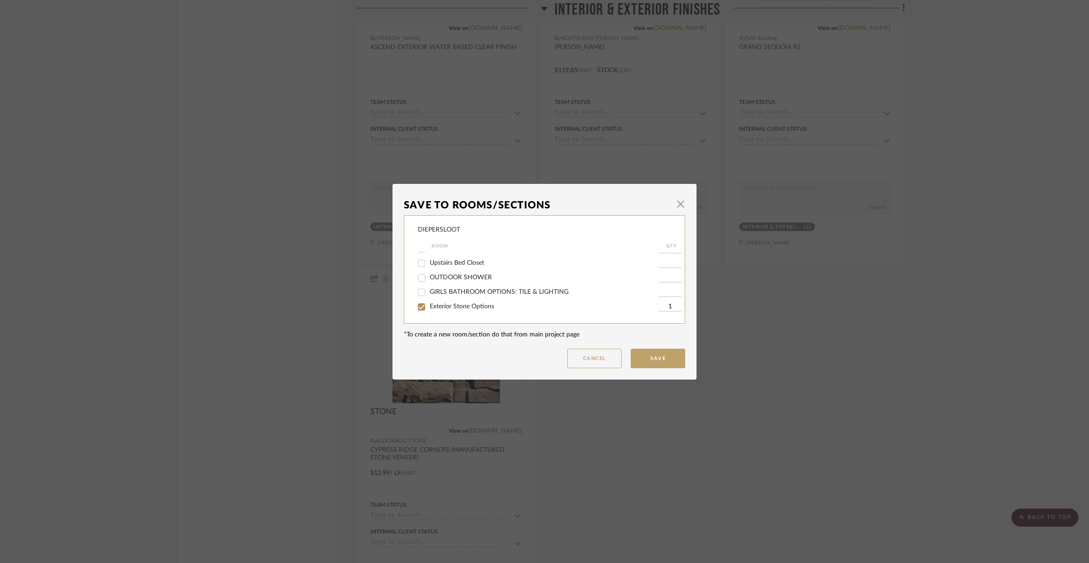
click at [659, 305] on input "1" at bounding box center [670, 306] width 23 height 9
type input "451"
click at [461, 275] on span "INTERIOR & EXTERIOR FINISHES" at bounding box center [478, 273] width 97 height 6
click at [429, 275] on input "INTERIOR & EXTERIOR FINISHES" at bounding box center [421, 273] width 15 height 15
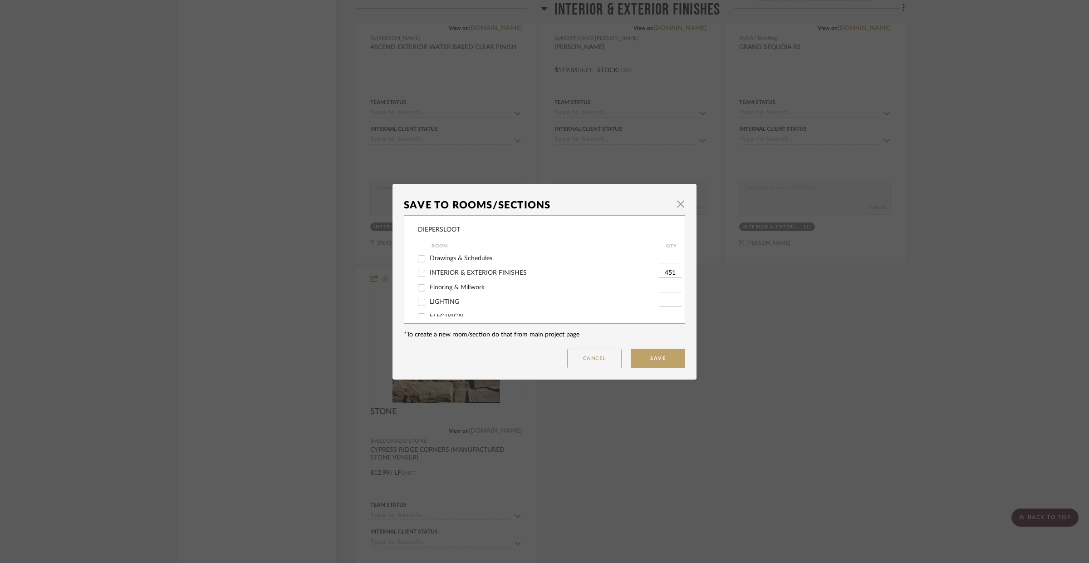
checkbox input "false"
click at [642, 360] on button "Save" at bounding box center [658, 359] width 54 height 20
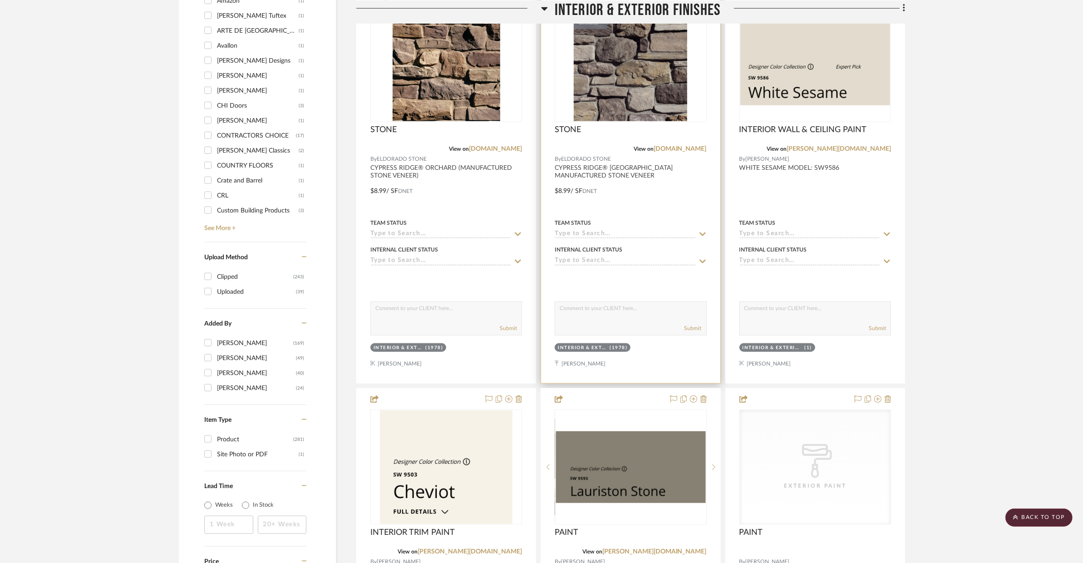
scroll to position [780, 0]
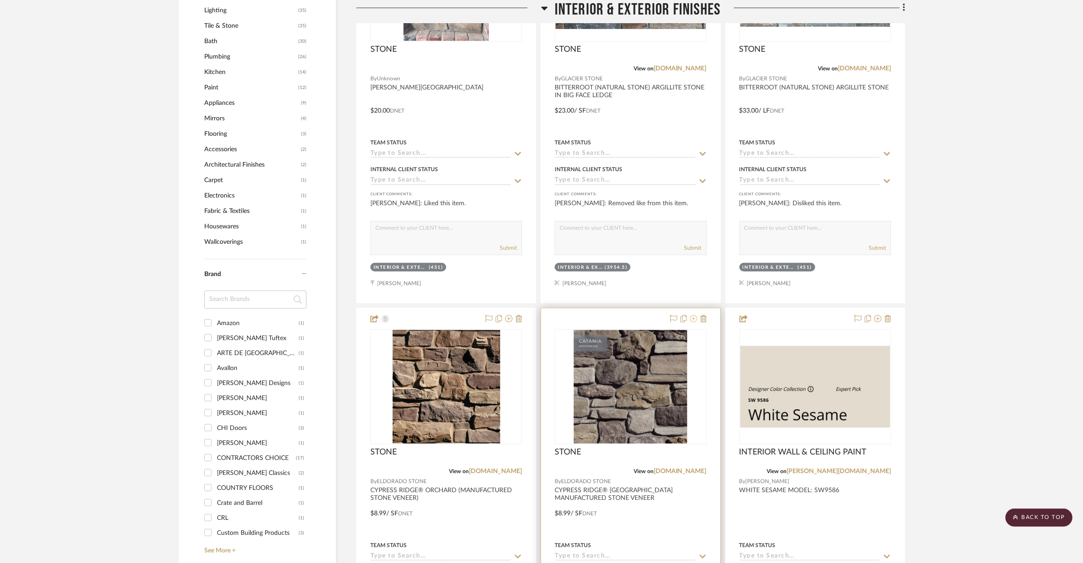
click at [694, 320] on icon at bounding box center [693, 318] width 7 height 7
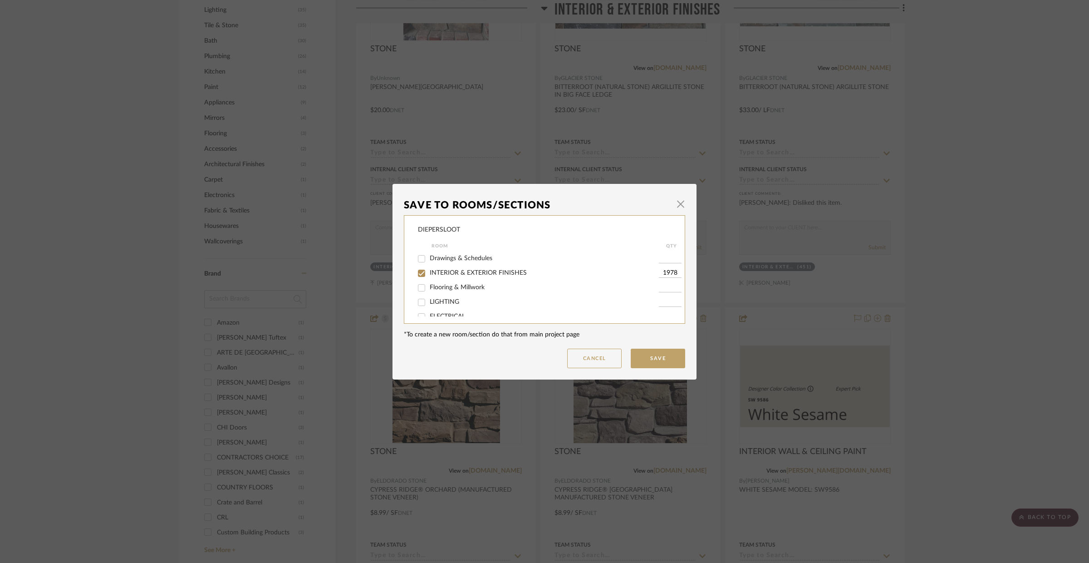
click at [417, 271] on input "INTERIOR & EXTERIOR FINISHES" at bounding box center [421, 273] width 15 height 15
checkbox input "false"
click at [417, 310] on input "Exterior Stone Options" at bounding box center [421, 307] width 15 height 15
checkbox input "true"
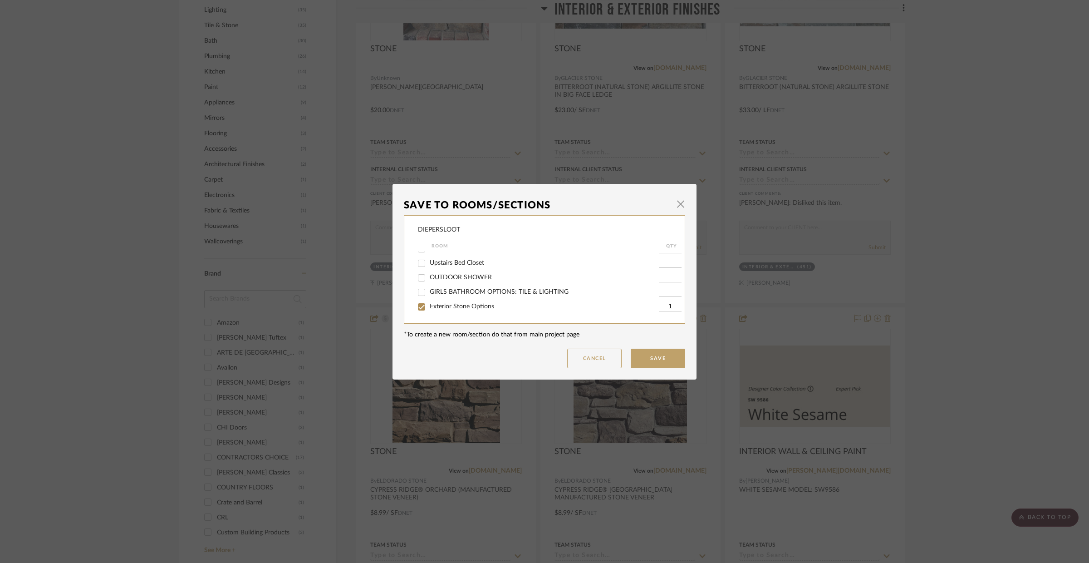
click at [662, 305] on input "1" at bounding box center [670, 306] width 23 height 9
type input "1978"
click at [674, 359] on button "Save" at bounding box center [658, 359] width 54 height 20
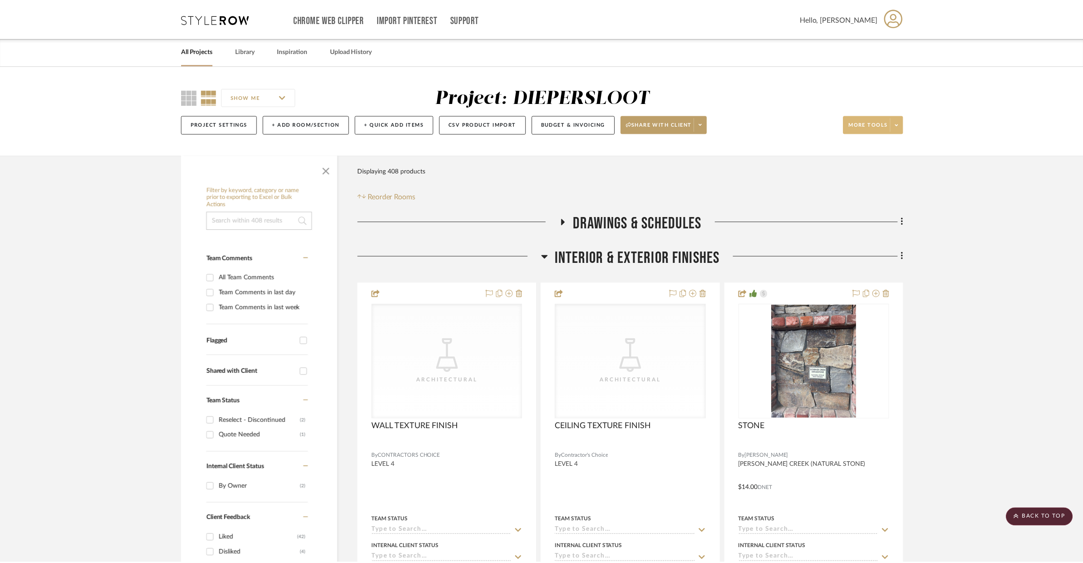
scroll to position [780, 0]
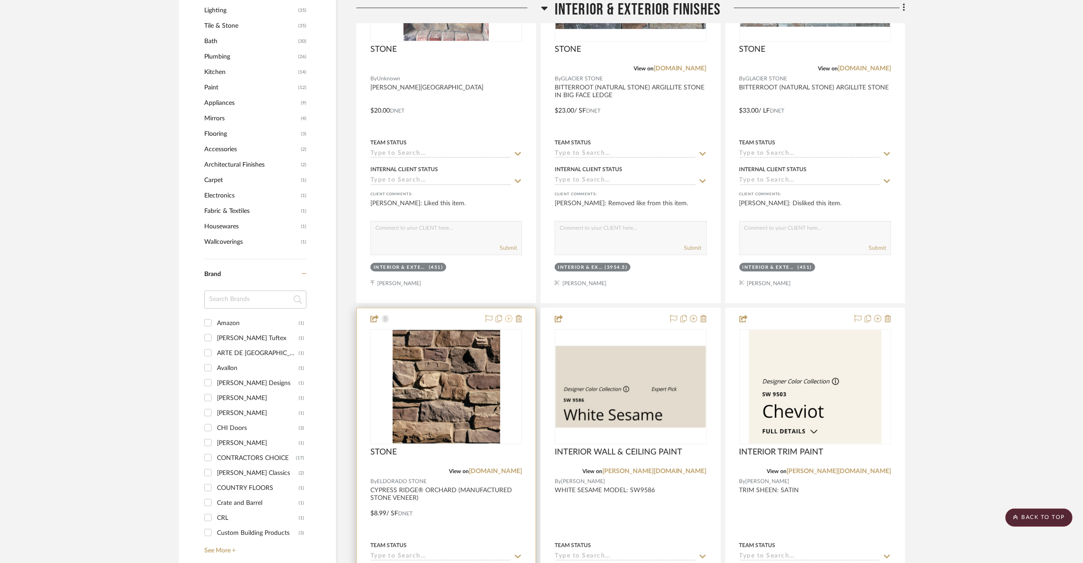
click at [511, 320] on icon at bounding box center [508, 318] width 7 height 7
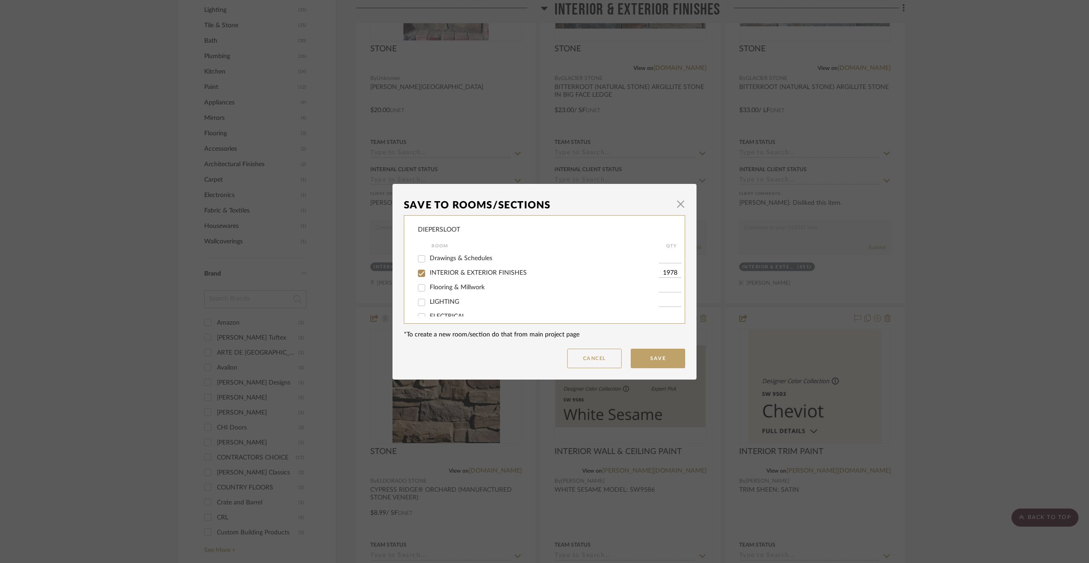
click at [438, 270] on span "INTERIOR & EXTERIOR FINISHES" at bounding box center [478, 273] width 97 height 6
click at [429, 270] on input "INTERIOR & EXTERIOR FINISHES" at bounding box center [421, 273] width 15 height 15
checkbox input "false"
click at [431, 309] on span "Exterior Stone Options" at bounding box center [462, 306] width 64 height 6
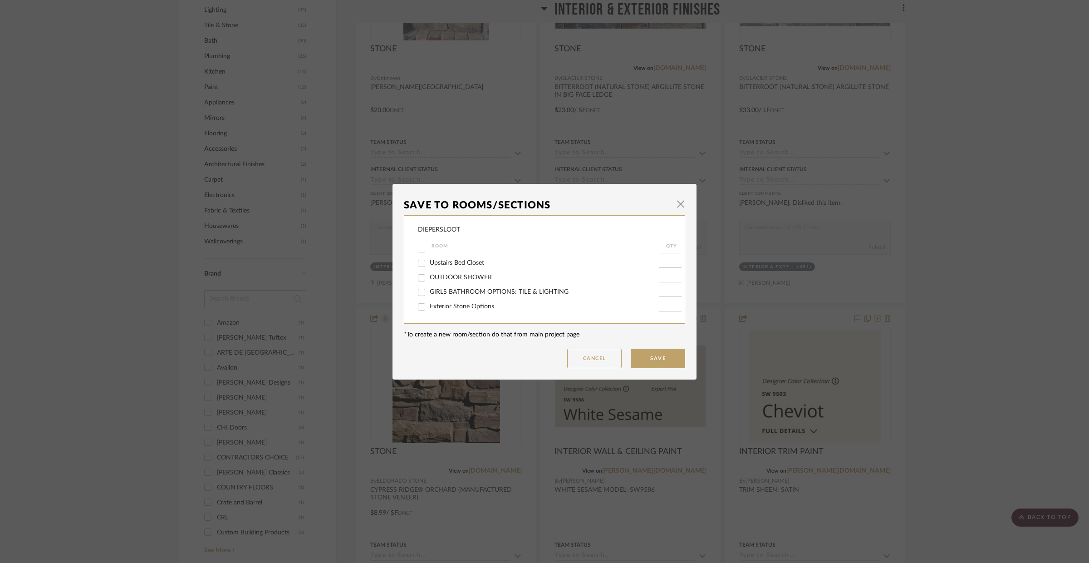
click at [429, 309] on input "Exterior Stone Options" at bounding box center [421, 307] width 15 height 15
checkbox input "true"
click at [661, 302] on input "1" at bounding box center [670, 306] width 23 height 9
type input "1978"
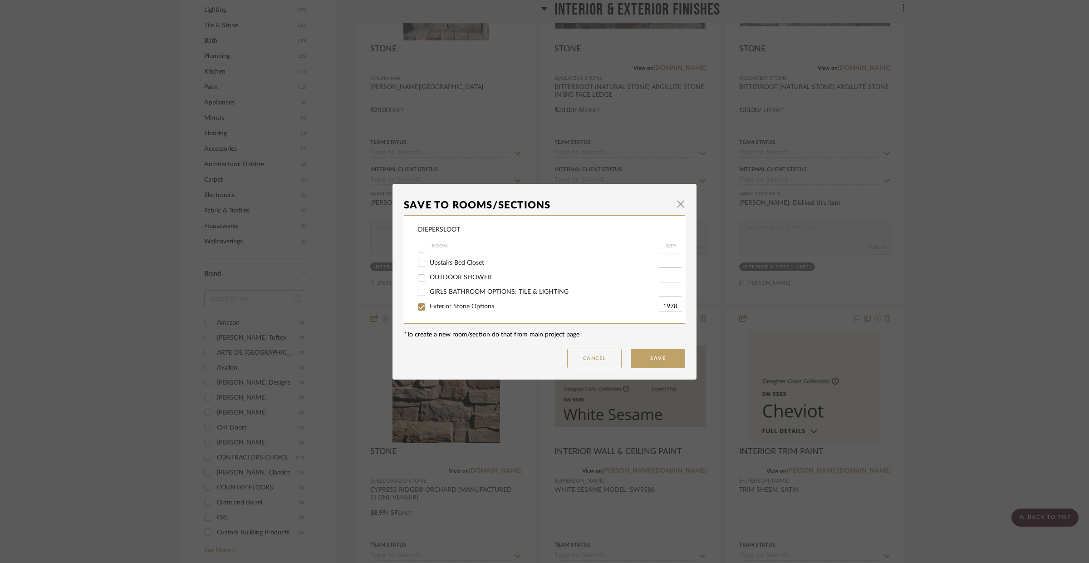
click at [665, 291] on input at bounding box center [670, 292] width 23 height 9
click at [659, 359] on button "Save" at bounding box center [658, 359] width 54 height 20
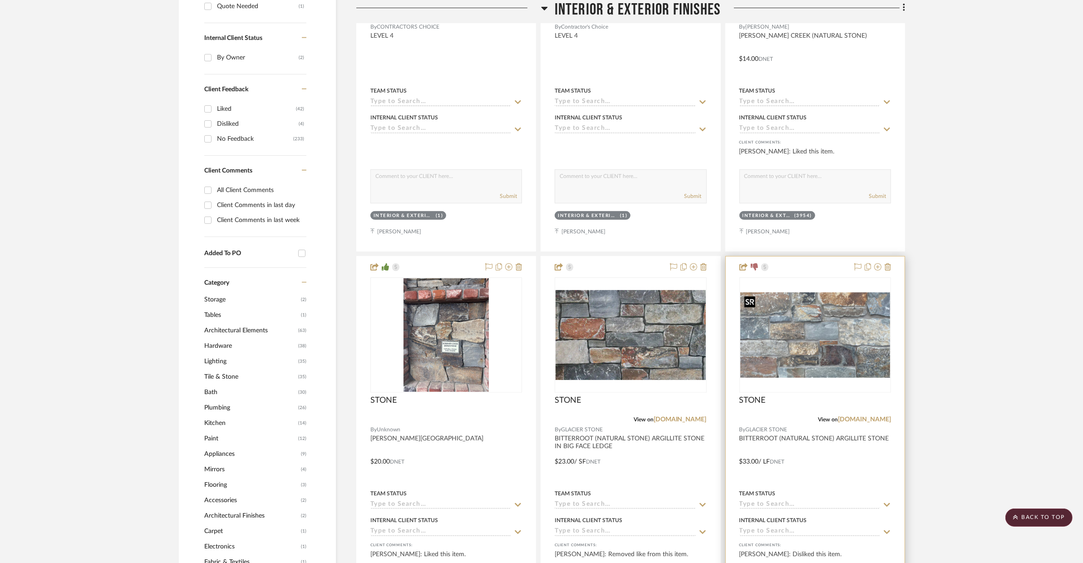
scroll to position [466, 0]
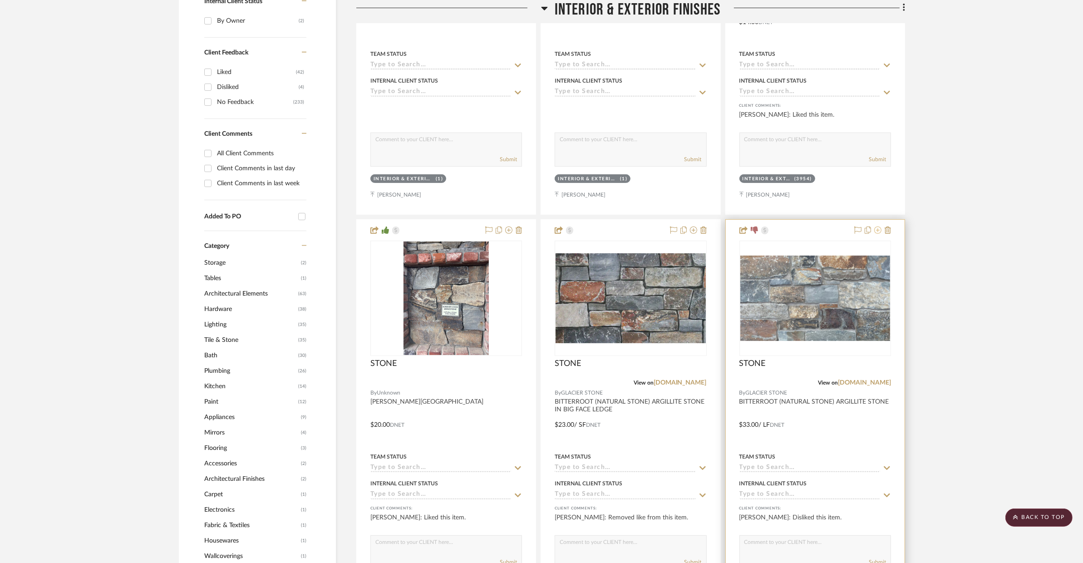
click at [879, 231] on icon at bounding box center [877, 229] width 7 height 7
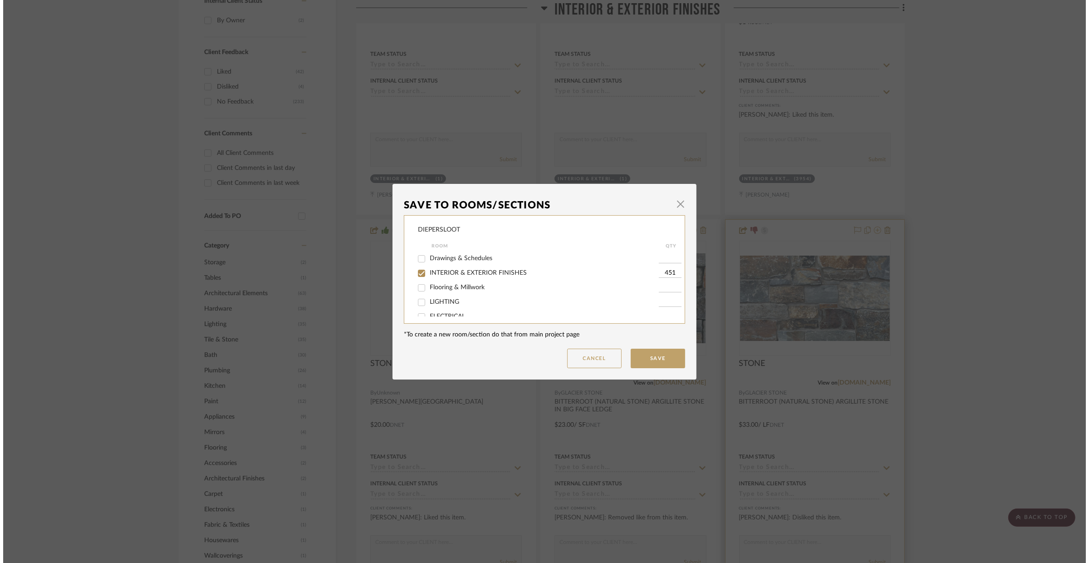
scroll to position [0, 0]
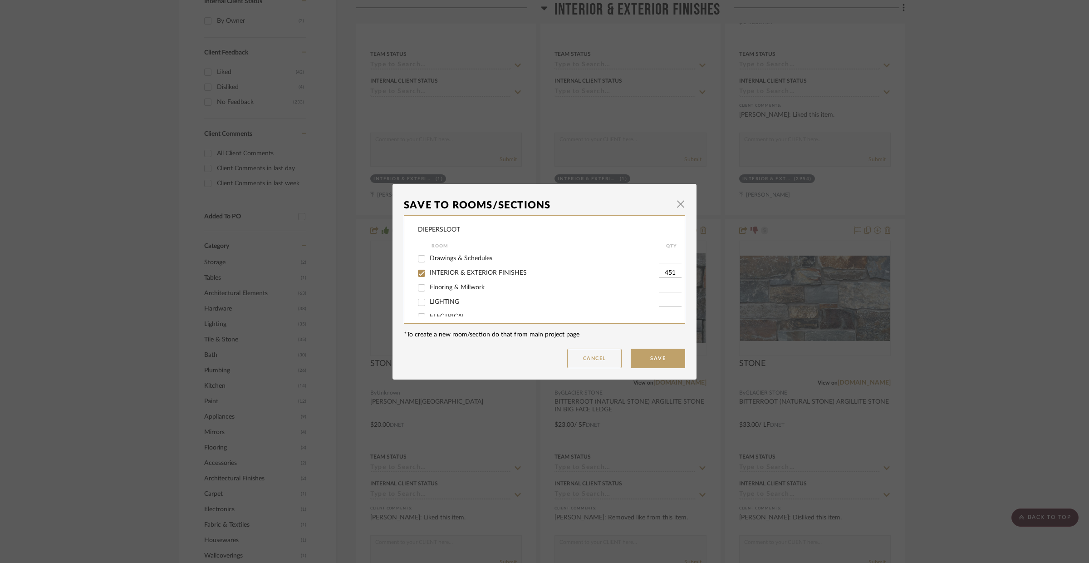
click at [462, 274] on span "INTERIOR & EXTERIOR FINISHES" at bounding box center [478, 273] width 97 height 6
click at [429, 274] on input "INTERIOR & EXTERIOR FINISHES" at bounding box center [421, 273] width 15 height 15
checkbox input "false"
click at [430, 309] on span "Exterior Stone Options" at bounding box center [462, 306] width 64 height 6
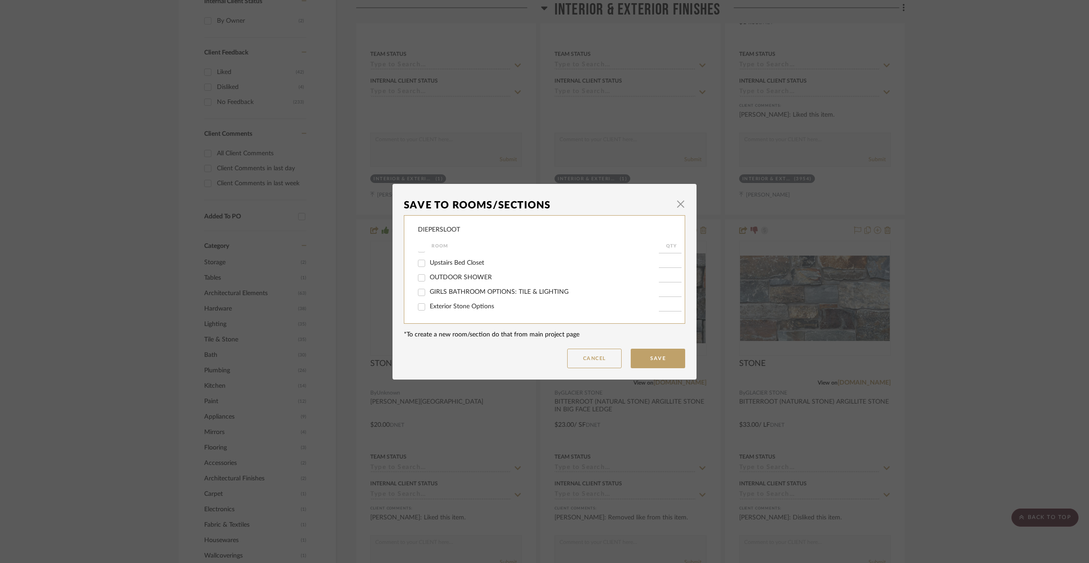
click at [429, 309] on input "Exterior Stone Options" at bounding box center [421, 307] width 15 height 15
checkbox input "true"
click at [659, 305] on input "1" at bounding box center [670, 306] width 23 height 9
type input "451"
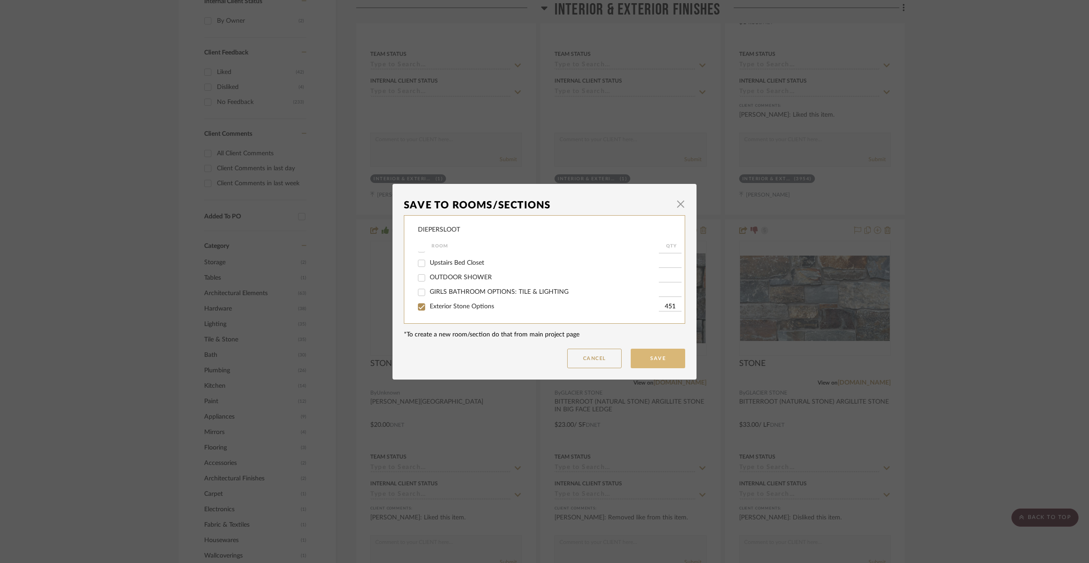
click at [669, 359] on button "Save" at bounding box center [658, 359] width 54 height 20
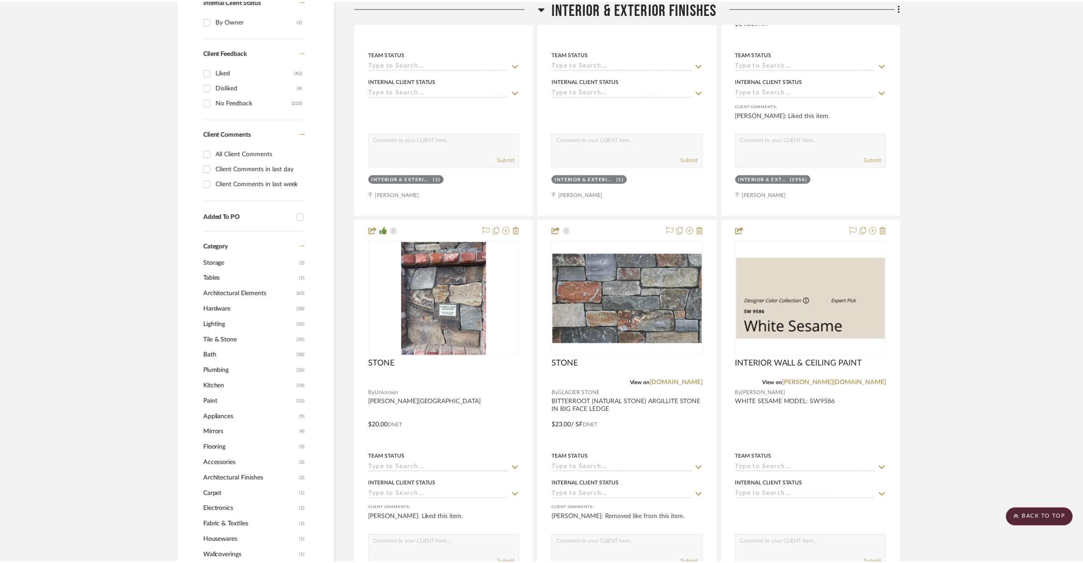
scroll to position [466, 0]
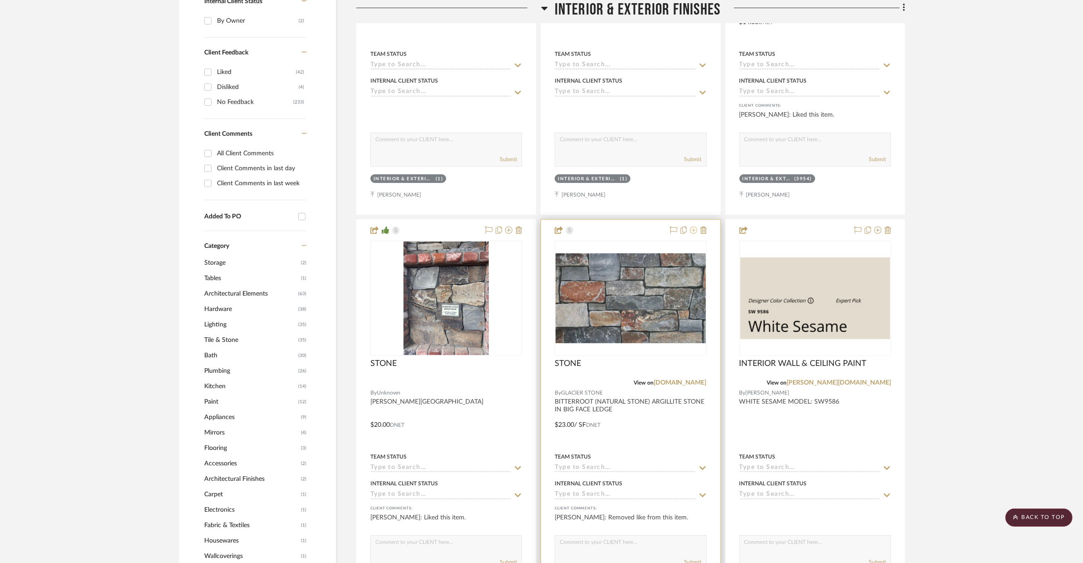
click at [694, 231] on icon at bounding box center [693, 229] width 7 height 7
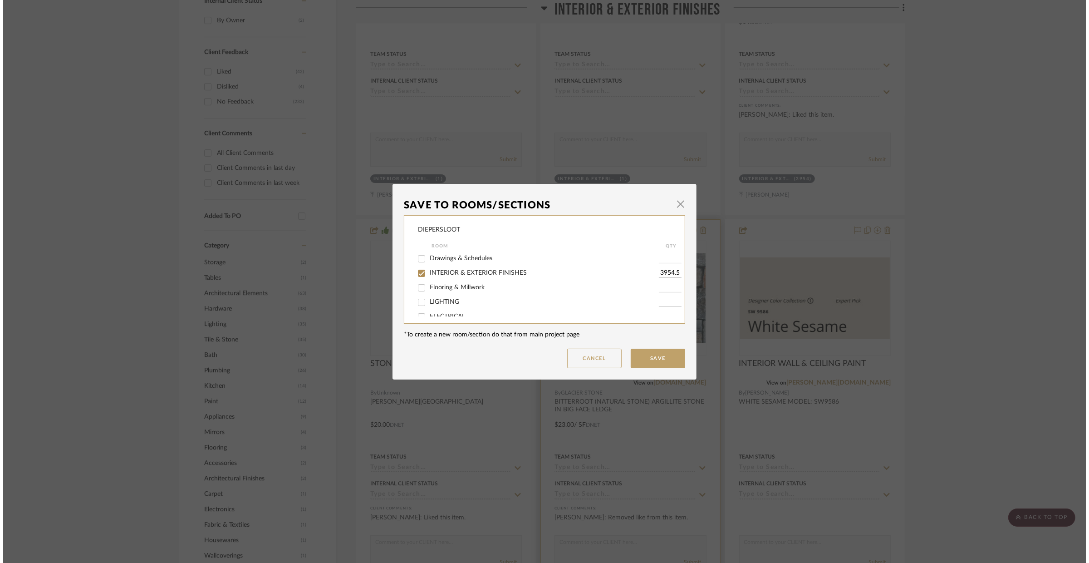
scroll to position [0, 0]
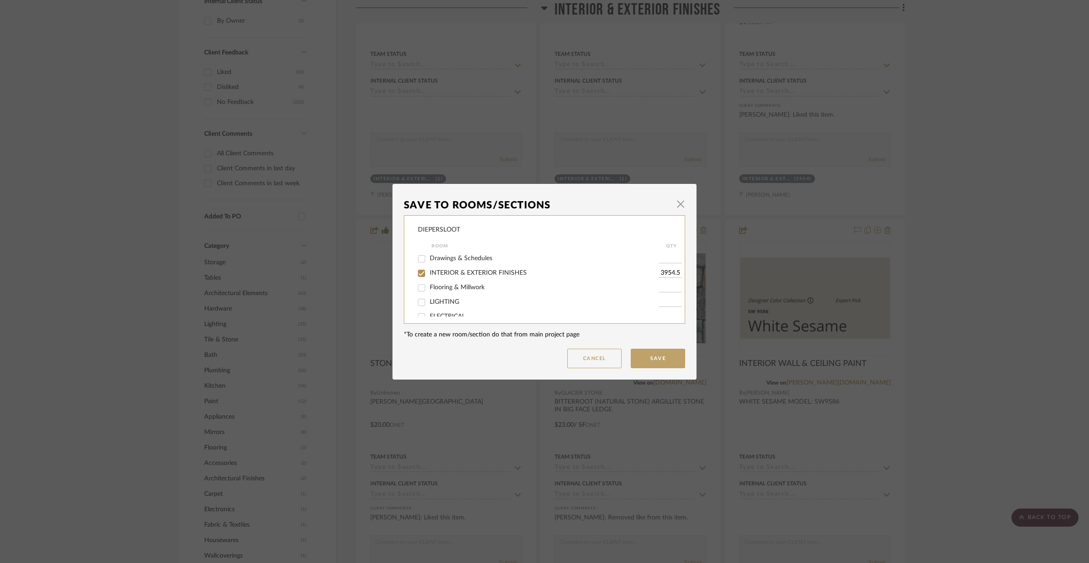
click at [663, 275] on input "3954.5" at bounding box center [670, 273] width 23 height 9
click at [430, 274] on span "INTERIOR & EXTERIOR FINISHES" at bounding box center [478, 273] width 97 height 6
click at [429, 274] on input "INTERIOR & EXTERIOR FINISHES" at bounding box center [421, 273] width 15 height 15
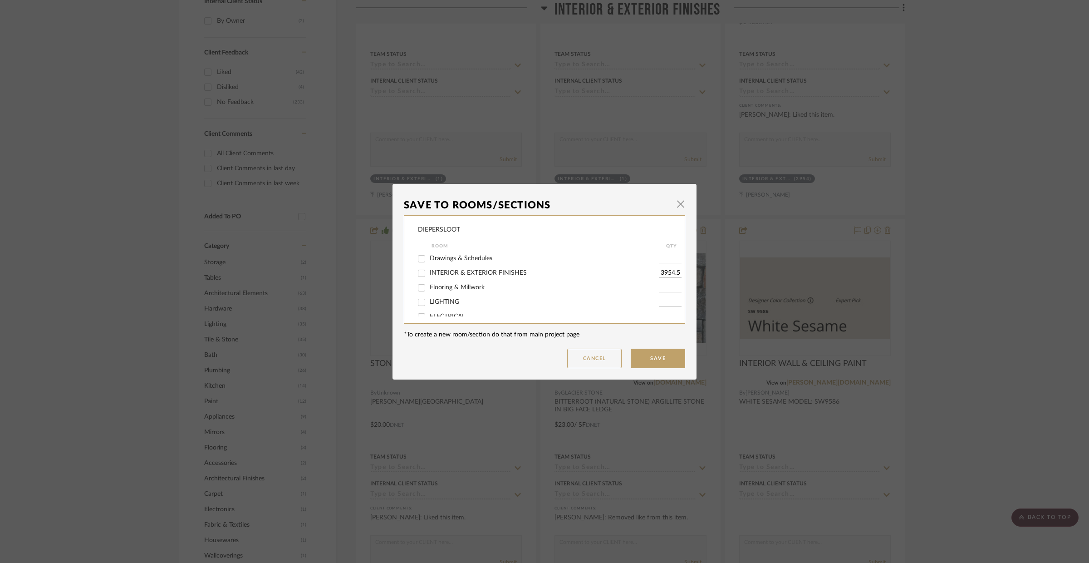
checkbox input "false"
click at [430, 305] on span "Exterior Stone Options" at bounding box center [462, 306] width 64 height 6
click at [427, 305] on input "Exterior Stone Options" at bounding box center [421, 307] width 15 height 15
checkbox input "true"
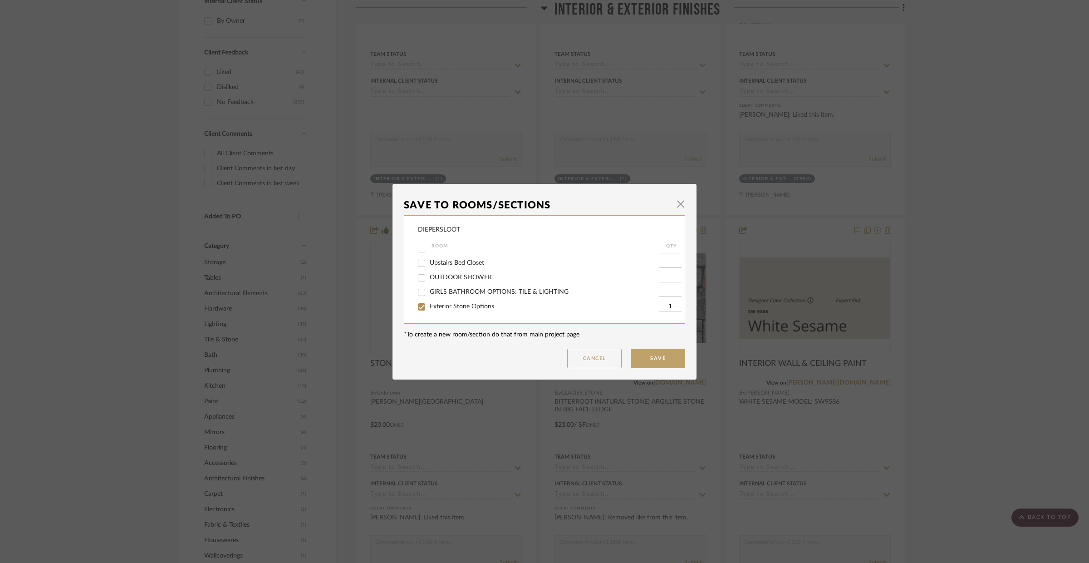
click at [659, 307] on input "1" at bounding box center [670, 306] width 23 height 9
paste input "3954.5"
type input "3954.5"
click at [644, 362] on button "Save" at bounding box center [658, 359] width 54 height 20
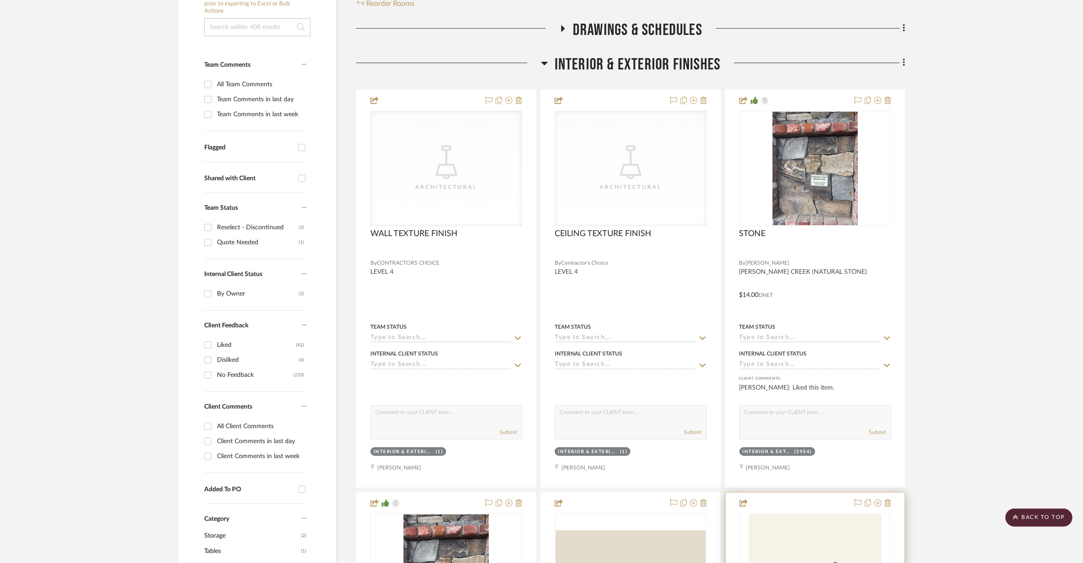
scroll to position [183, 0]
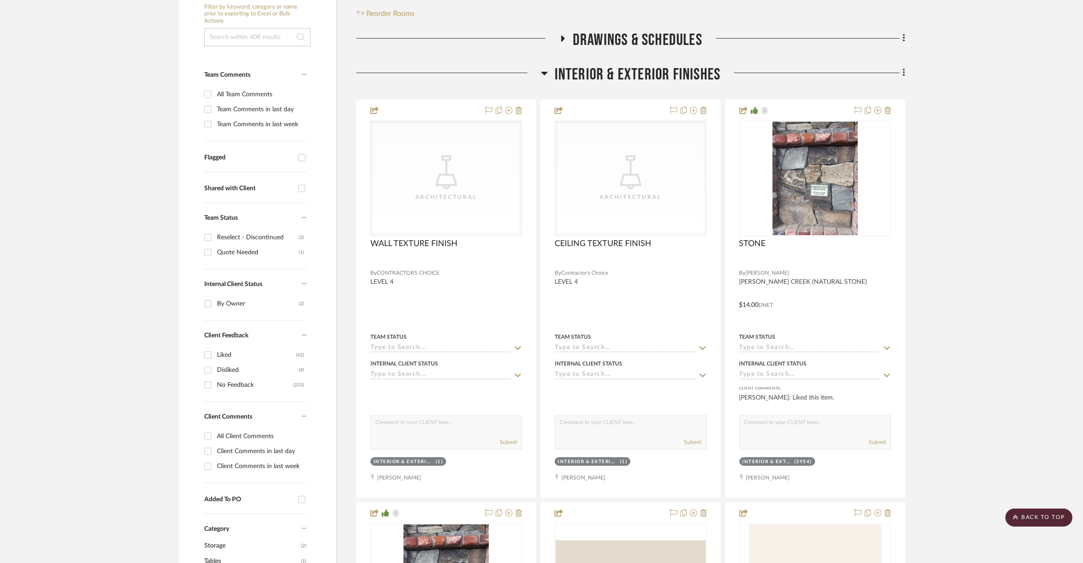
click at [625, 72] on span "INTERIOR & EXTERIOR FINISHES" at bounding box center [638, 75] width 166 height 20
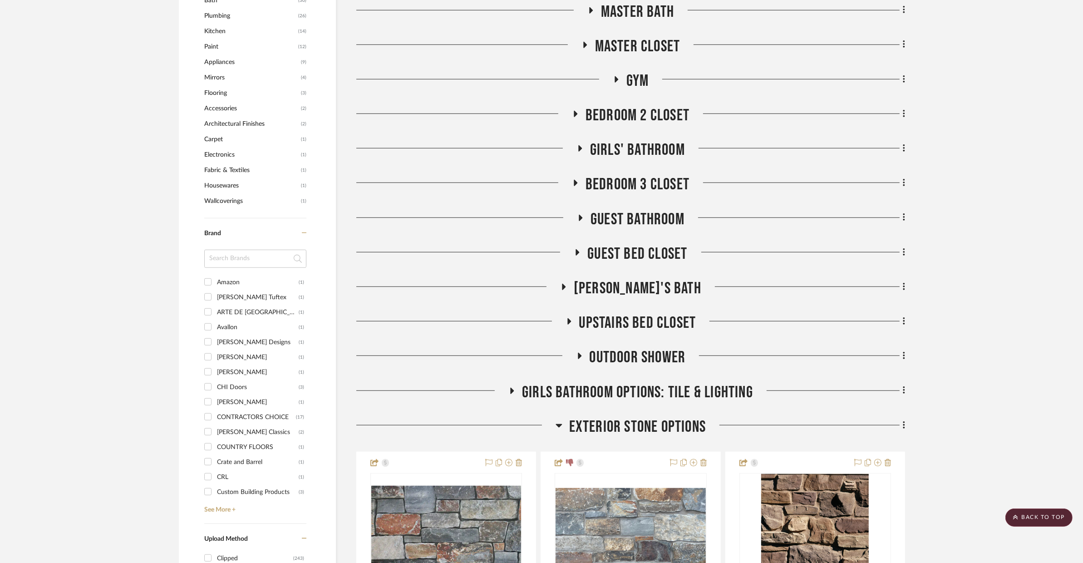
scroll to position [940, 0]
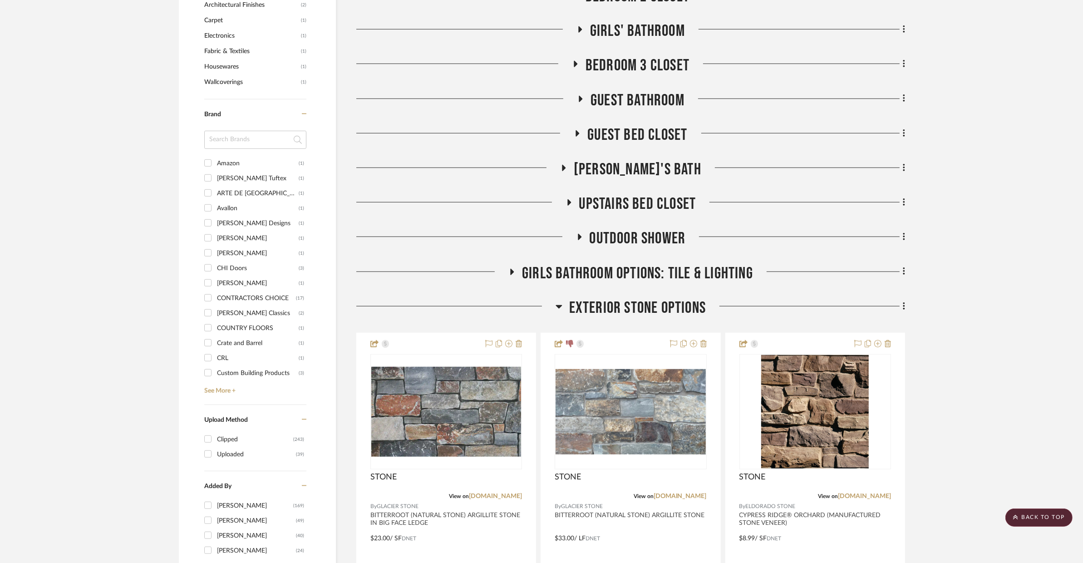
click at [646, 309] on span "Exterior Stone Options" at bounding box center [637, 308] width 137 height 20
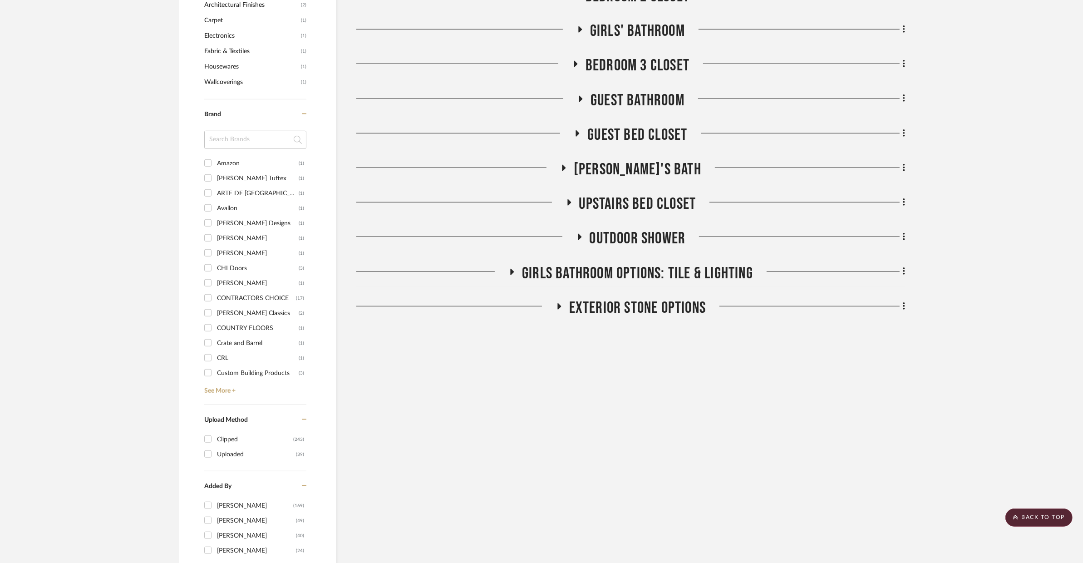
click at [645, 284] on div "GIRLS BATHROOM OPTIONS: TILE & LIGHTING" at bounding box center [630, 275] width 549 height 23
click at [649, 277] on span "GIRLS BATHROOM OPTIONS: TILE & LIGHTING" at bounding box center [637, 274] width 231 height 20
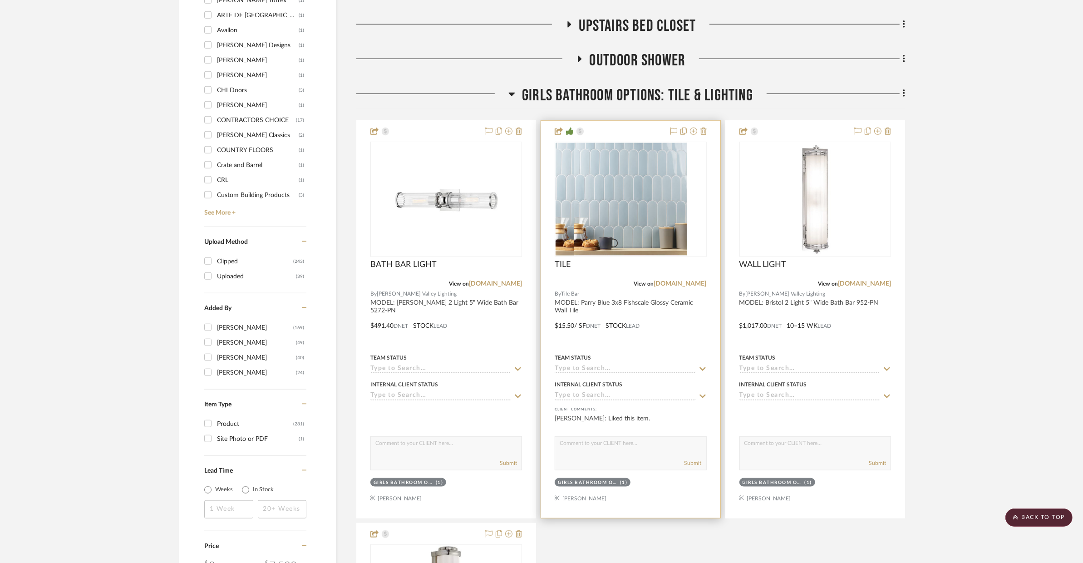
scroll to position [1118, 0]
click at [660, 340] on div at bounding box center [630, 318] width 179 height 397
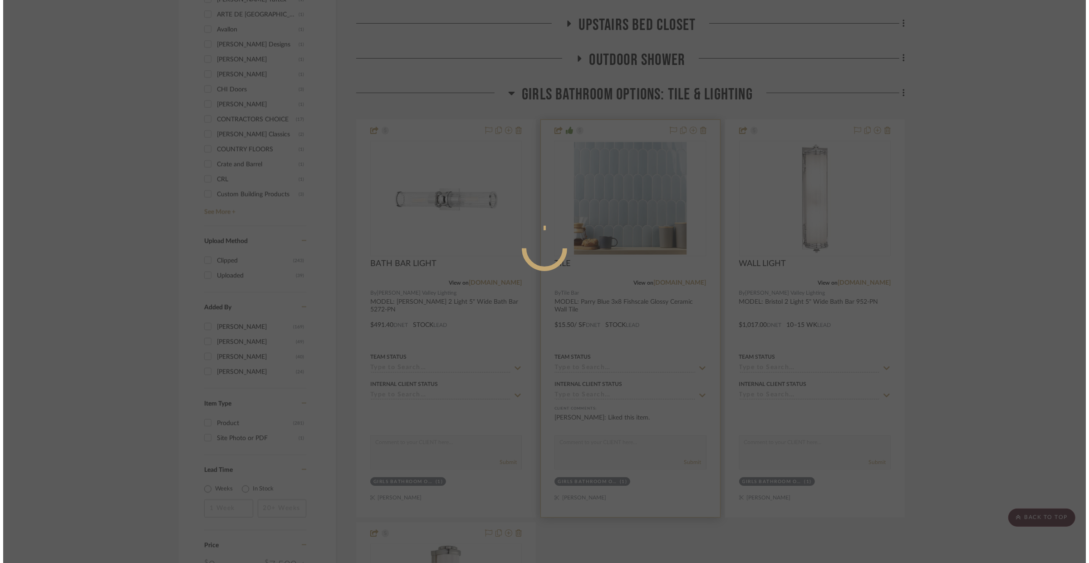
scroll to position [0, 0]
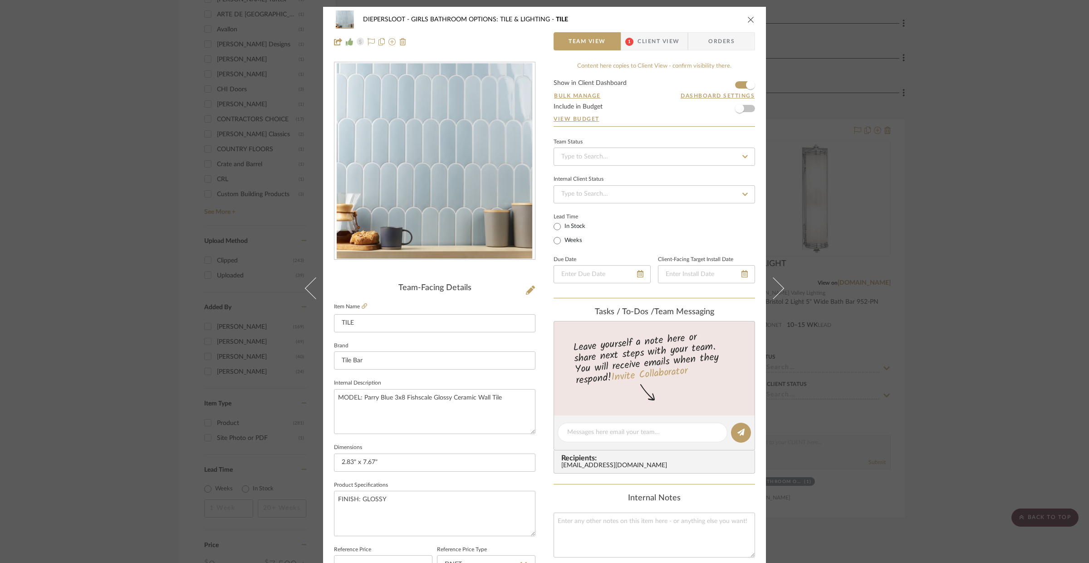
click at [744, 14] on div "DIEPERSLOOT GIRLS BATHROOM OPTIONS: TILE & LIGHTING TILE" at bounding box center [544, 19] width 421 height 18
click at [748, 17] on icon "close" at bounding box center [751, 19] width 7 height 7
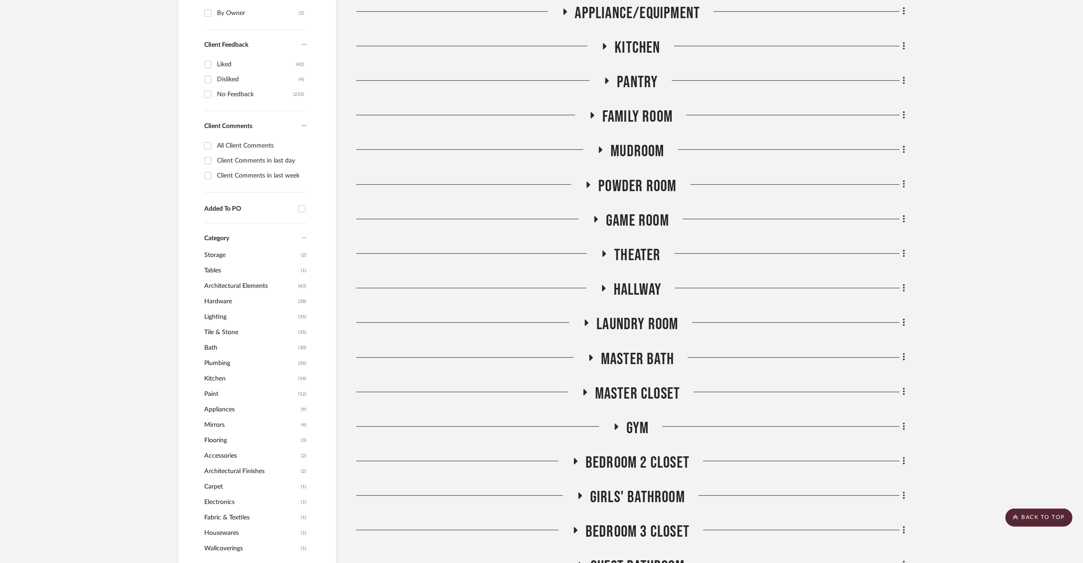
scroll to position [500, 0]
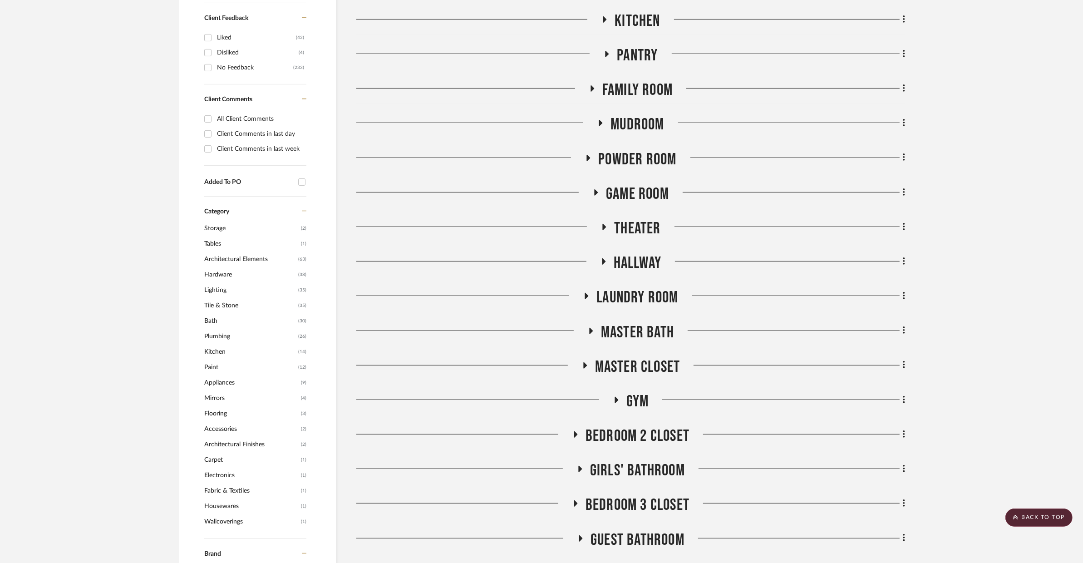
click at [619, 461] on span "Girls' Bathroom" at bounding box center [637, 471] width 95 height 20
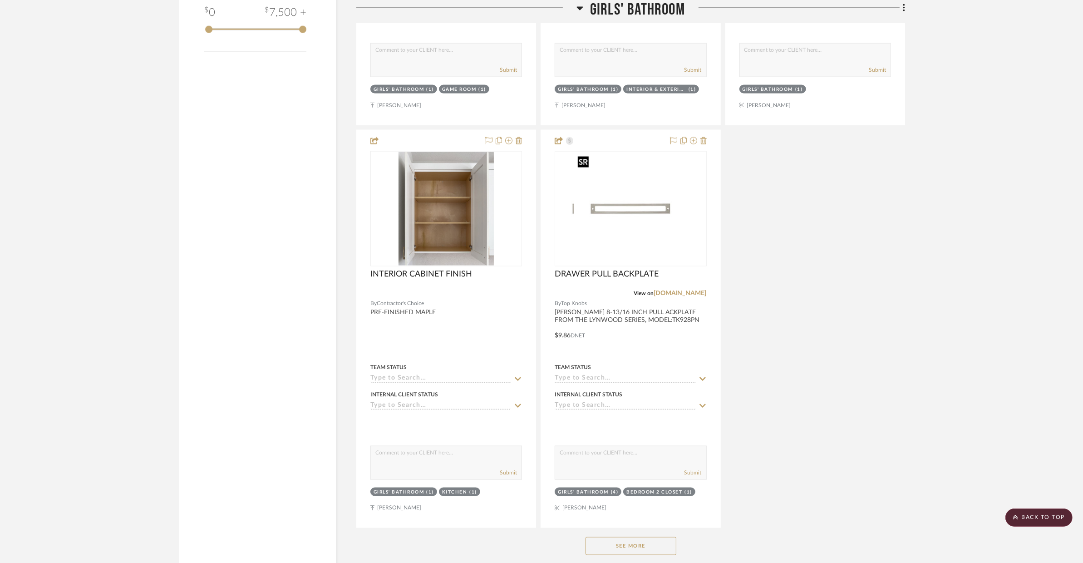
scroll to position [1886, 0]
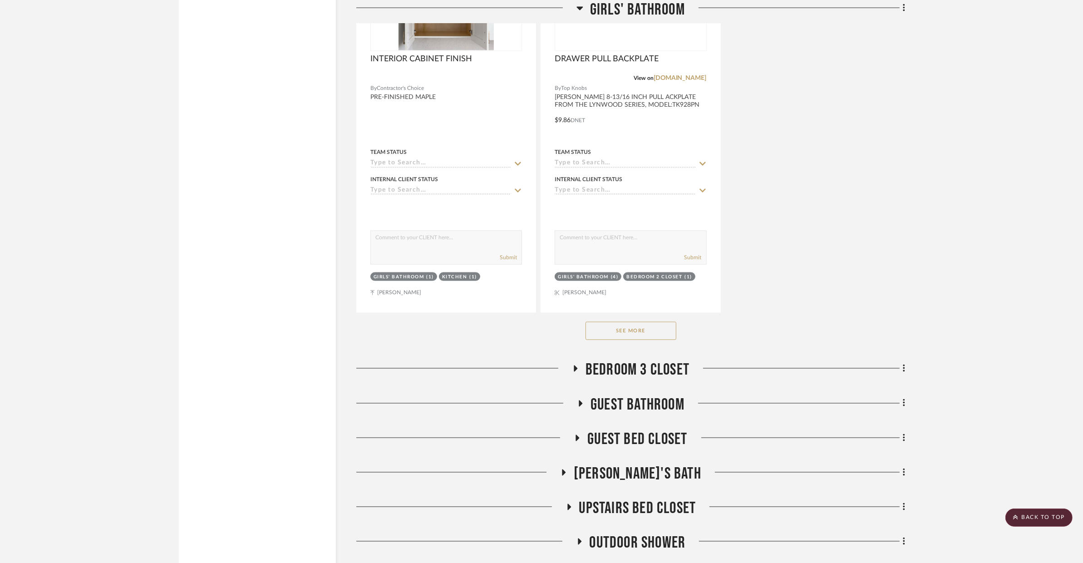
click at [644, 336] on button "See More" at bounding box center [631, 331] width 91 height 18
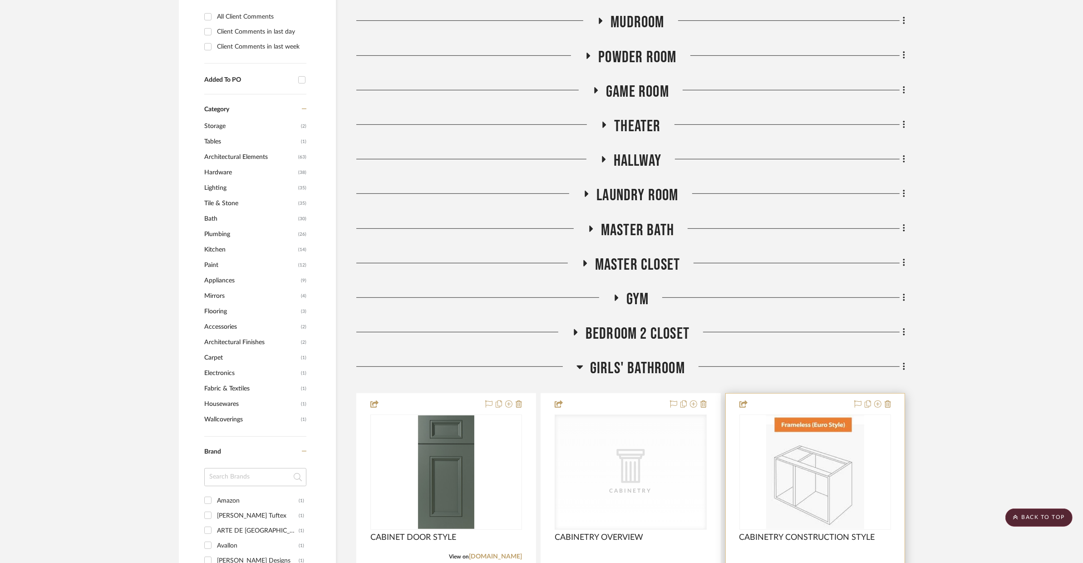
scroll to position [602, 0]
click at [674, 369] on span "Girls' Bathroom" at bounding box center [637, 369] width 95 height 20
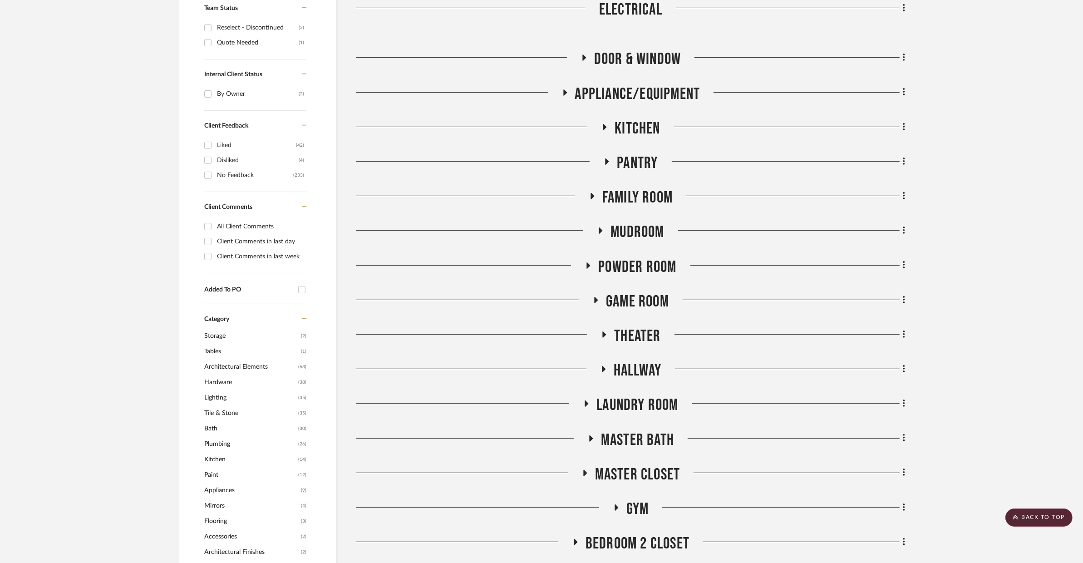
scroll to position [0, 0]
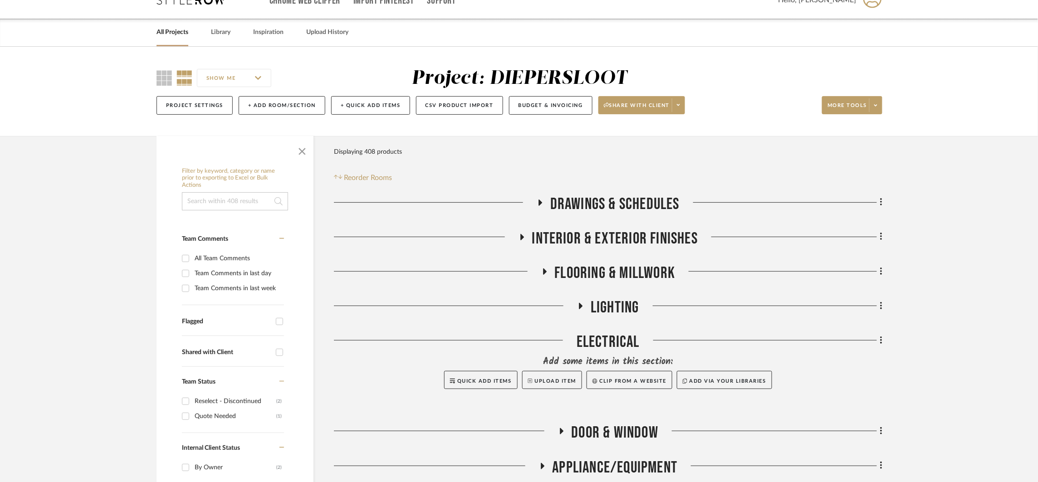
click at [594, 280] on span "Flooring & Millwork" at bounding box center [615, 274] width 121 height 20
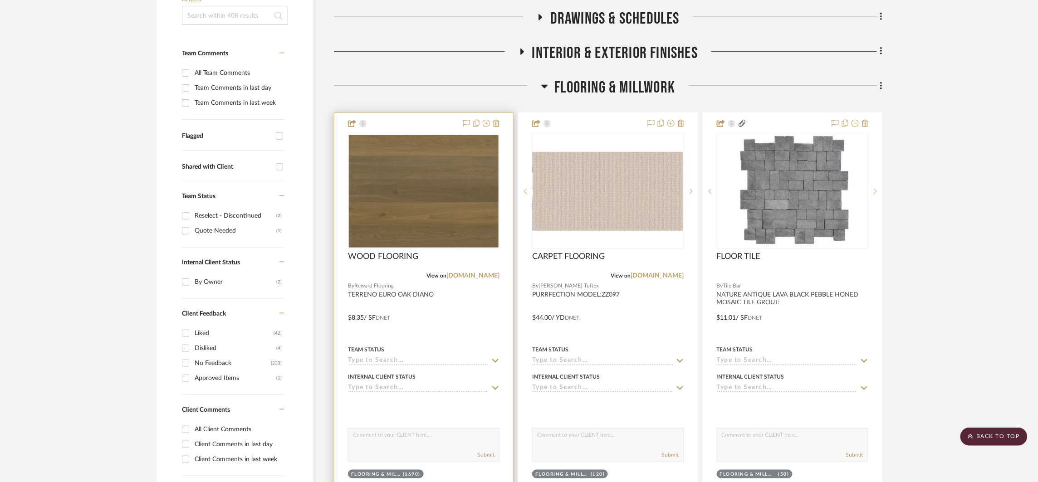
scroll to position [217, 0]
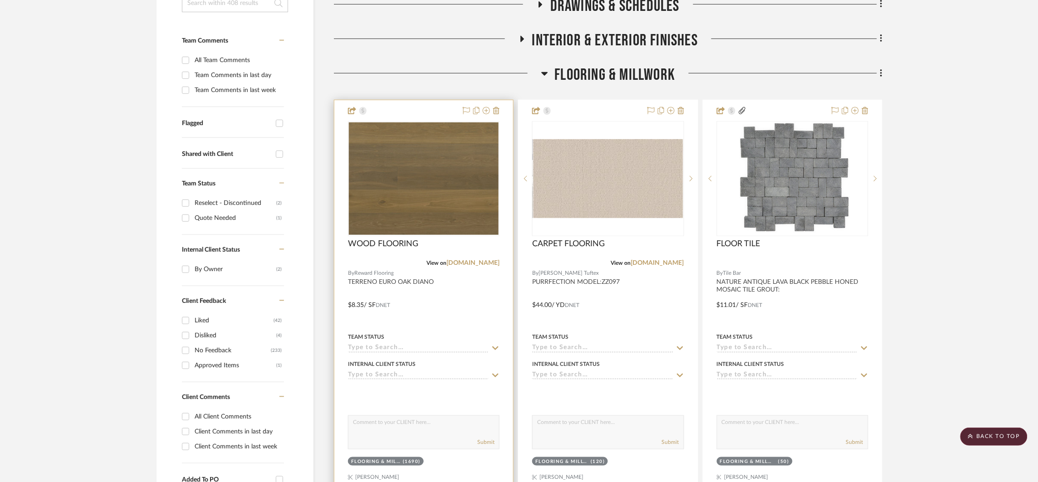
click at [464, 320] on div at bounding box center [424, 298] width 179 height 397
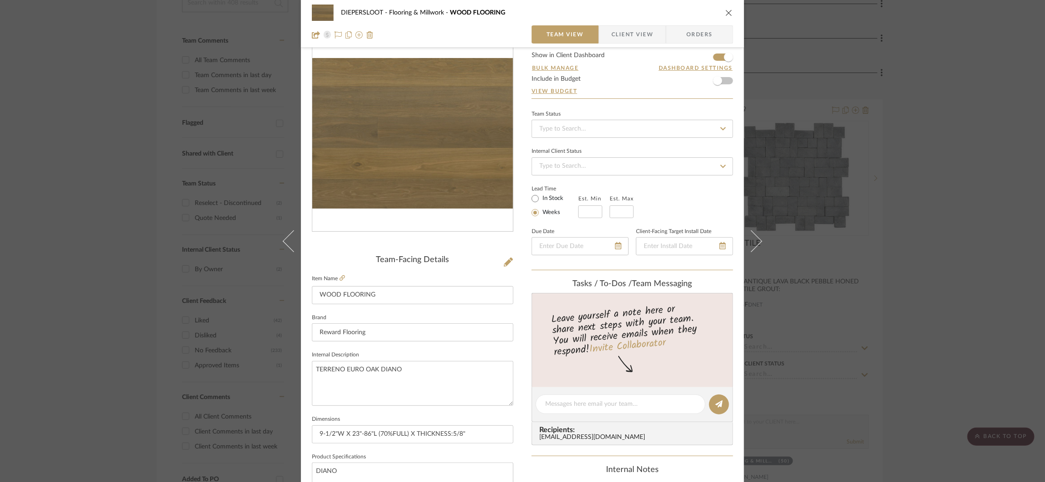
scroll to position [0, 0]
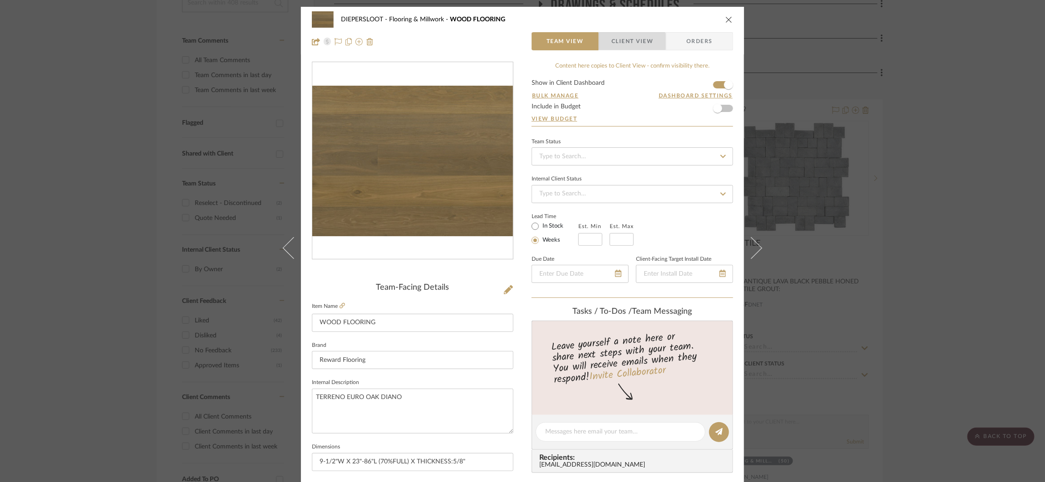
click at [628, 42] on span "Client View" at bounding box center [632, 41] width 42 height 18
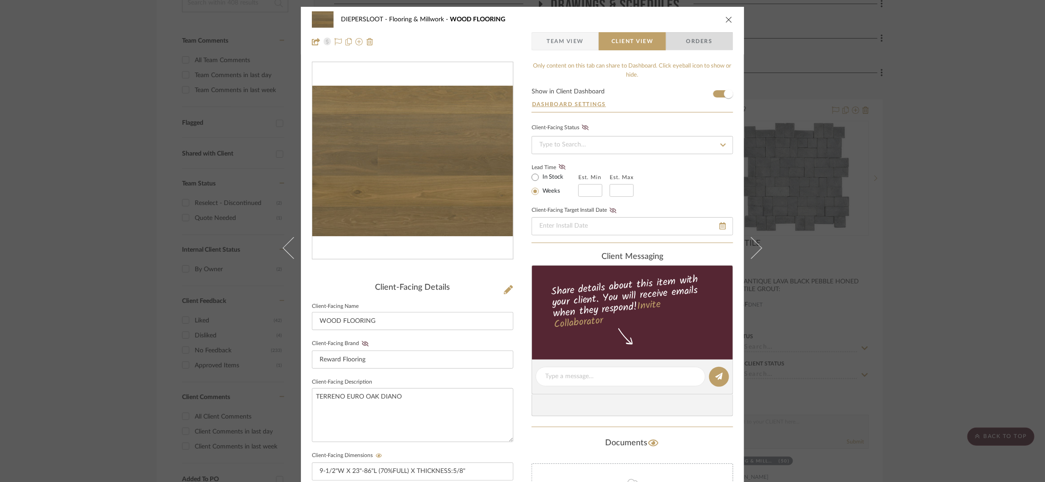
click at [704, 38] on span "Orders" at bounding box center [699, 41] width 46 height 18
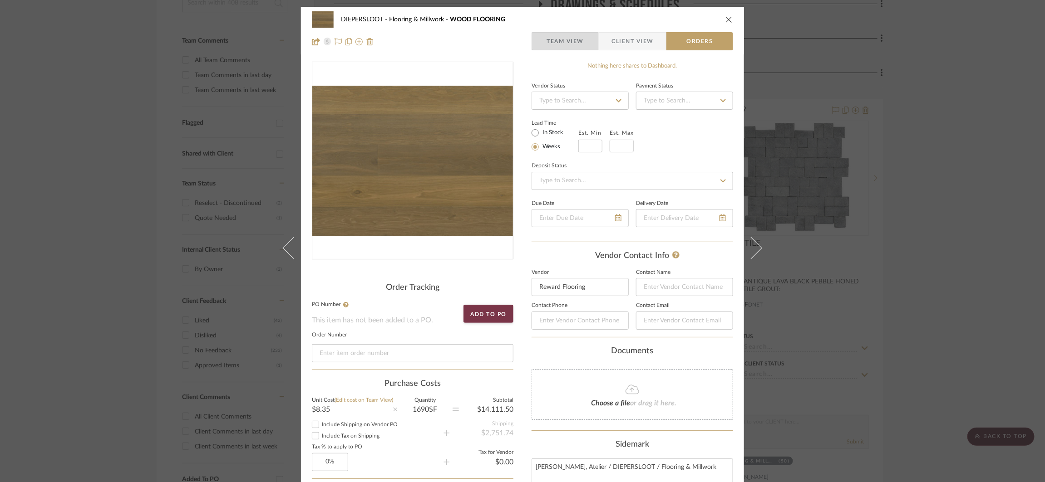
click at [589, 45] on span "Team View" at bounding box center [565, 41] width 66 height 18
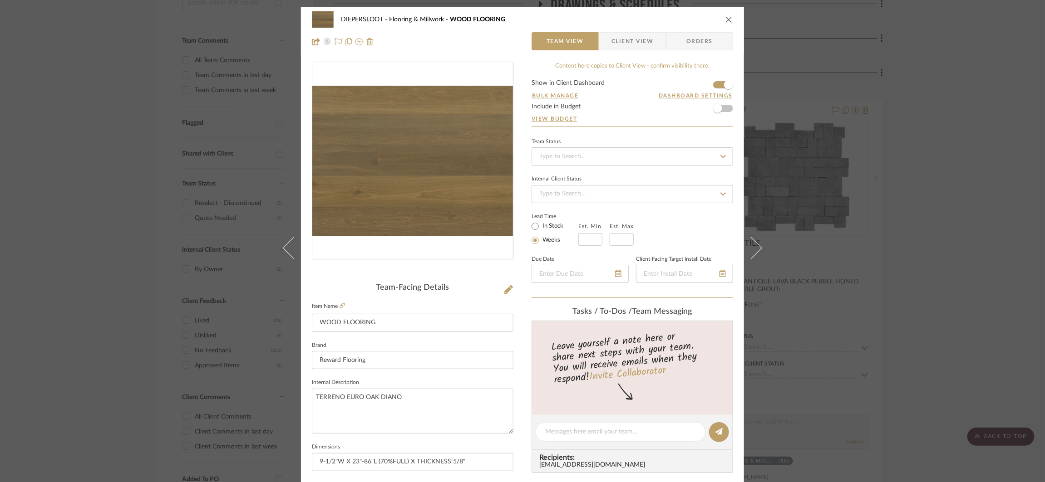
click at [167, 341] on div "DIEPERSLOOT Flooring & Millwork WOOD FLOORING Team View Client View Orders Team…" at bounding box center [522, 241] width 1045 height 482
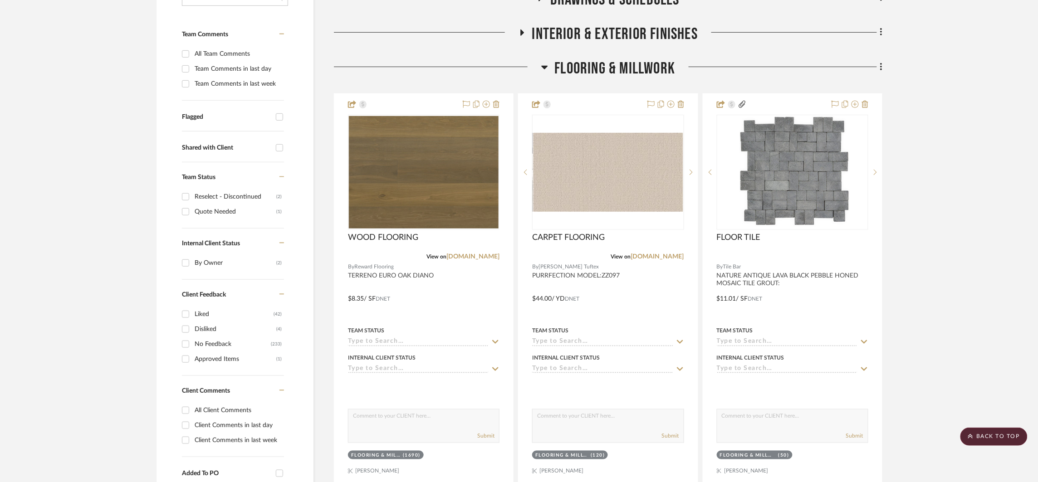
scroll to position [238, 0]
